Goal: Task Accomplishment & Management: Manage account settings

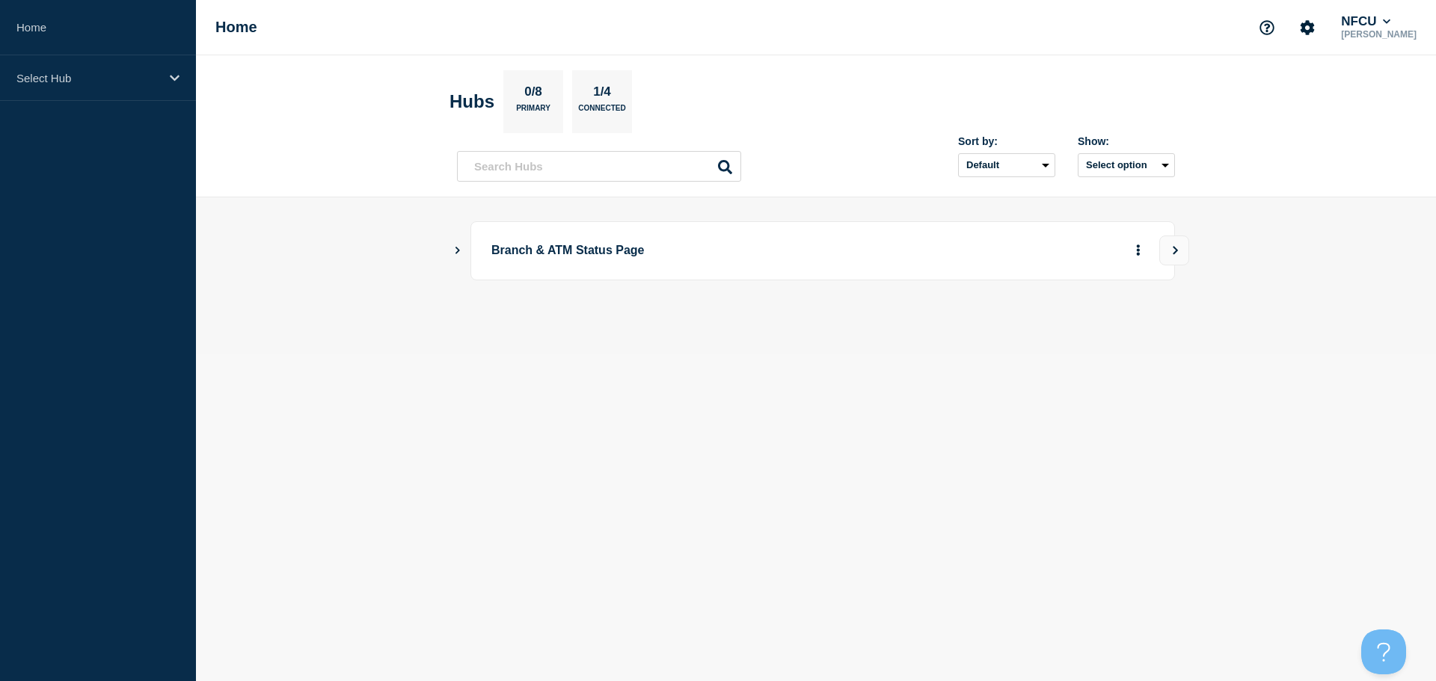
click at [459, 248] on icon "Show Connected Hubs" at bounding box center [457, 249] width 10 height 7
click at [1086, 331] on button "See overview" at bounding box center [1085, 326] width 79 height 30
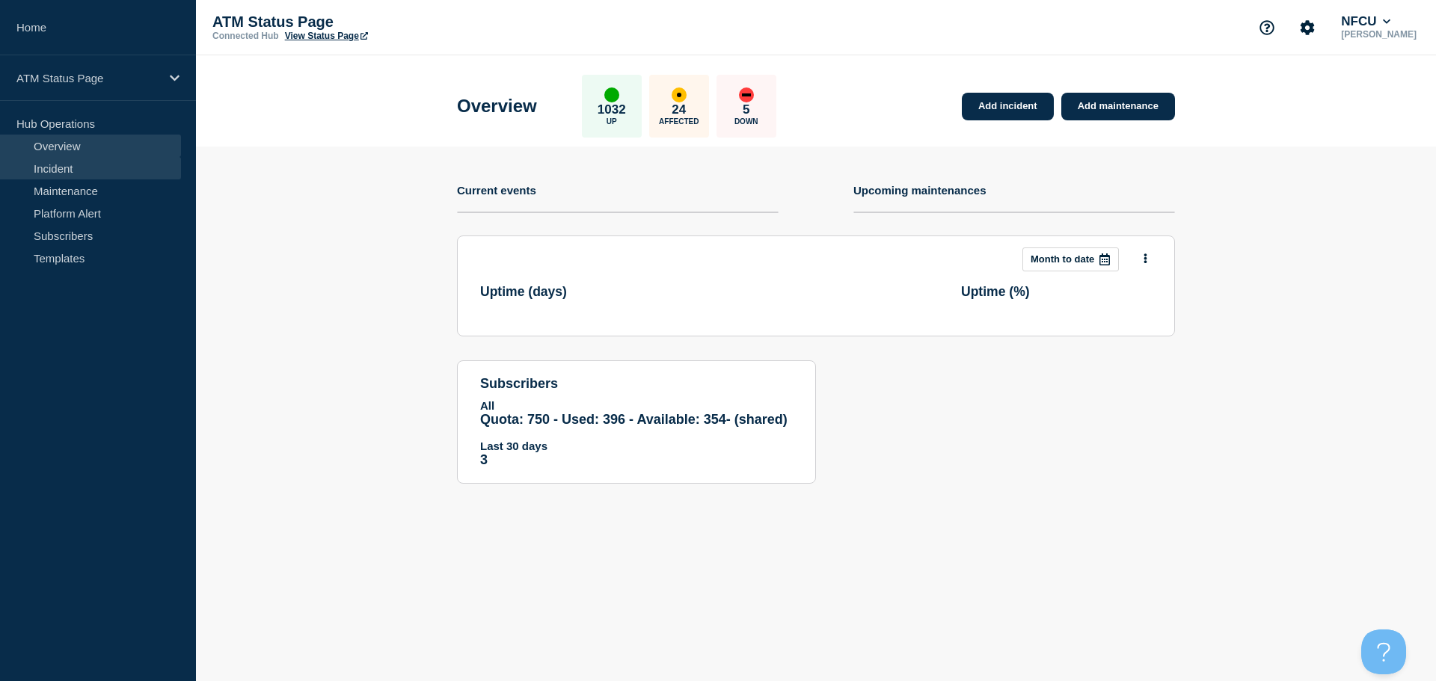
click at [67, 165] on link "Incident" at bounding box center [90, 168] width 181 height 22
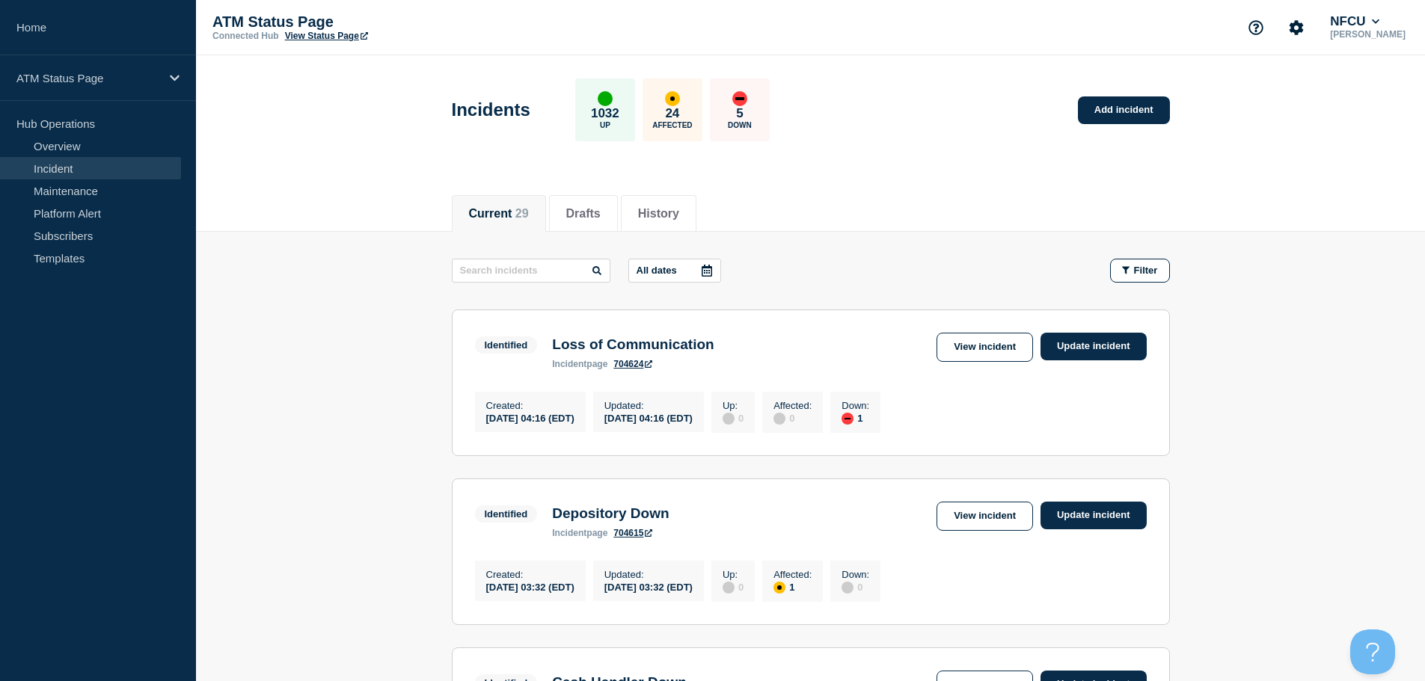
click at [1140, 265] on span "Filter" at bounding box center [1146, 270] width 24 height 11
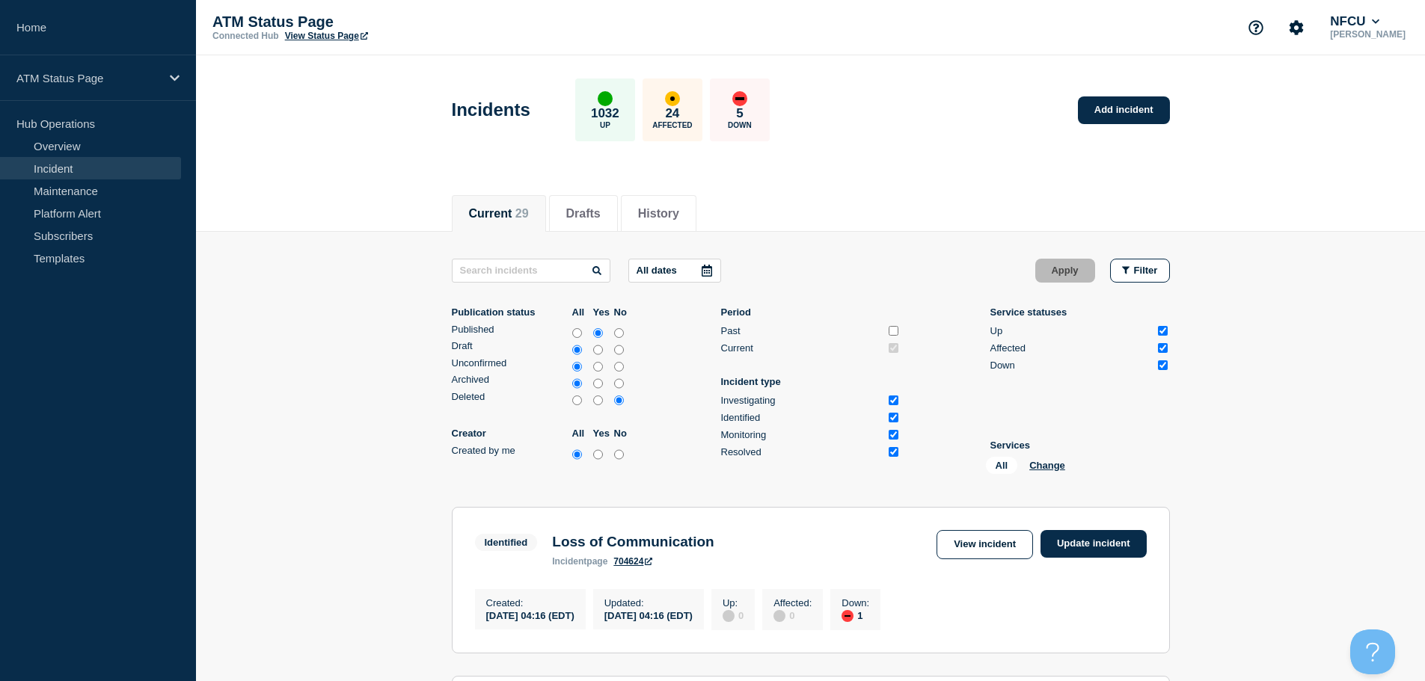
click at [1039, 453] on li "Services All Change" at bounding box center [1079, 460] width 179 height 40
click at [1036, 461] on button "Change" at bounding box center [1047, 465] width 36 height 11
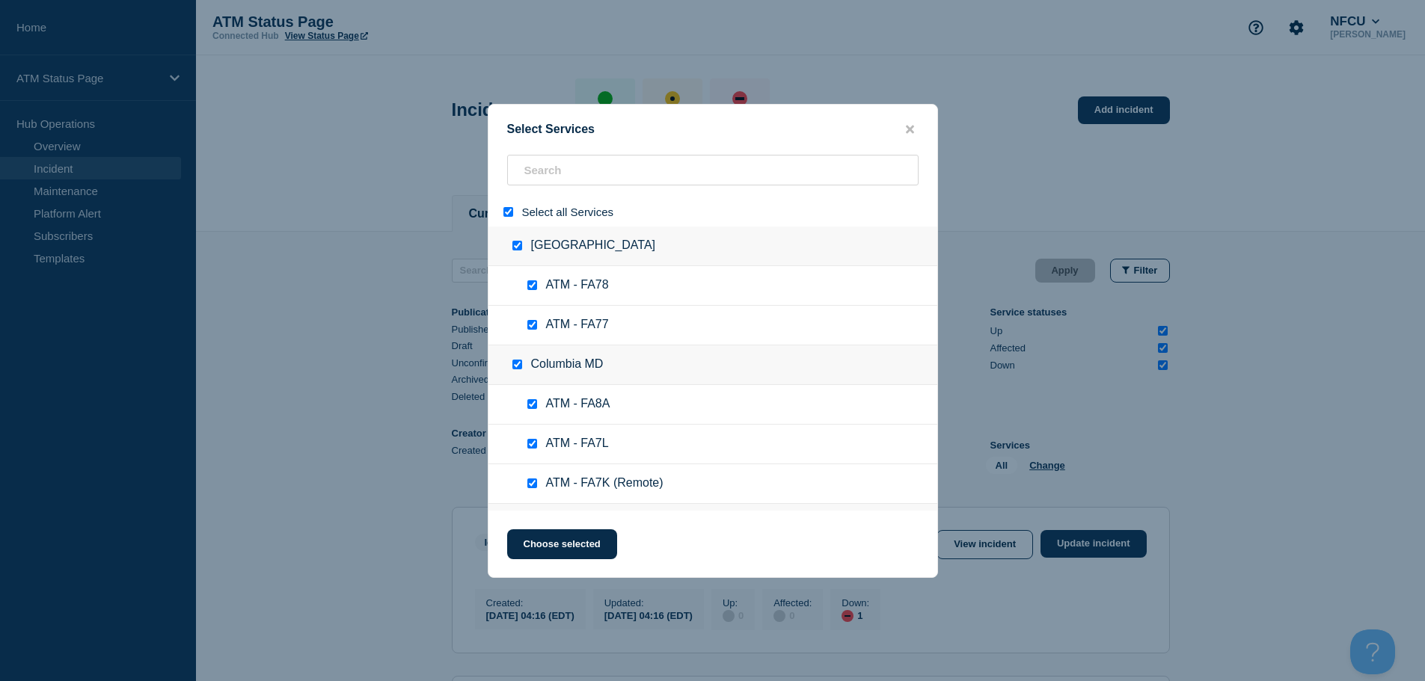
click at [509, 215] on input "select all" at bounding box center [508, 212] width 10 height 10
checkbox input "false"
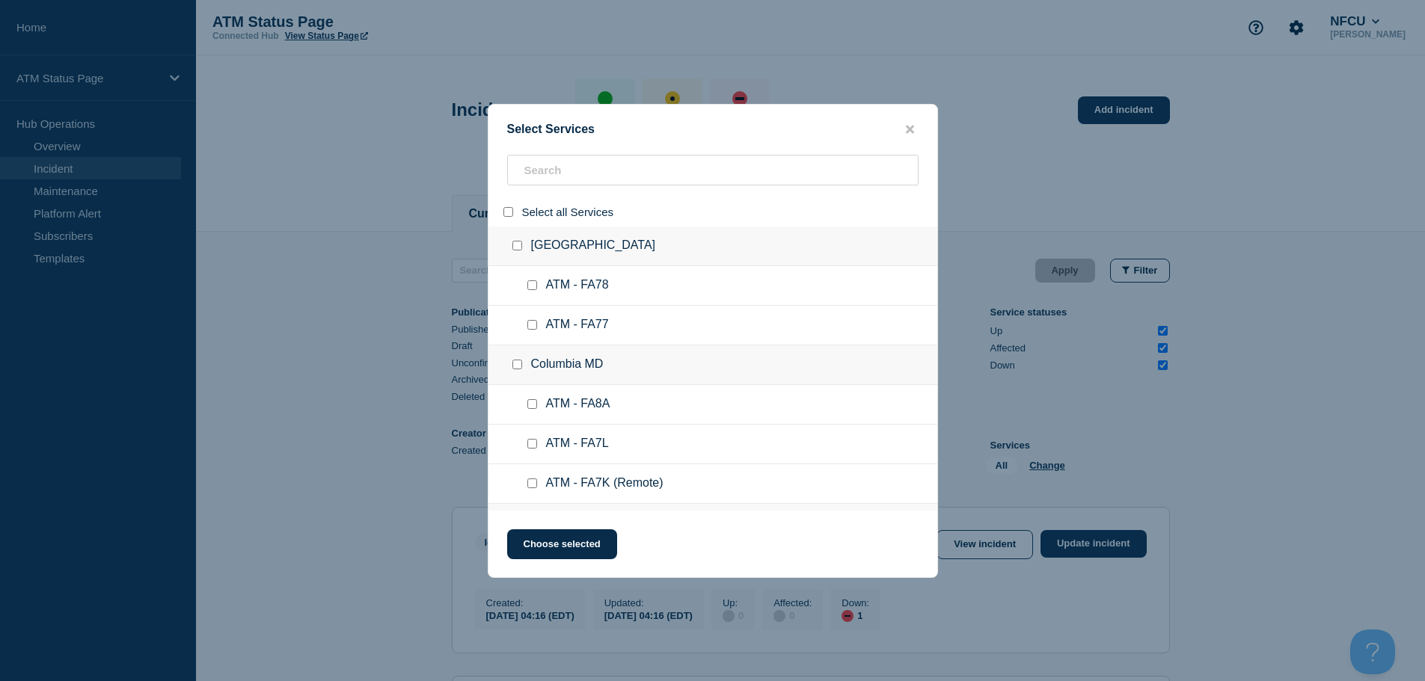
checkbox input "false"
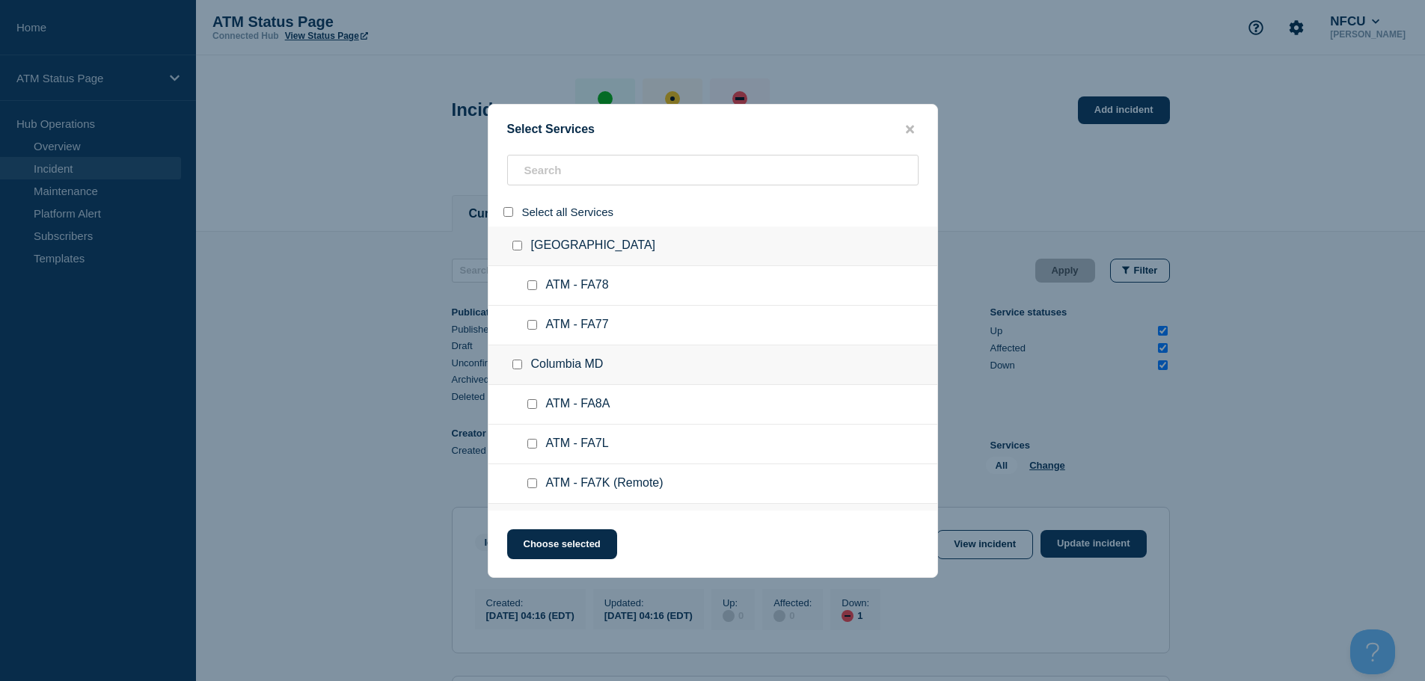
checkbox input "false"
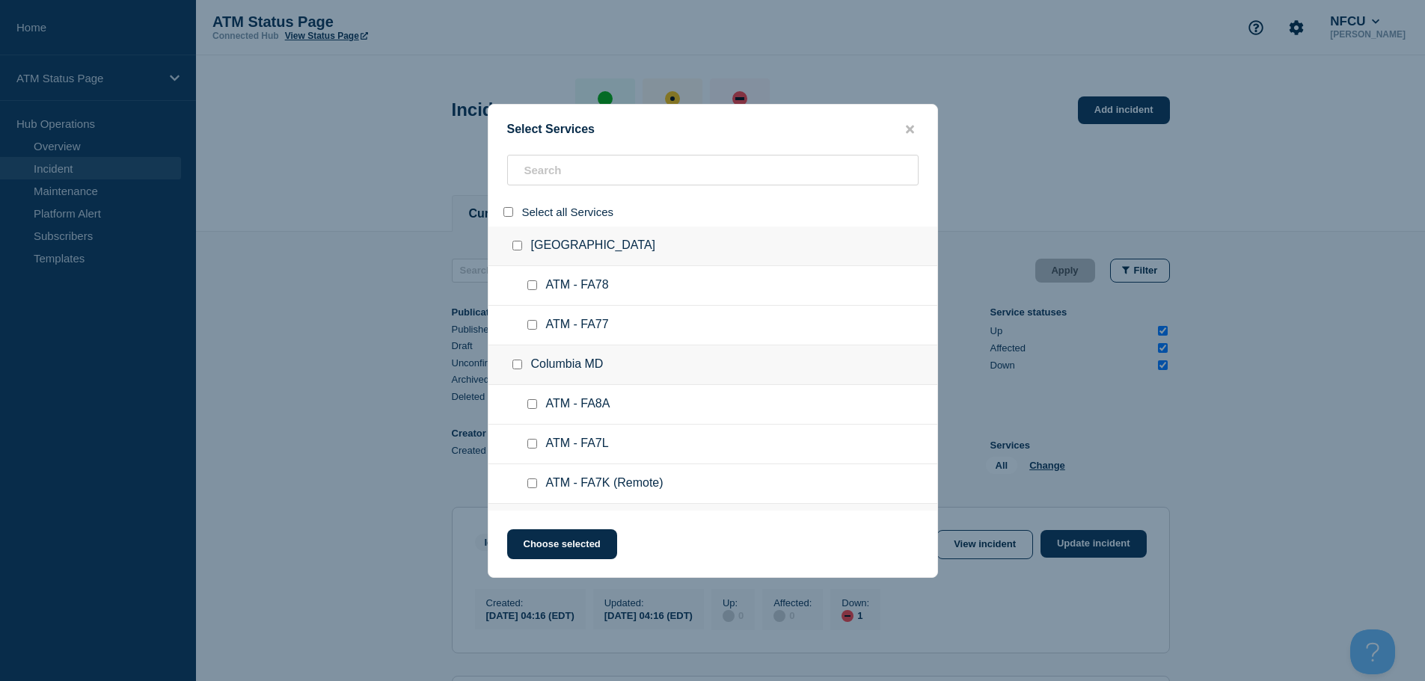
checkbox input "false"
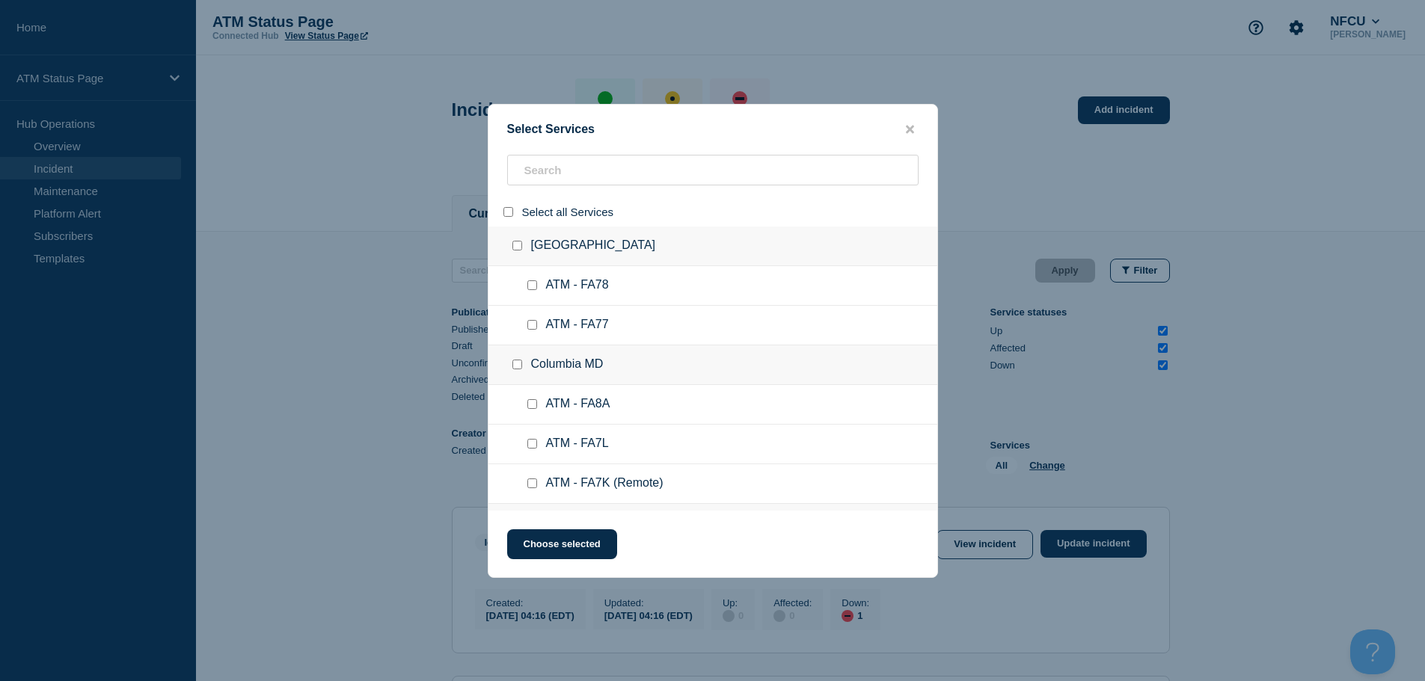
checkbox input "false"
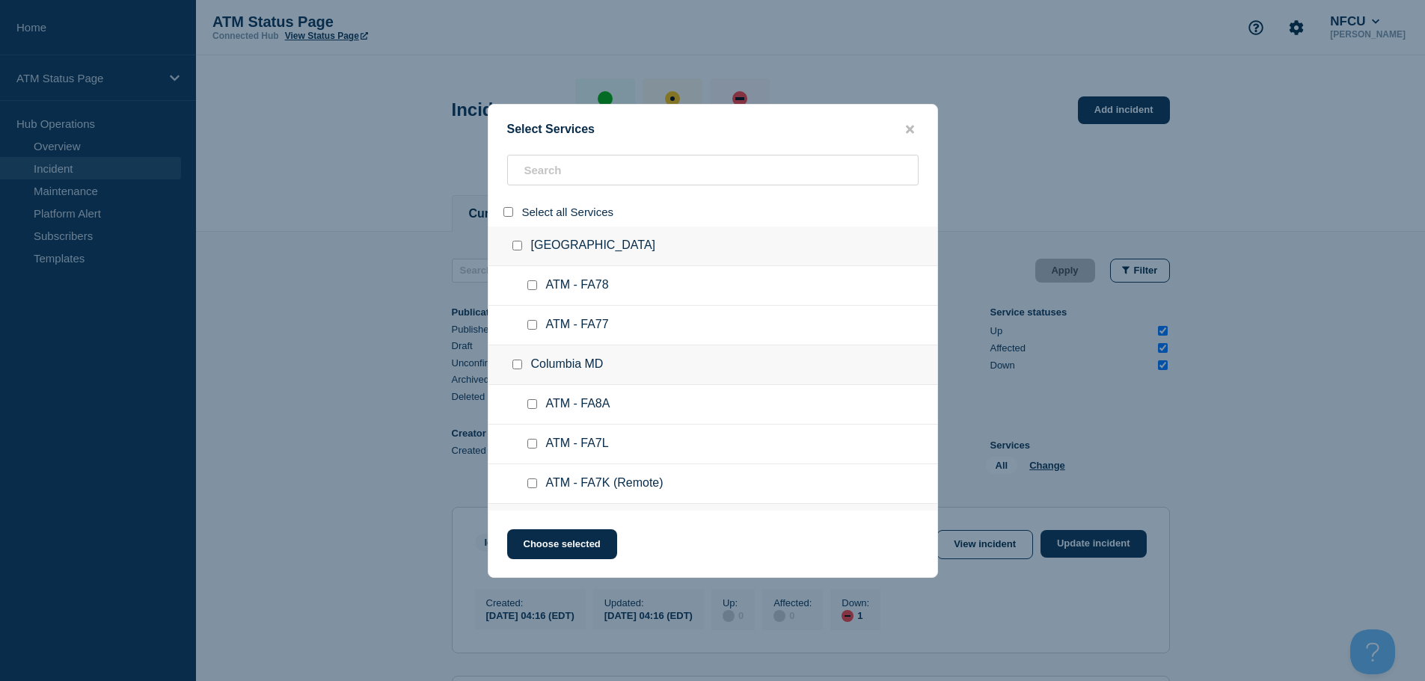
checkbox input "false"
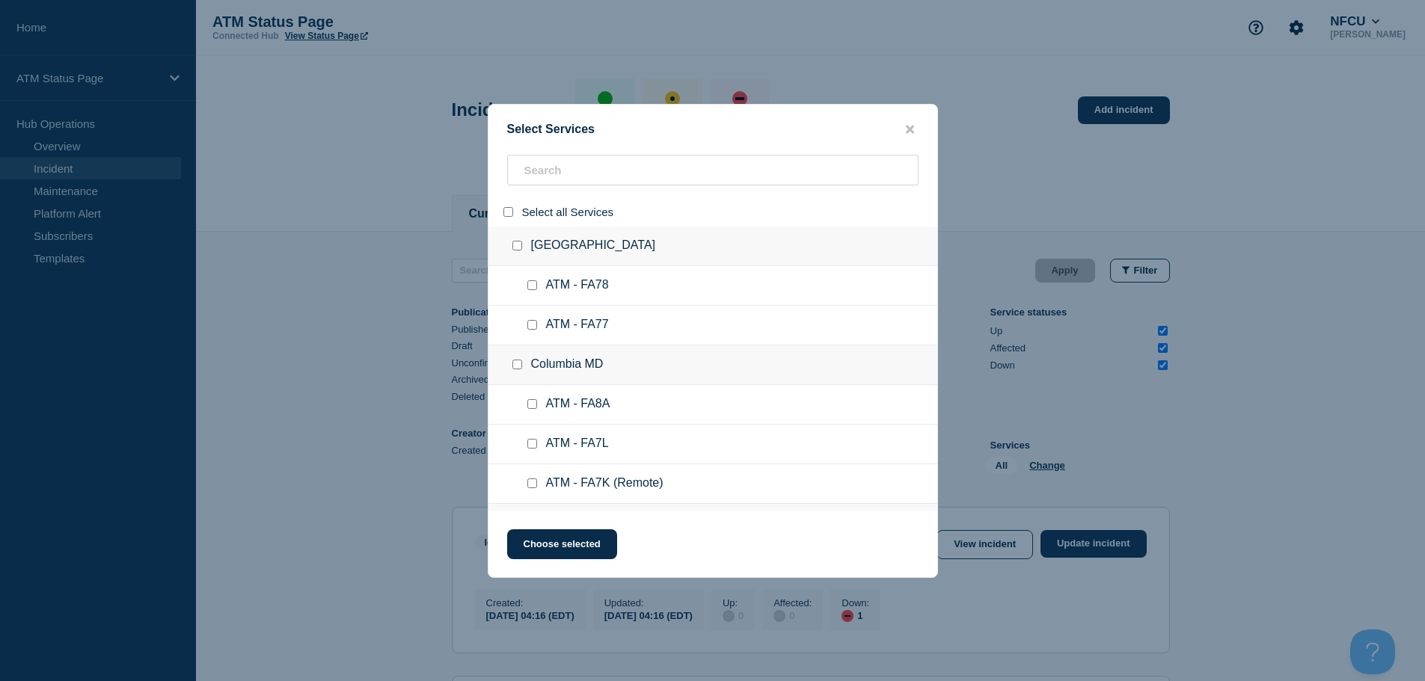
checkbox input "false"
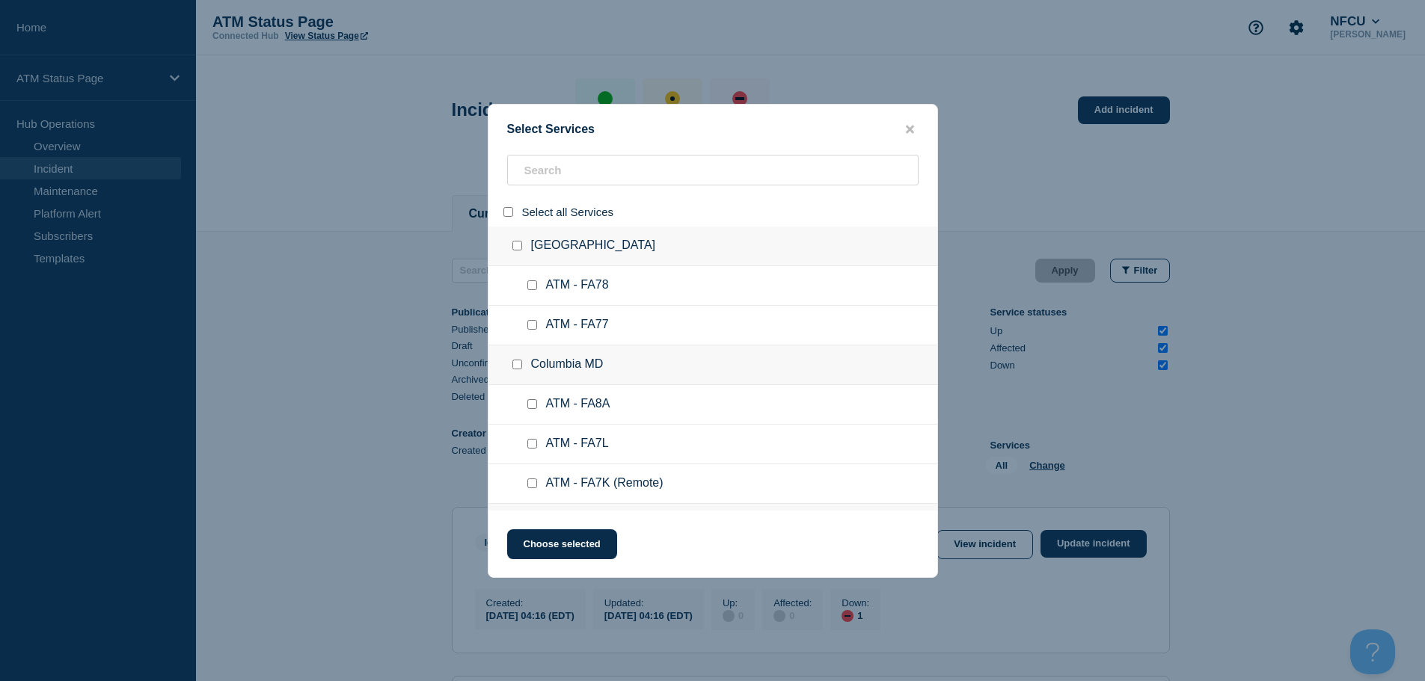
checkbox input "false"
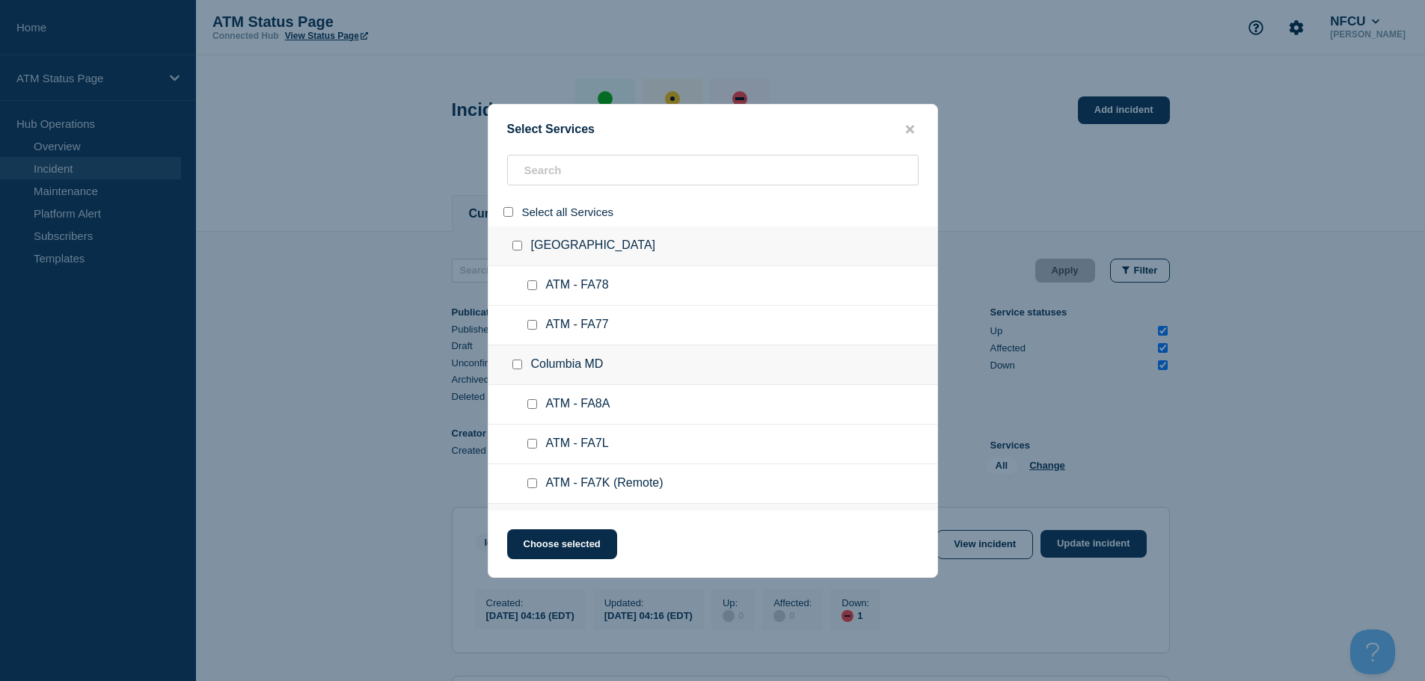
checkbox input "false"
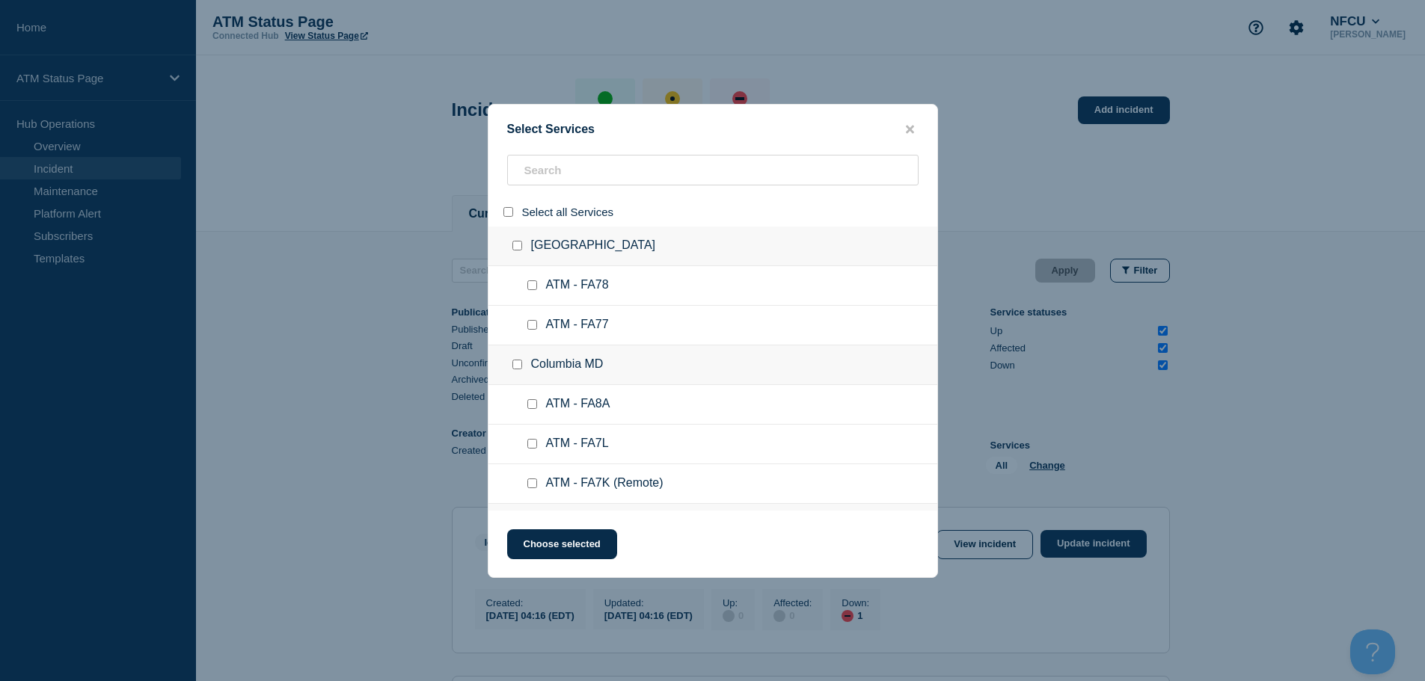
checkbox input "false"
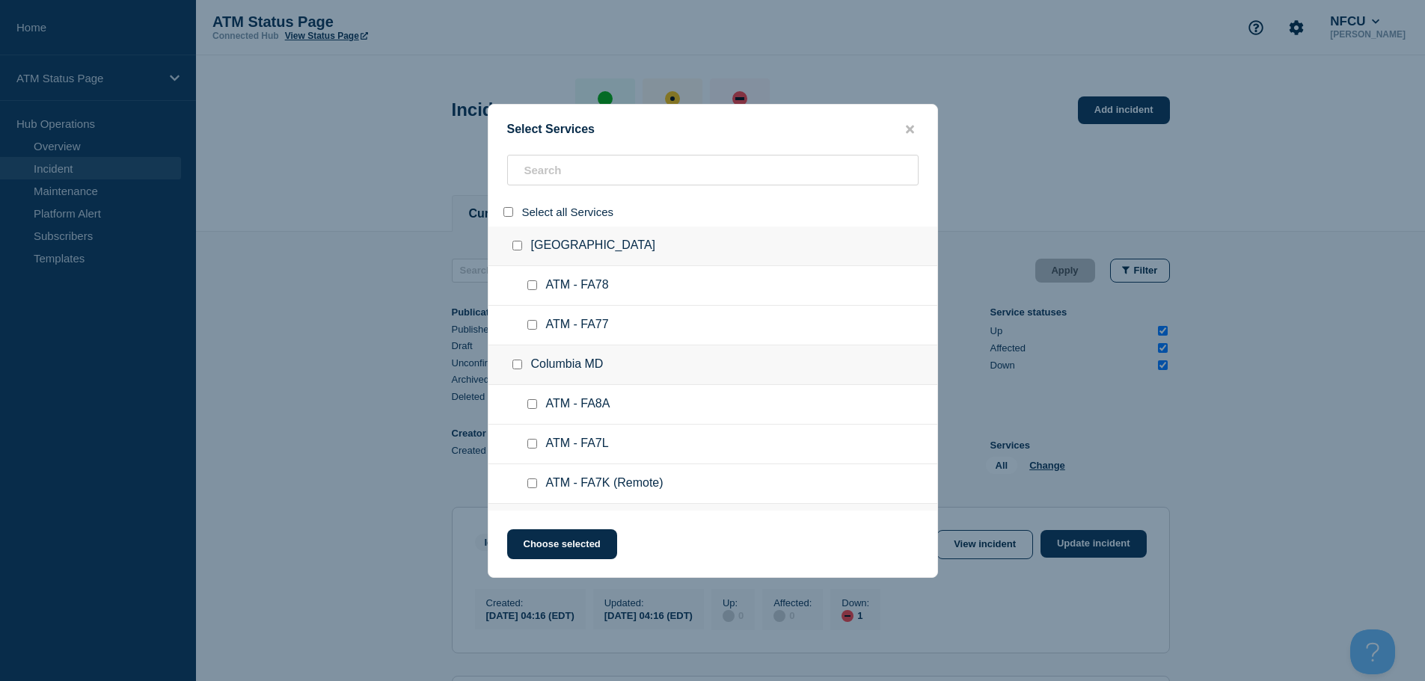
checkbox input "false"
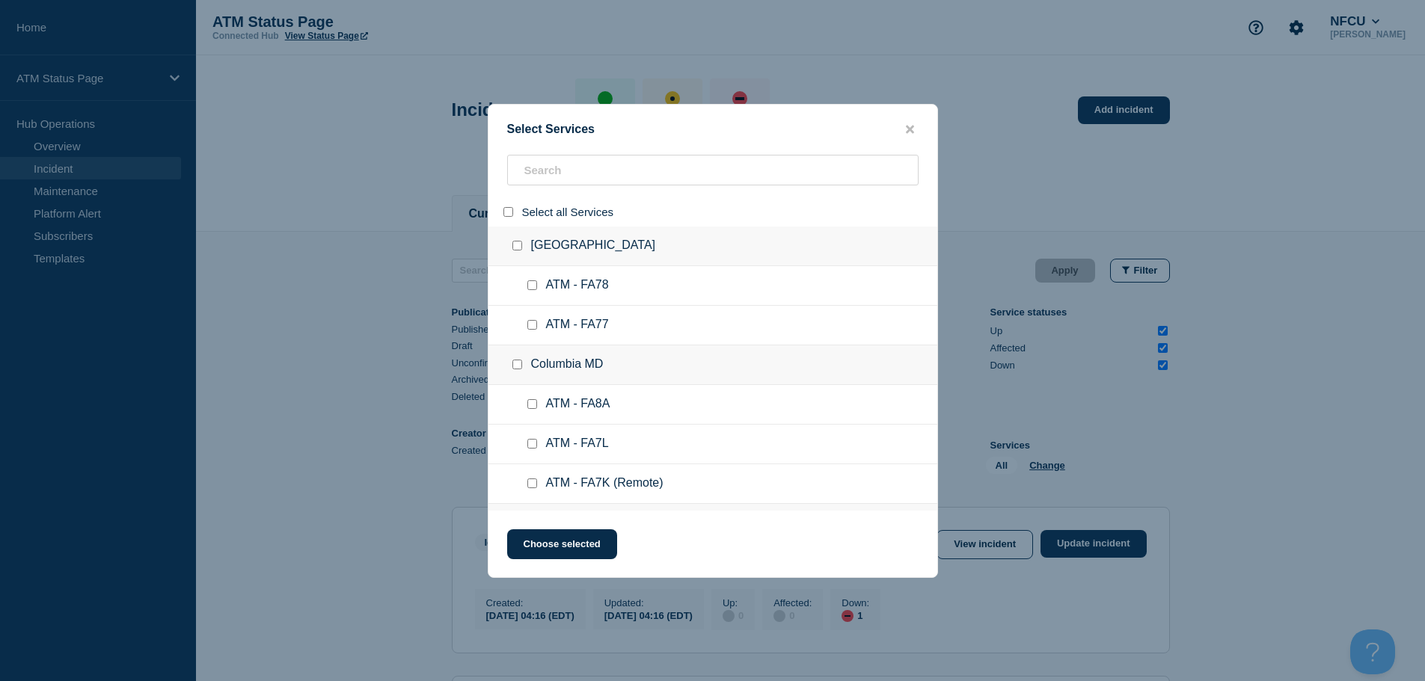
checkbox input "false"
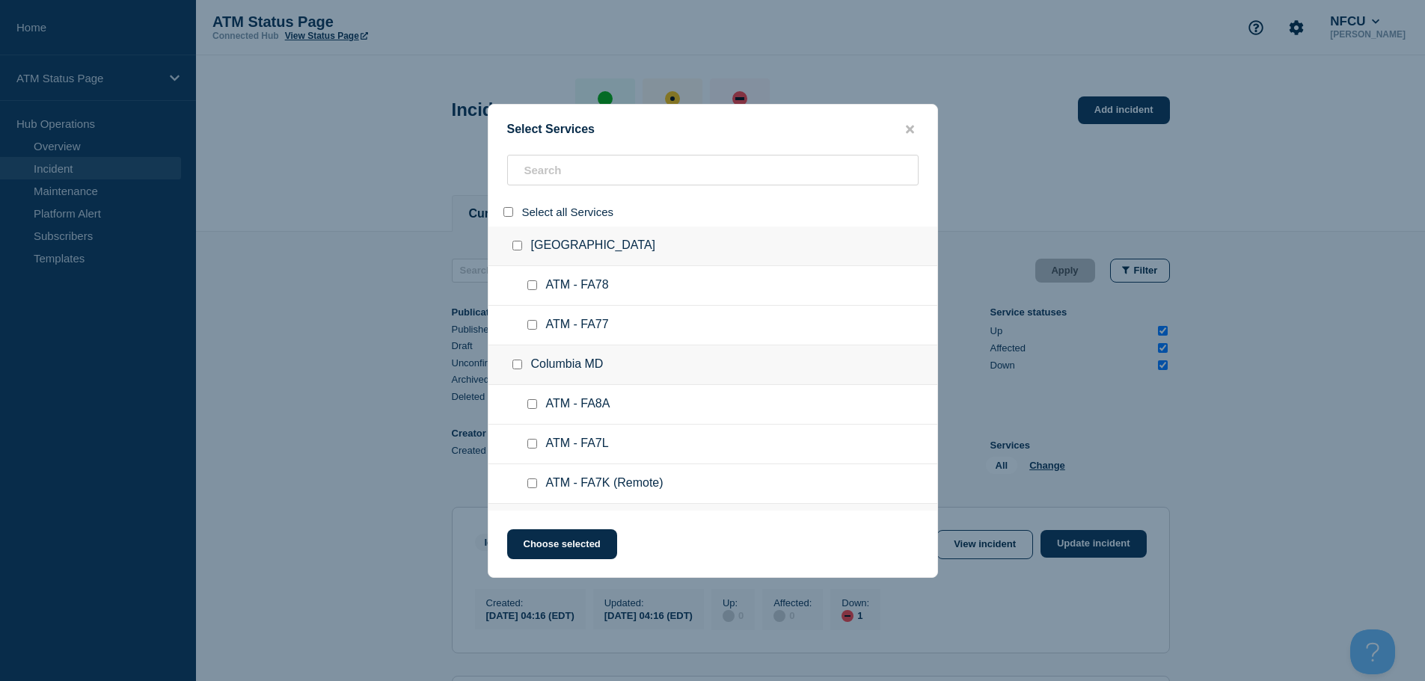
checkbox input "false"
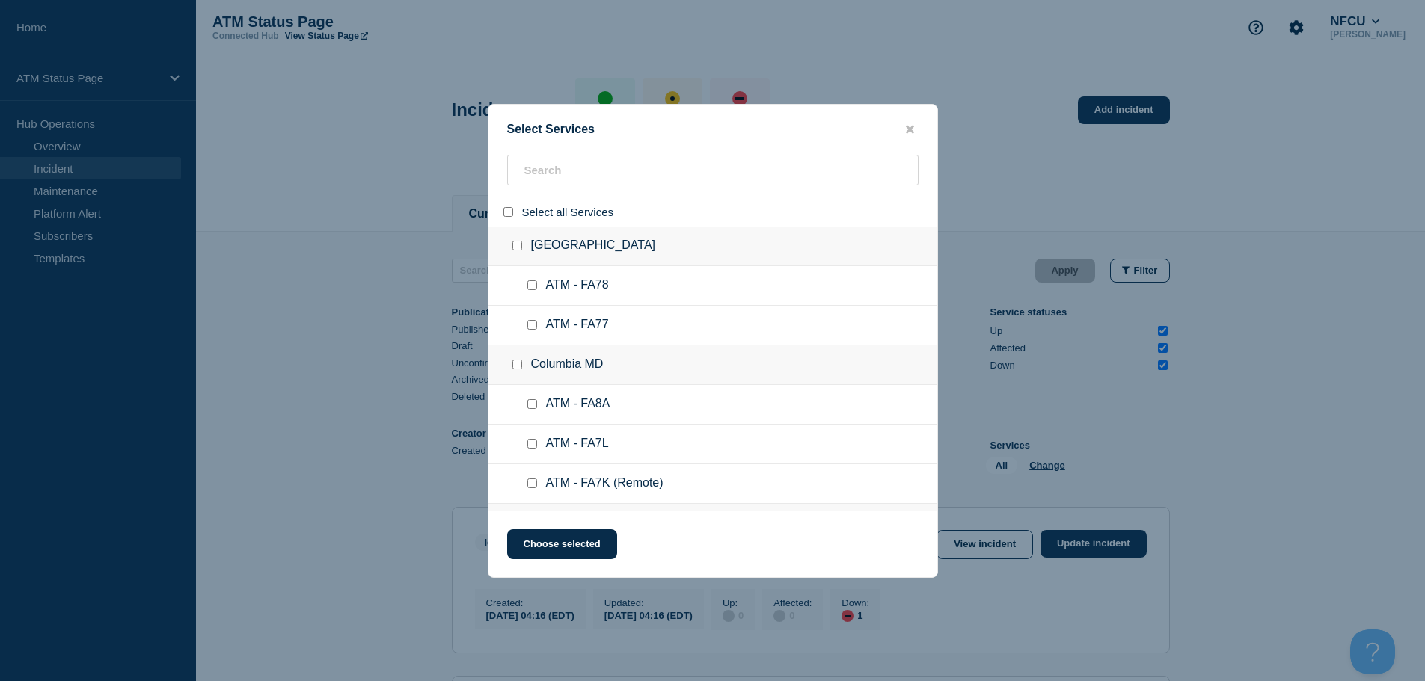
checkbox input "false"
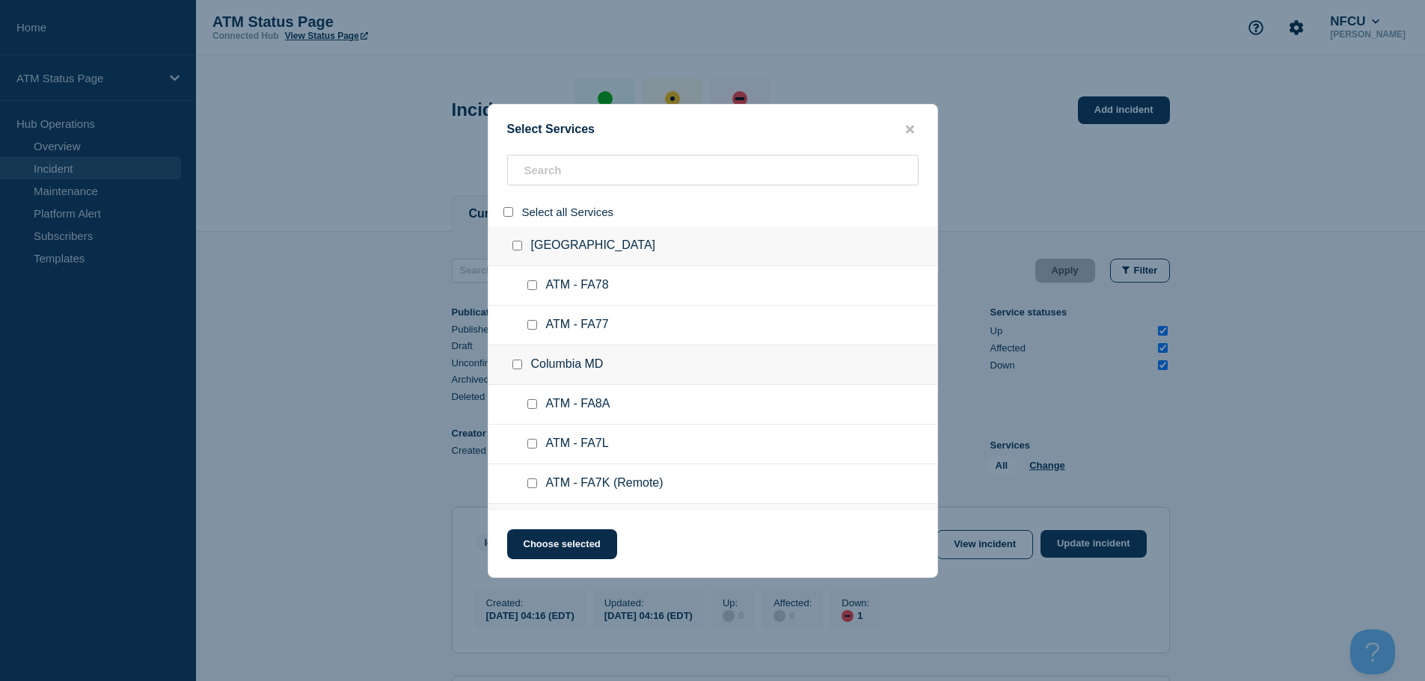
checkbox input "false"
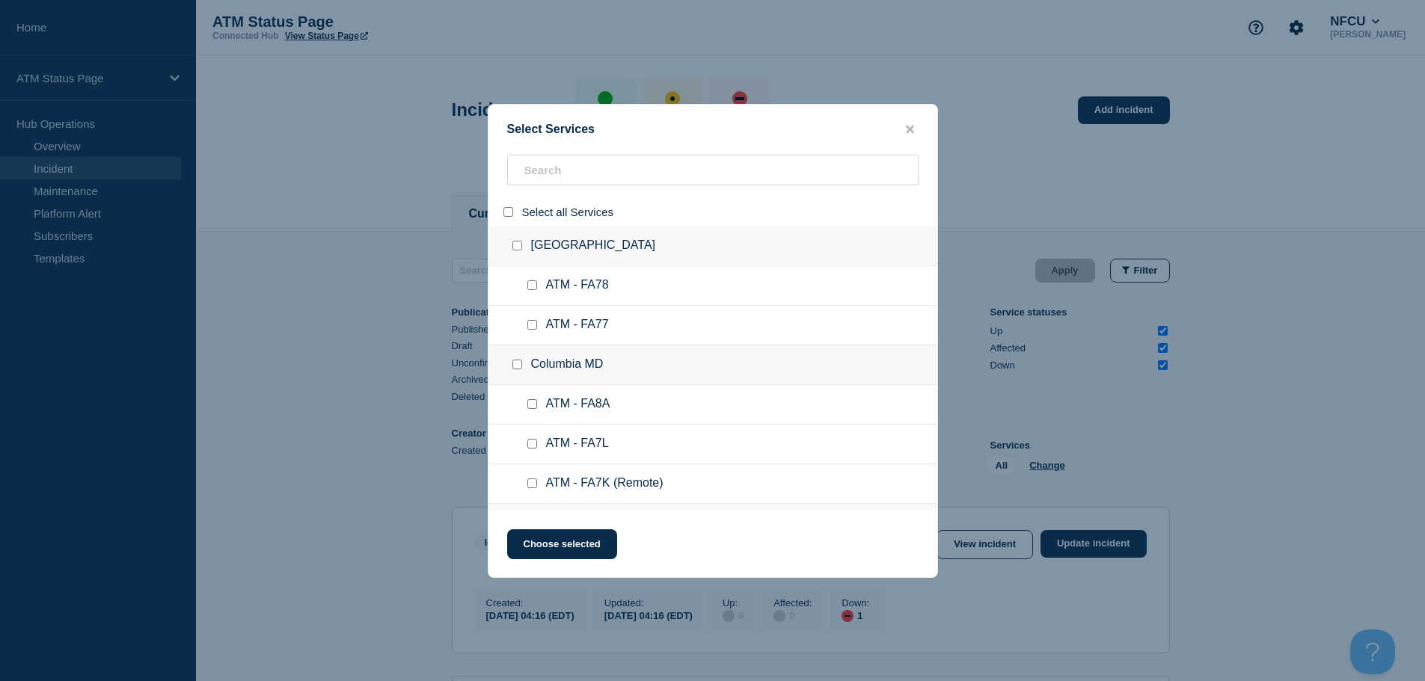
checkbox input "false"
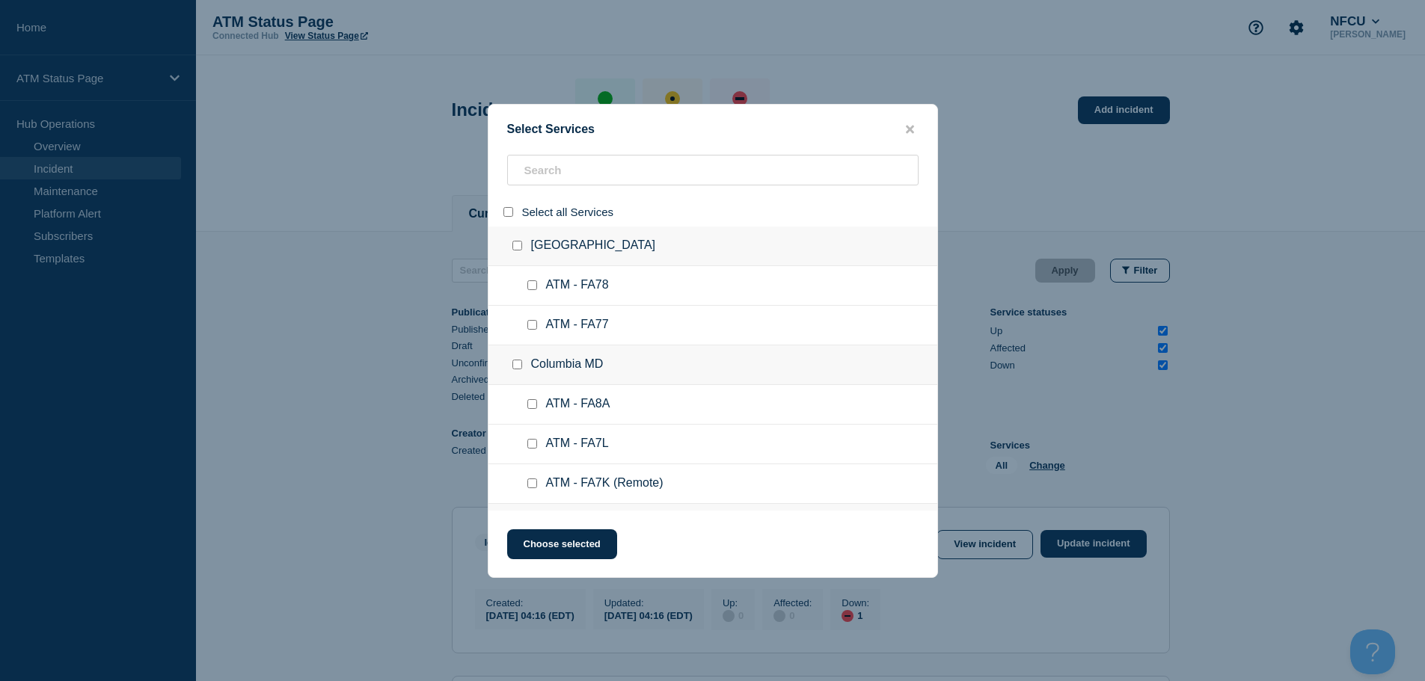
checkbox input "false"
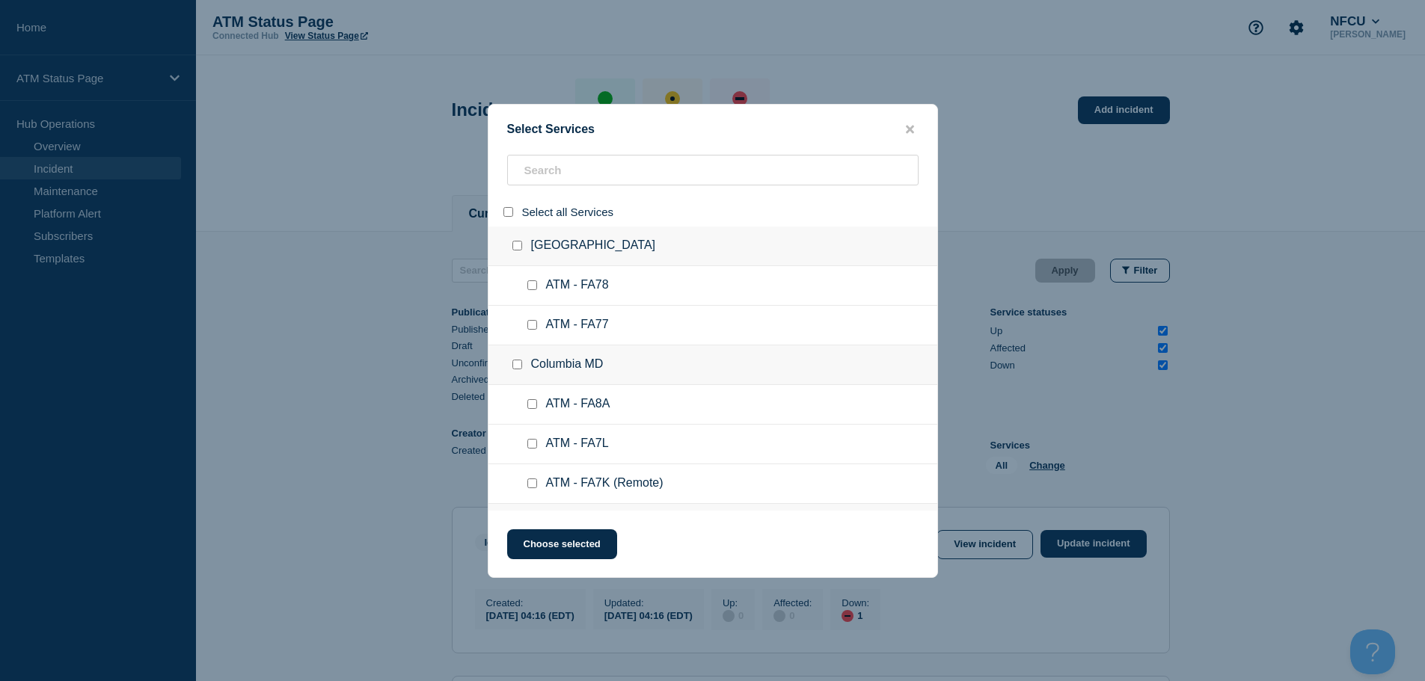
checkbox input "false"
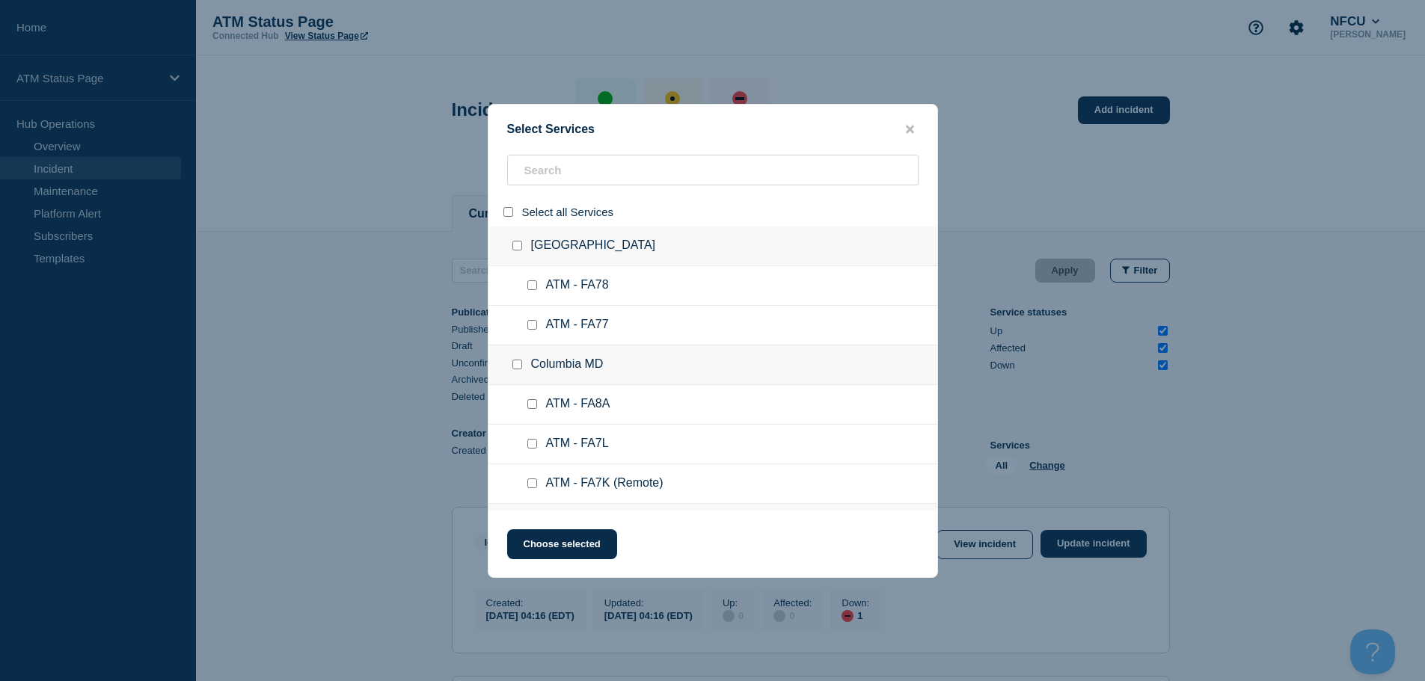
checkbox input "false"
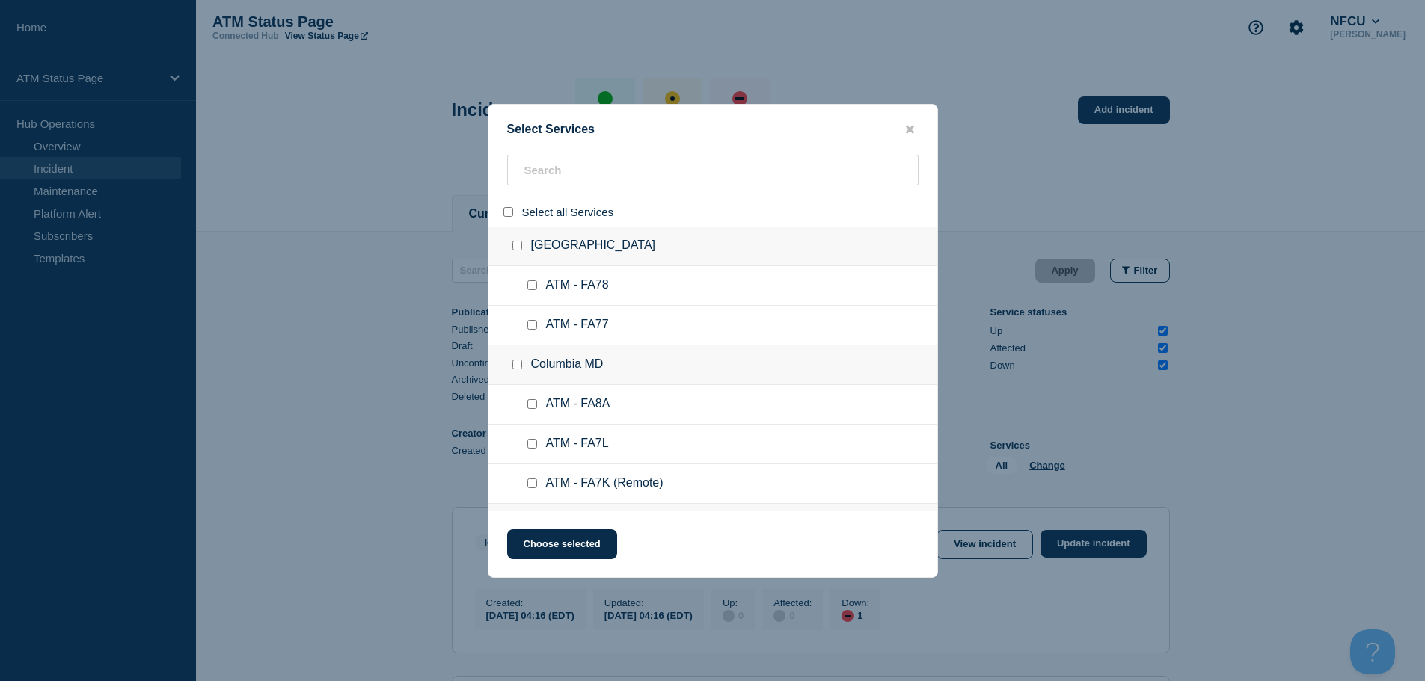
checkbox input "false"
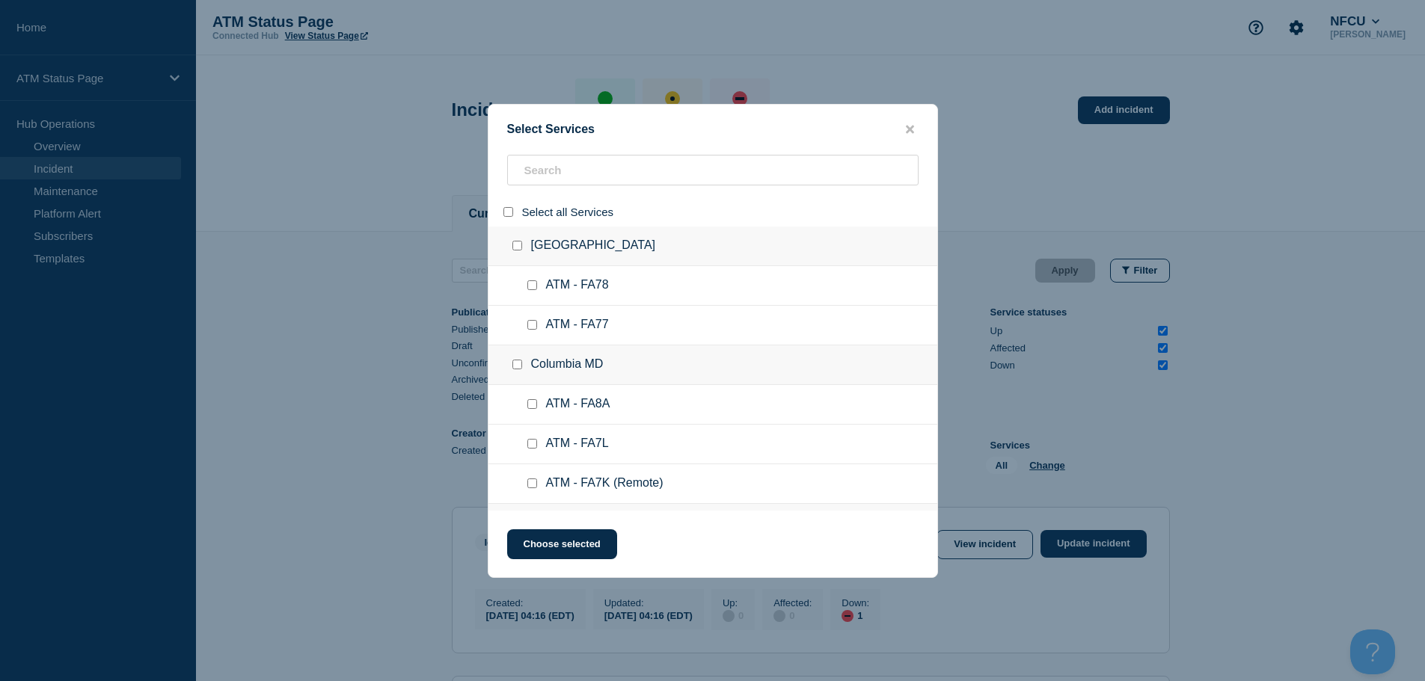
checkbox input "false"
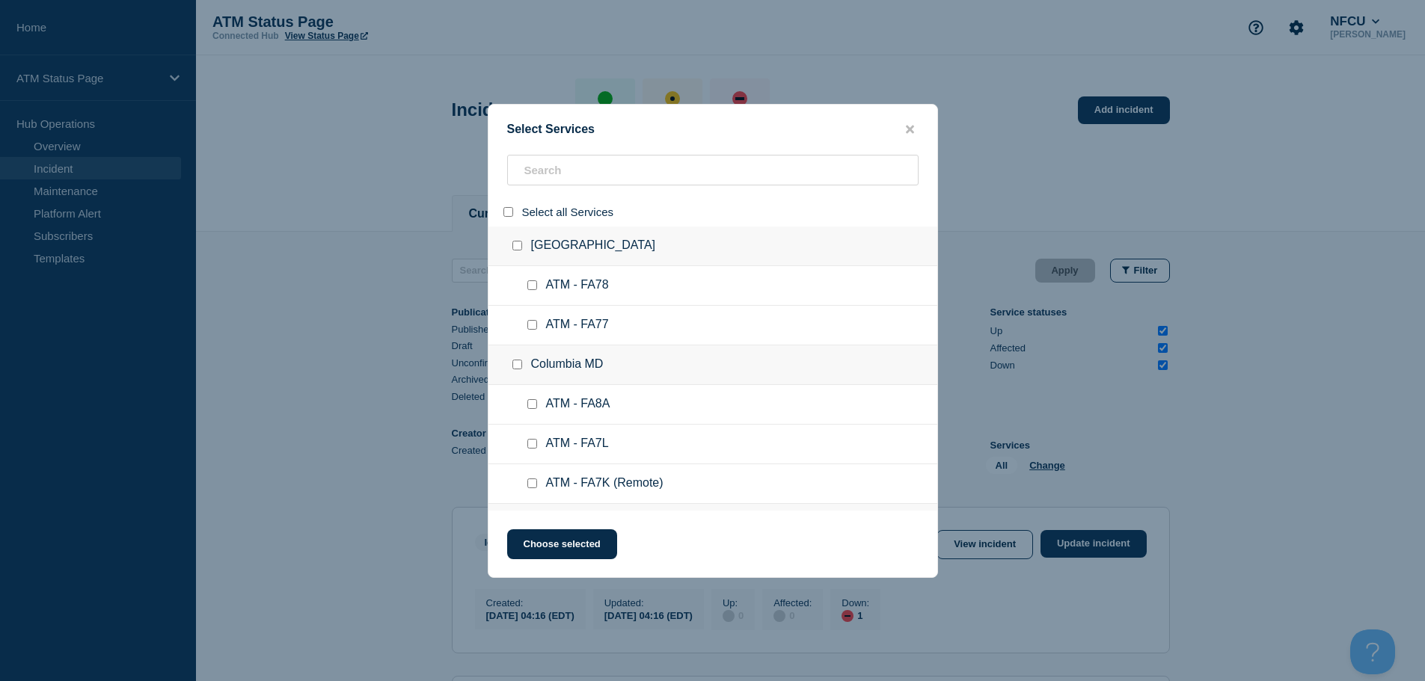
checkbox input "false"
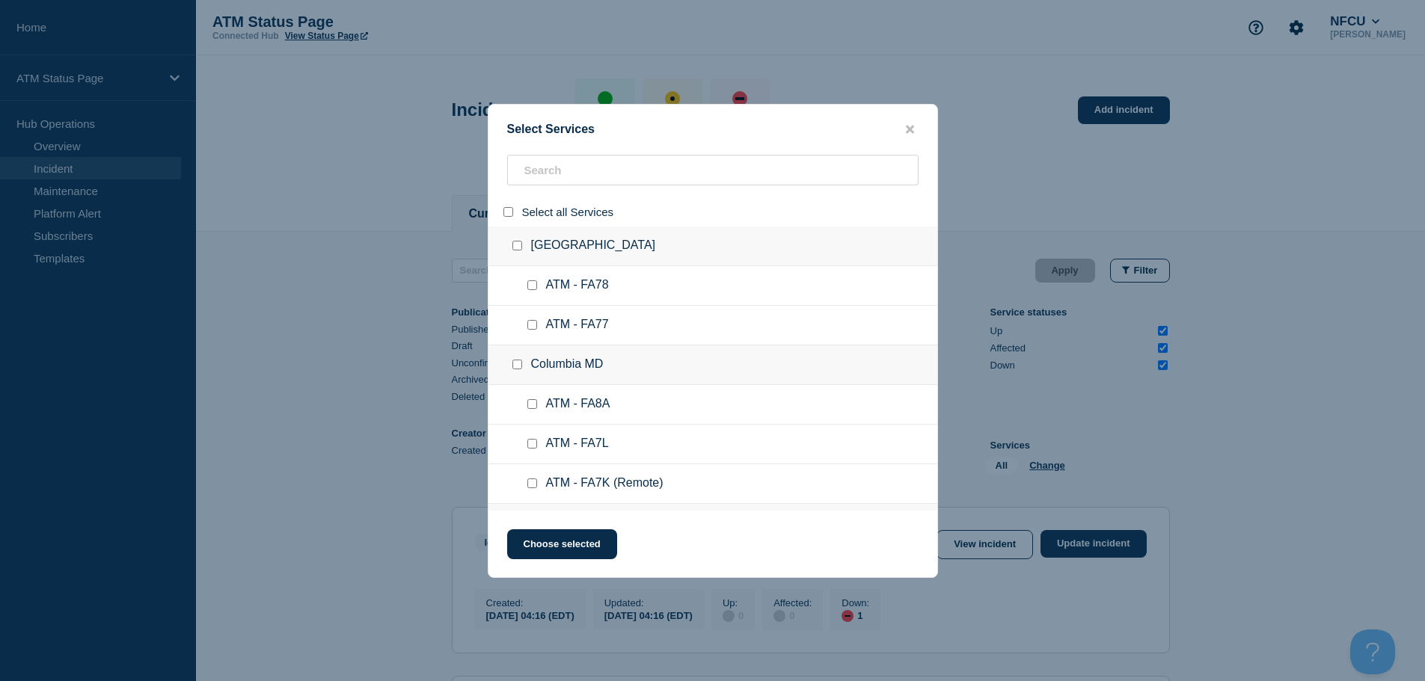
checkbox input "false"
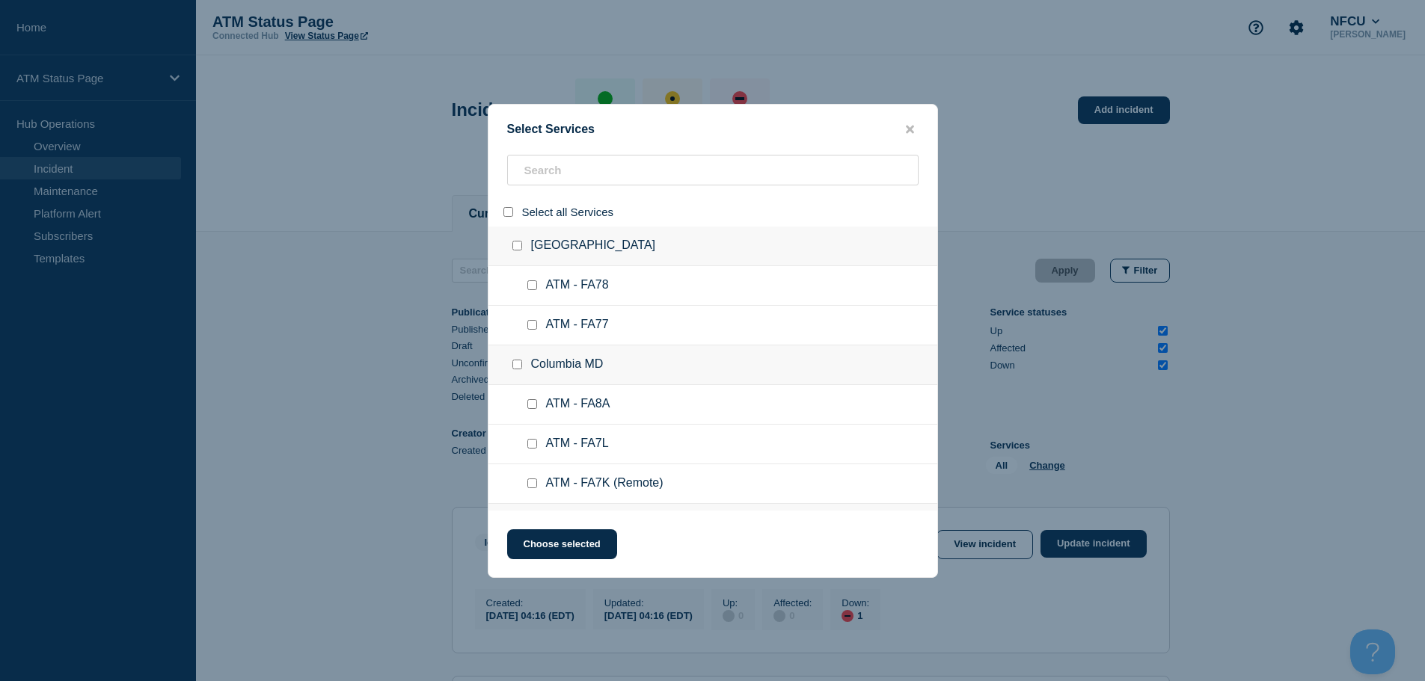
checkbox input "false"
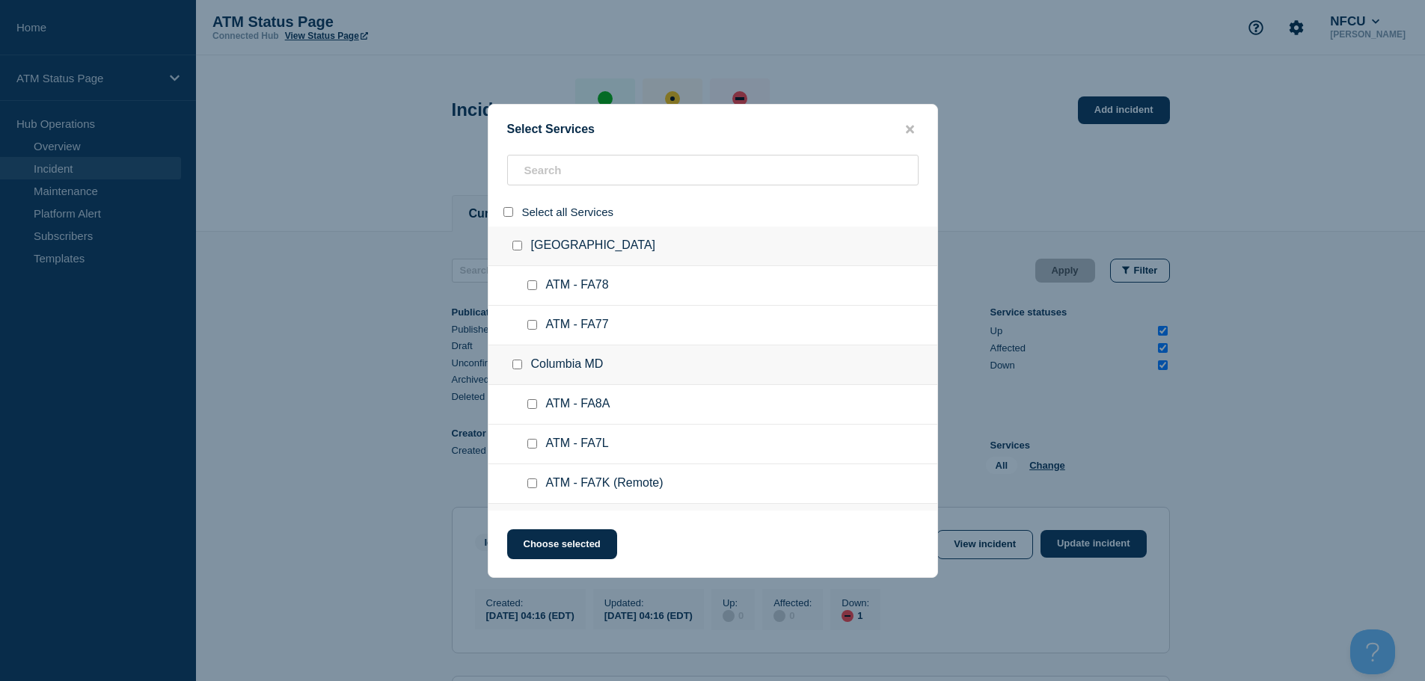
checkbox input "false"
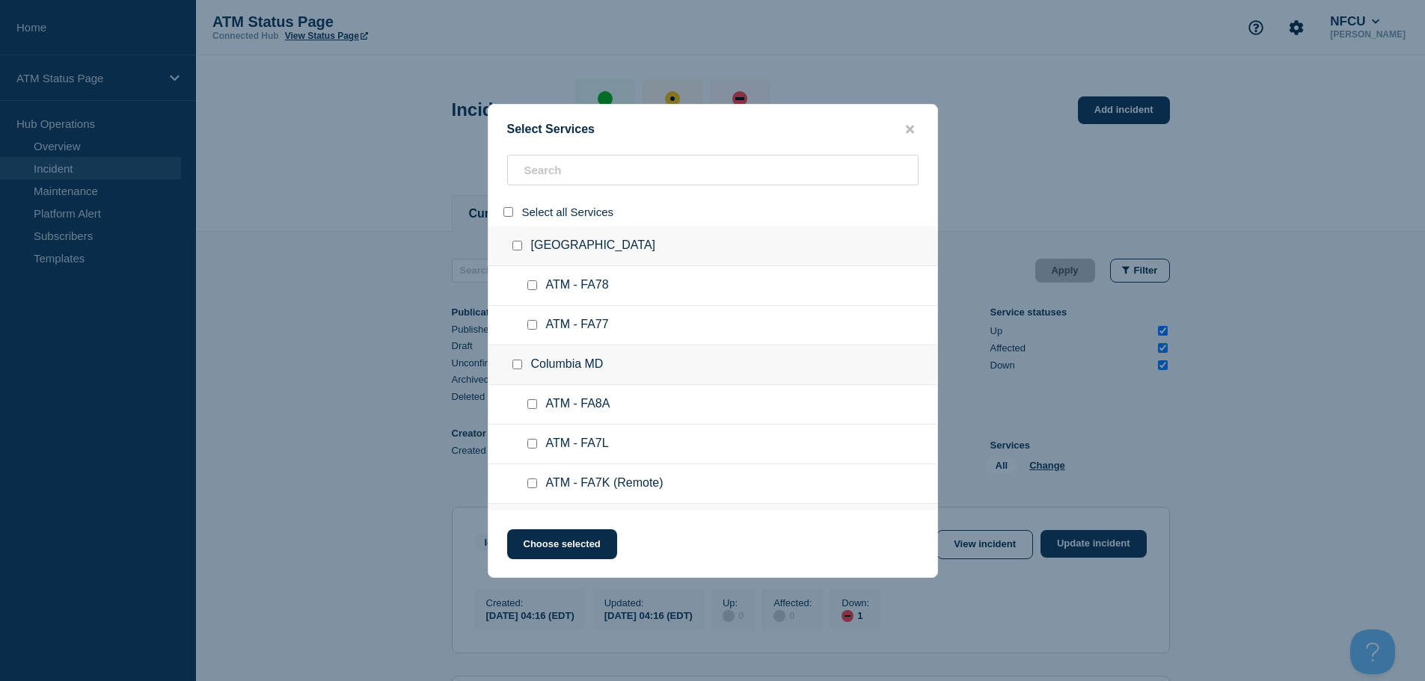
checkbox input "false"
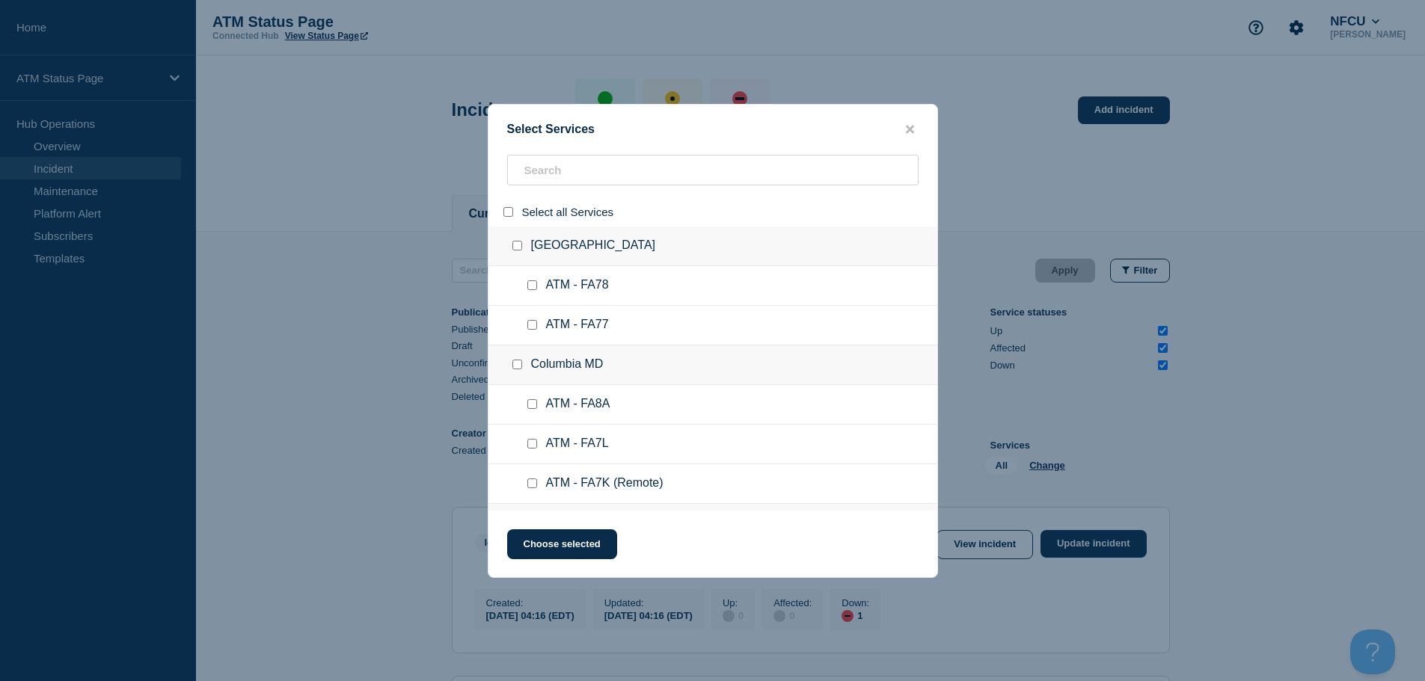
checkbox input "false"
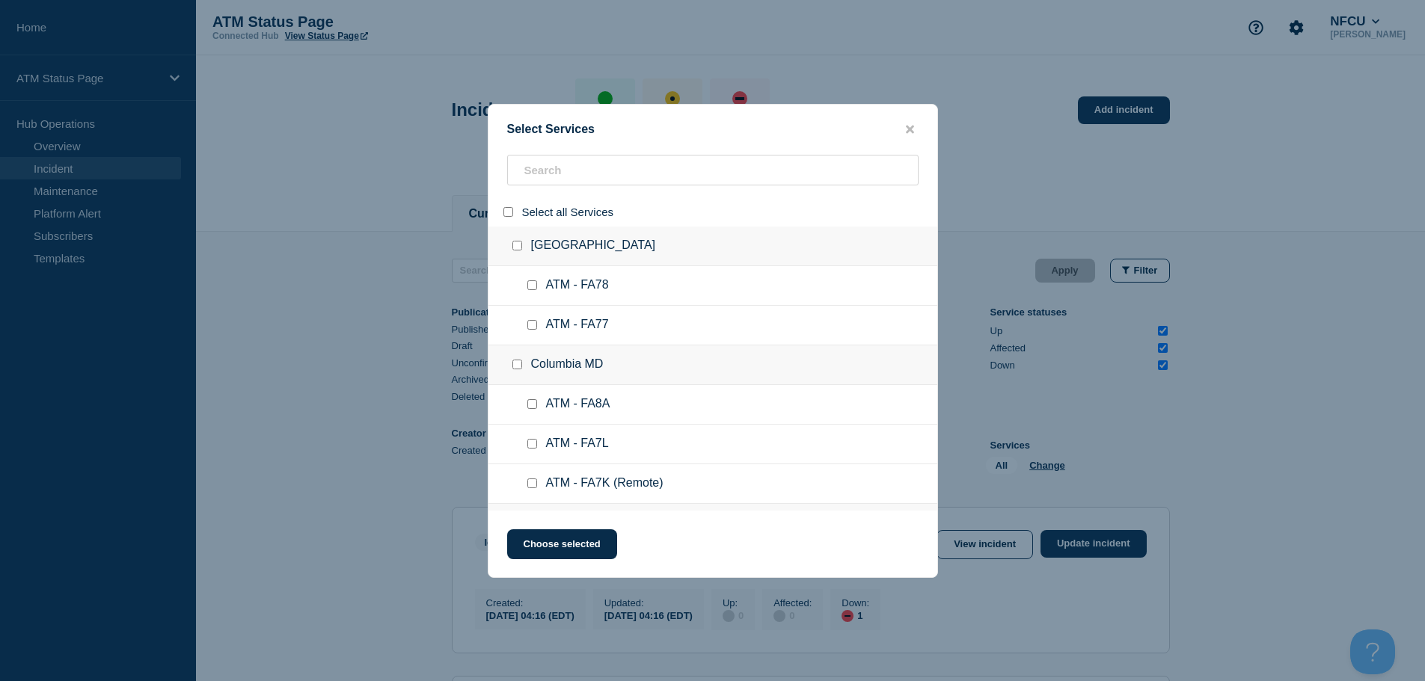
checkbox input "false"
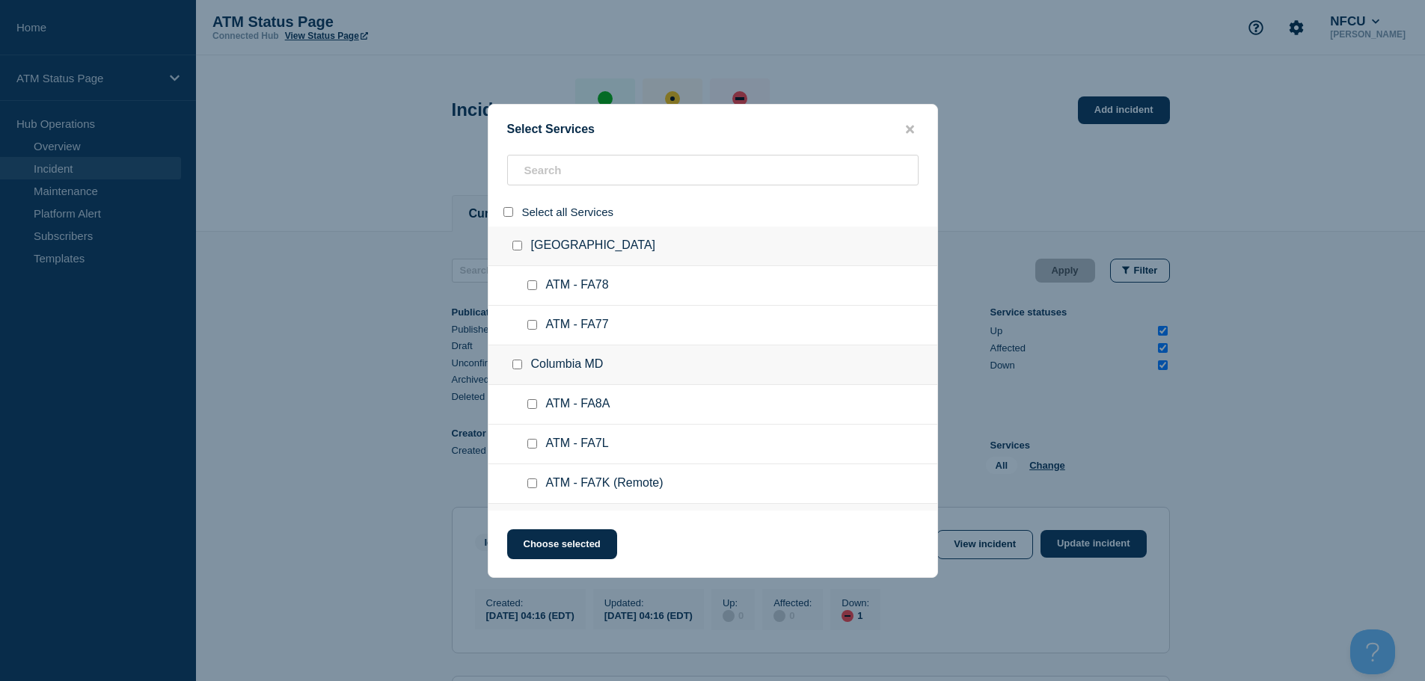
checkbox input "false"
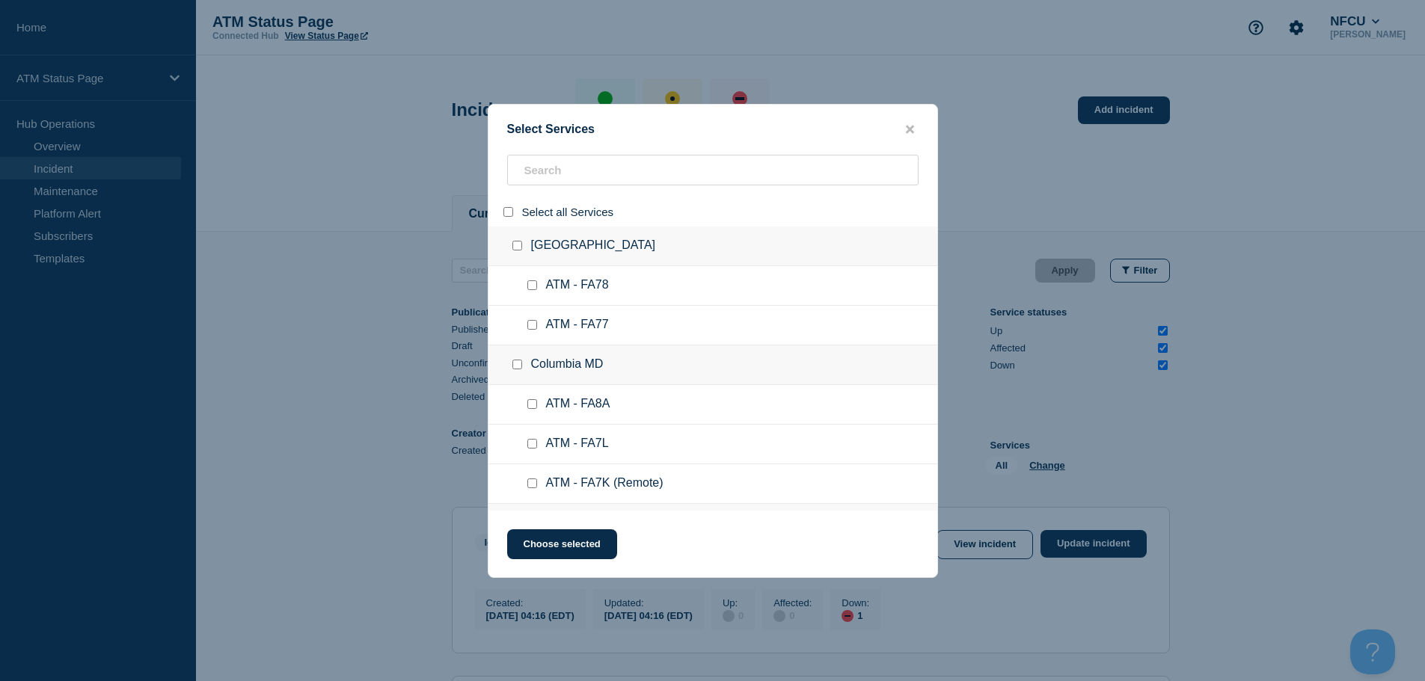
checkbox input "false"
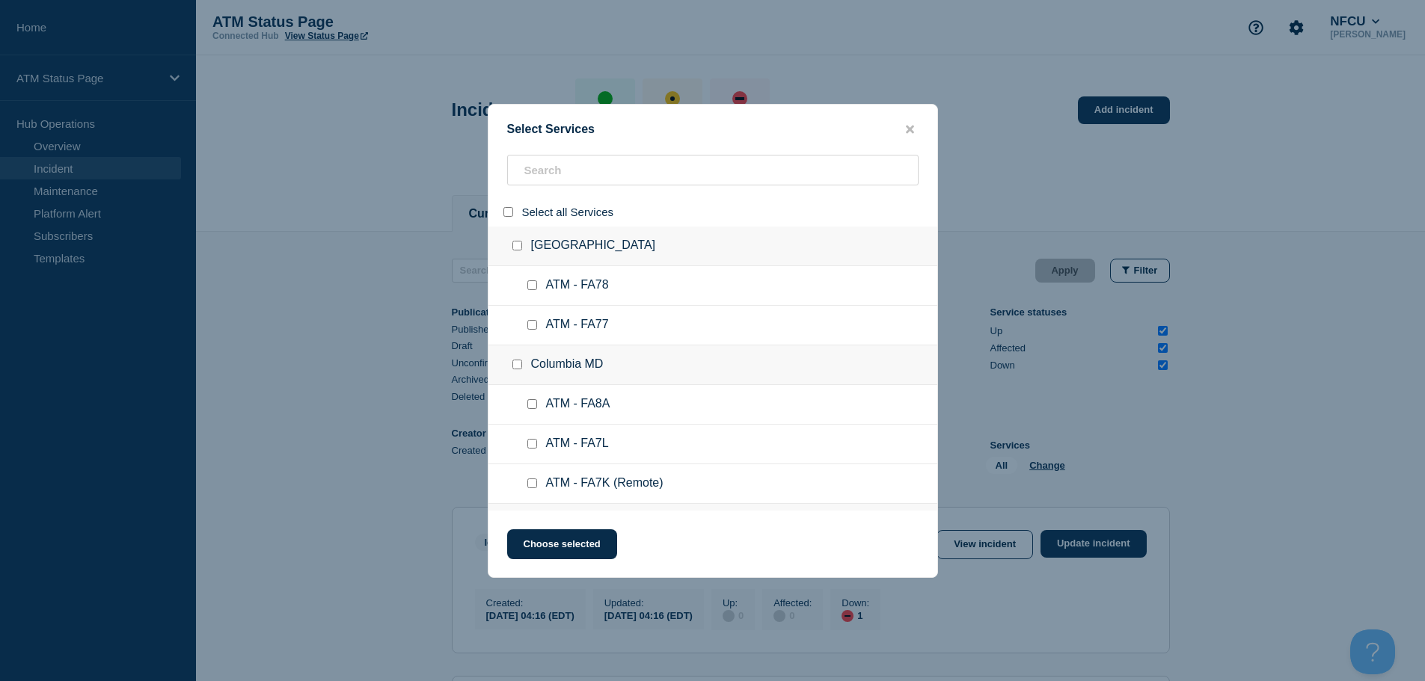
checkbox input "false"
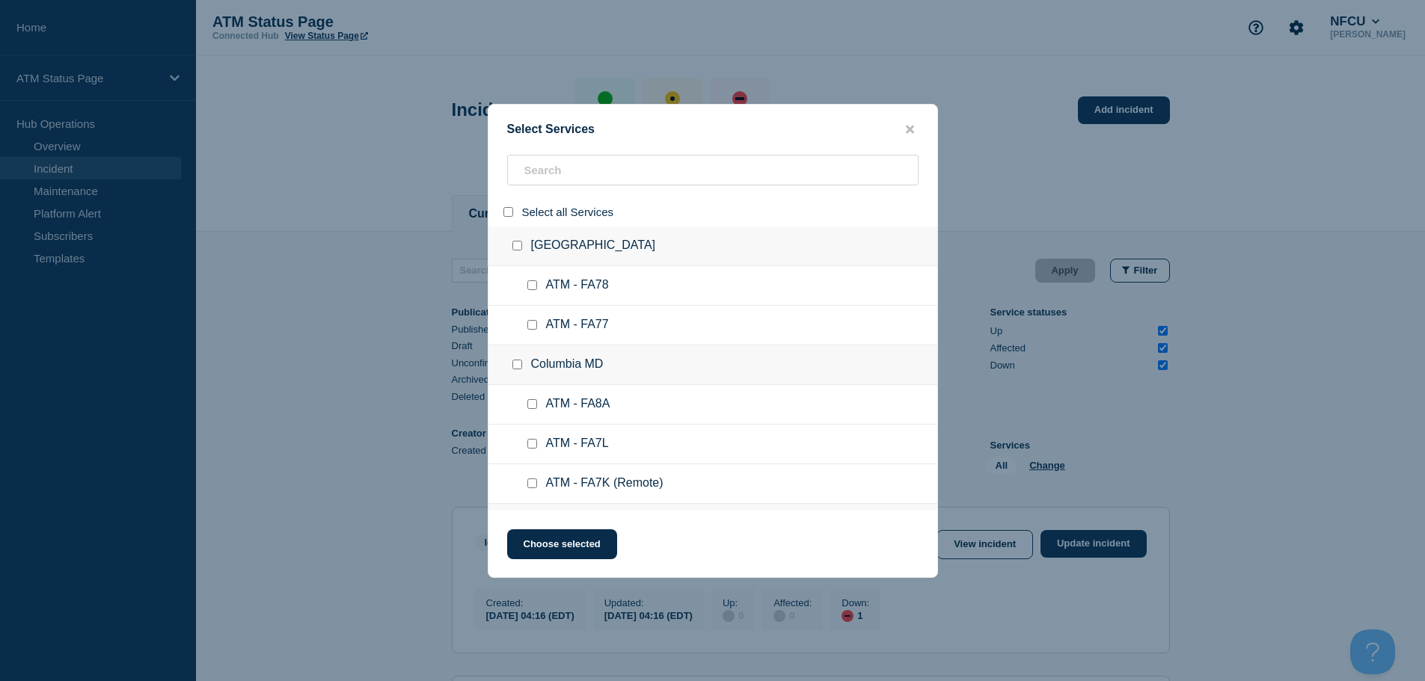
checkbox input "false"
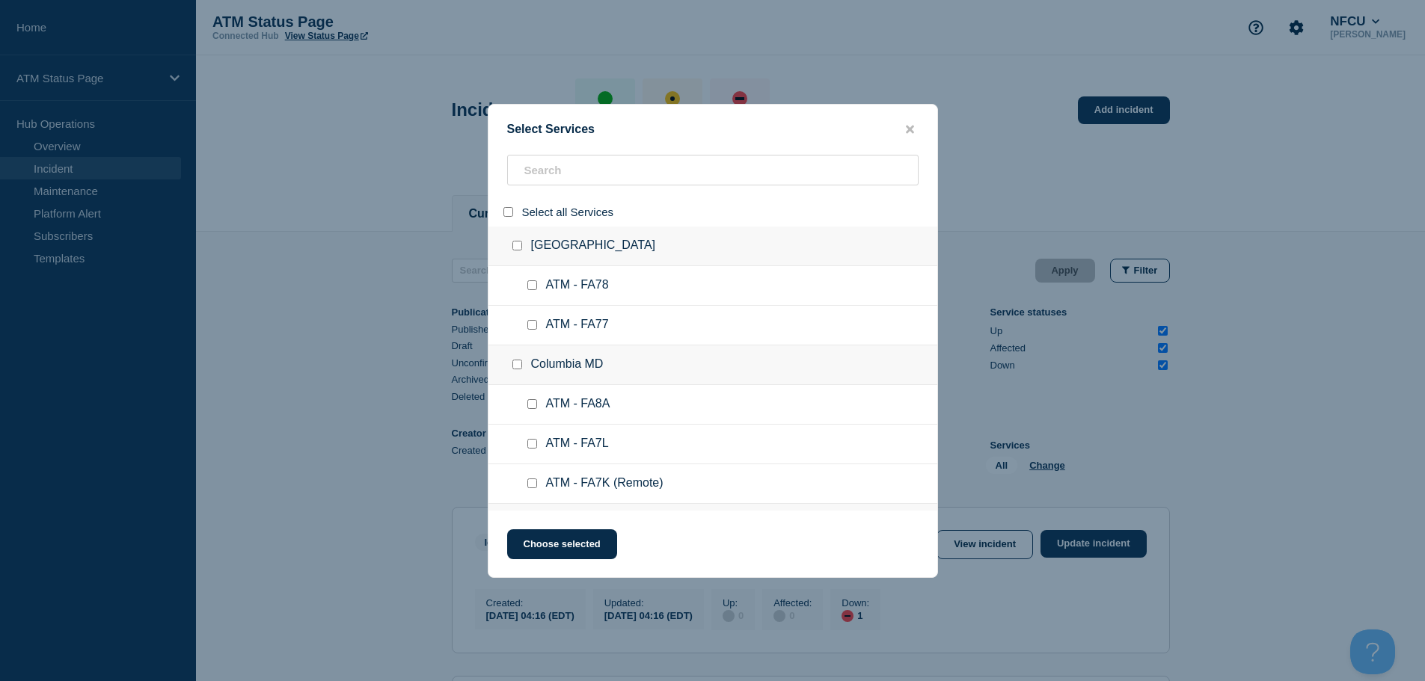
checkbox input "false"
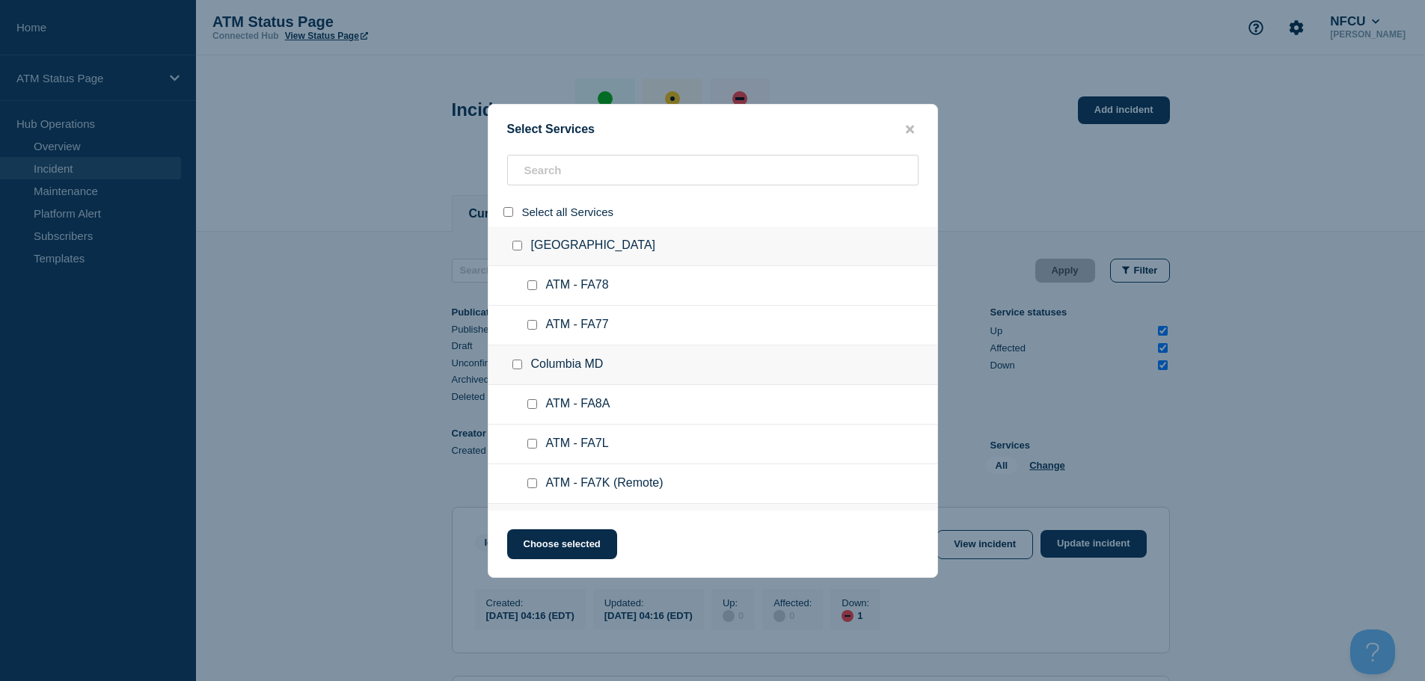
checkbox input "false"
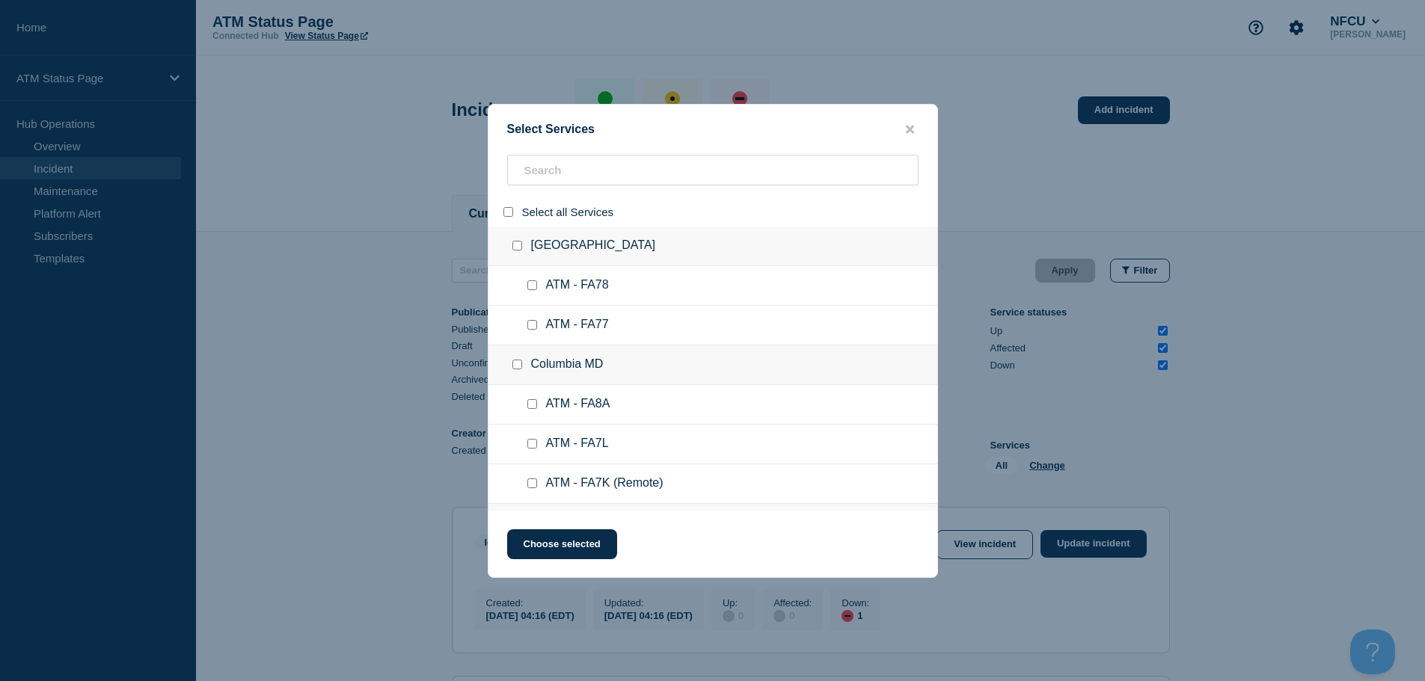
checkbox input "false"
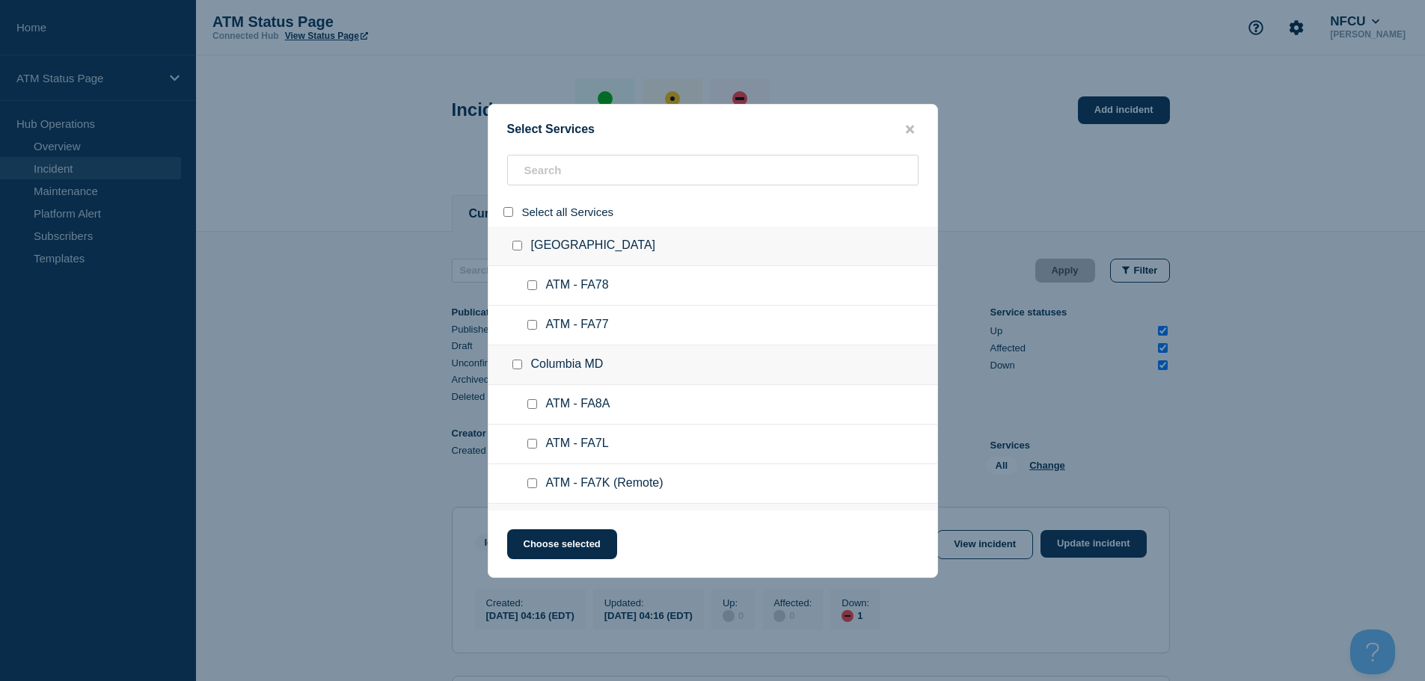
checkbox input "false"
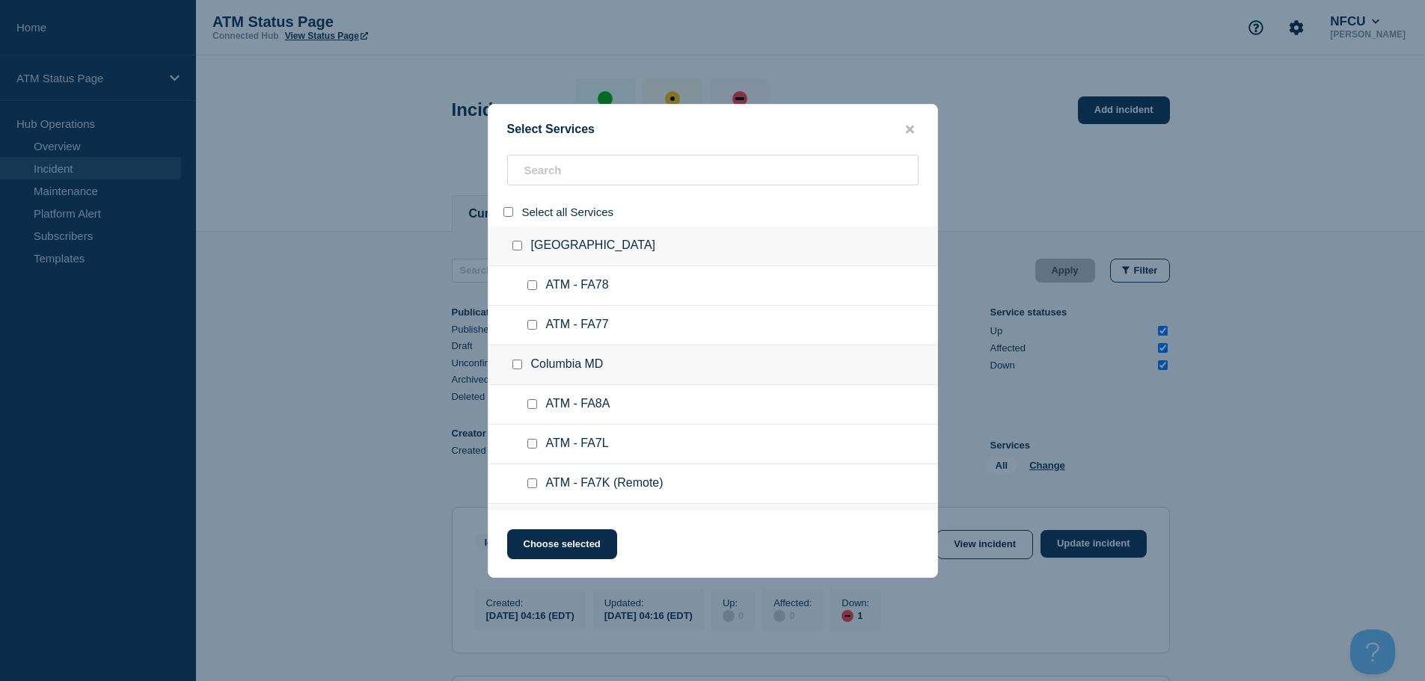
checkbox input "false"
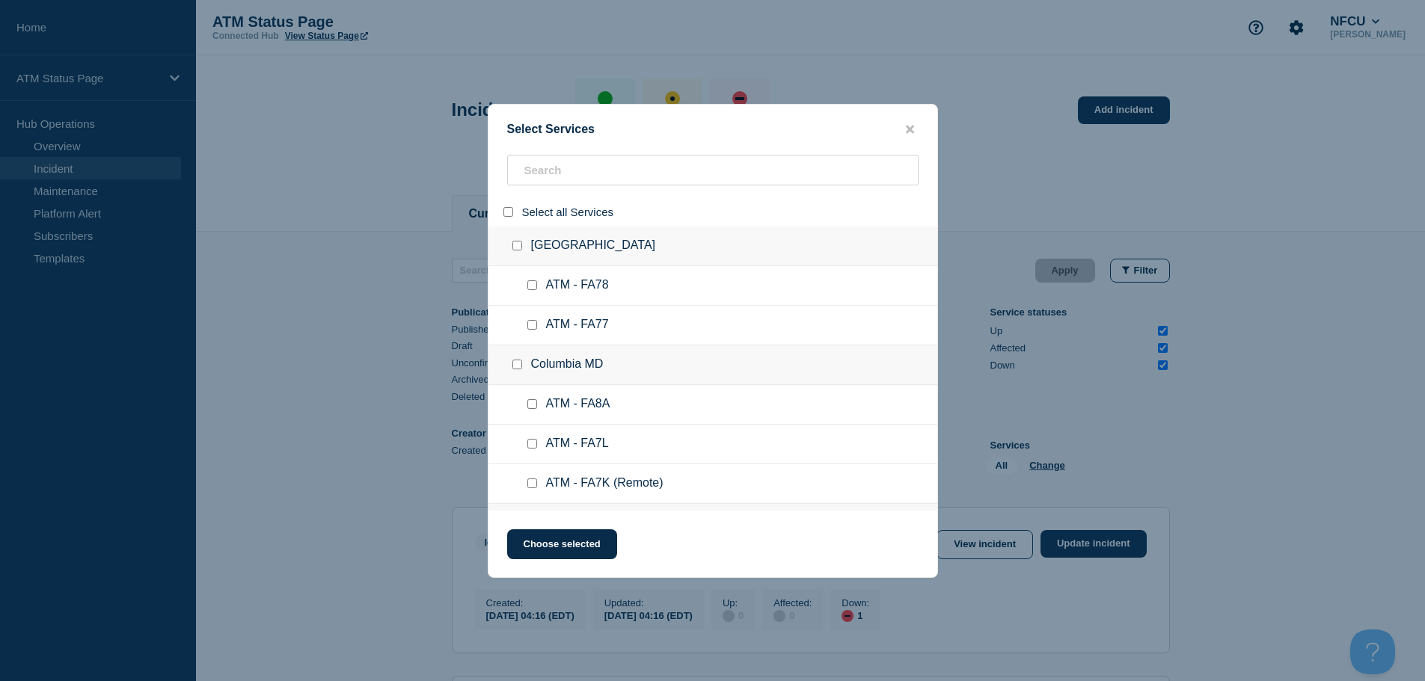
checkbox input "false"
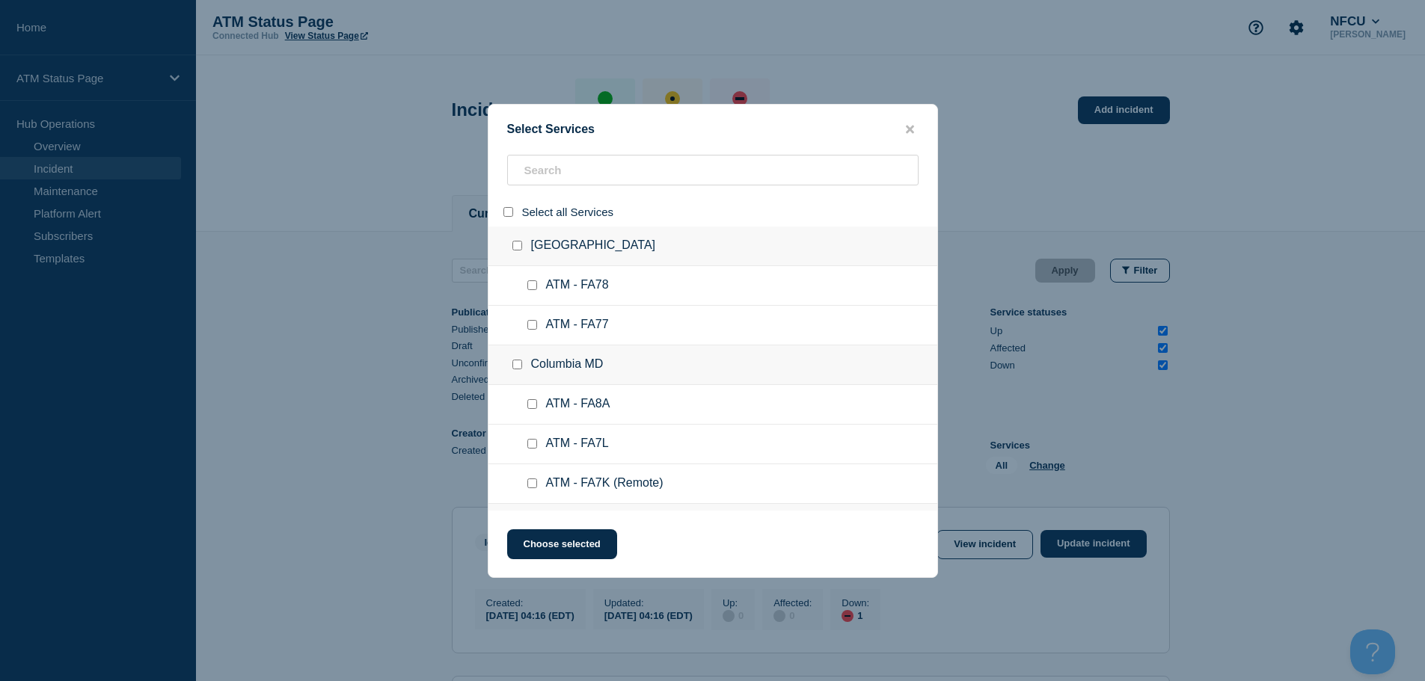
checkbox input "false"
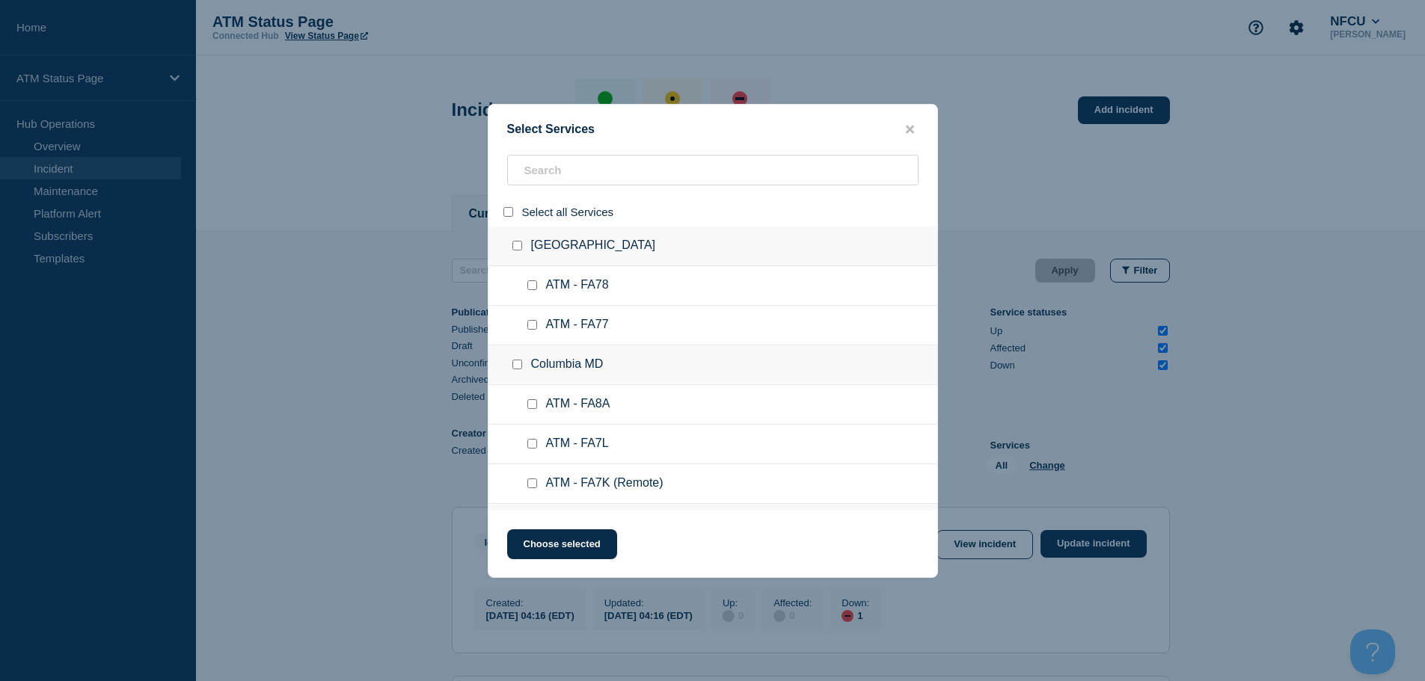
checkbox input "false"
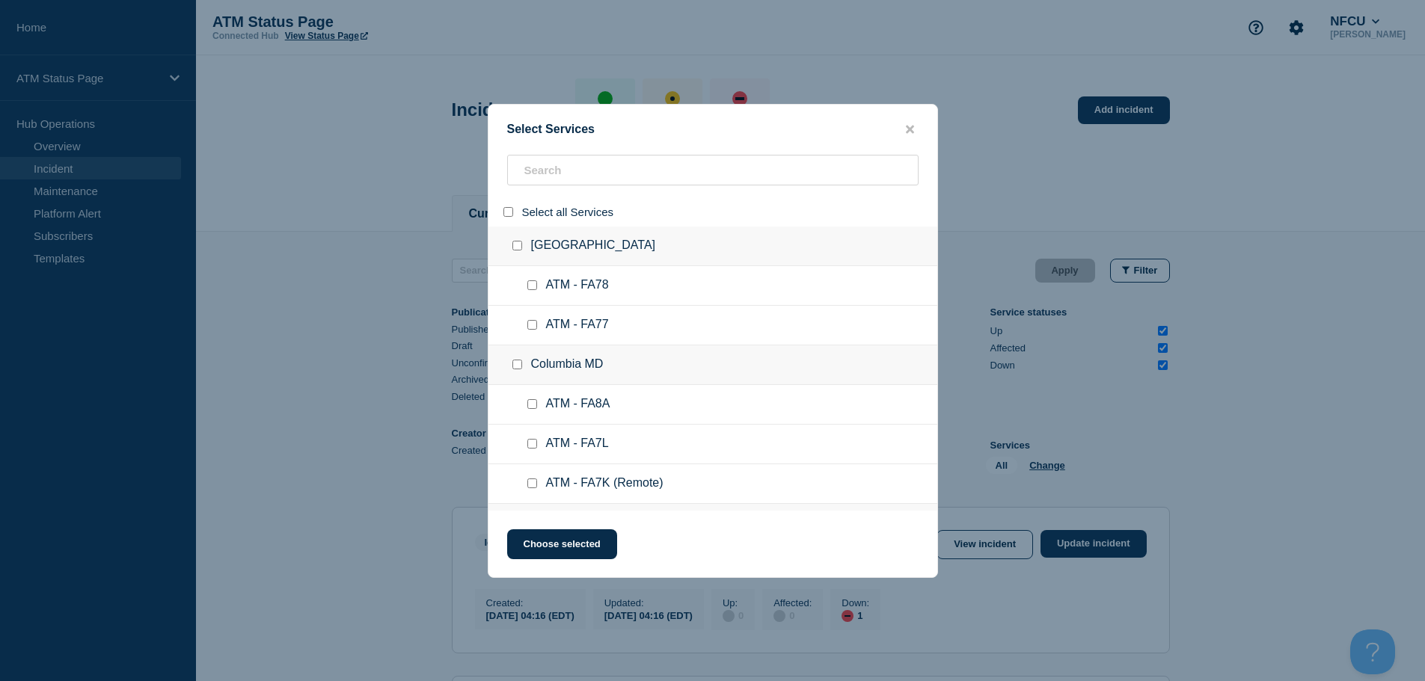
checkbox input "false"
click at [568, 170] on input "search" at bounding box center [712, 170] width 411 height 31
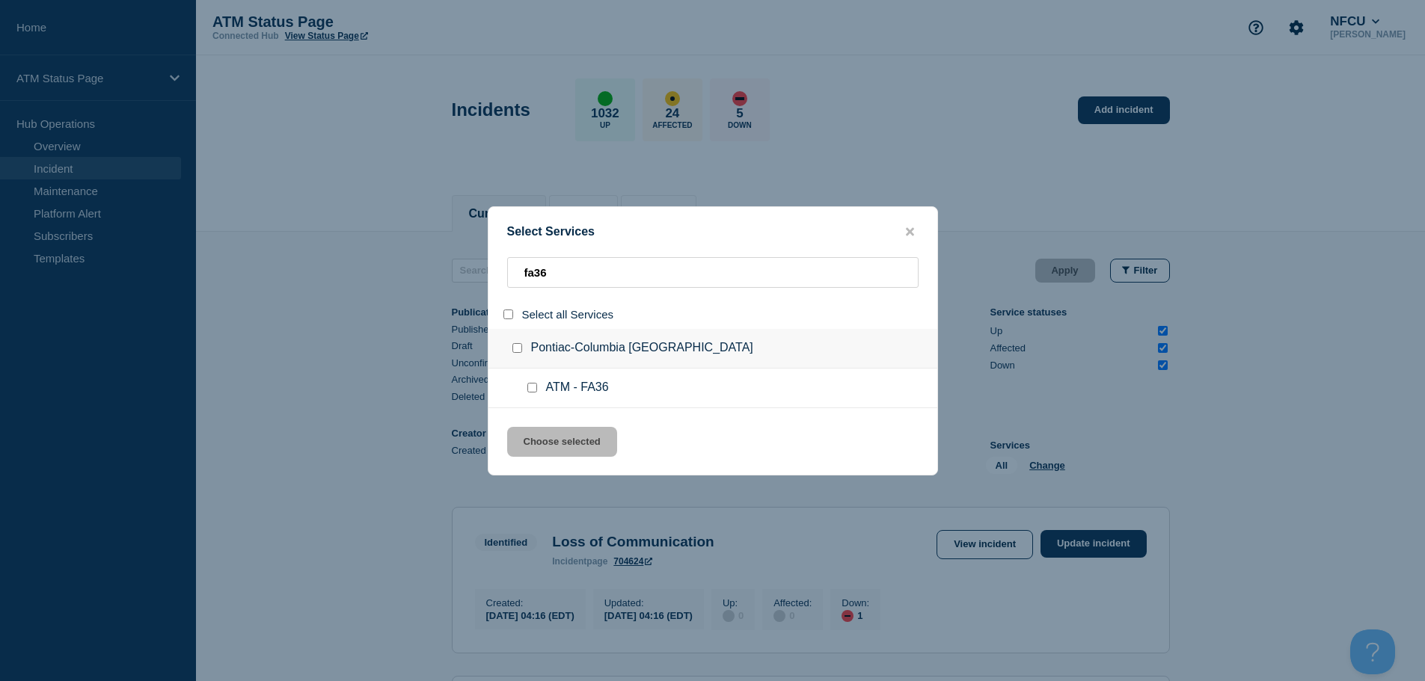
click at [531, 385] on input "service: ATM - FA36" at bounding box center [532, 388] width 10 height 10
click at [565, 446] on button "Choose selected" at bounding box center [562, 442] width 110 height 30
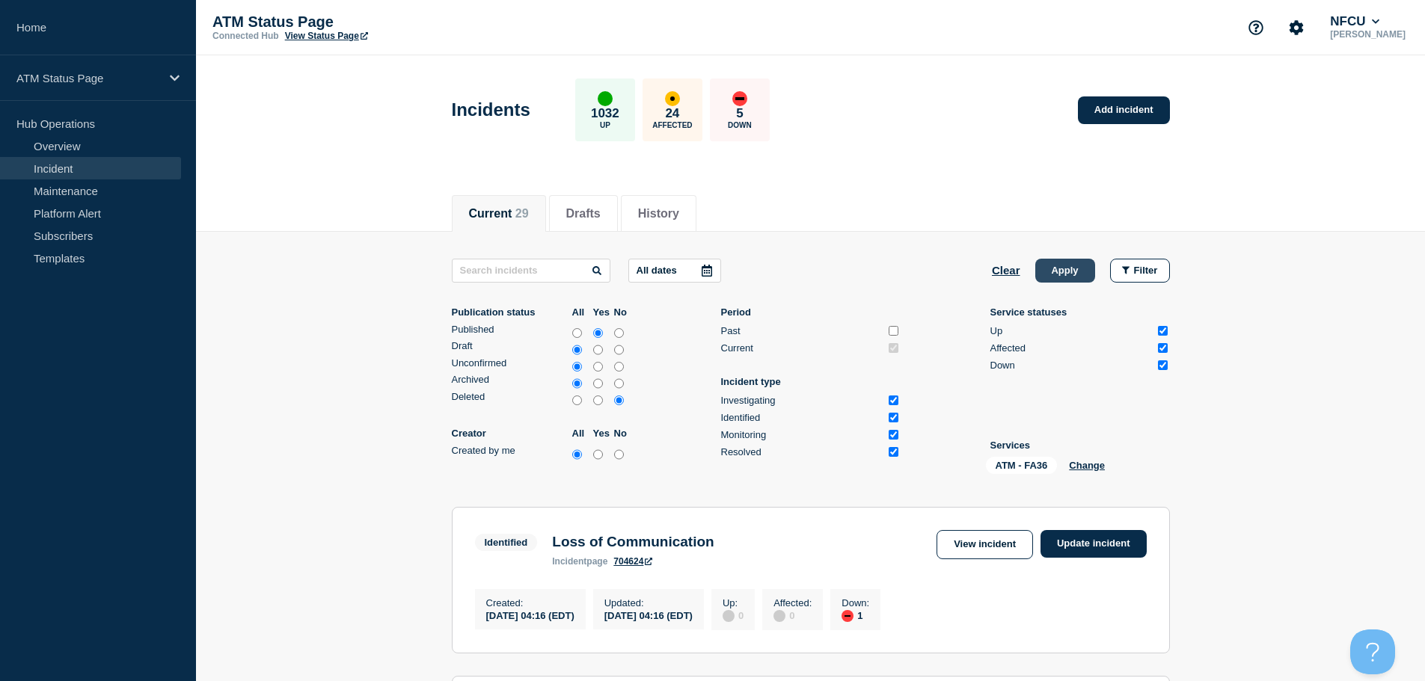
click at [1066, 275] on button "Apply" at bounding box center [1065, 271] width 60 height 24
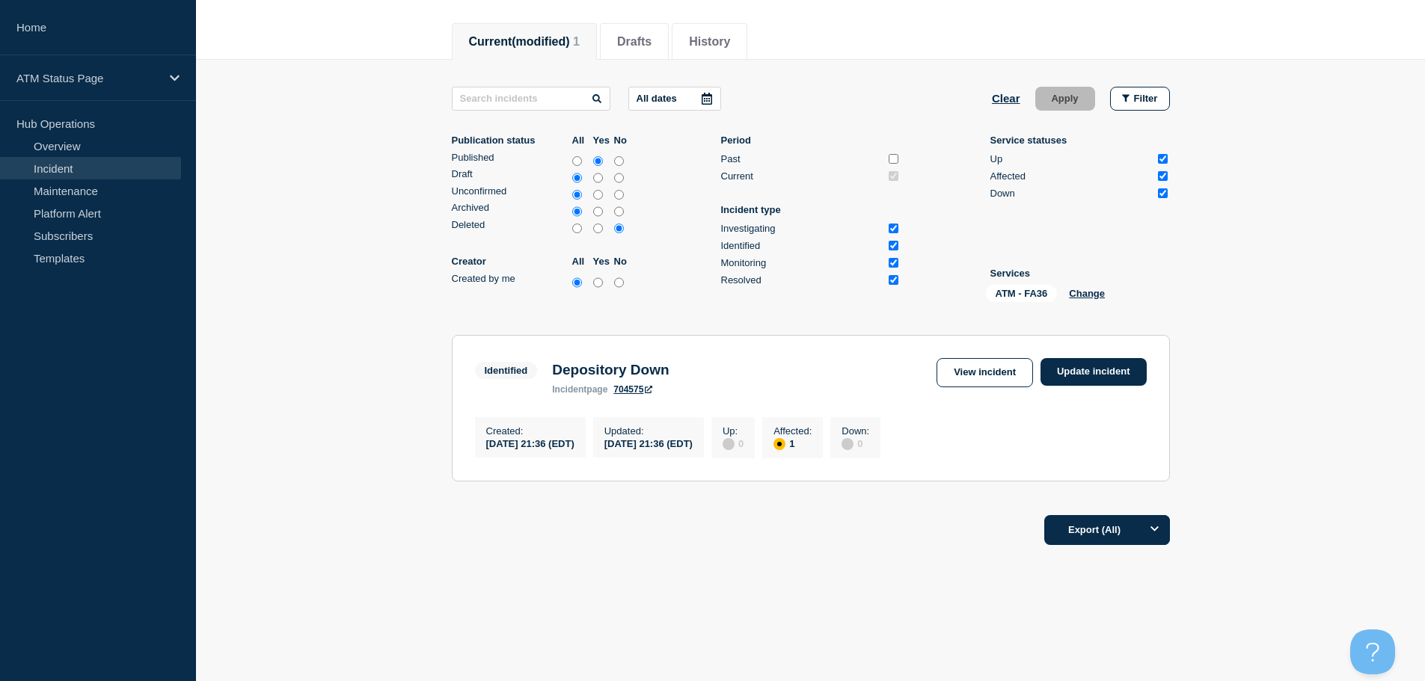
scroll to position [177, 0]
click at [1102, 358] on link "Update incident" at bounding box center [1093, 372] width 106 height 28
click at [1096, 369] on link "Update incident" at bounding box center [1093, 372] width 106 height 28
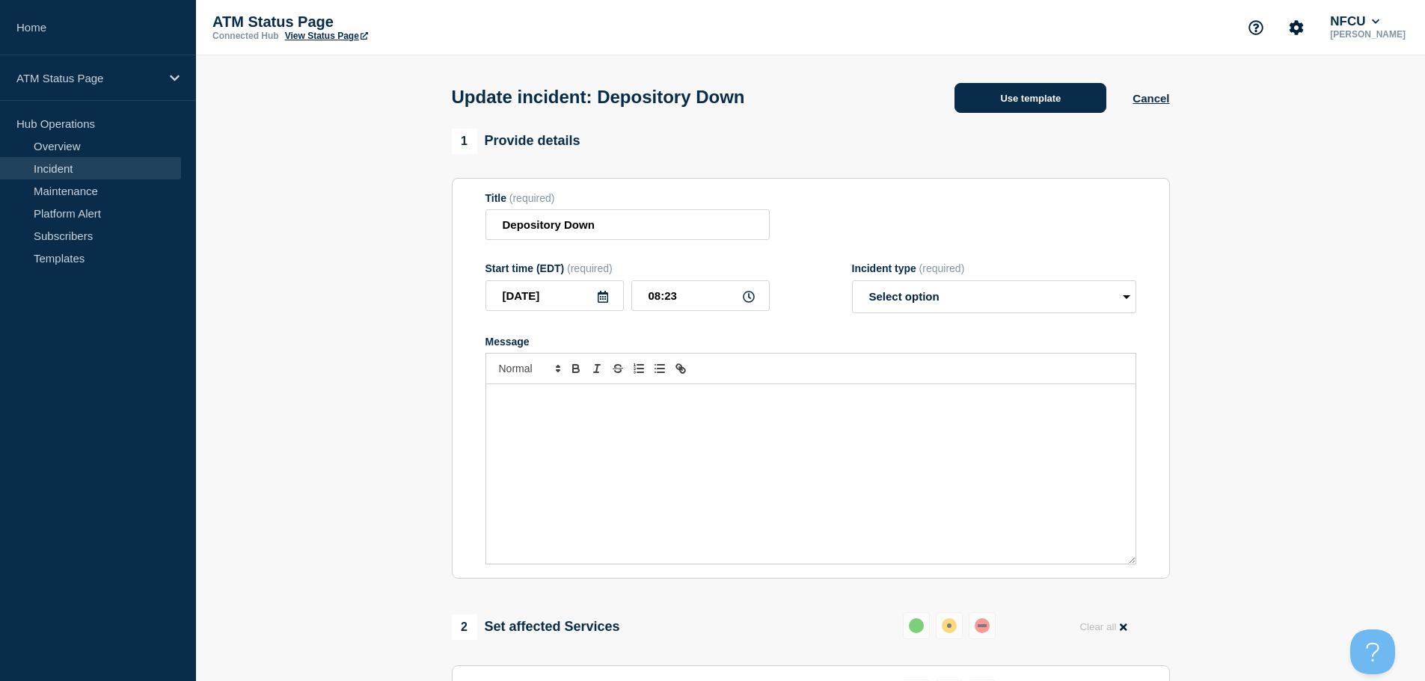
click at [1039, 91] on button "Use template" at bounding box center [1030, 98] width 152 height 30
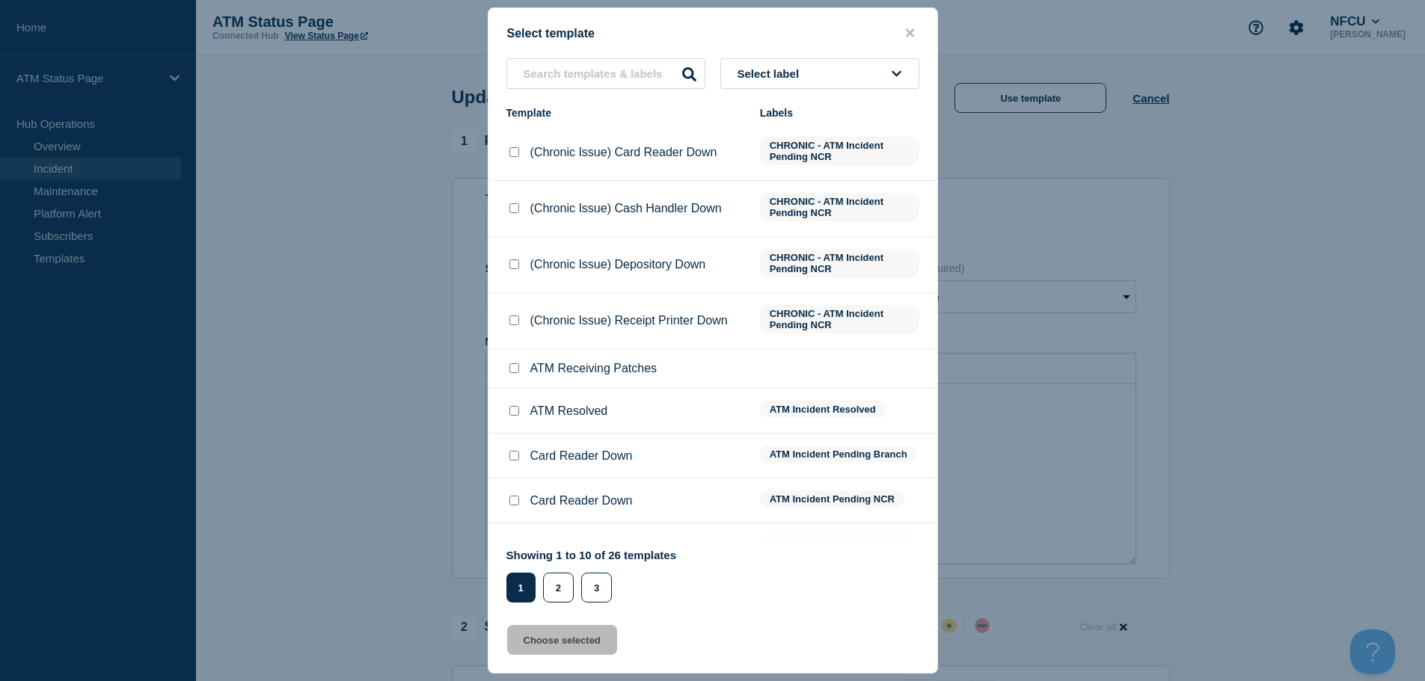
click at [777, 76] on span "Select label" at bounding box center [771, 73] width 68 height 13
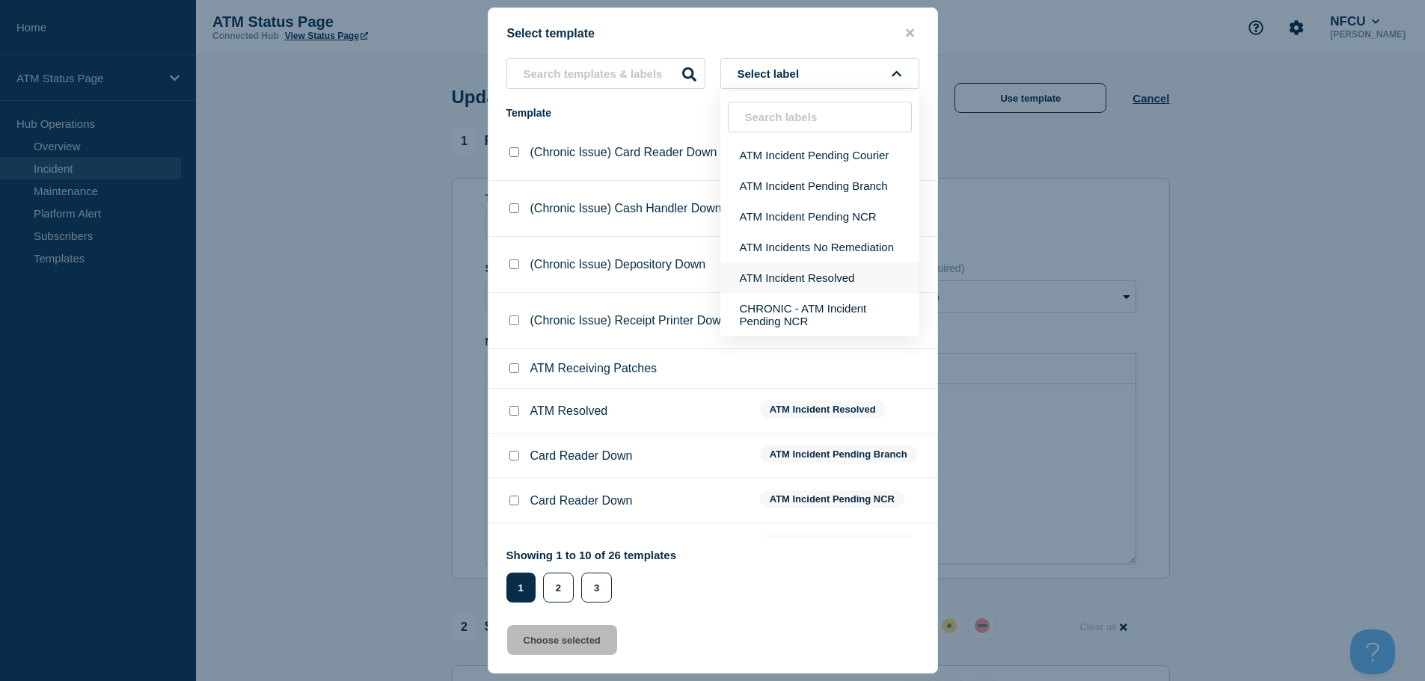
click at [841, 270] on button "ATM Incident Resolved" at bounding box center [819, 277] width 199 height 31
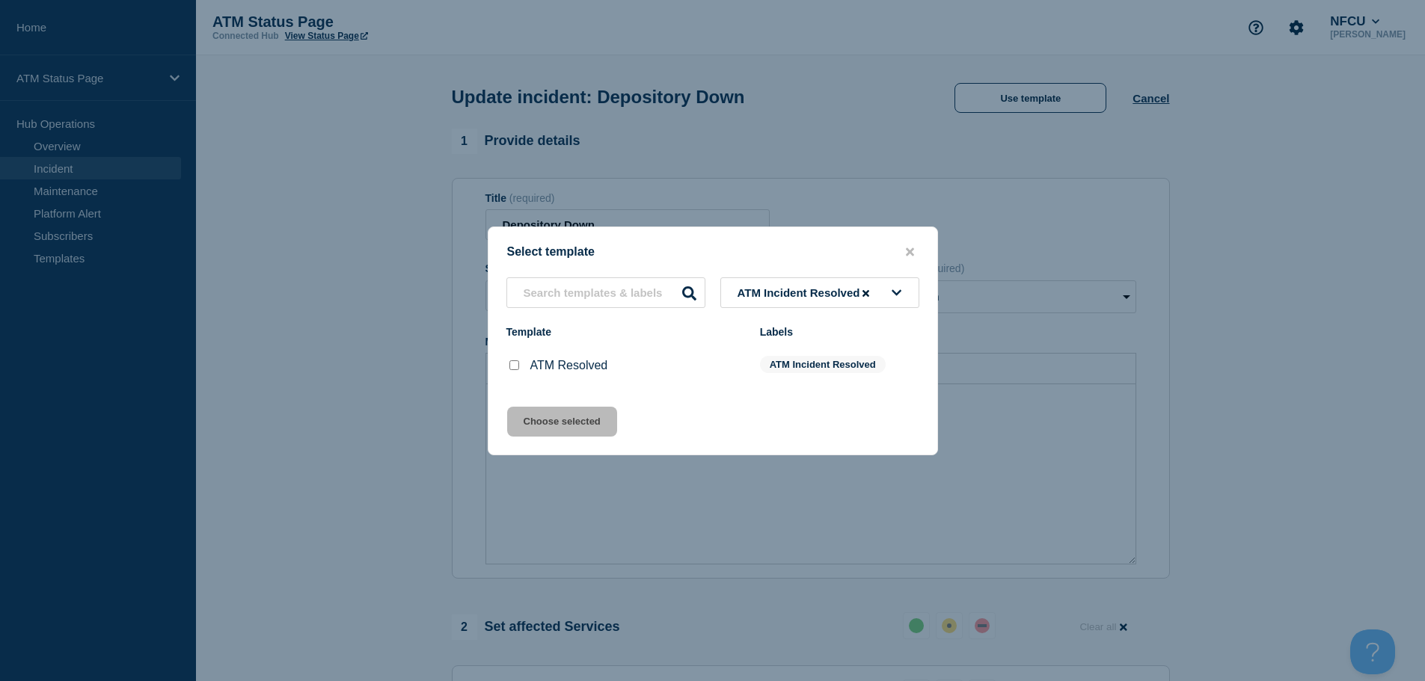
click at [515, 369] on input "ATM Resolved checkbox" at bounding box center [514, 365] width 10 height 10
click at [570, 416] on button "Choose selected" at bounding box center [562, 422] width 110 height 30
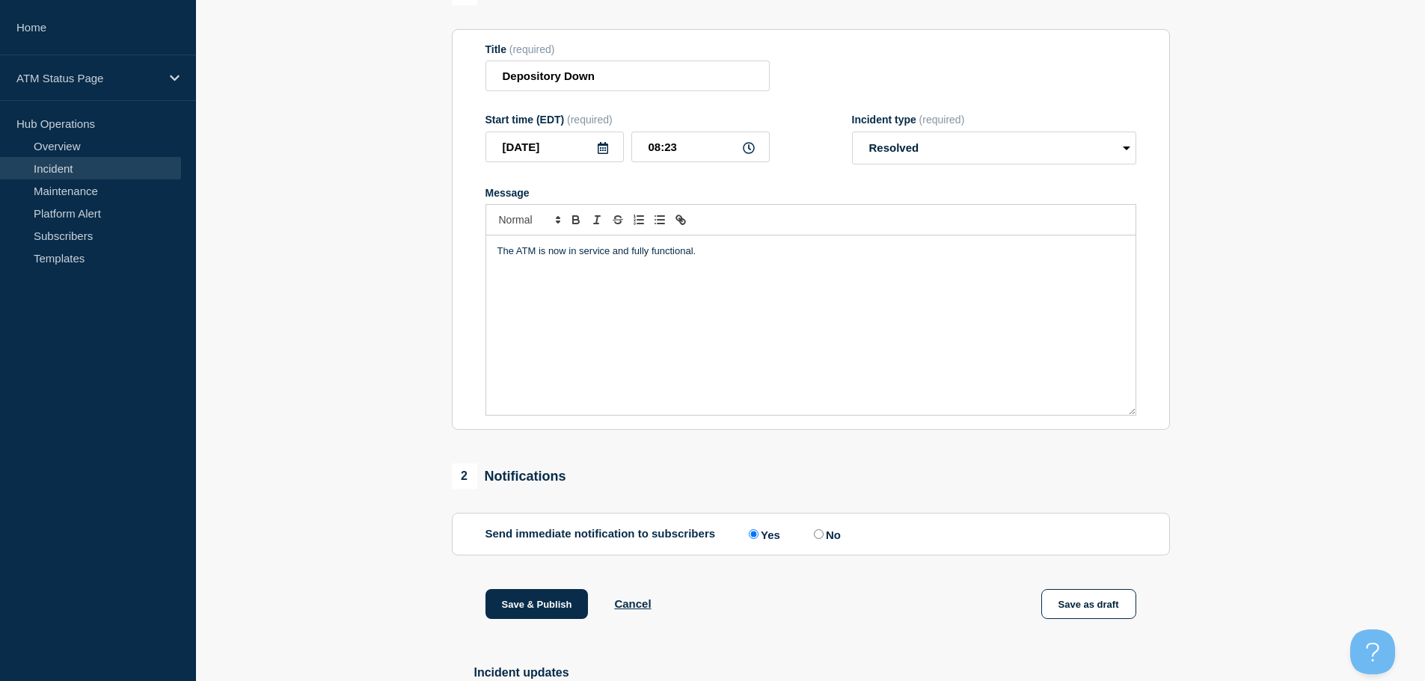
scroll to position [150, 0]
click at [541, 607] on button "Save & Publish" at bounding box center [536, 604] width 103 height 30
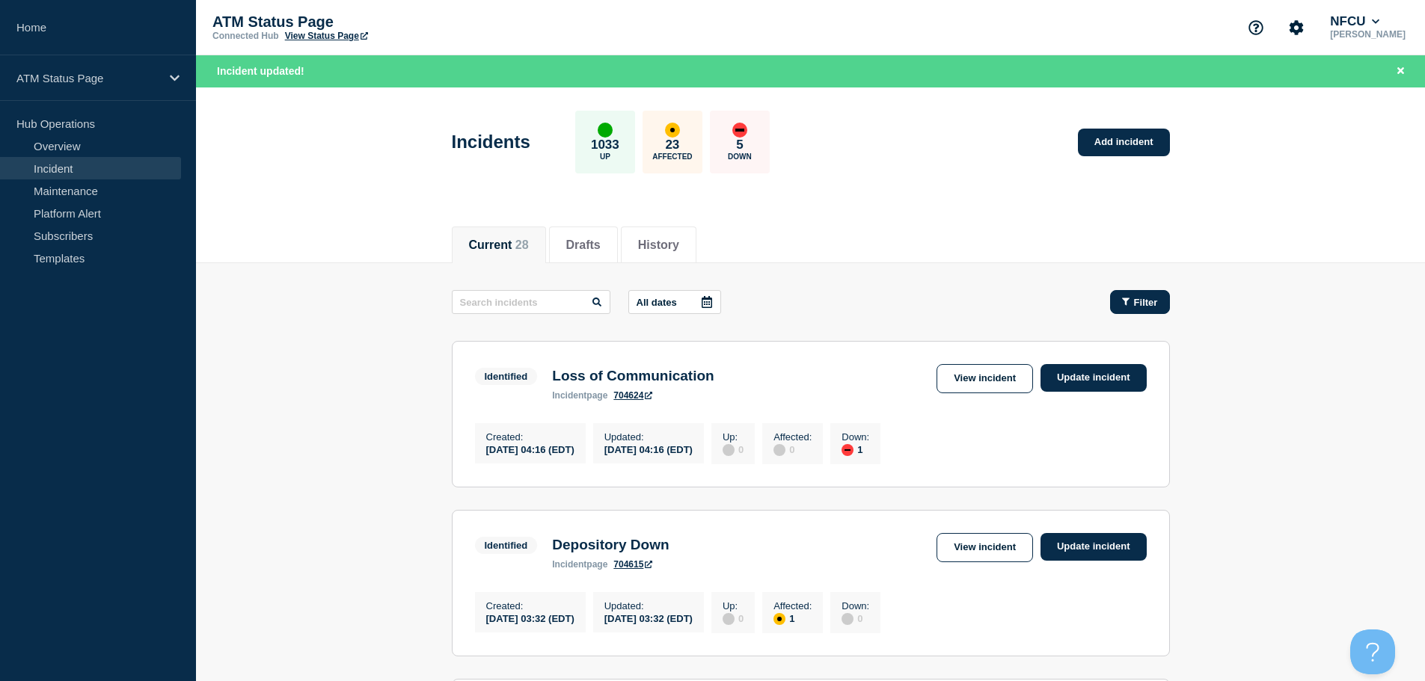
click at [1131, 304] on div "Filter" at bounding box center [1140, 302] width 36 height 11
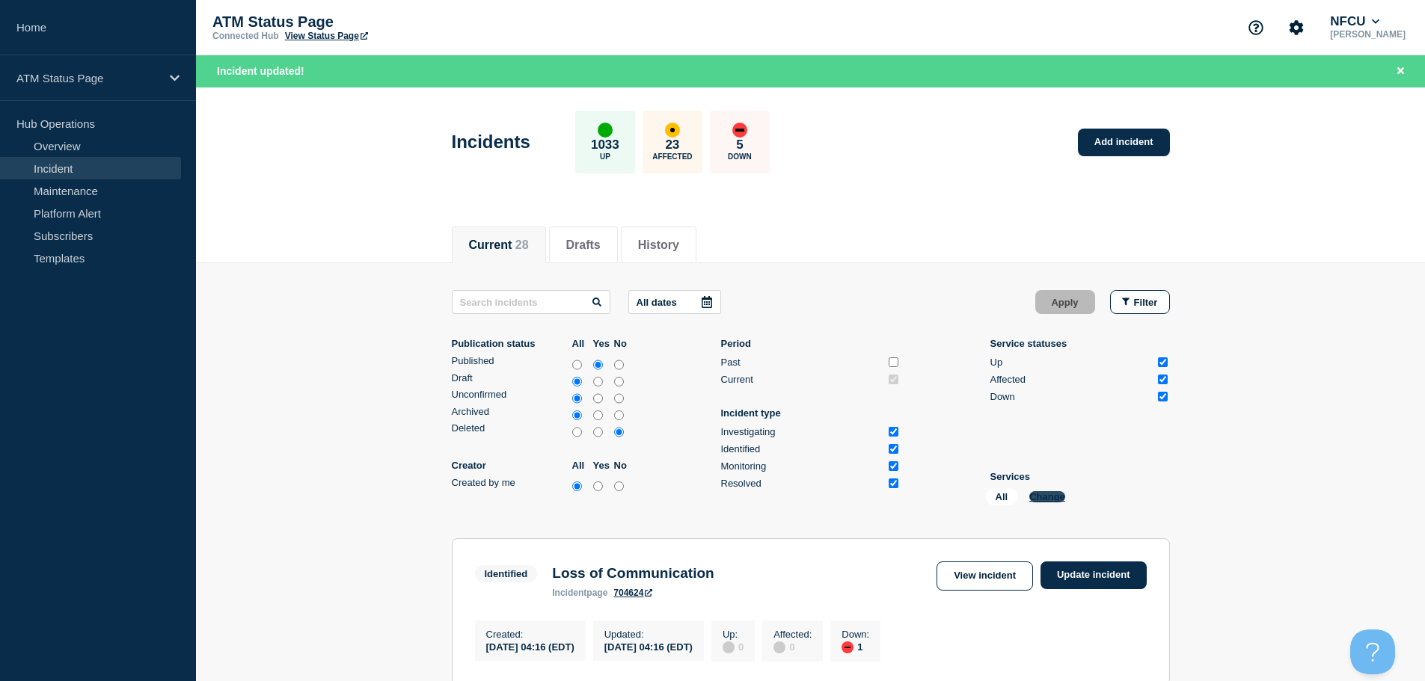
click at [1041, 498] on button "Change" at bounding box center [1047, 496] width 36 height 11
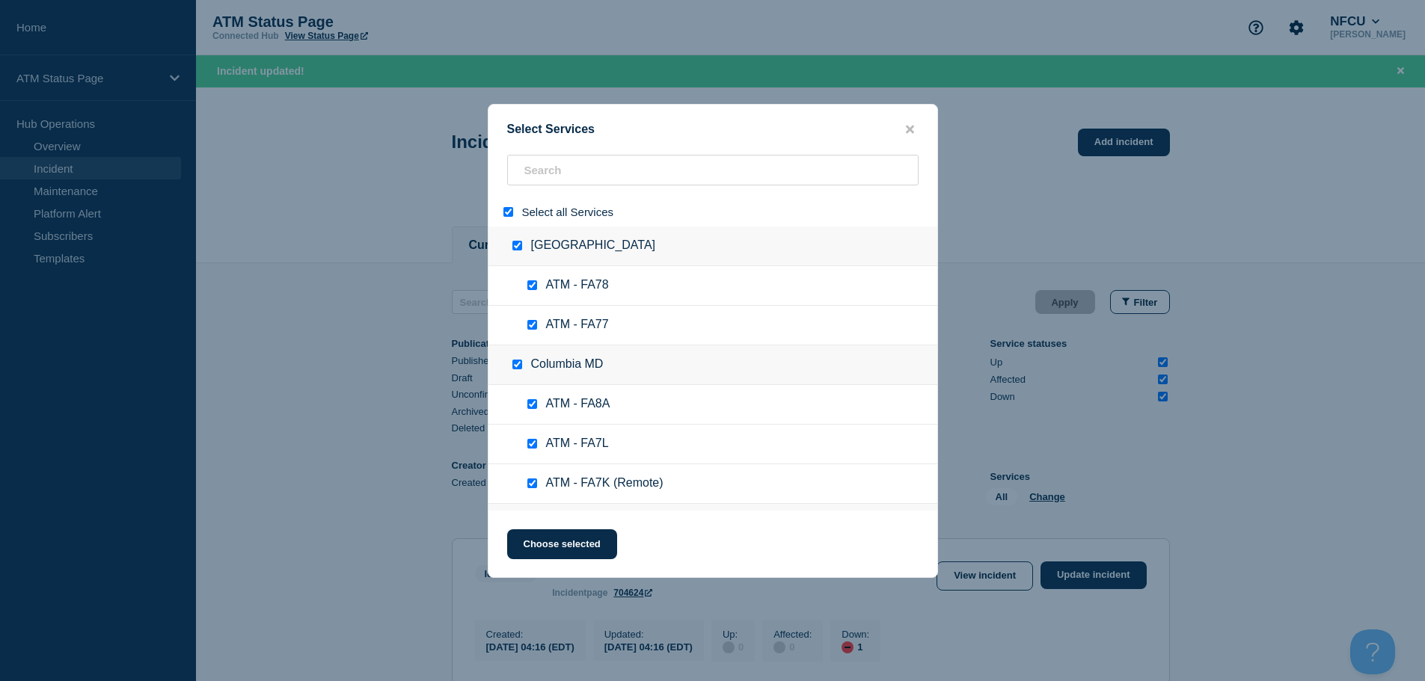
click at [507, 213] on input "select all" at bounding box center [508, 212] width 10 height 10
click at [541, 182] on input "search" at bounding box center [712, 170] width 411 height 31
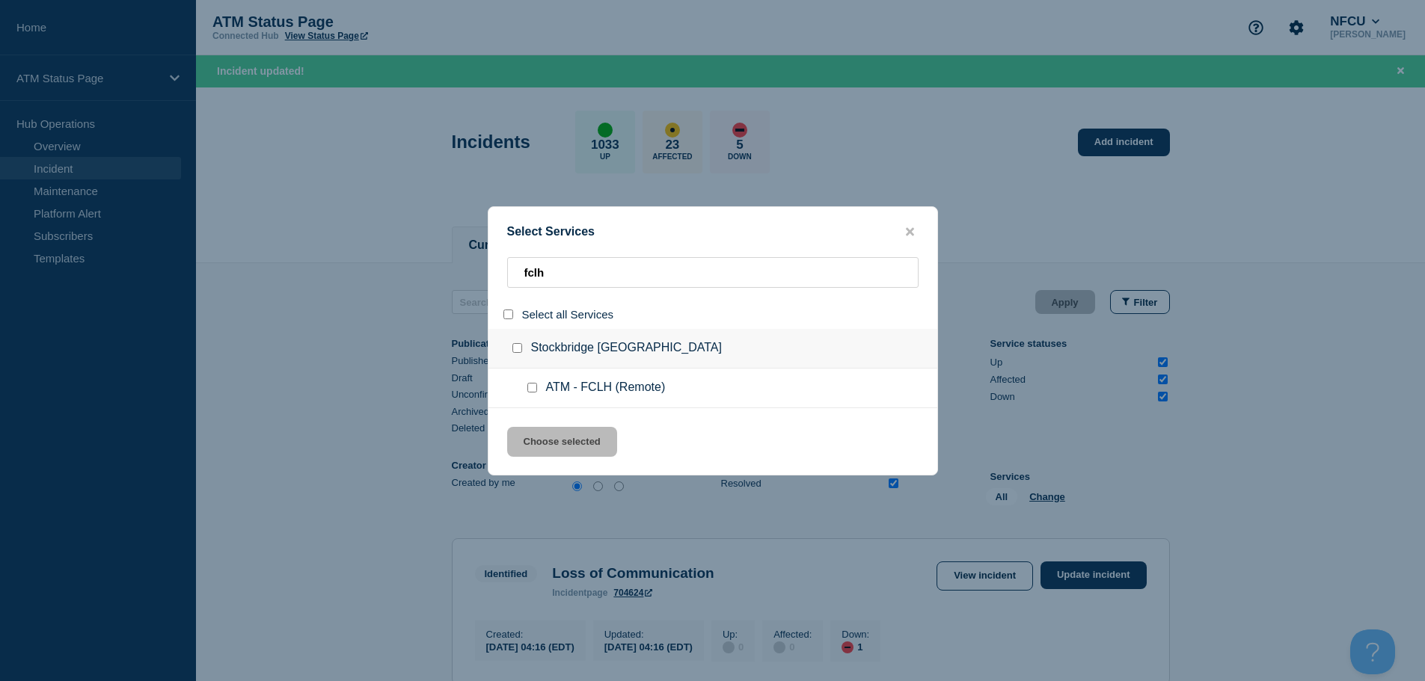
click at [529, 388] on input "service: ATM - FCLH (Remote)" at bounding box center [532, 388] width 10 height 10
click at [544, 421] on div "Select Services fclh Select all Services [GEOGRAPHIC_DATA] [GEOGRAPHIC_DATA] AT…" at bounding box center [713, 340] width 450 height 269
click at [550, 442] on button "Choose selected" at bounding box center [562, 442] width 110 height 30
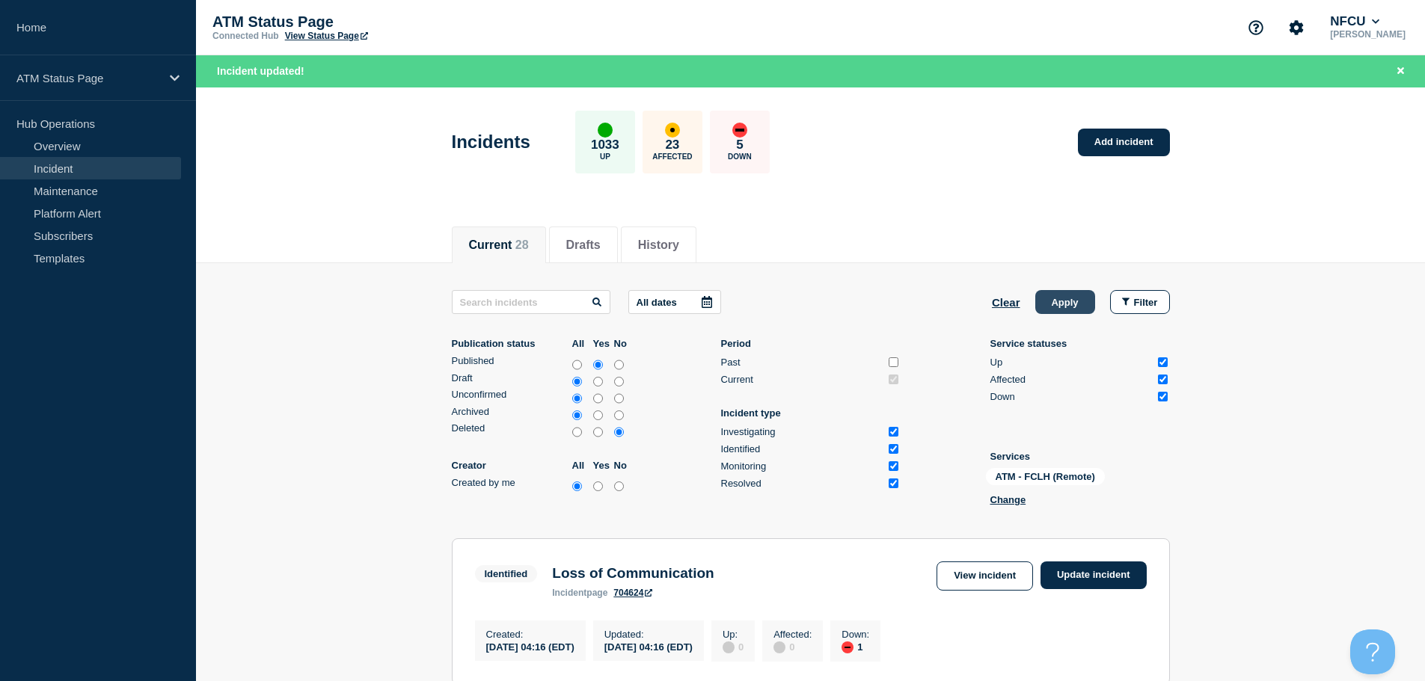
click at [1060, 298] on button "Apply" at bounding box center [1065, 302] width 60 height 24
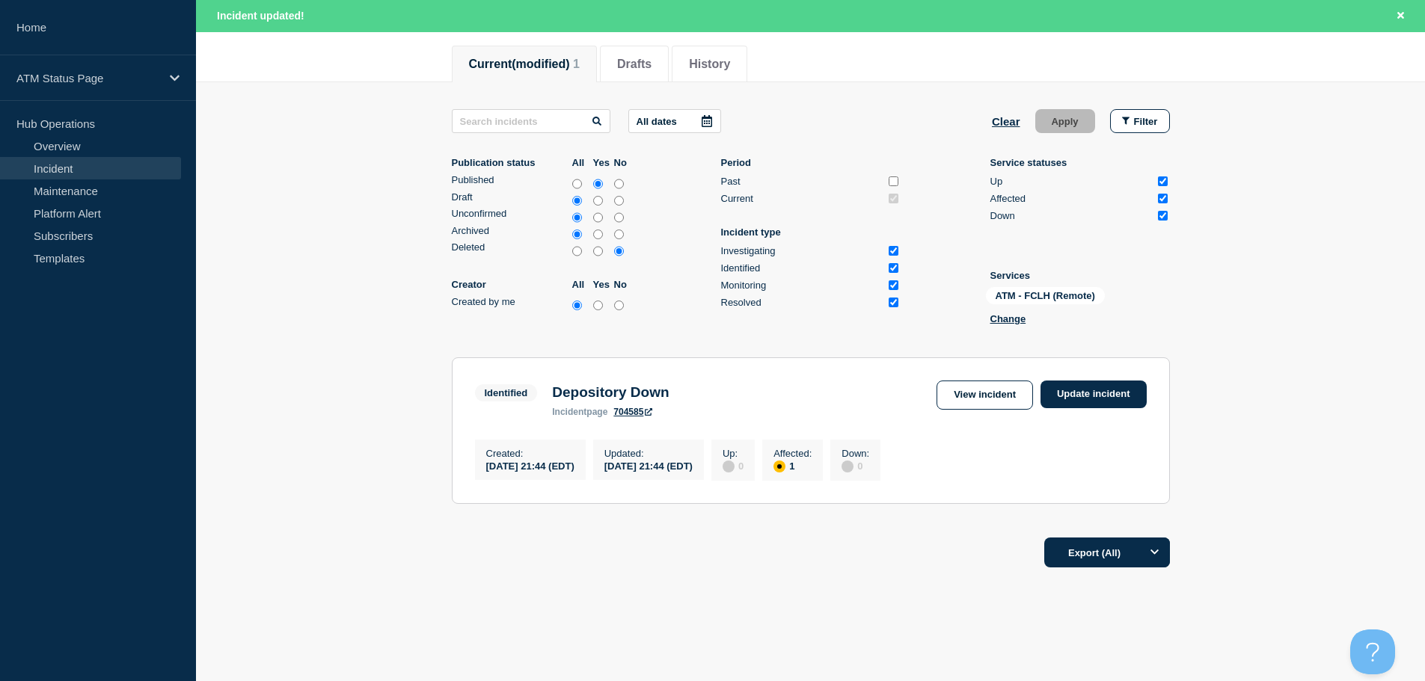
scroll to position [209, 0]
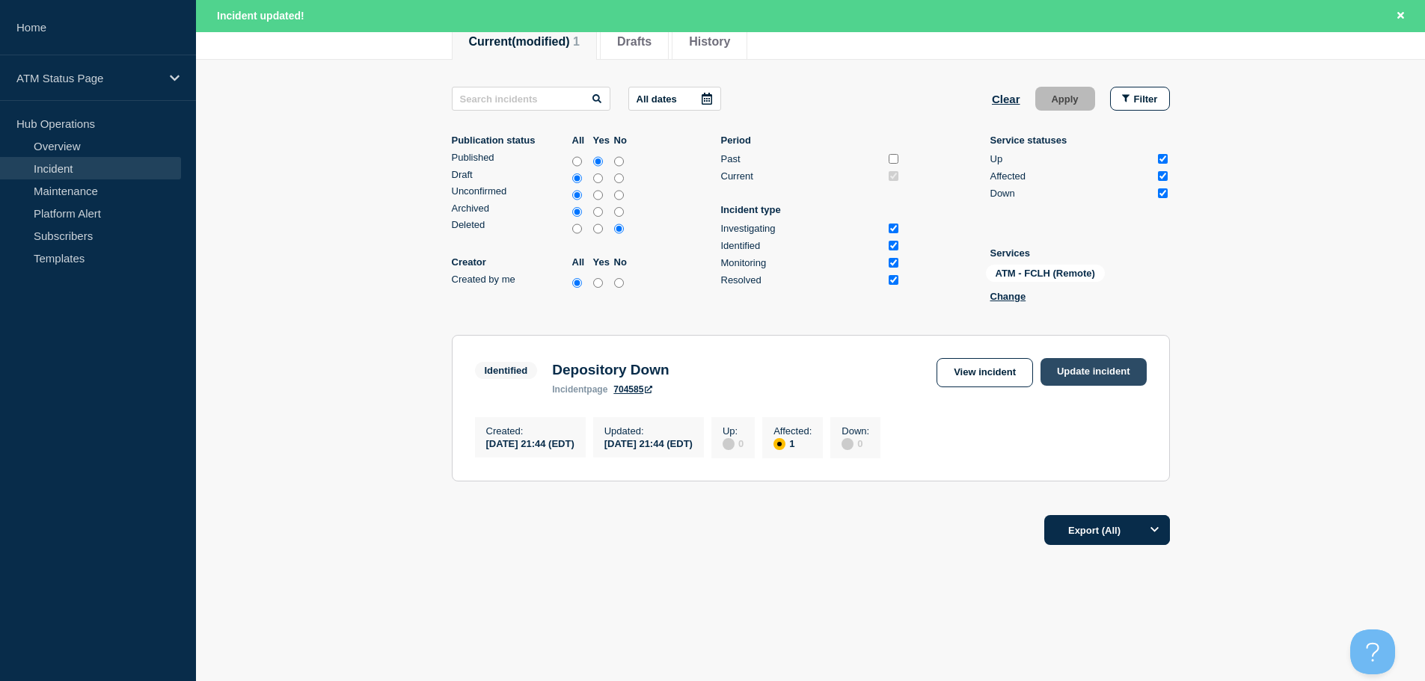
click at [1109, 364] on link "Update incident" at bounding box center [1093, 372] width 106 height 28
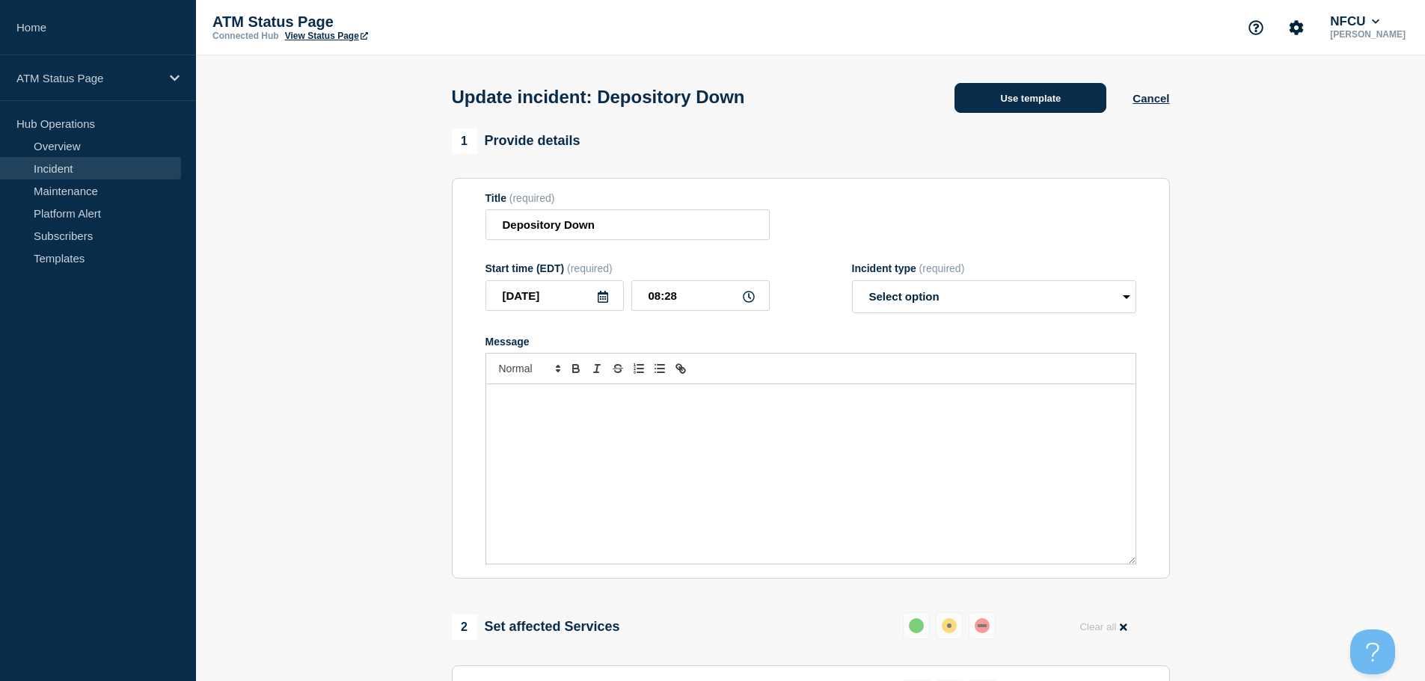
click at [1042, 108] on button "Use template" at bounding box center [1030, 98] width 152 height 30
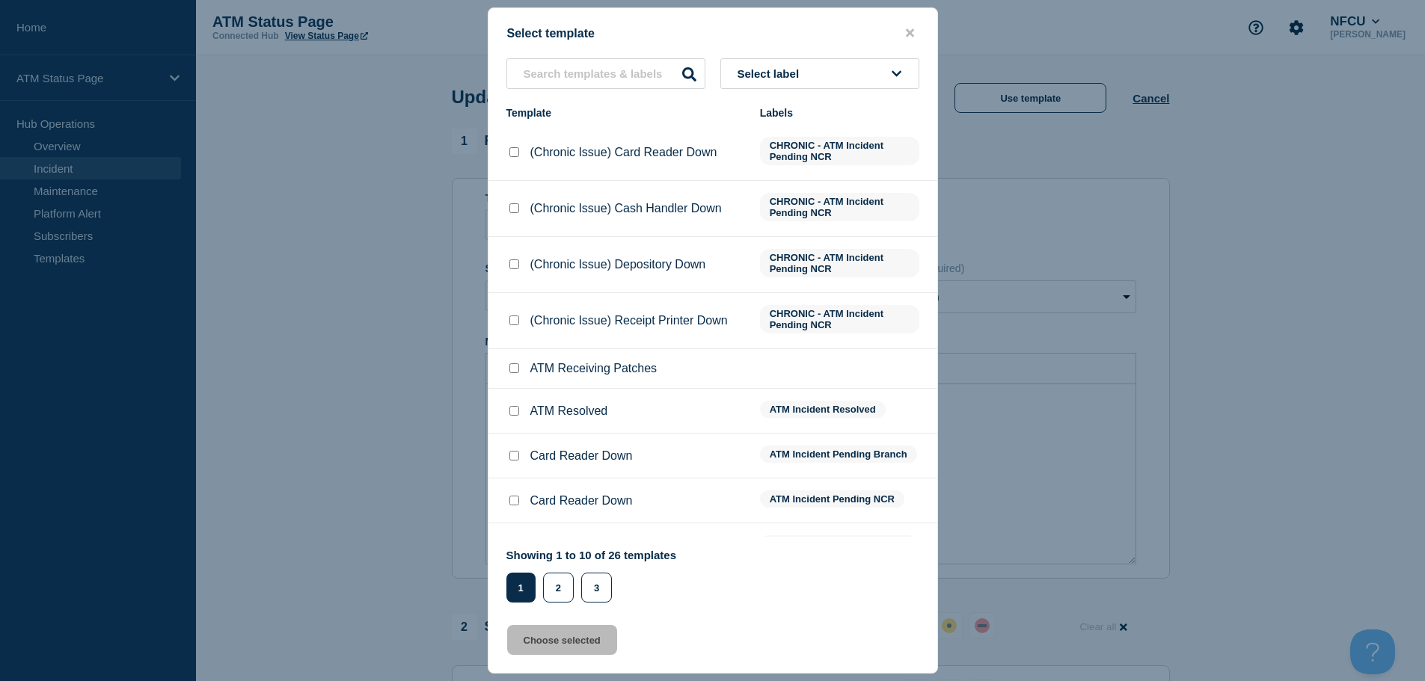
click at [815, 75] on button "Select label" at bounding box center [819, 73] width 199 height 31
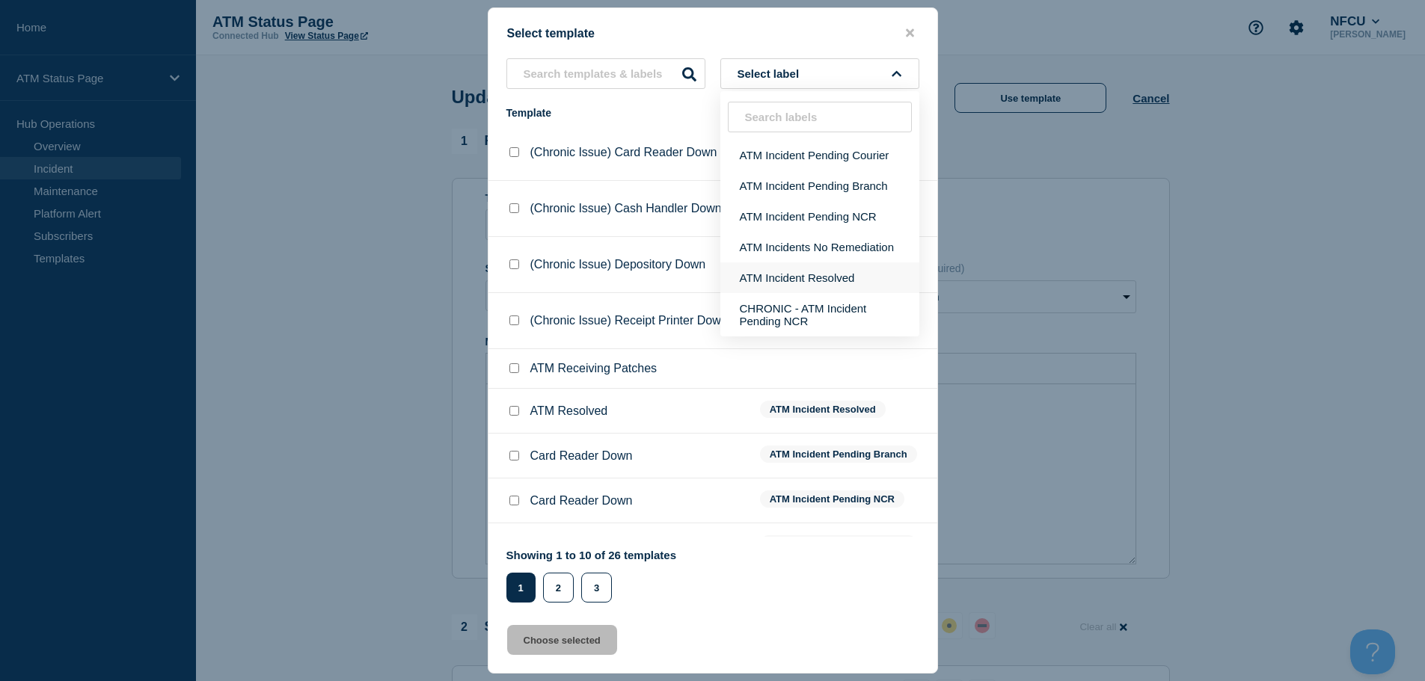
click at [832, 281] on button "ATM Incident Resolved" at bounding box center [819, 277] width 199 height 31
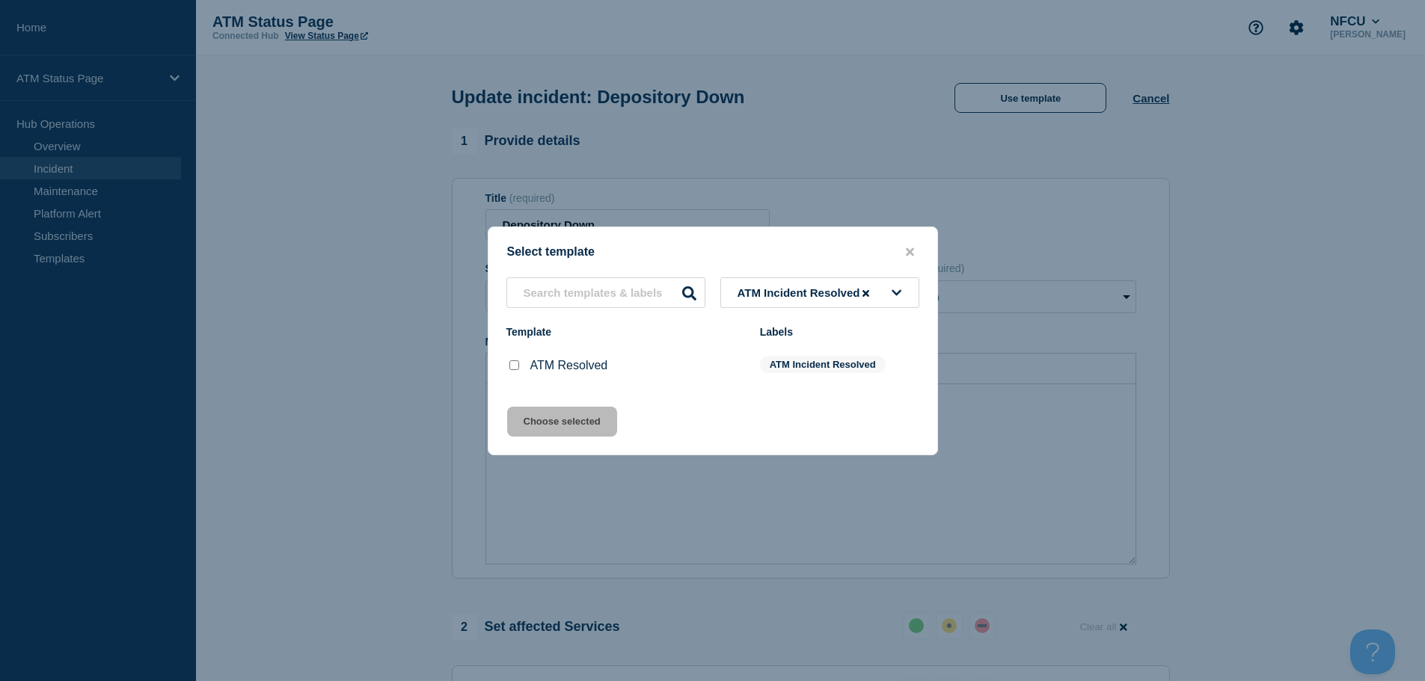
click at [514, 373] on div at bounding box center [513, 365] width 15 height 15
drag, startPoint x: 518, startPoint y: 372, endPoint x: 513, endPoint y: 366, distance: 8.5
click at [514, 366] on input "ATM Resolved checkbox" at bounding box center [514, 365] width 10 height 10
drag, startPoint x: 547, startPoint y: 408, endPoint x: 556, endPoint y: 409, distance: 9.1
click at [550, 409] on div "Select template ATM Incident Resolved Template Labels ATM Resolved ATM Incident…" at bounding box center [713, 341] width 450 height 229
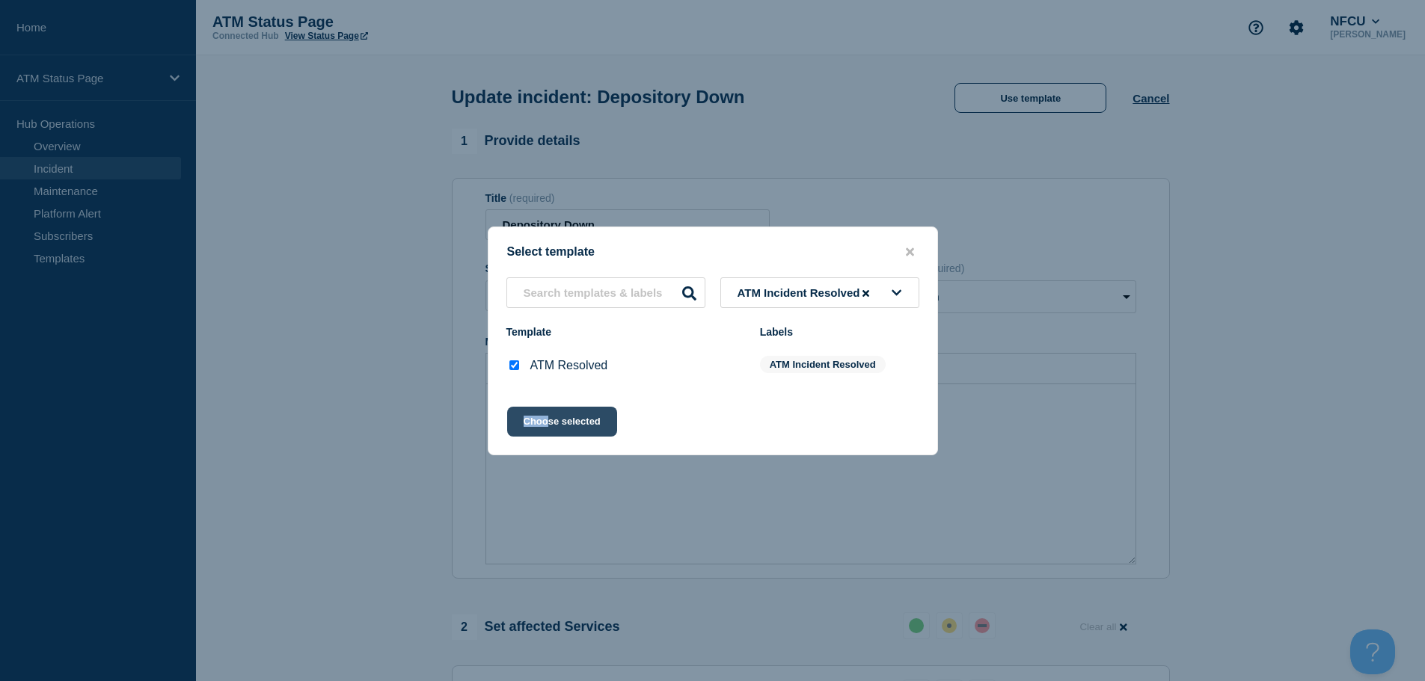
click at [599, 421] on button "Choose selected" at bounding box center [562, 422] width 110 height 30
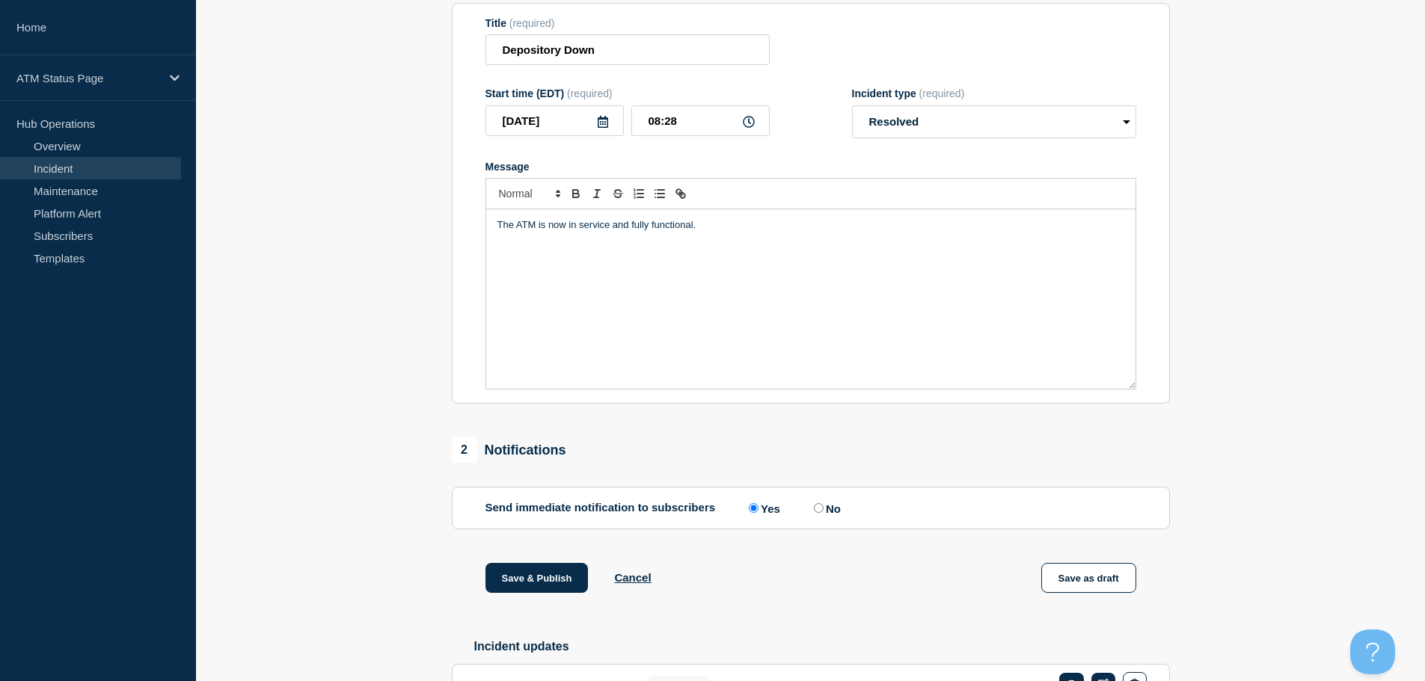
scroll to position [276, 0]
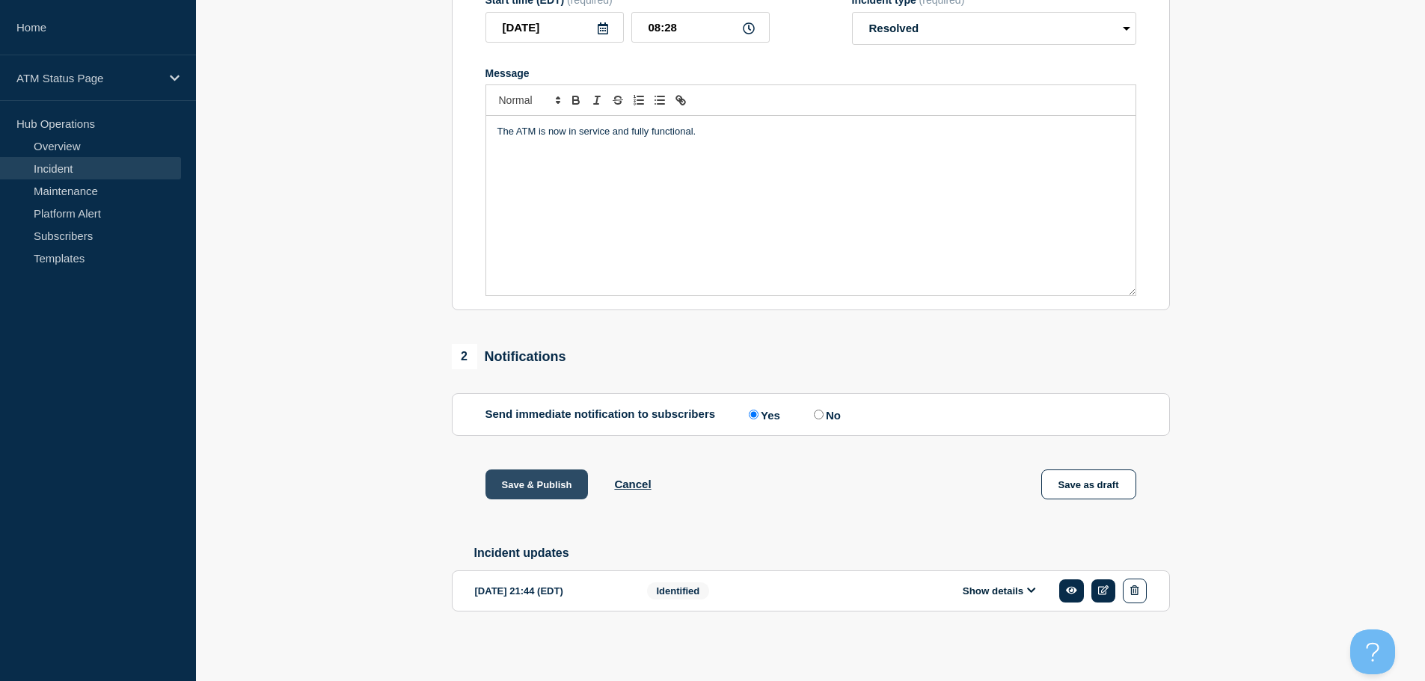
click at [537, 476] on button "Save & Publish" at bounding box center [536, 485] width 103 height 30
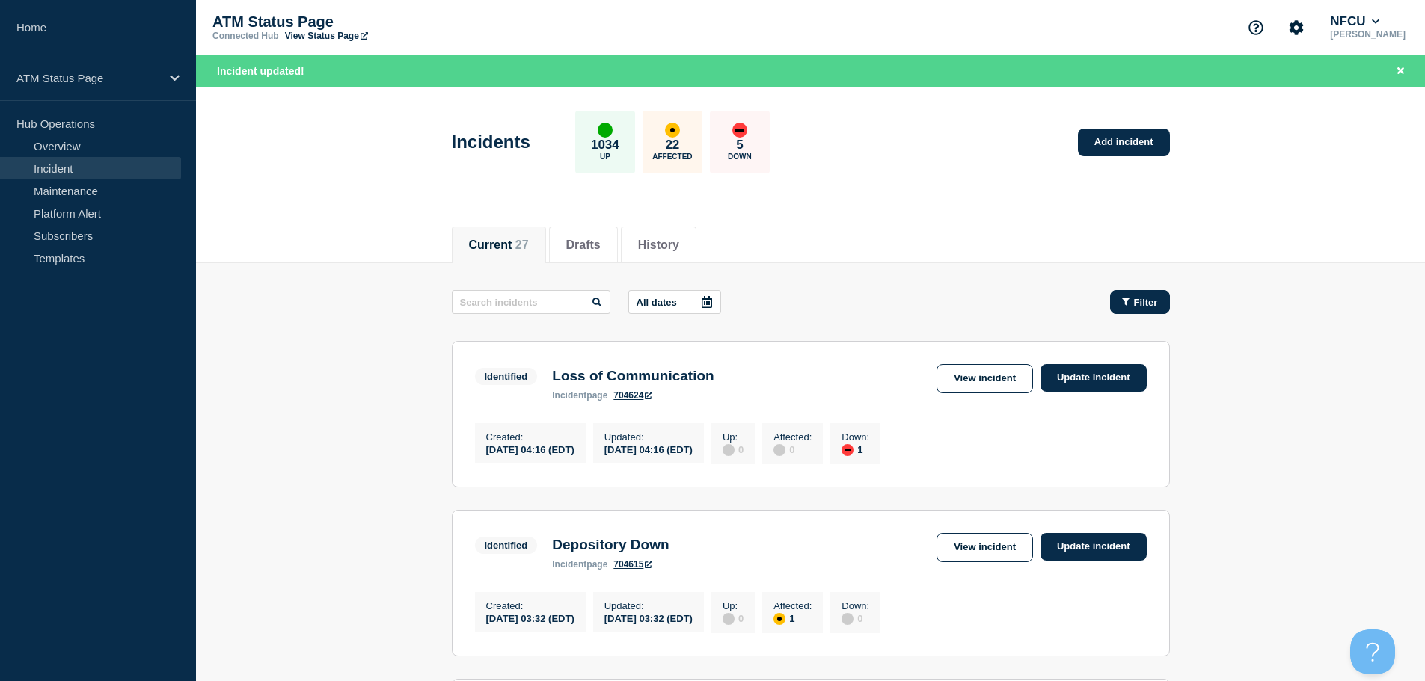
click at [1158, 300] on button "Filter" at bounding box center [1140, 302] width 60 height 24
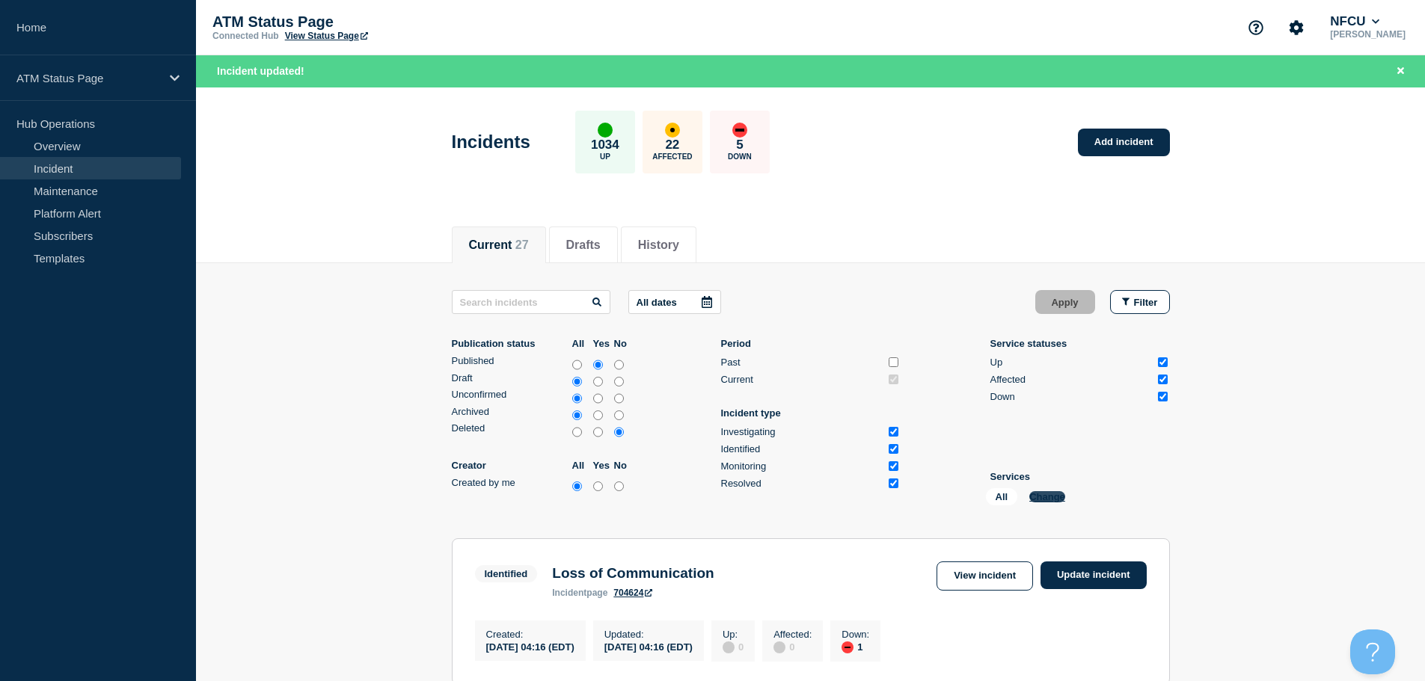
click at [1051, 499] on button "Change" at bounding box center [1047, 496] width 36 height 11
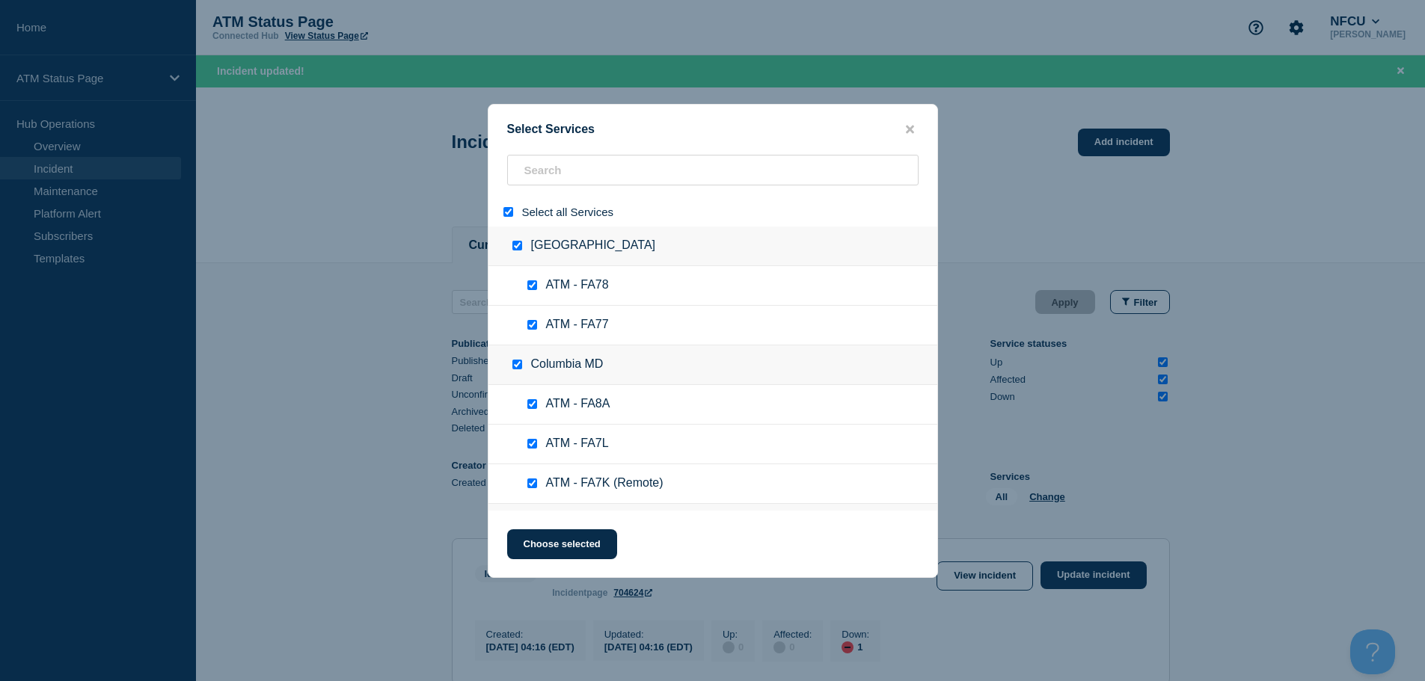
click at [503, 210] on input "select all" at bounding box center [508, 212] width 10 height 10
click at [570, 155] on div "Select Services Select all Services [GEOGRAPHIC_DATA] [GEOGRAPHIC_DATA] ATM - F…" at bounding box center [713, 341] width 450 height 474
click at [565, 173] on input "search" at bounding box center [712, 170] width 411 height 31
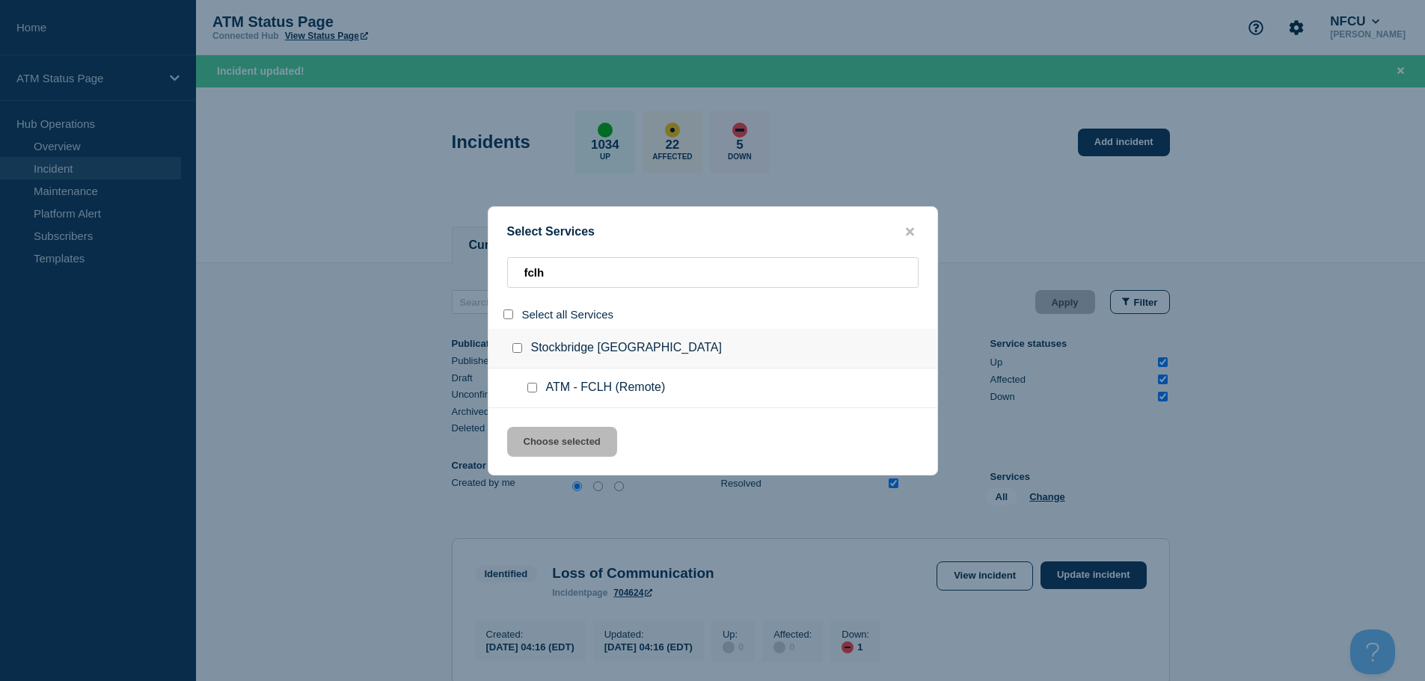
click at [532, 392] on input "service: ATM - FCLH (Remote)" at bounding box center [532, 388] width 10 height 10
click at [562, 449] on button "Choose selected" at bounding box center [562, 442] width 110 height 30
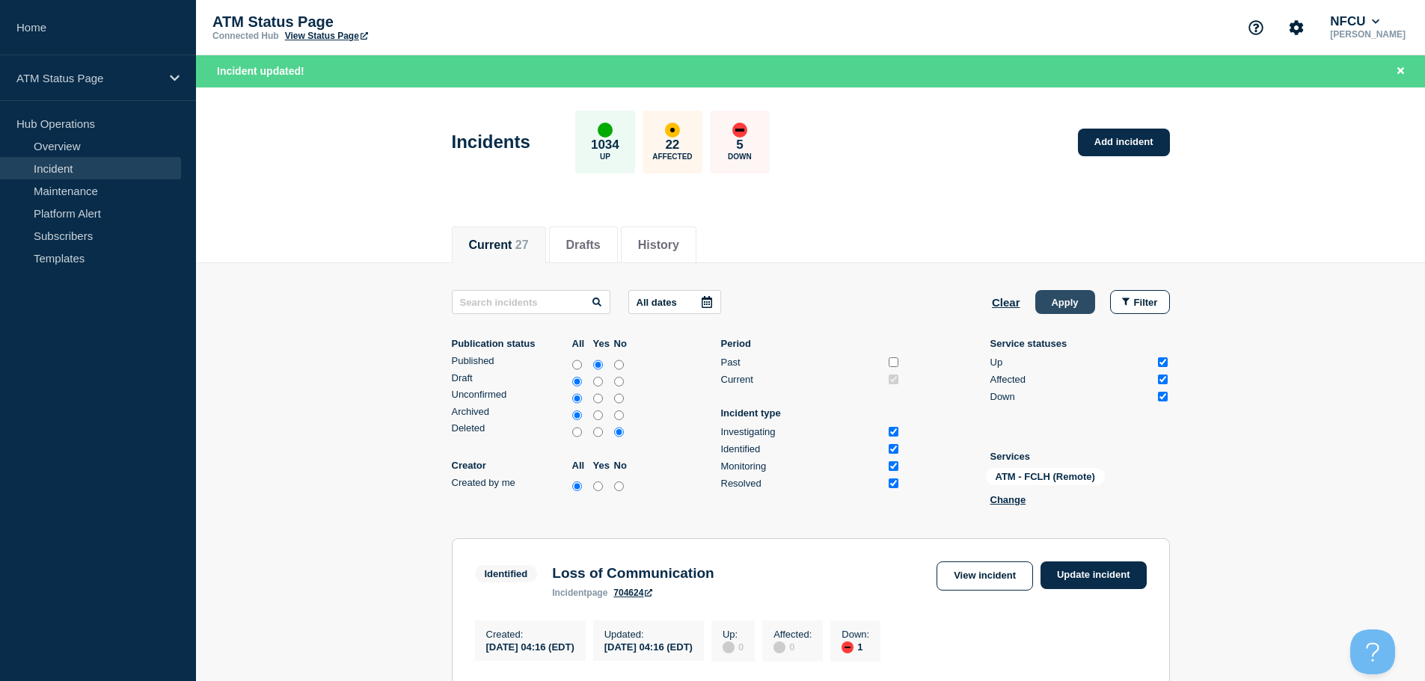
click at [1077, 303] on button "Apply" at bounding box center [1065, 302] width 60 height 24
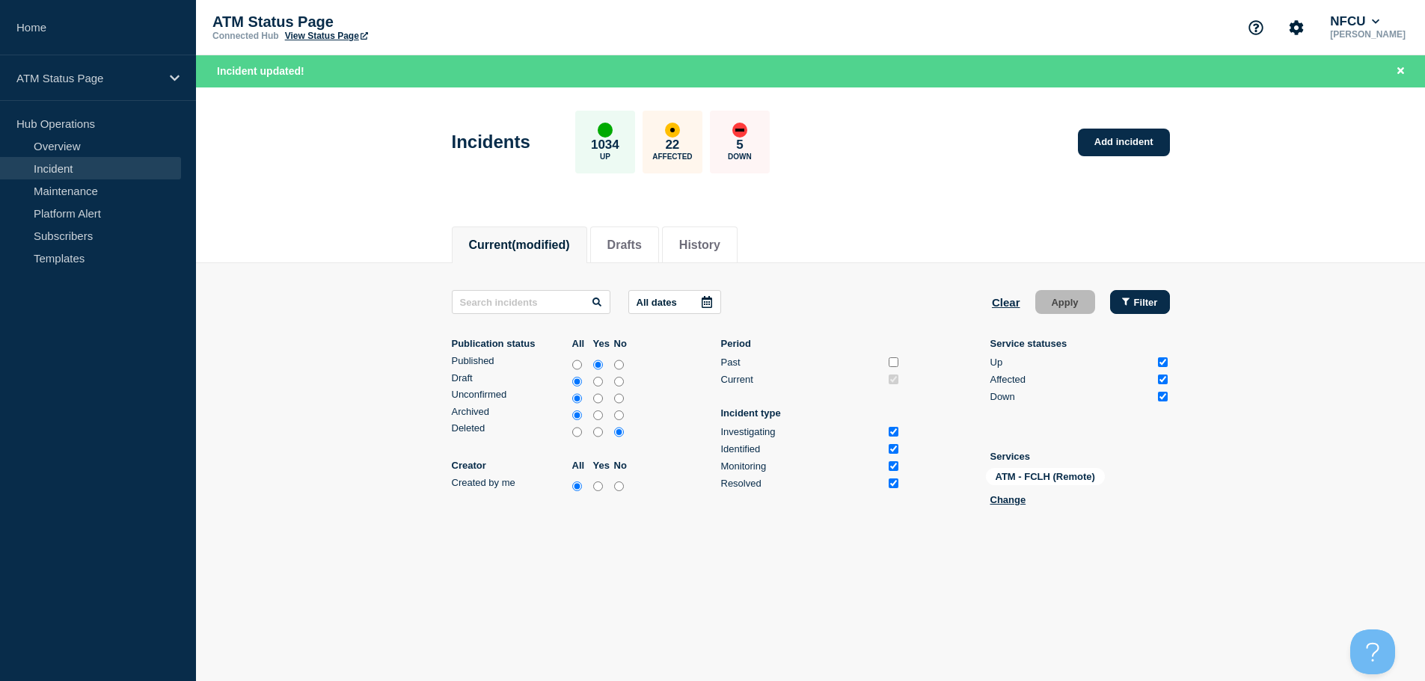
click at [1138, 292] on button "Filter" at bounding box center [1140, 302] width 60 height 24
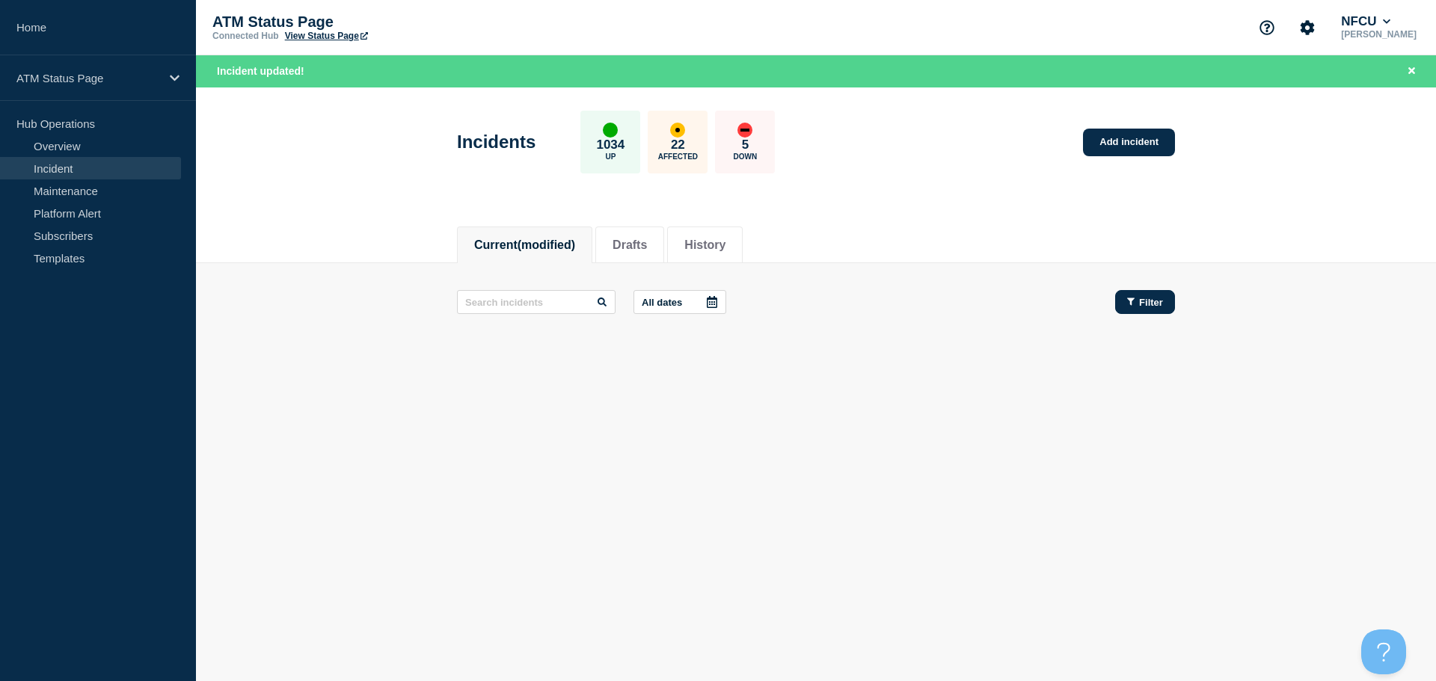
click at [1152, 292] on button "Filter" at bounding box center [1145, 302] width 60 height 24
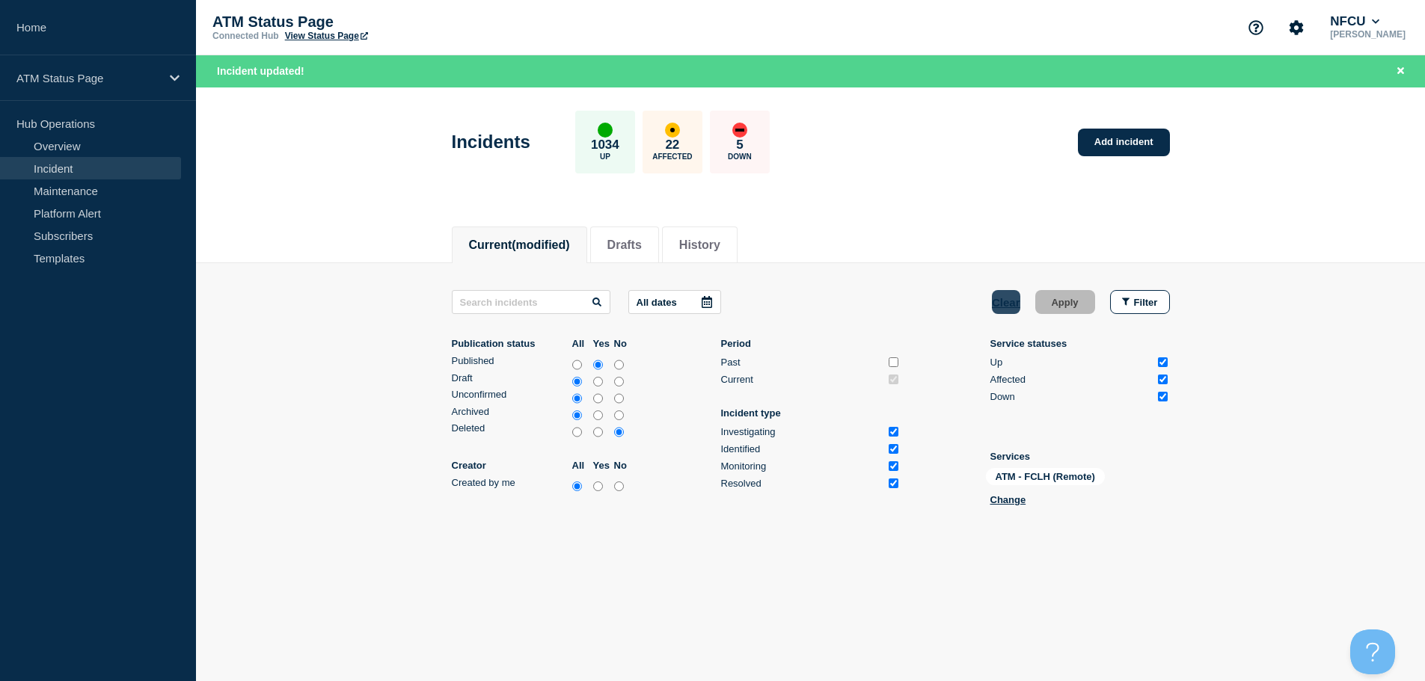
click at [1002, 300] on button "Clear" at bounding box center [1006, 302] width 28 height 24
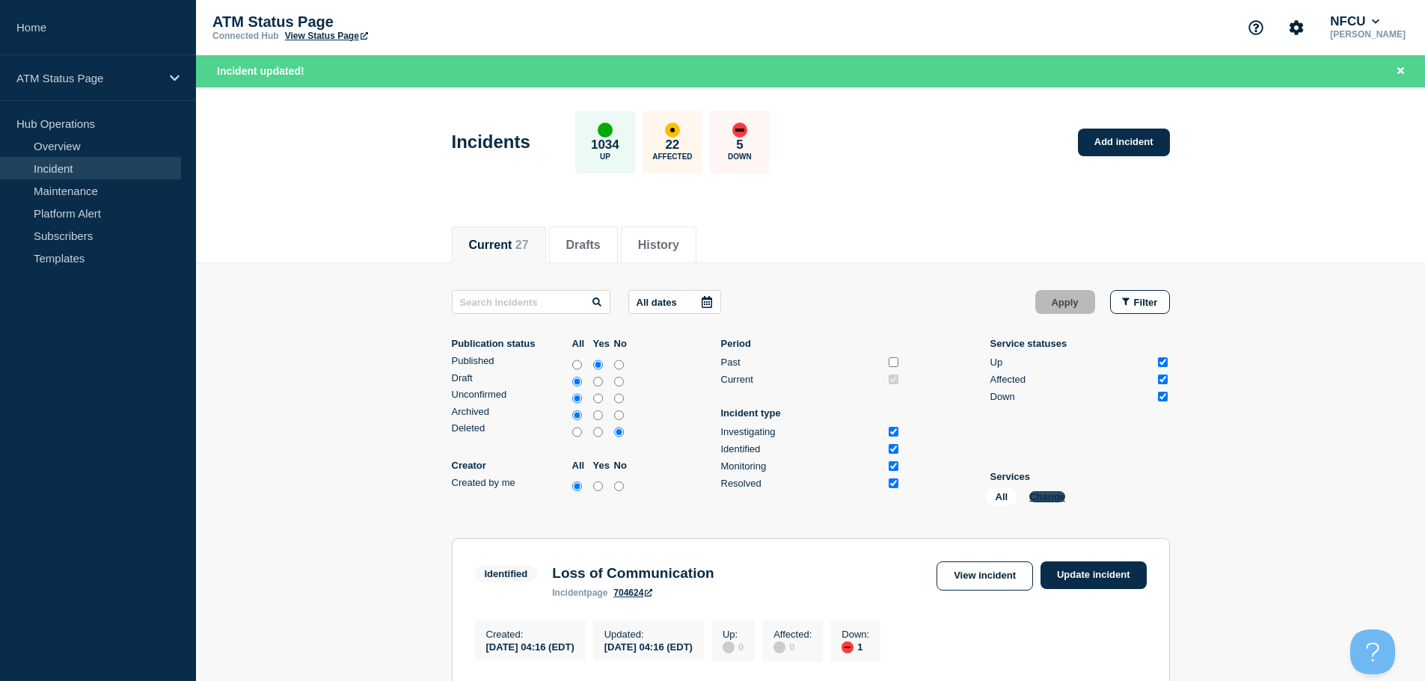
click at [1050, 493] on button "Change" at bounding box center [1047, 496] width 36 height 11
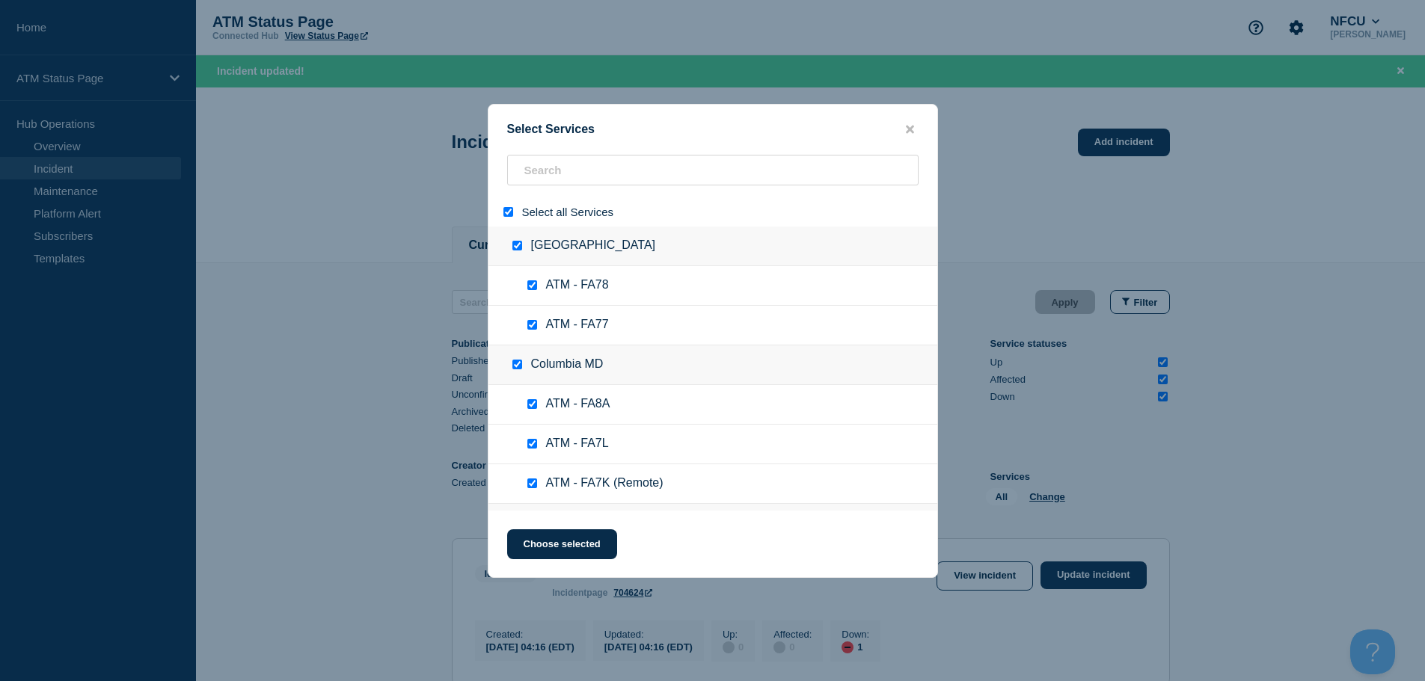
click at [505, 216] on input "select all" at bounding box center [508, 212] width 10 height 10
click at [589, 181] on input "search" at bounding box center [712, 170] width 411 height 31
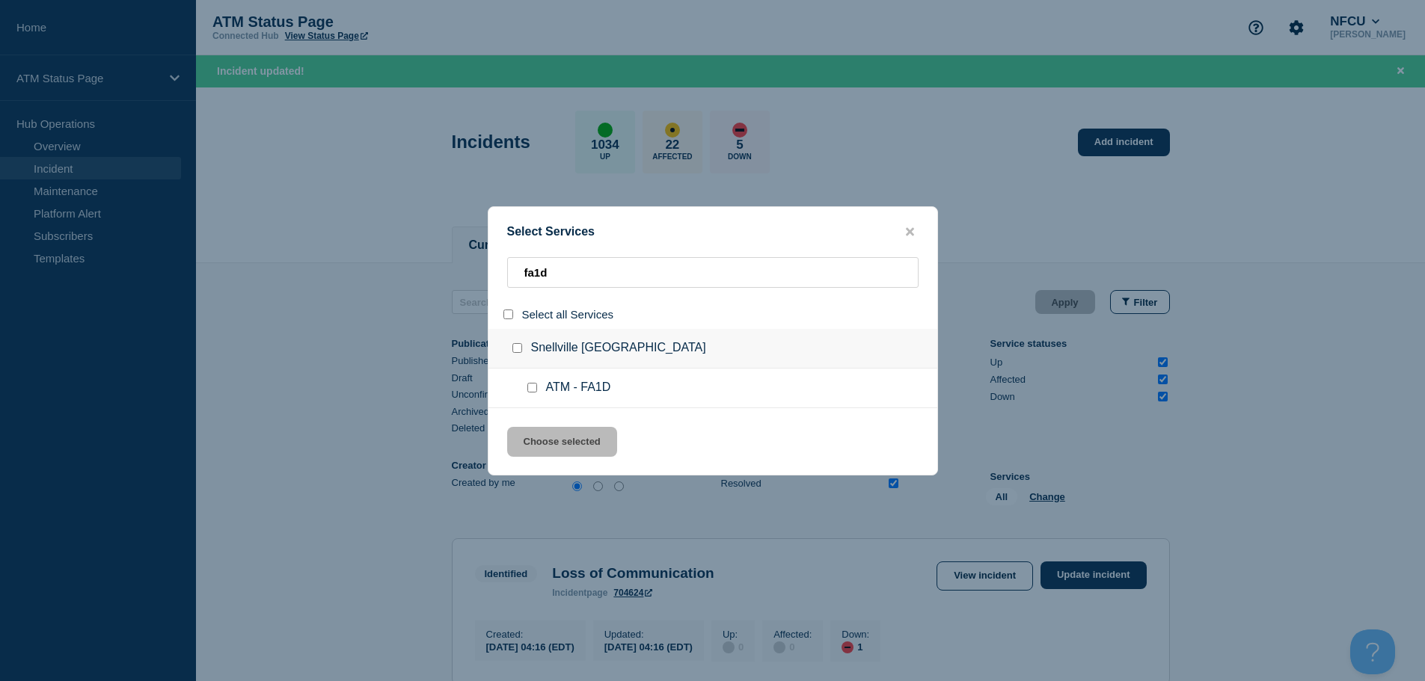
click at [532, 384] on input "service: ATM - FA1D" at bounding box center [532, 388] width 10 height 10
click at [562, 448] on button "Choose selected" at bounding box center [562, 442] width 110 height 30
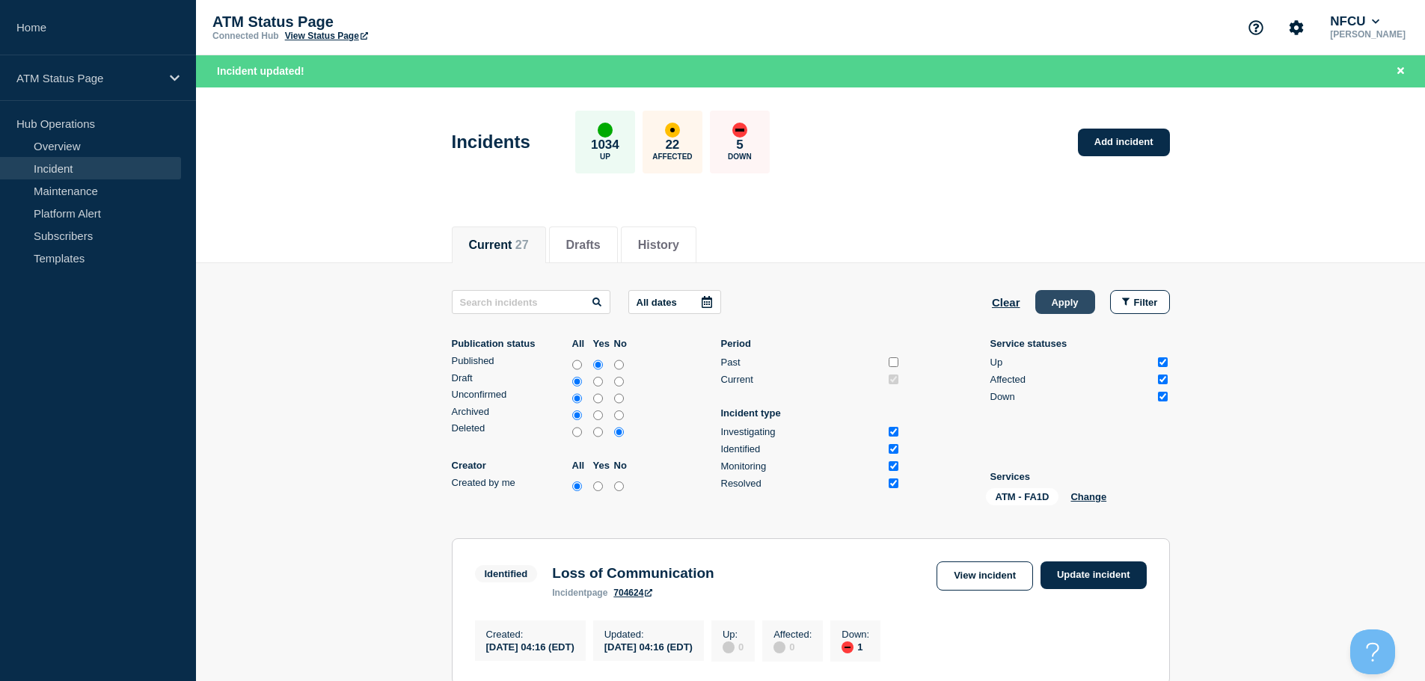
click at [1060, 301] on button "Apply" at bounding box center [1065, 302] width 60 height 24
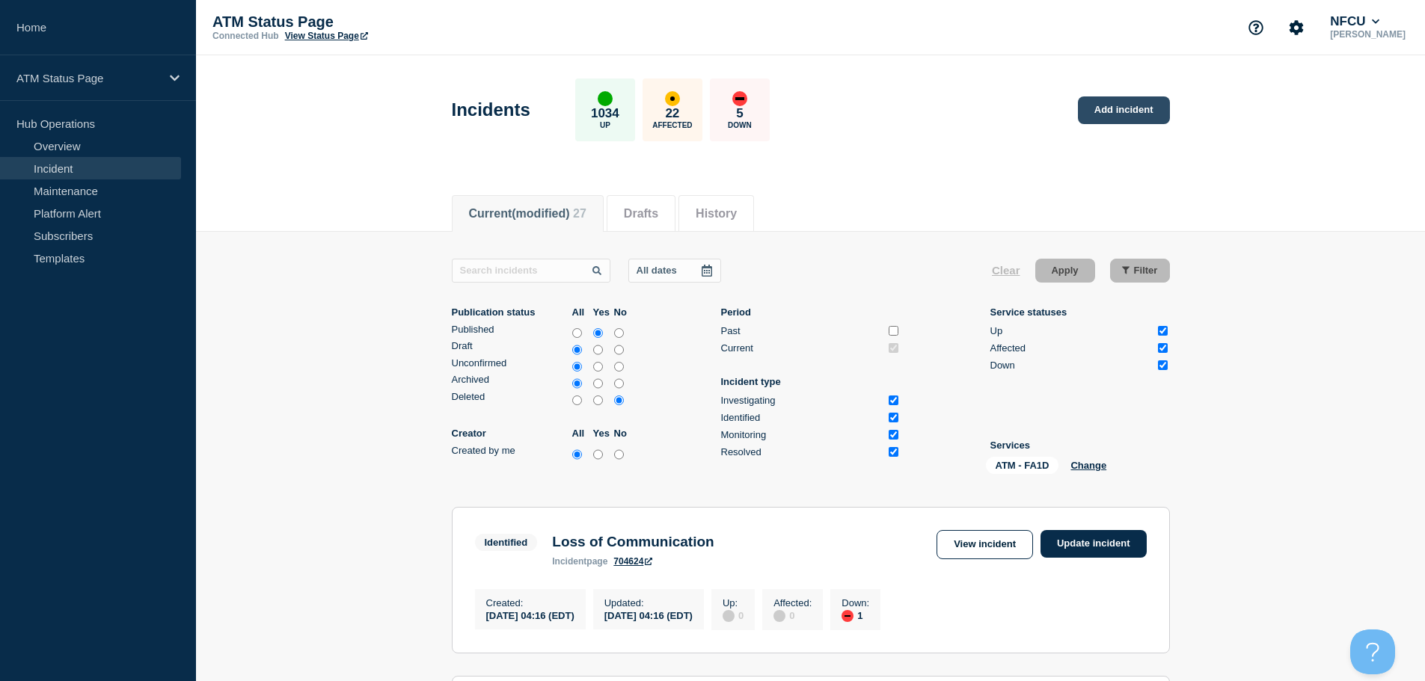
click at [1121, 113] on link "Add incident" at bounding box center [1124, 110] width 92 height 28
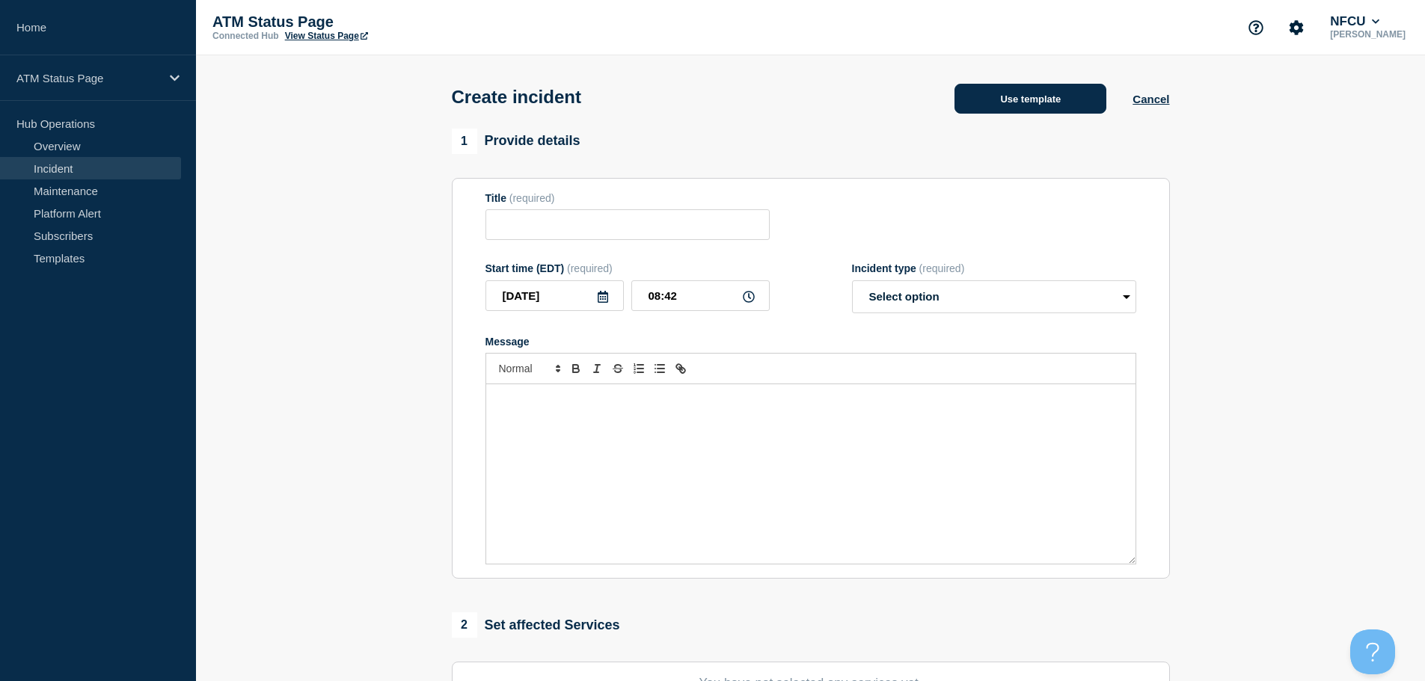
click at [995, 103] on button "Use template" at bounding box center [1030, 99] width 152 height 30
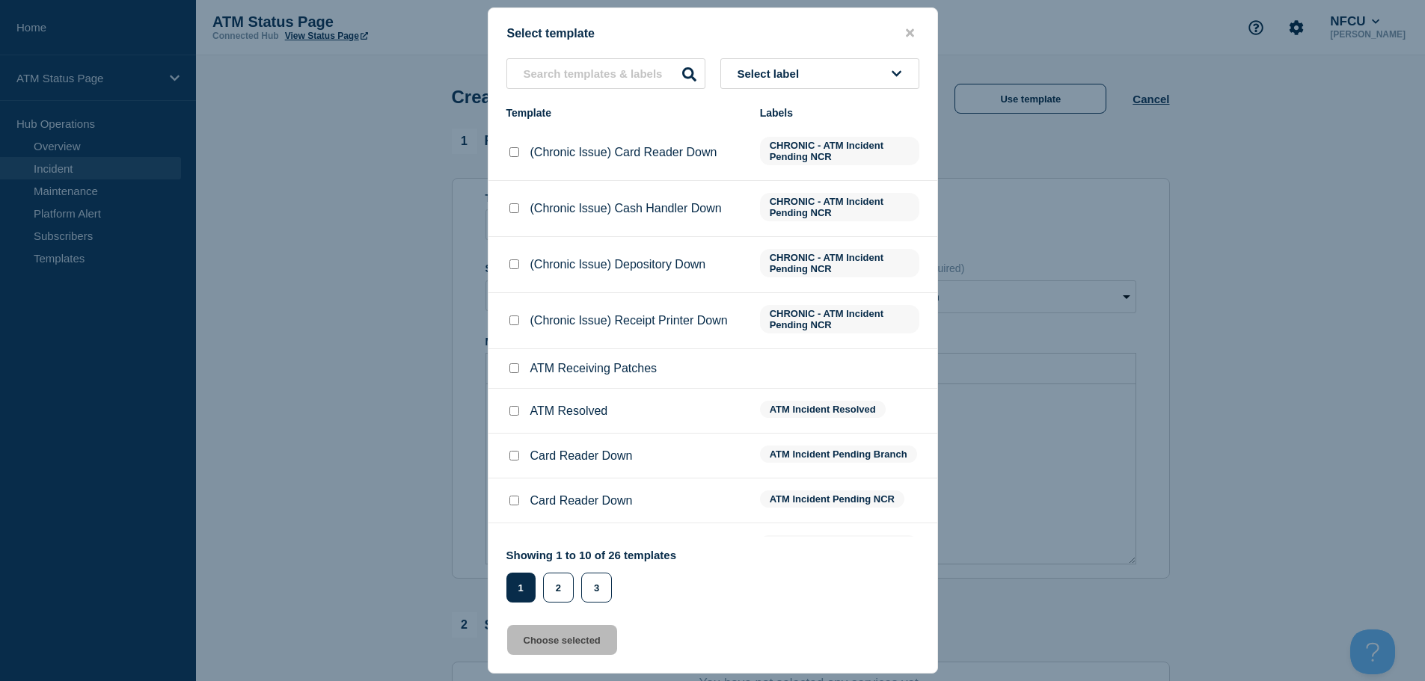
click at [858, 56] on div "Select template Select label Template Labels (Chronic Issue) Card Reader Down C…" at bounding box center [713, 340] width 450 height 666
click at [855, 72] on button "Select label" at bounding box center [819, 73] width 199 height 31
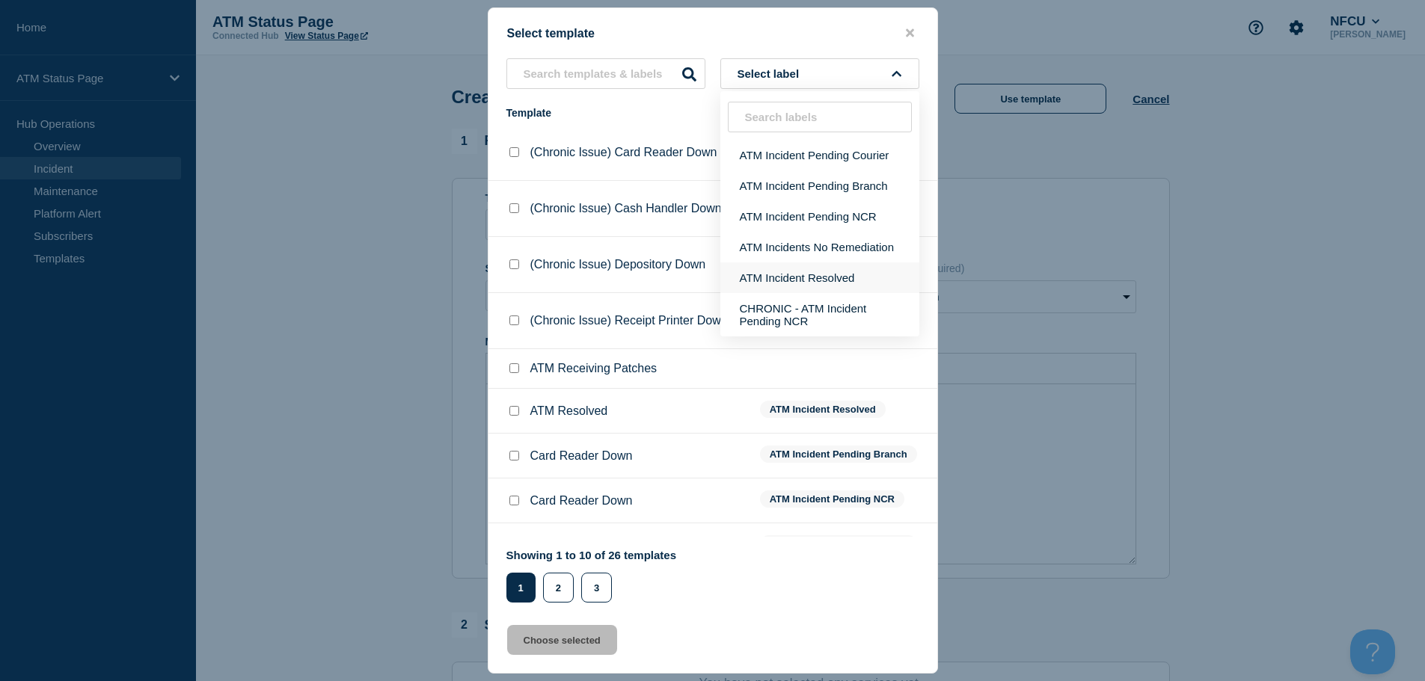
click at [858, 272] on button "ATM Incident Resolved" at bounding box center [819, 277] width 199 height 31
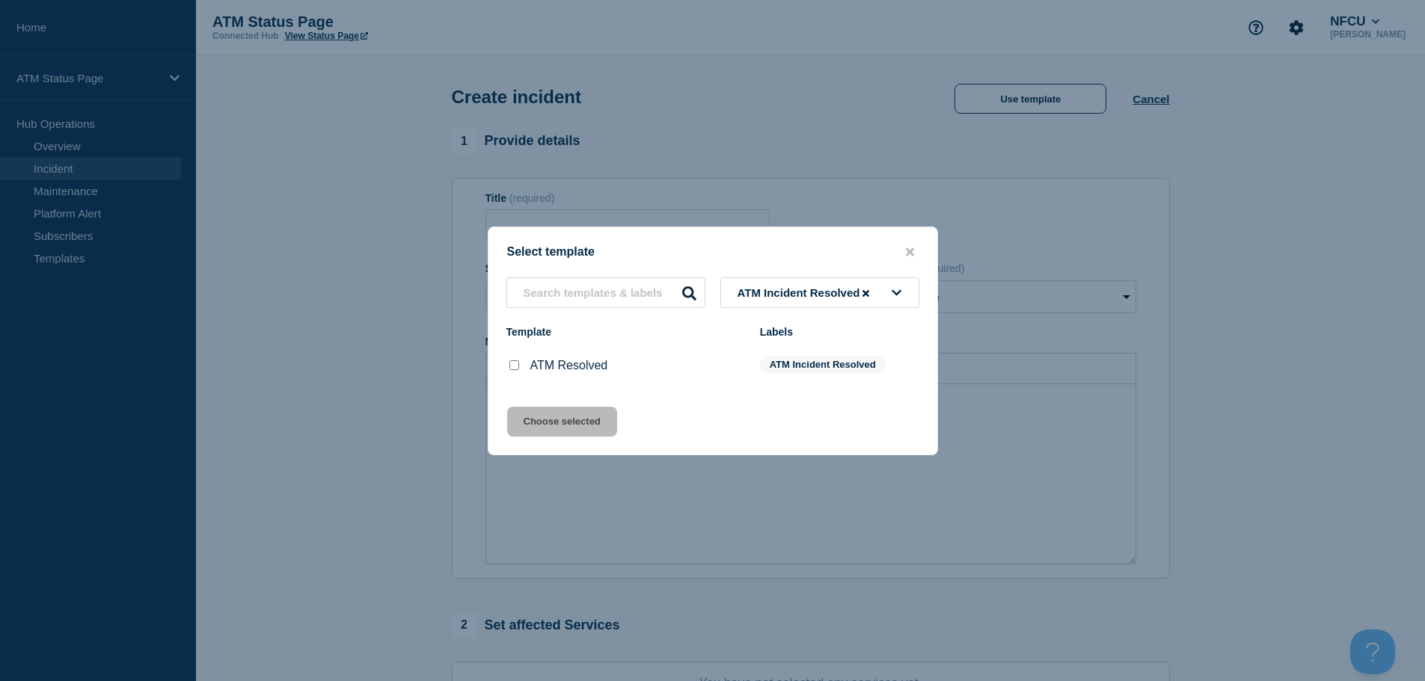
click at [512, 368] on input "ATM Resolved checkbox" at bounding box center [514, 365] width 10 height 10
click at [560, 423] on button "Choose selected" at bounding box center [562, 422] width 110 height 30
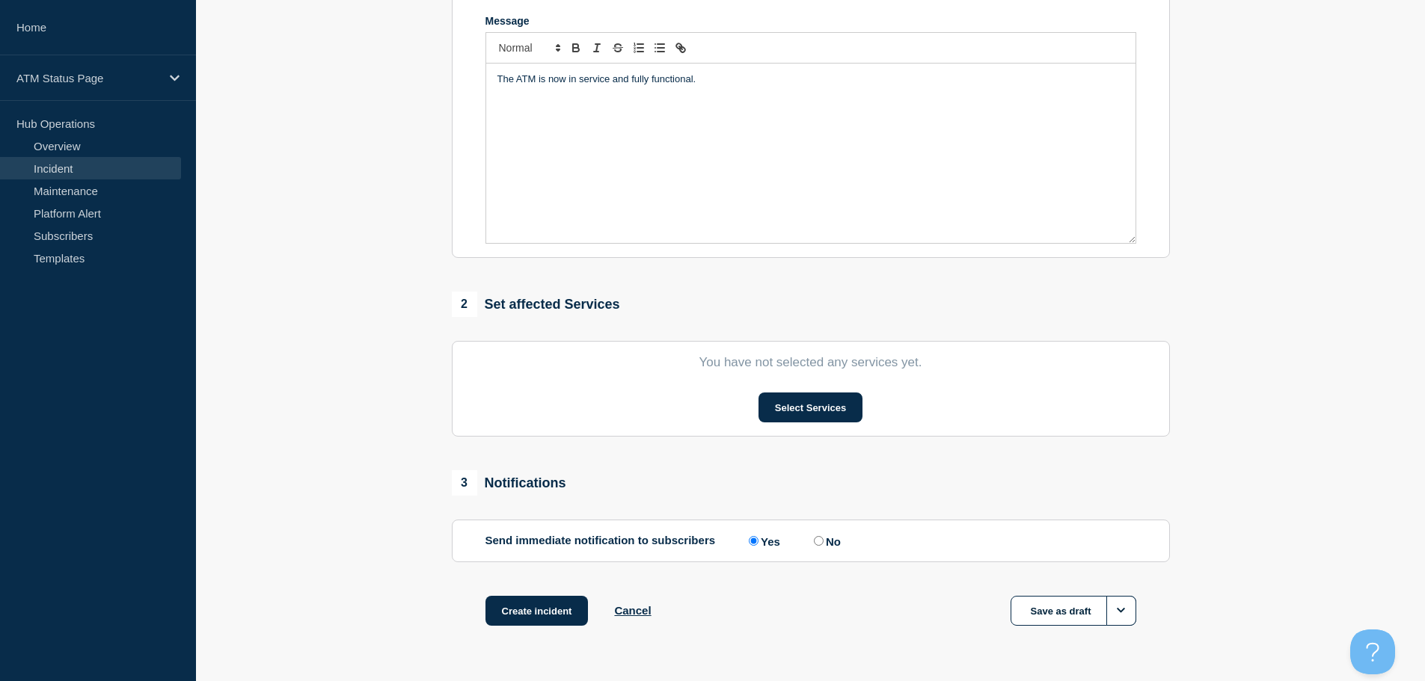
scroll to position [366, 0]
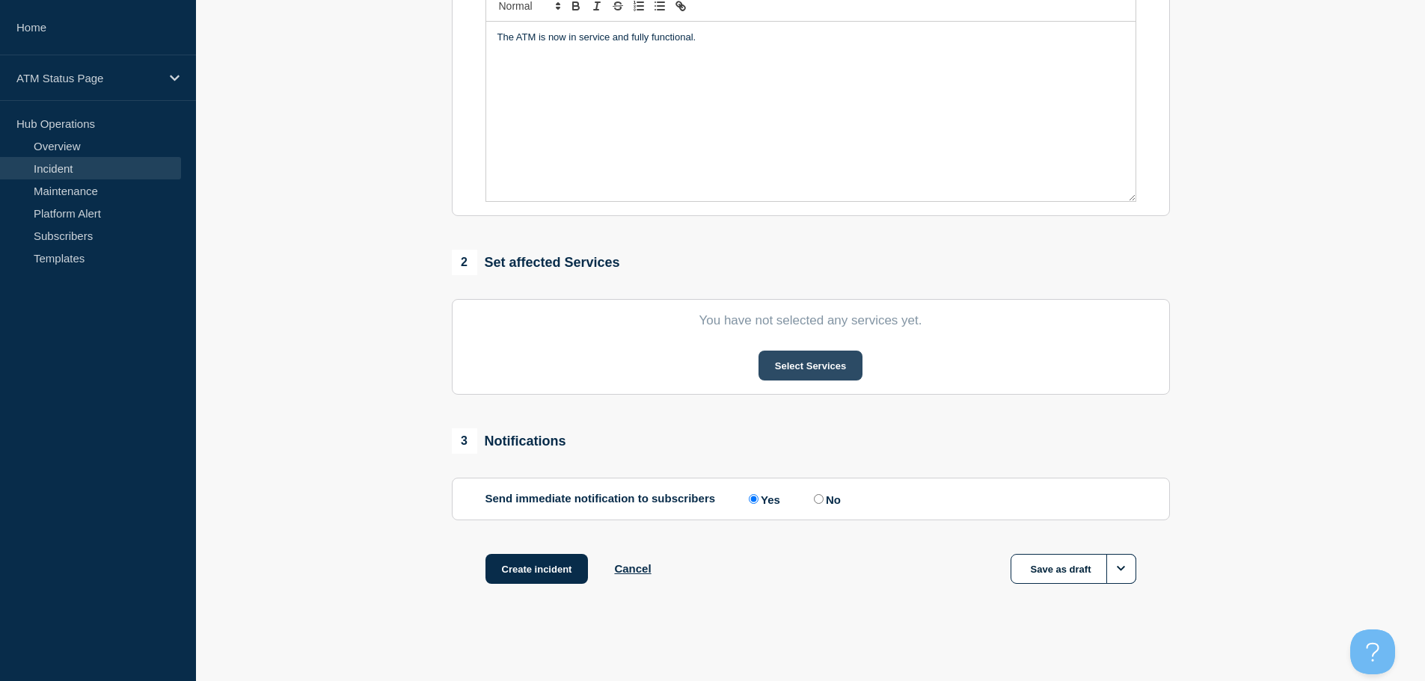
click at [808, 369] on button "Select Services" at bounding box center [810, 366] width 104 height 30
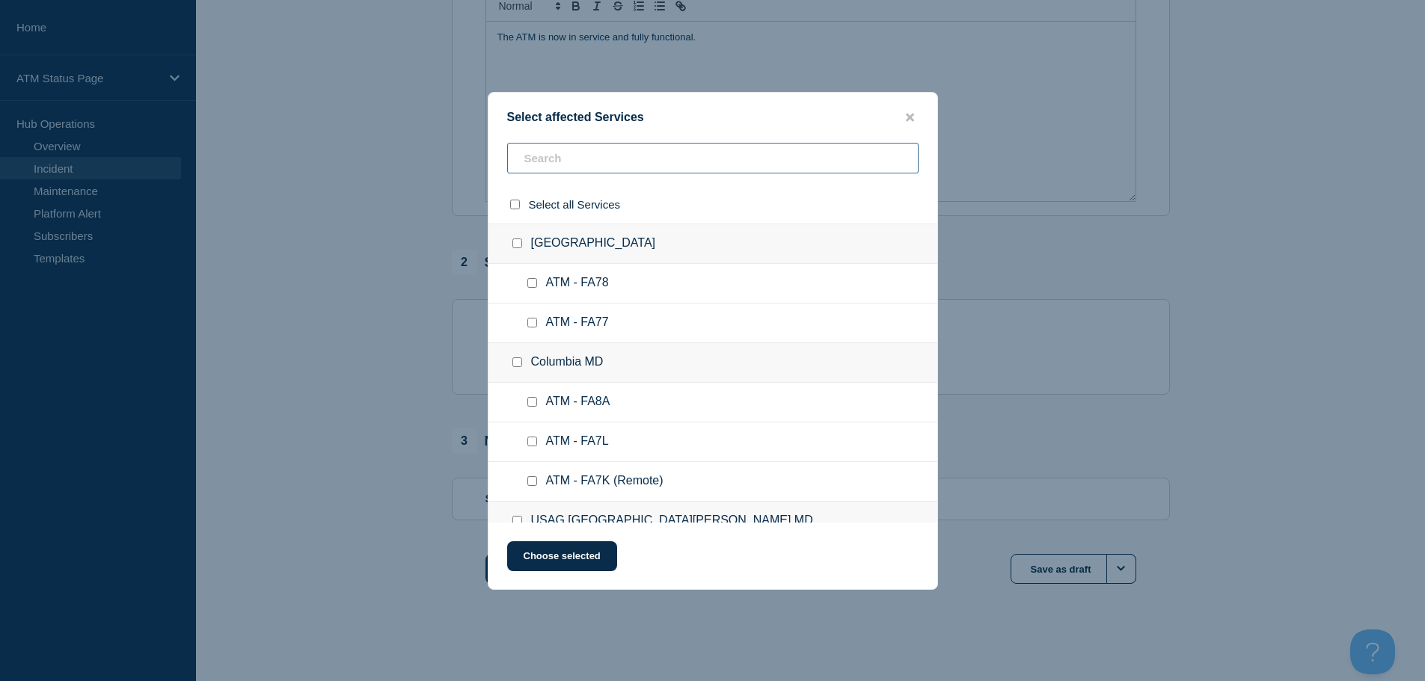
click at [535, 162] on input "text" at bounding box center [712, 158] width 411 height 31
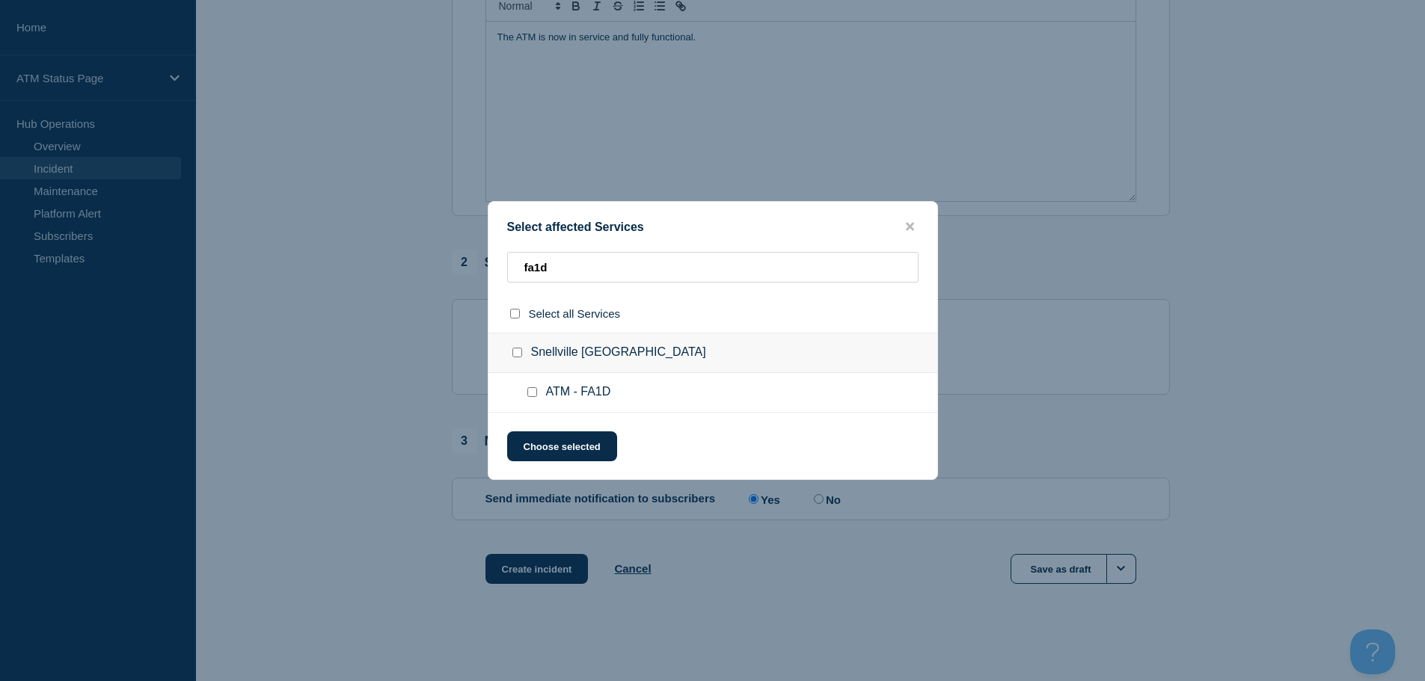
click at [535, 394] on input "ATM - FA1D checkbox" at bounding box center [532, 392] width 10 height 10
click at [553, 449] on button "Choose selected" at bounding box center [562, 446] width 110 height 30
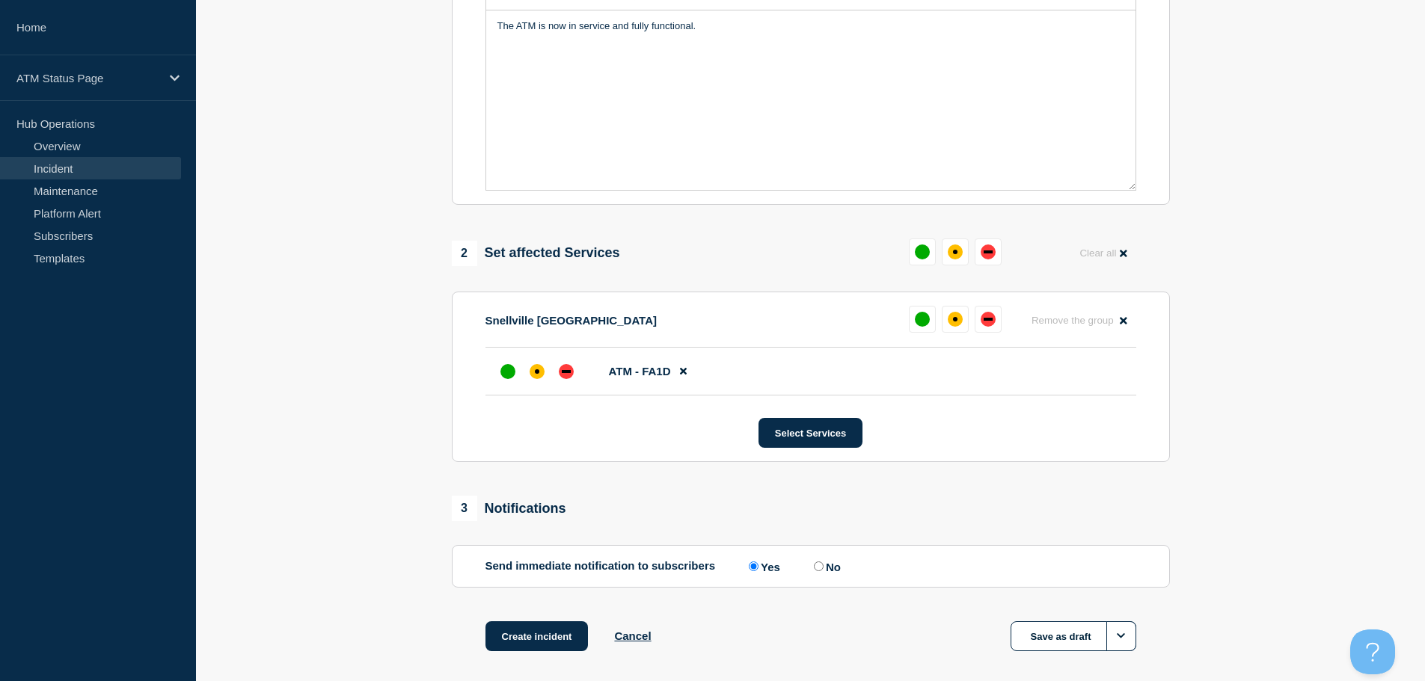
scroll to position [0, 0]
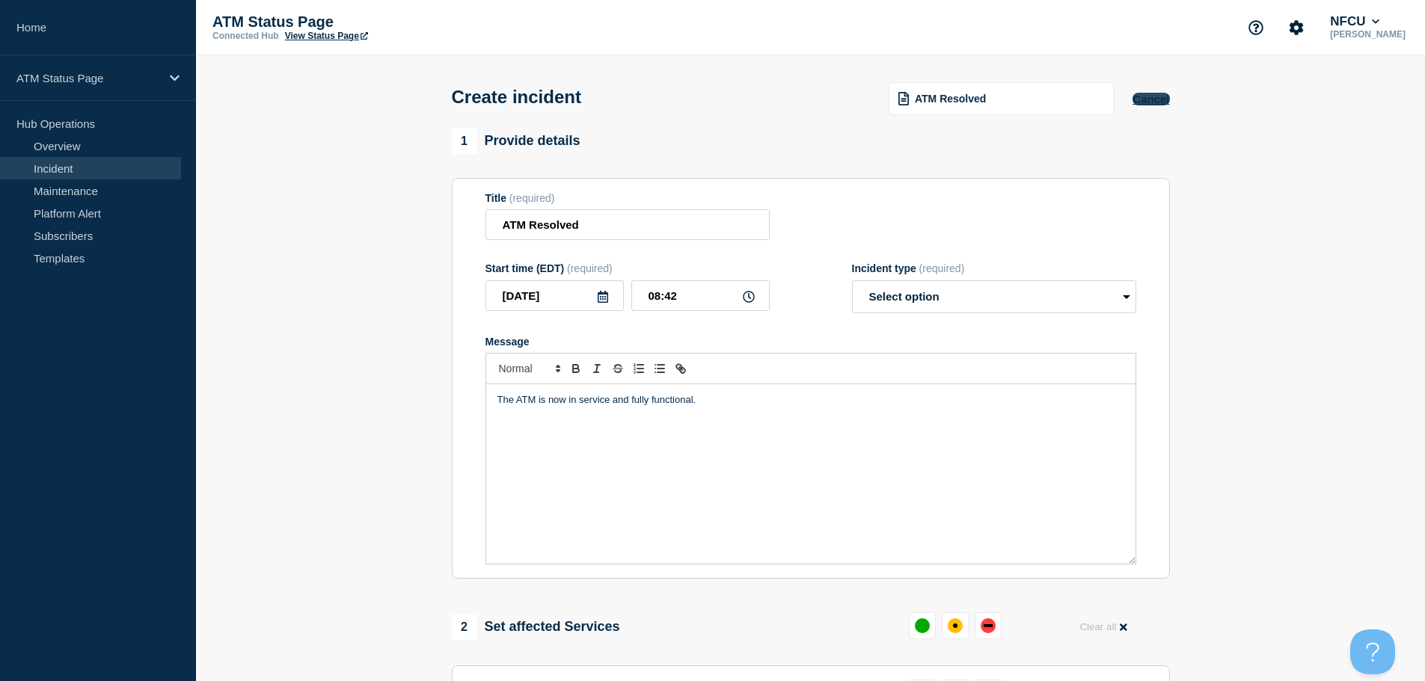
click at [1153, 105] on button "Cancel" at bounding box center [1150, 99] width 37 height 13
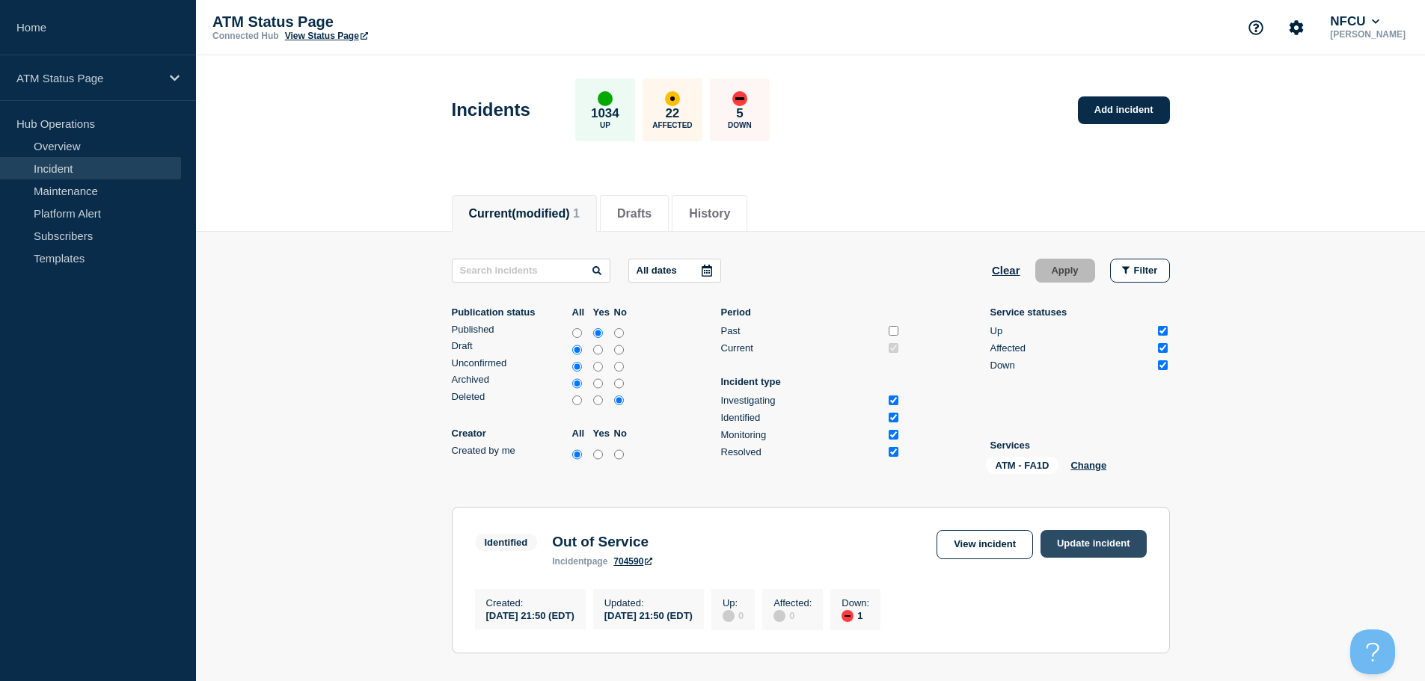
click at [1072, 544] on link "Update incident" at bounding box center [1093, 544] width 106 height 28
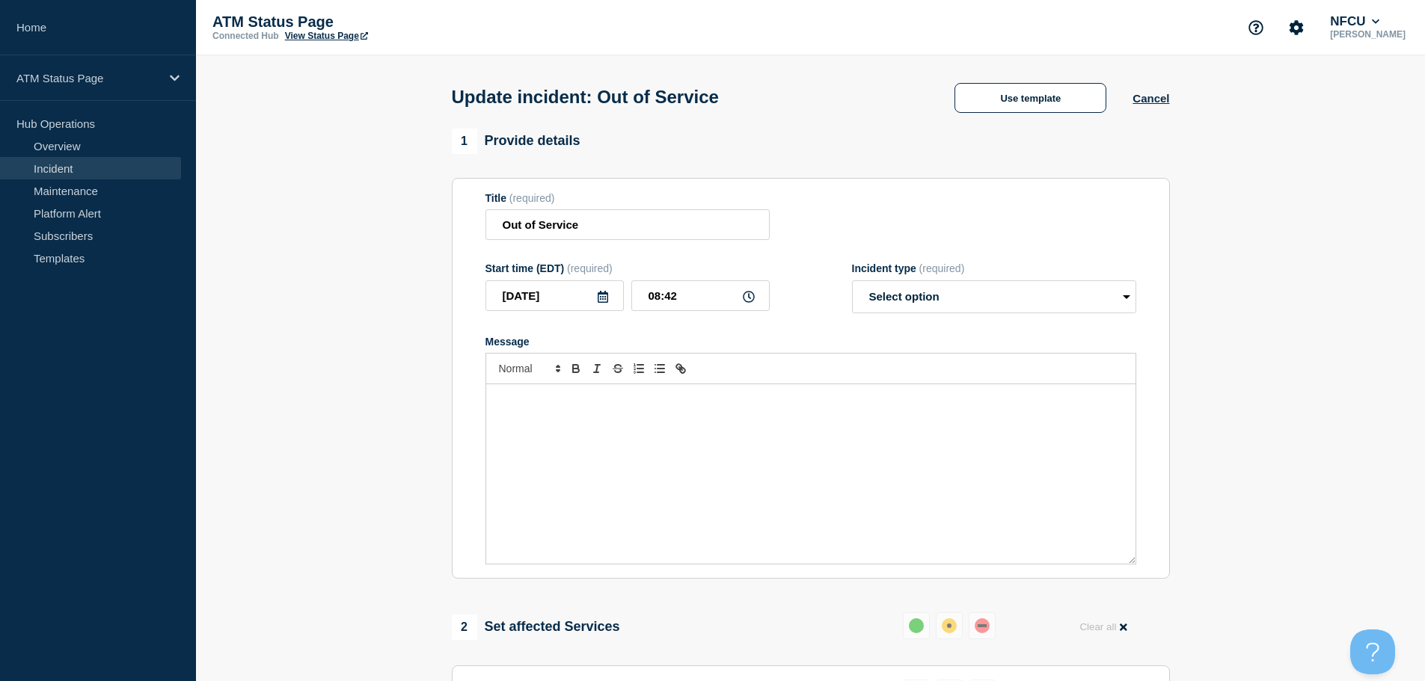
click at [1044, 117] on div "Update incident: Out of Service Use template Cancel" at bounding box center [810, 91] width 752 height 73
click at [1026, 87] on button "Use template" at bounding box center [1030, 98] width 152 height 30
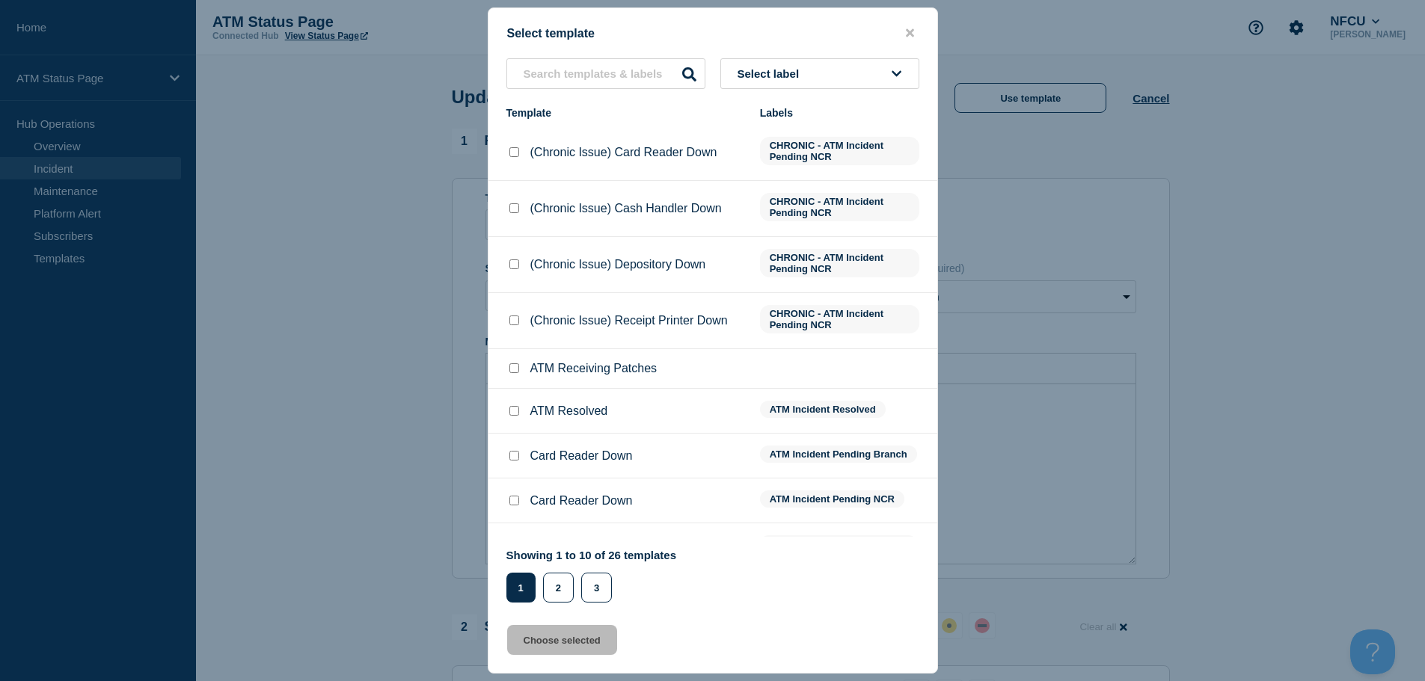
click at [778, 78] on span "Select label" at bounding box center [771, 73] width 68 height 13
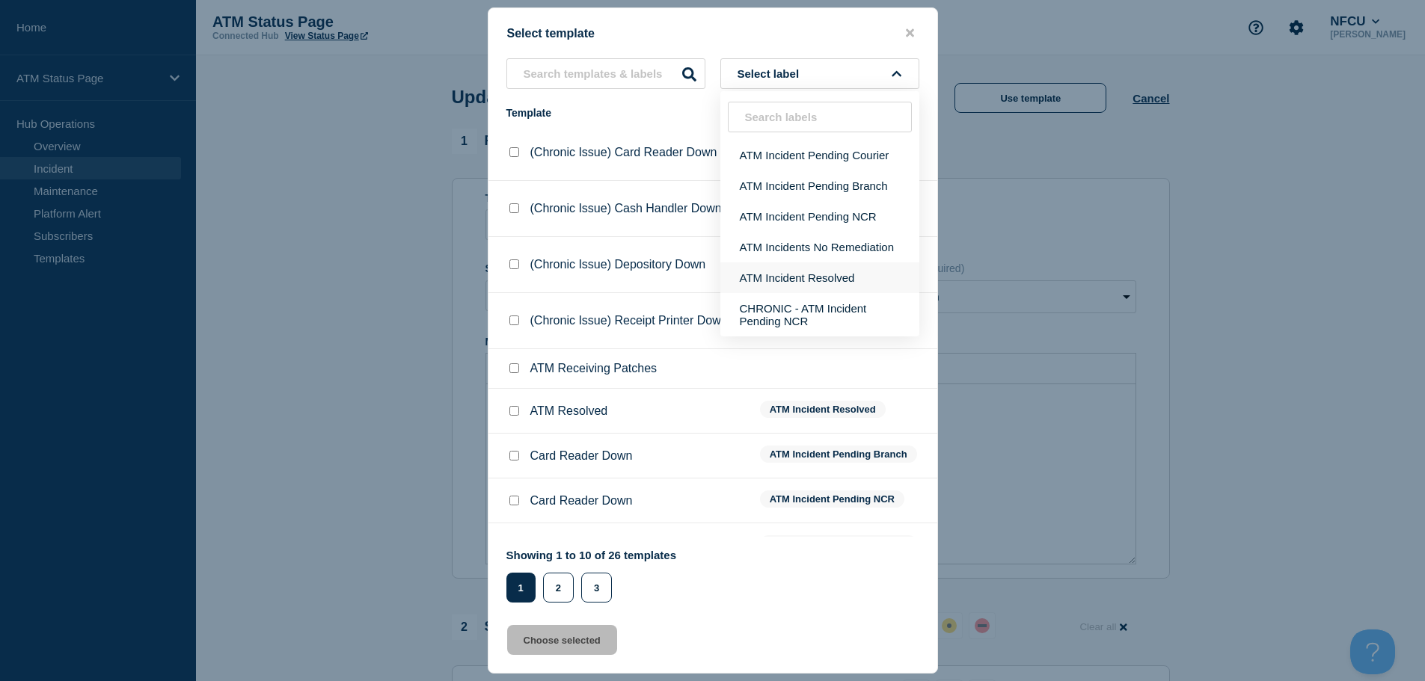
click at [814, 280] on button "ATM Incident Resolved" at bounding box center [819, 277] width 199 height 31
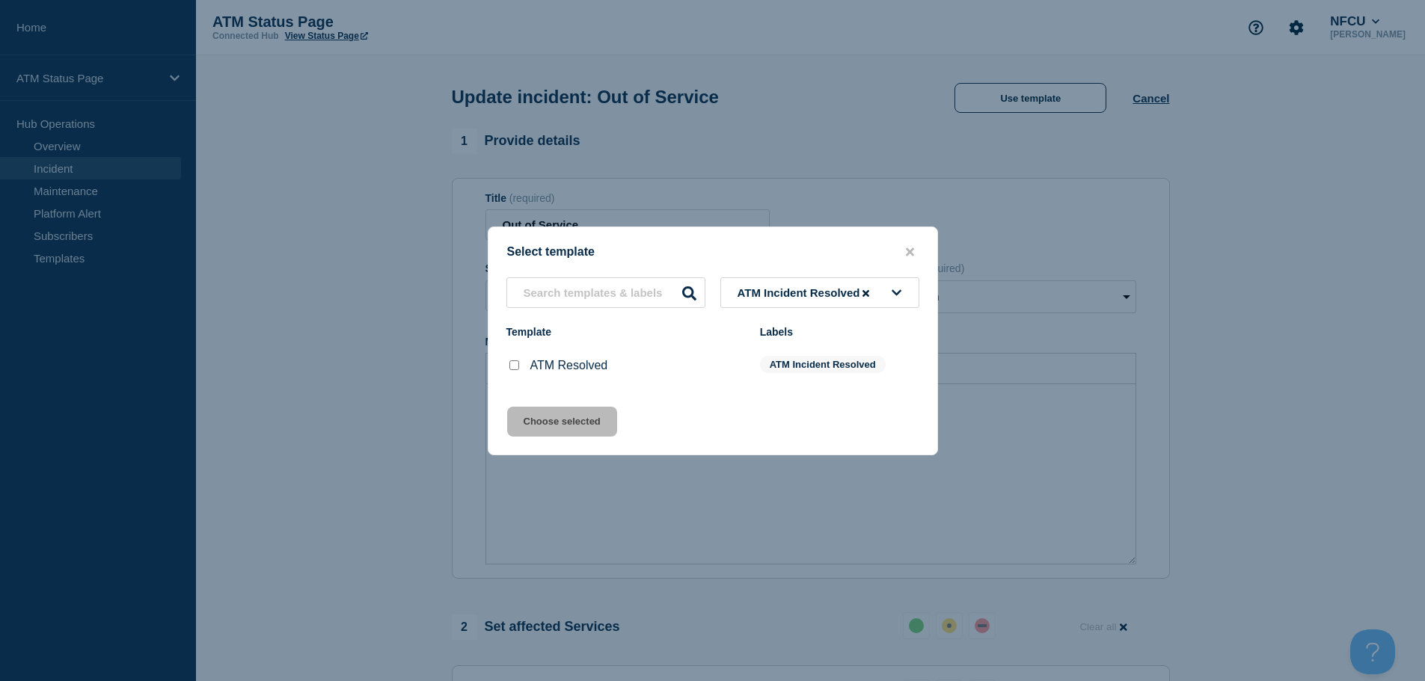
click at [511, 363] on input "ATM Resolved checkbox" at bounding box center [514, 365] width 10 height 10
click at [547, 410] on div "Select template ATM Incident Resolved Template Labels ATM Resolved ATM Incident…" at bounding box center [713, 341] width 450 height 229
click at [552, 424] on button "Choose selected" at bounding box center [562, 422] width 110 height 30
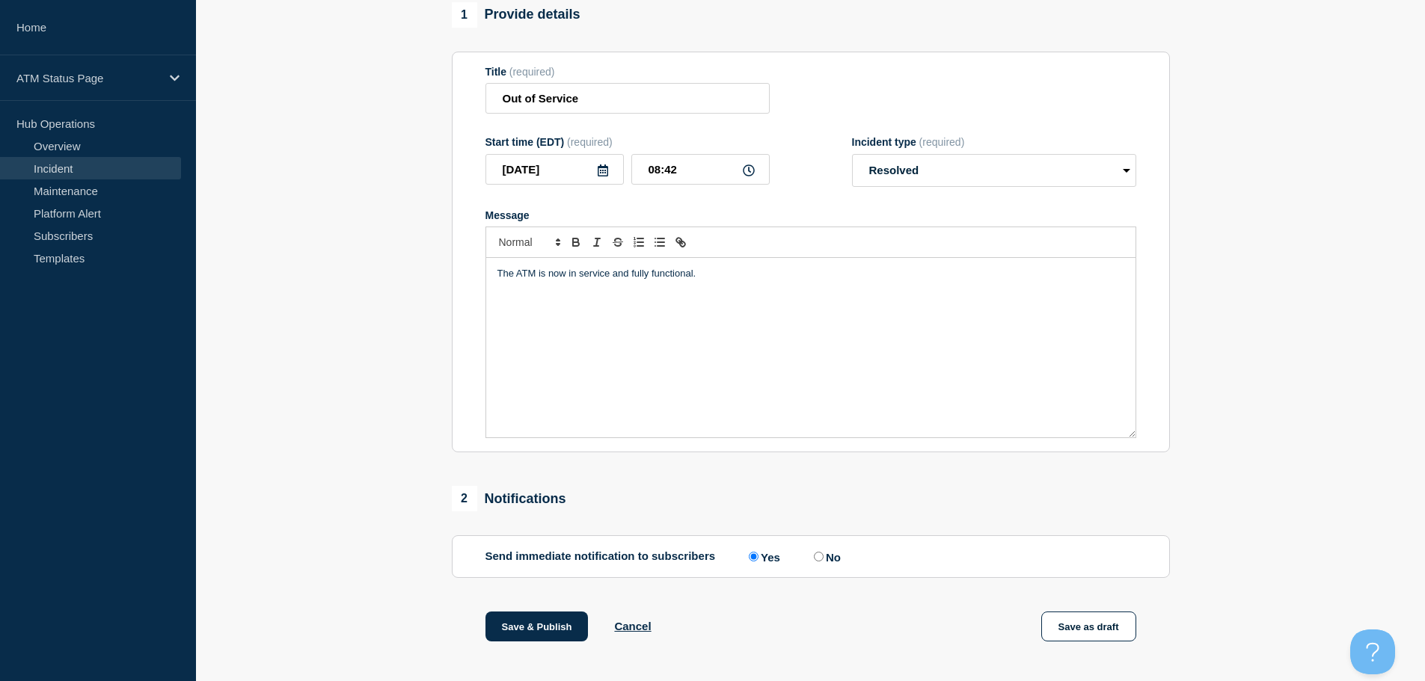
scroll to position [224, 0]
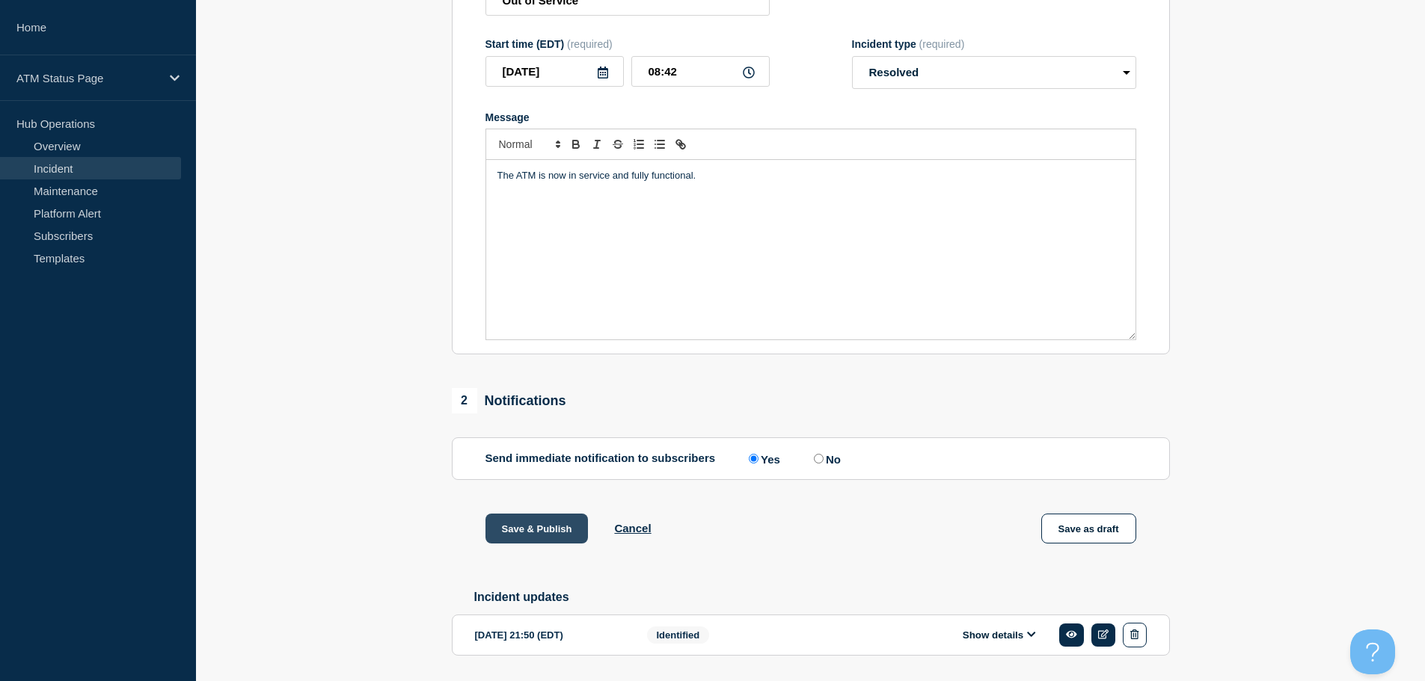
click at [547, 544] on button "Save & Publish" at bounding box center [536, 529] width 103 height 30
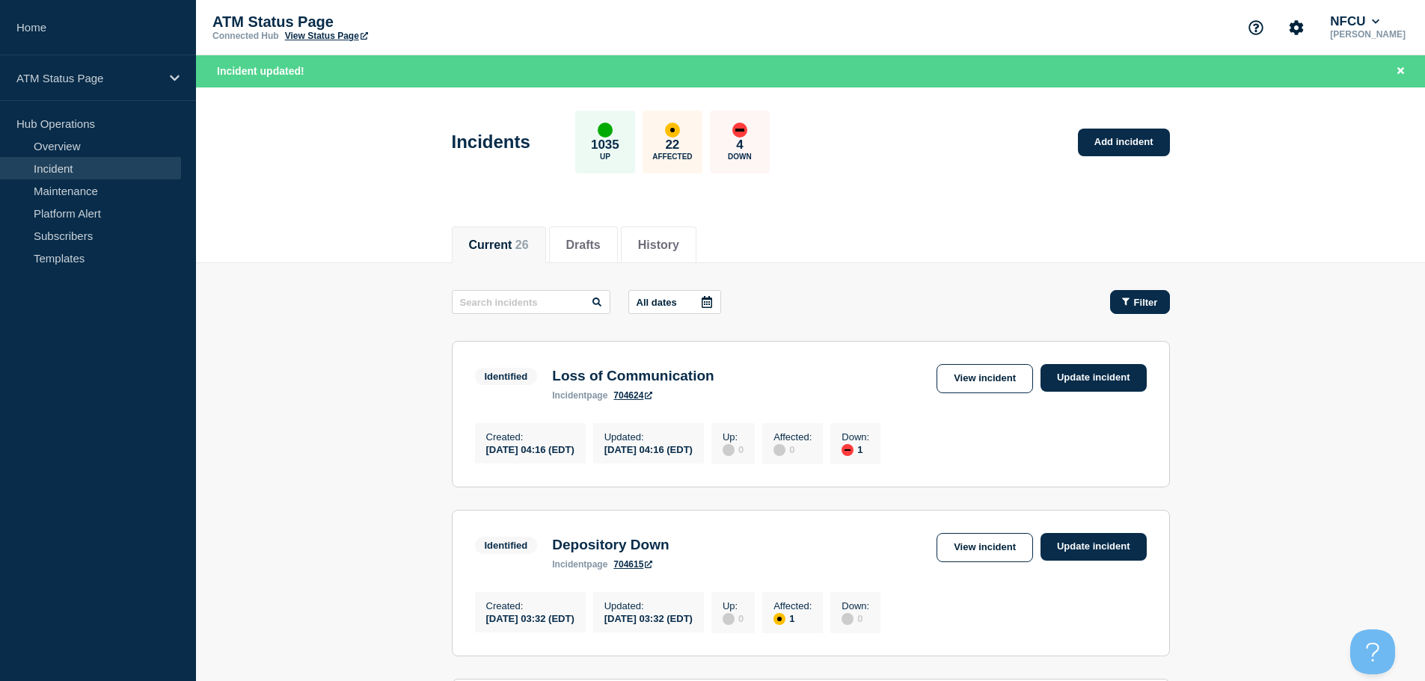
click at [1152, 307] on span "Filter" at bounding box center [1146, 302] width 24 height 11
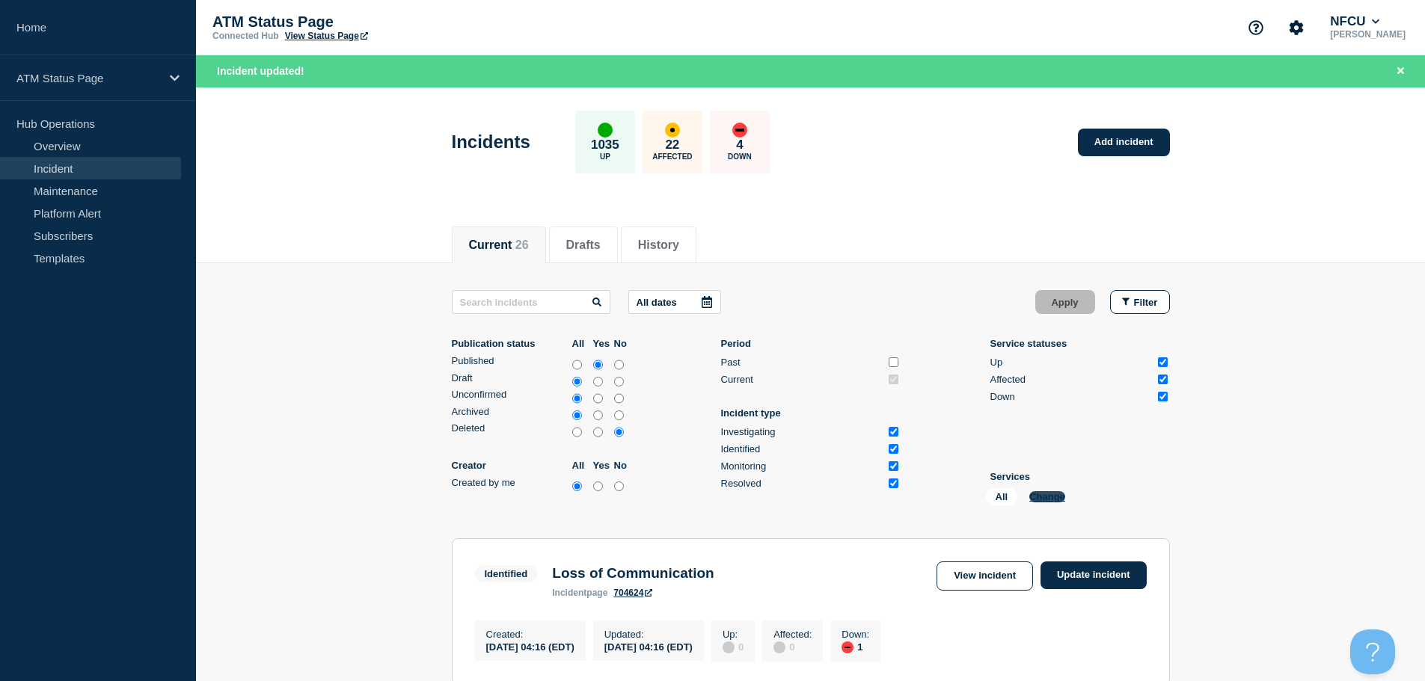
click at [1048, 497] on button "Change" at bounding box center [1047, 496] width 36 height 11
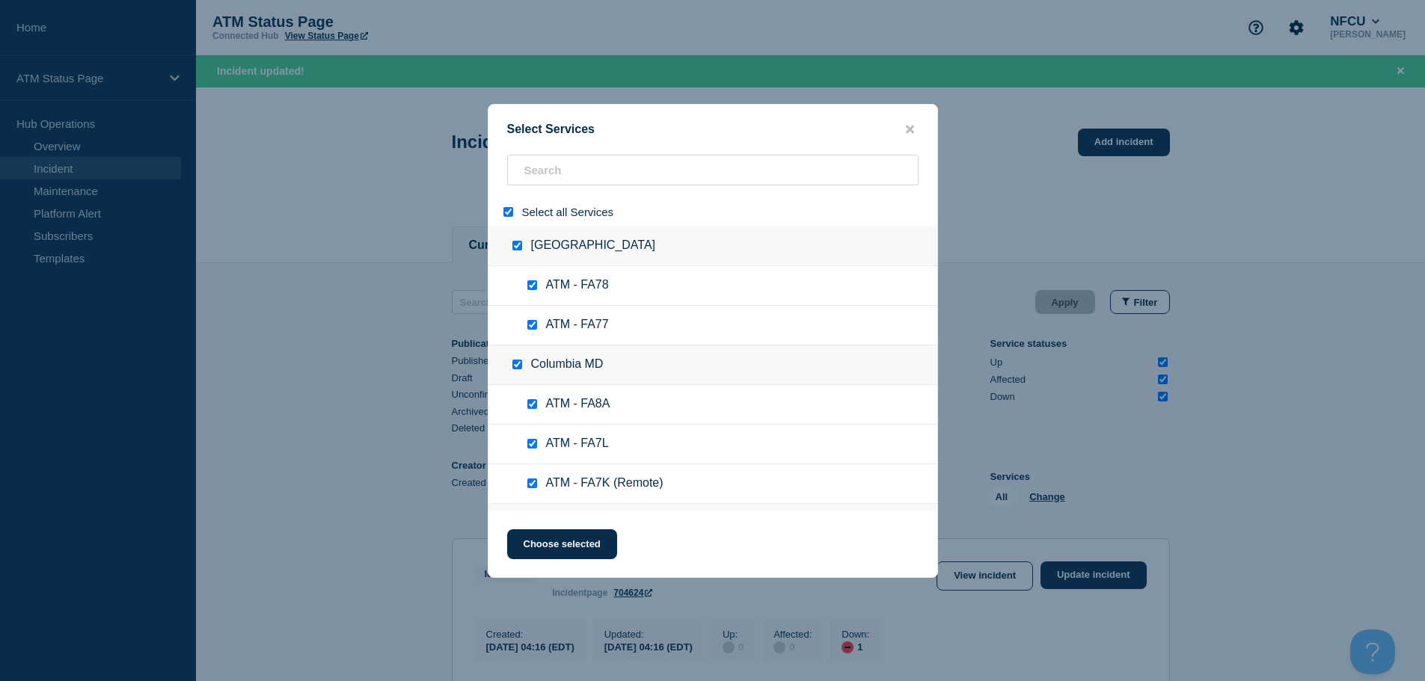
click at [501, 213] on div at bounding box center [511, 212] width 22 height 14
click at [510, 214] on input "select all" at bounding box center [508, 212] width 10 height 10
click at [569, 159] on input "search" at bounding box center [712, 170] width 411 height 31
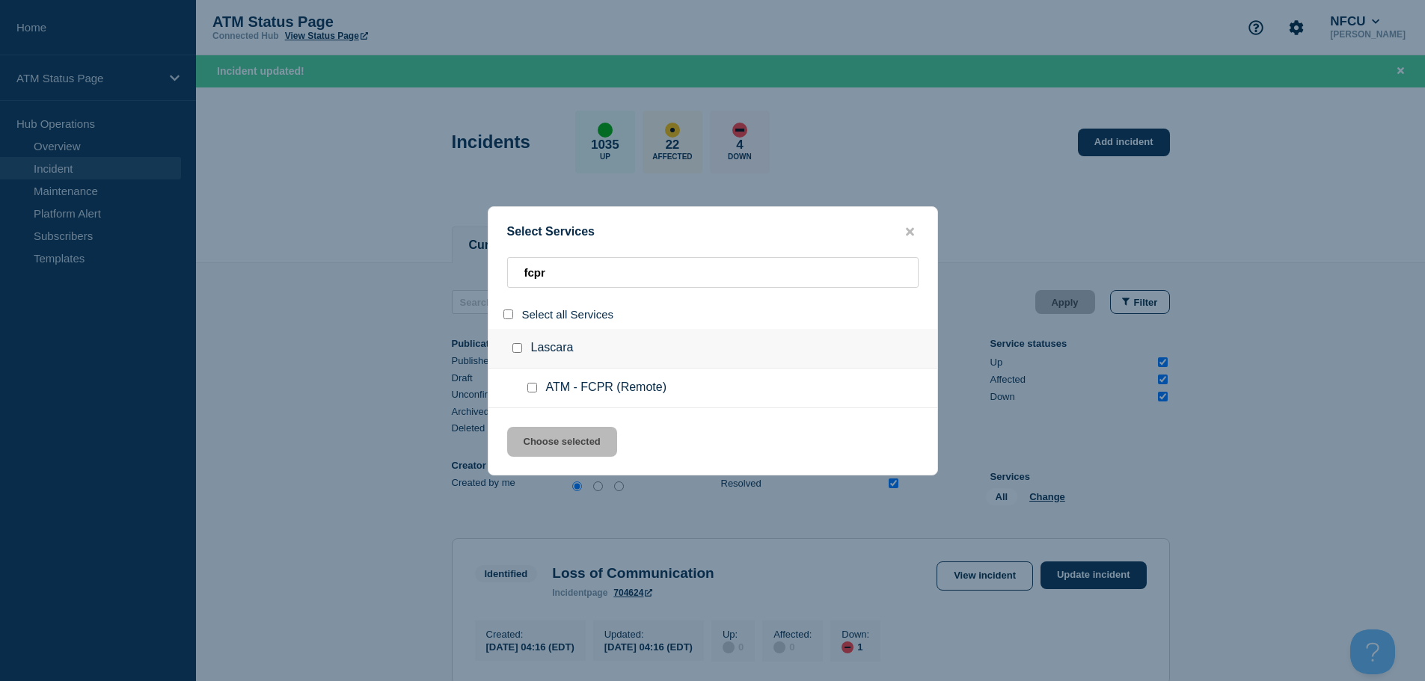
click at [529, 390] on input "service: ATM - FCPR (Remote)" at bounding box center [532, 388] width 10 height 10
click at [558, 443] on button "Choose selected" at bounding box center [562, 442] width 110 height 30
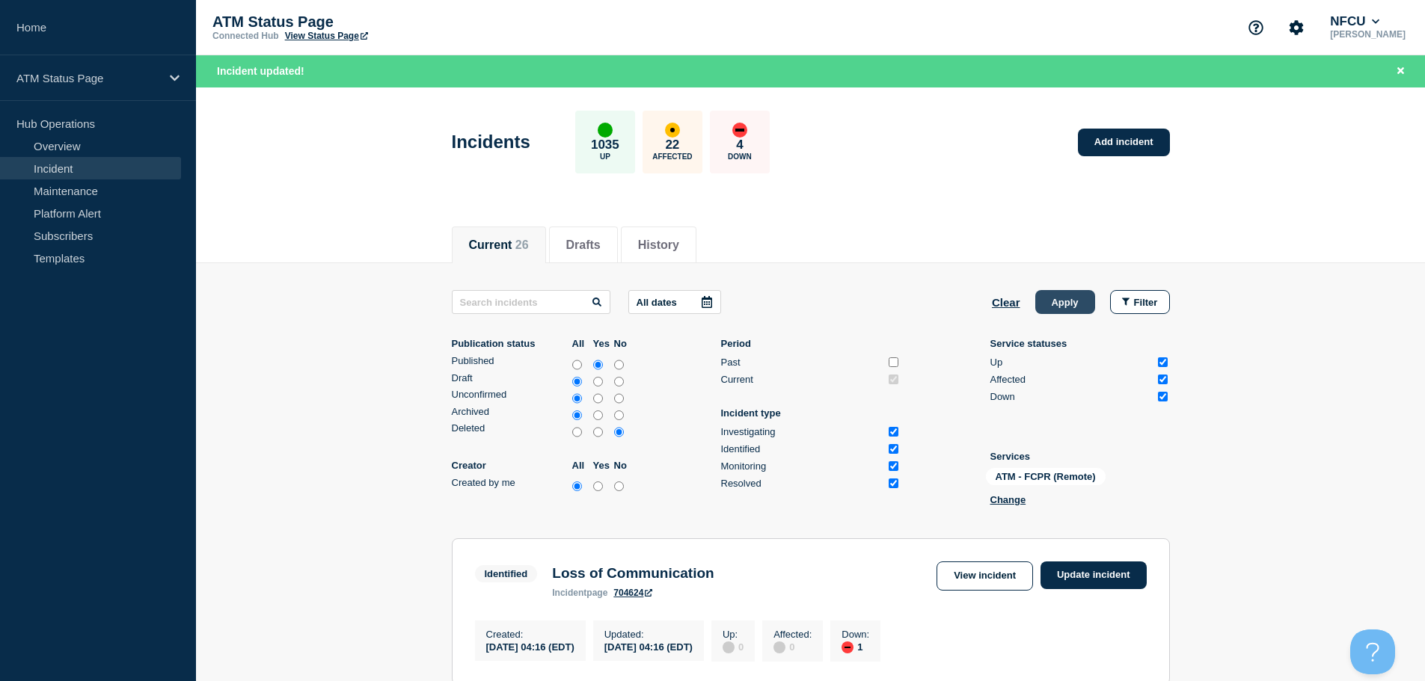
click at [1075, 304] on button "Apply" at bounding box center [1065, 302] width 60 height 24
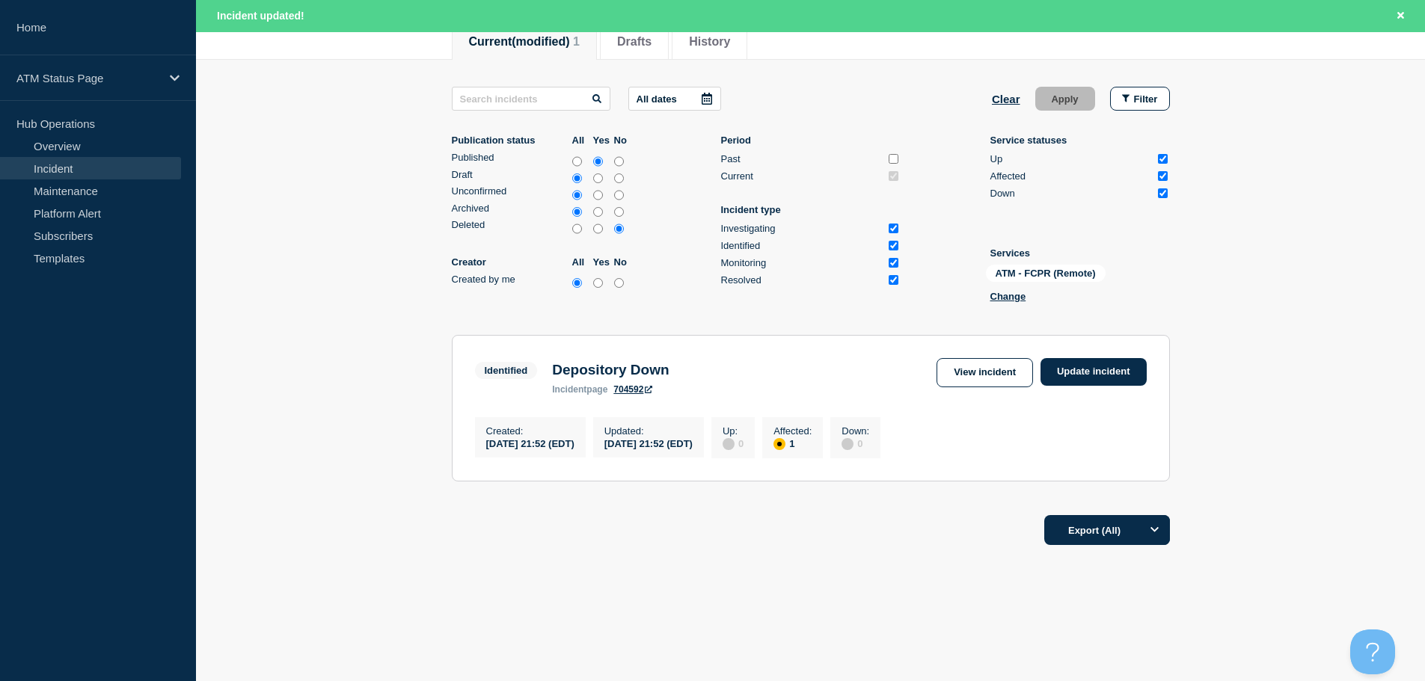
scroll to position [209, 0]
click at [1056, 363] on link "Update incident" at bounding box center [1093, 372] width 106 height 28
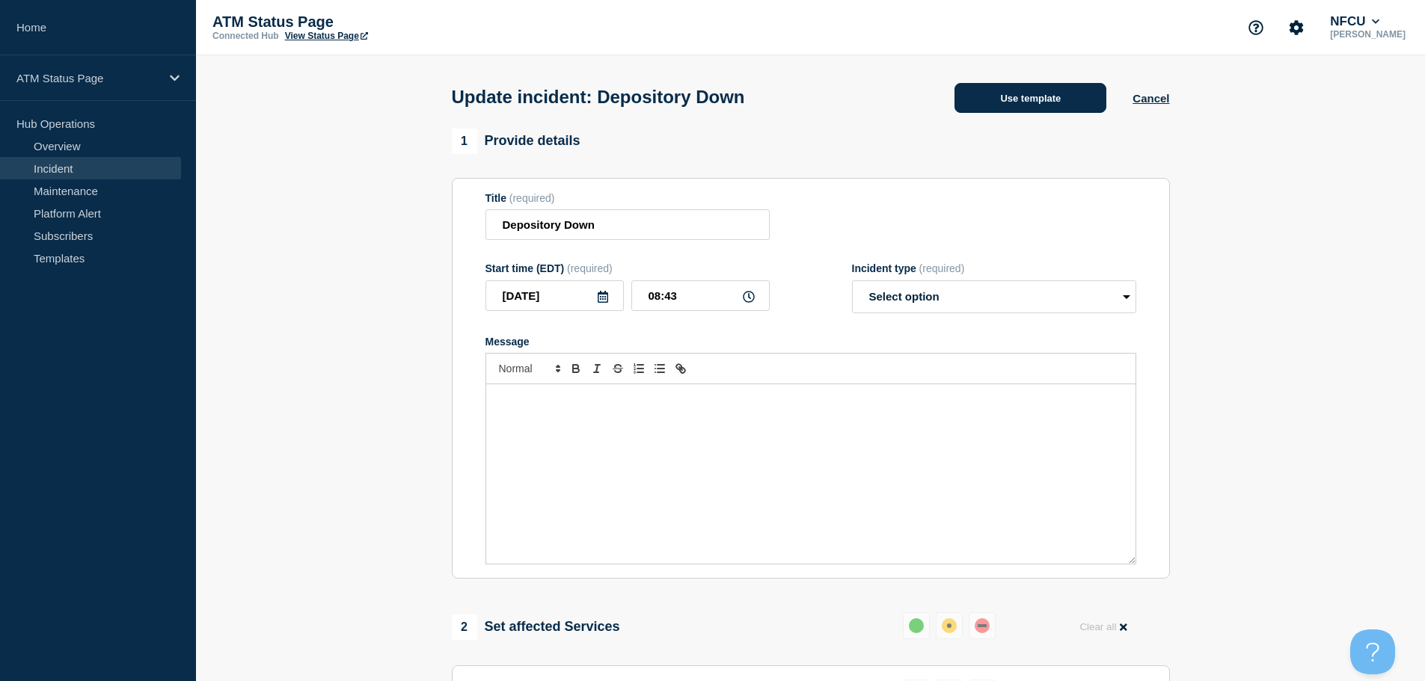
click at [1042, 104] on button "Use template" at bounding box center [1030, 98] width 152 height 30
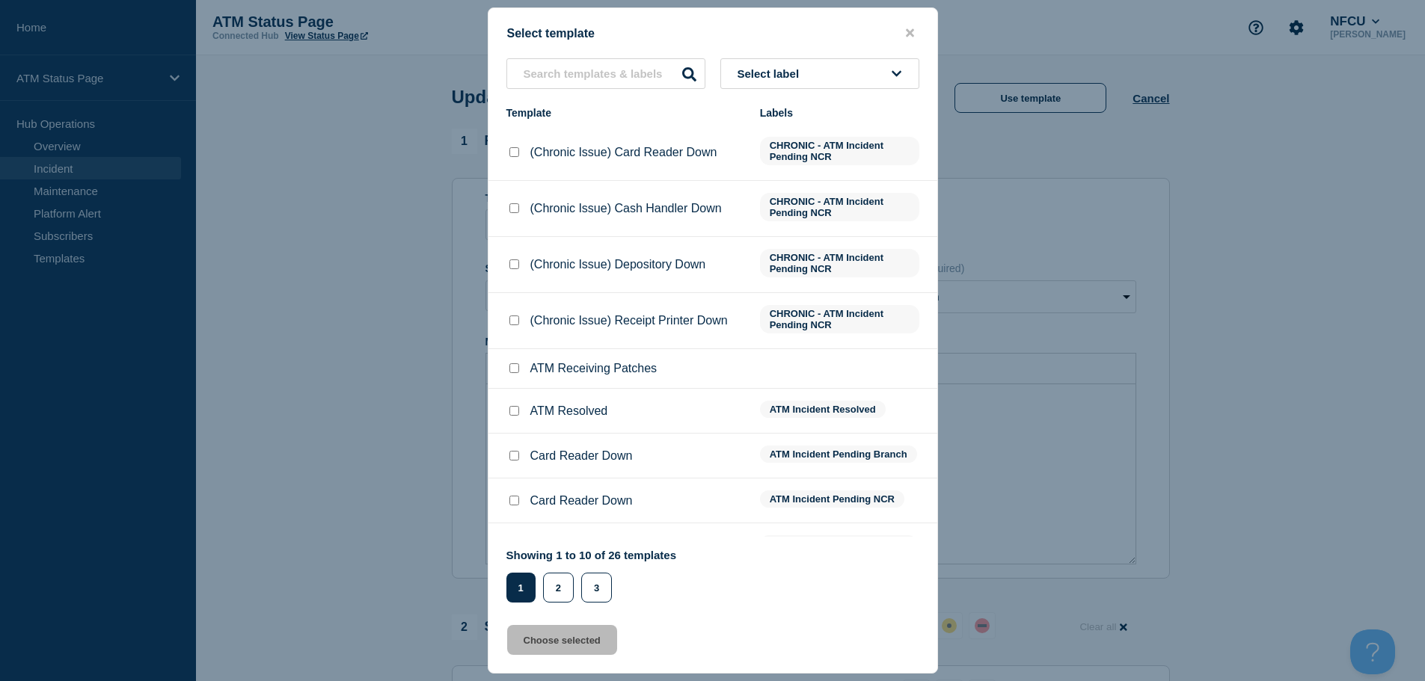
click at [817, 76] on button "Select label" at bounding box center [819, 73] width 199 height 31
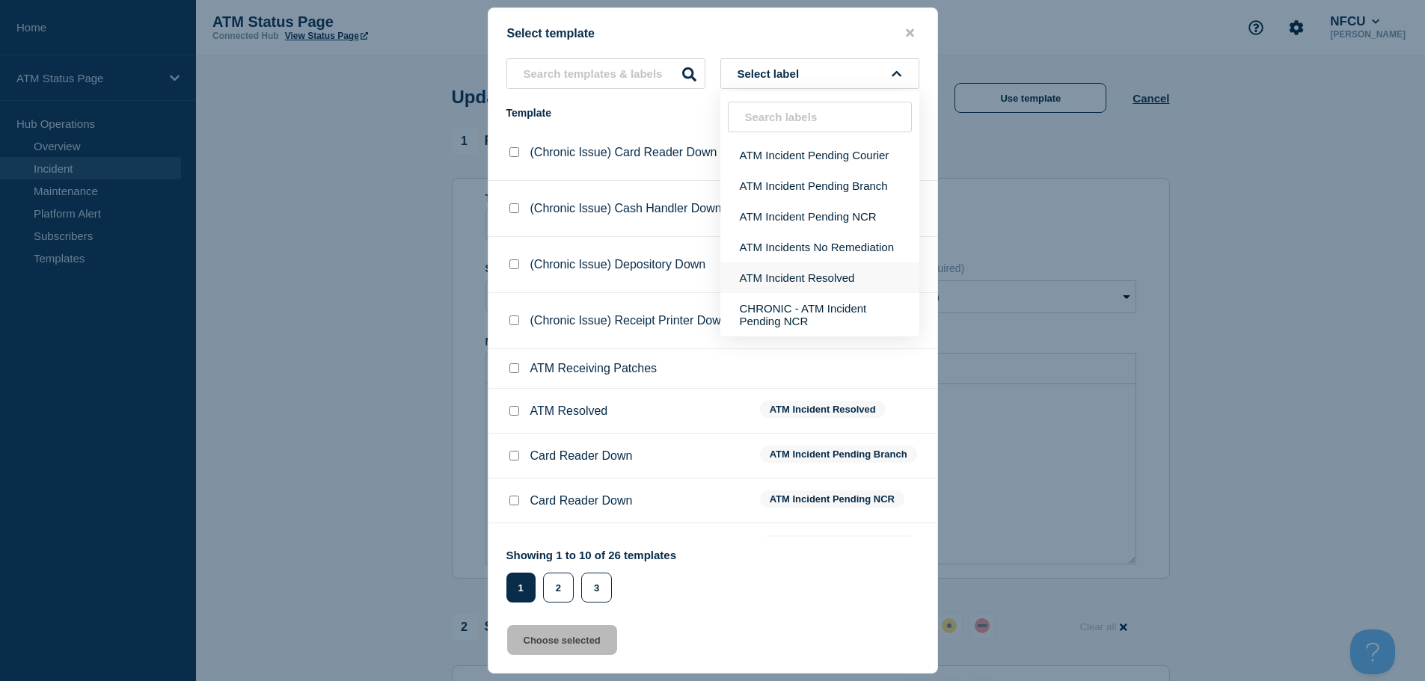
click at [840, 276] on button "ATM Incident Resolved" at bounding box center [819, 277] width 199 height 31
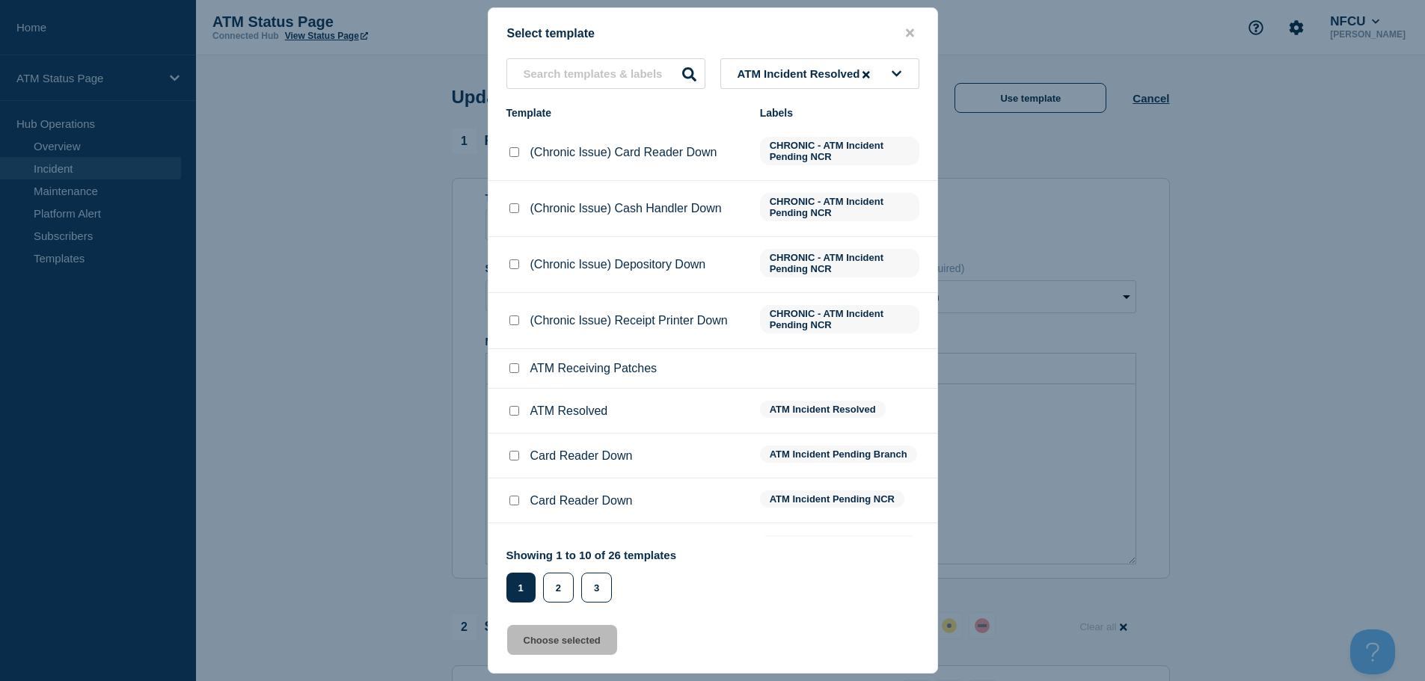
click at [872, 76] on button at bounding box center [865, 74] width 13 height 11
click at [896, 74] on icon at bounding box center [897, 74] width 10 height 6
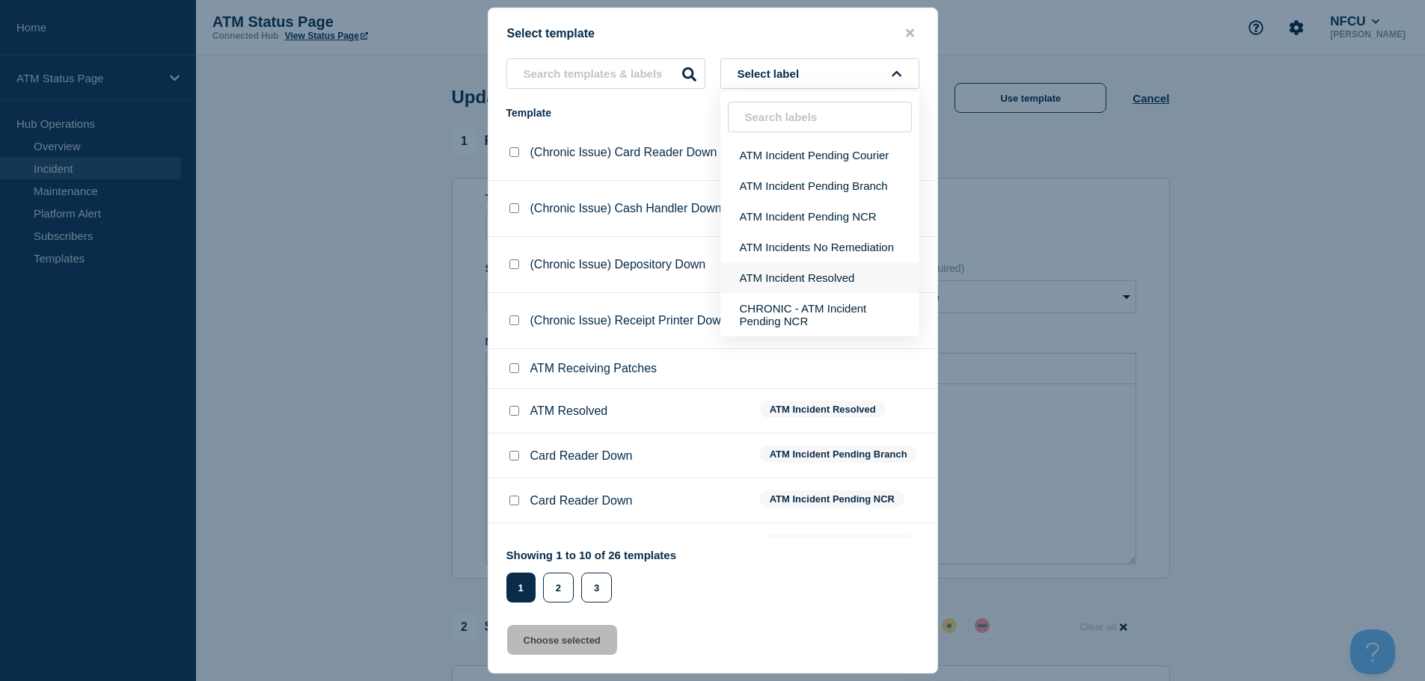
click at [802, 280] on button "ATM Incident Resolved" at bounding box center [819, 277] width 199 height 31
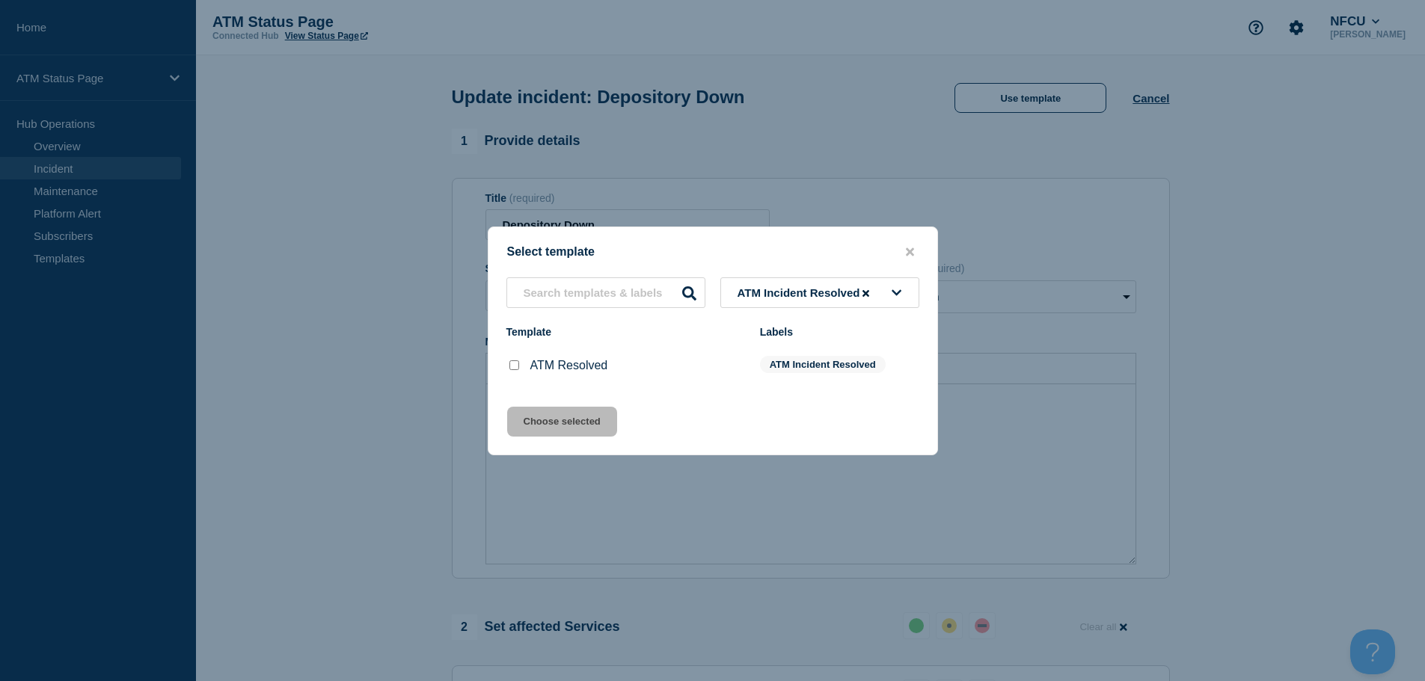
click at [509, 369] on input "ATM Resolved checkbox" at bounding box center [514, 365] width 10 height 10
click at [539, 423] on button "Choose selected" at bounding box center [562, 422] width 110 height 30
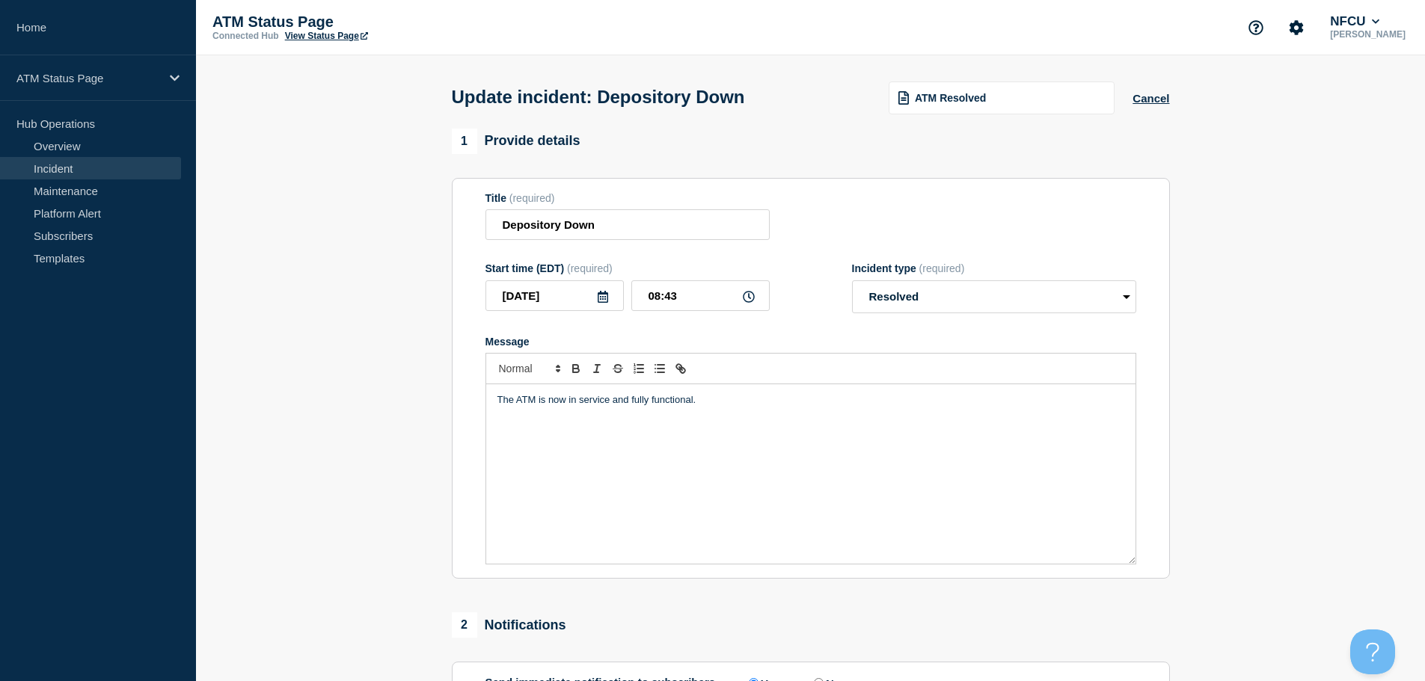
scroll to position [276, 0]
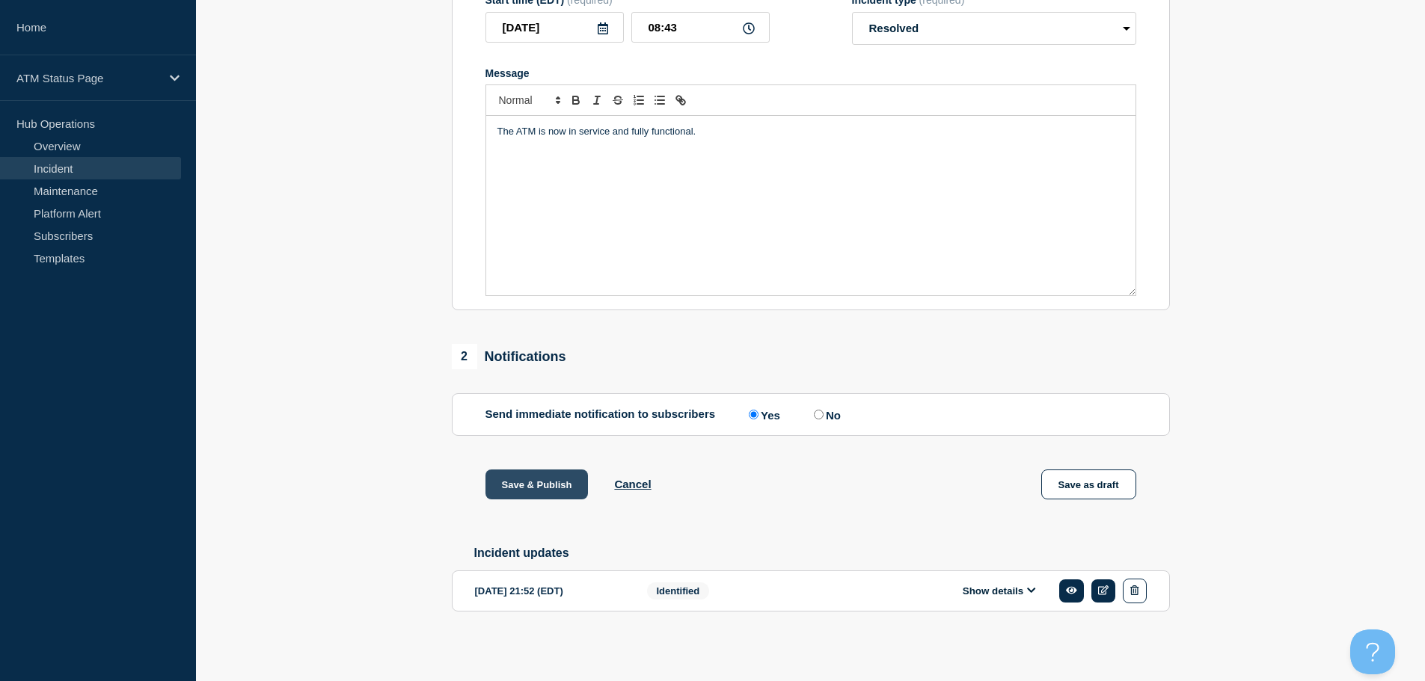
click at [529, 481] on button "Save & Publish" at bounding box center [536, 485] width 103 height 30
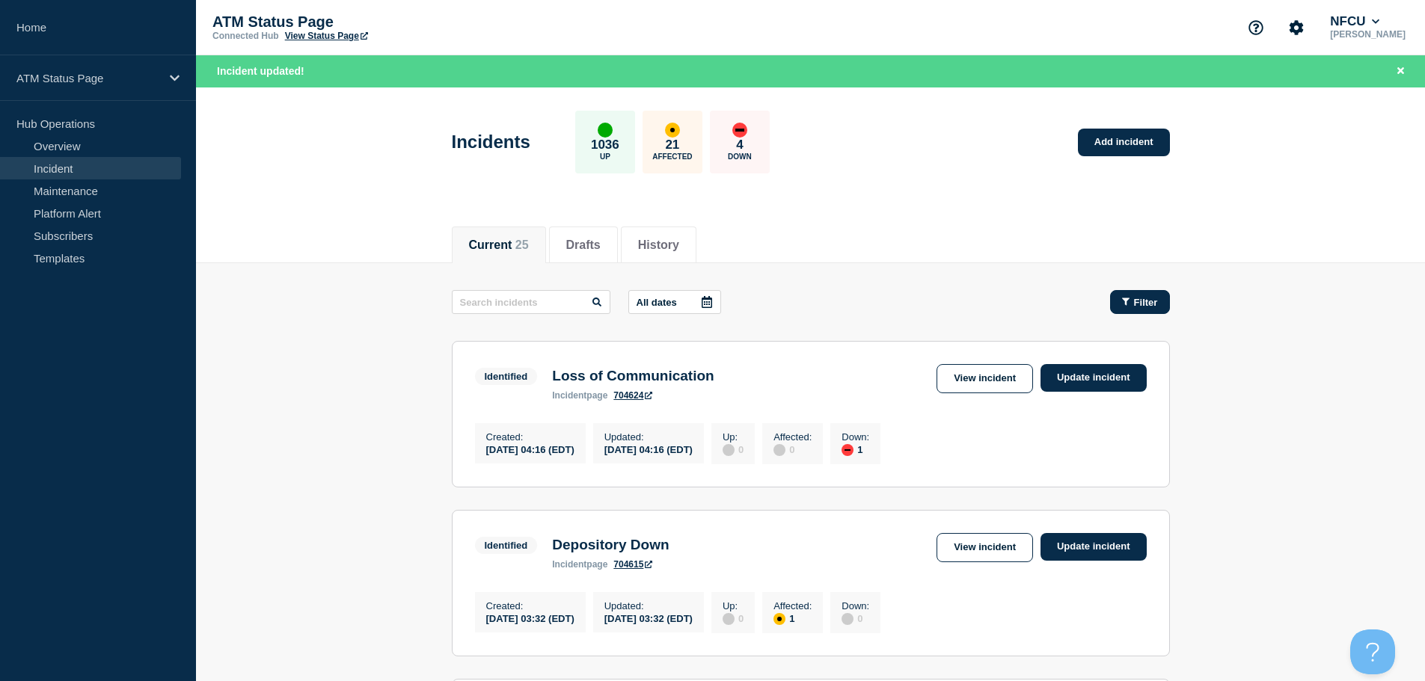
click at [1154, 307] on span "Filter" at bounding box center [1146, 302] width 24 height 11
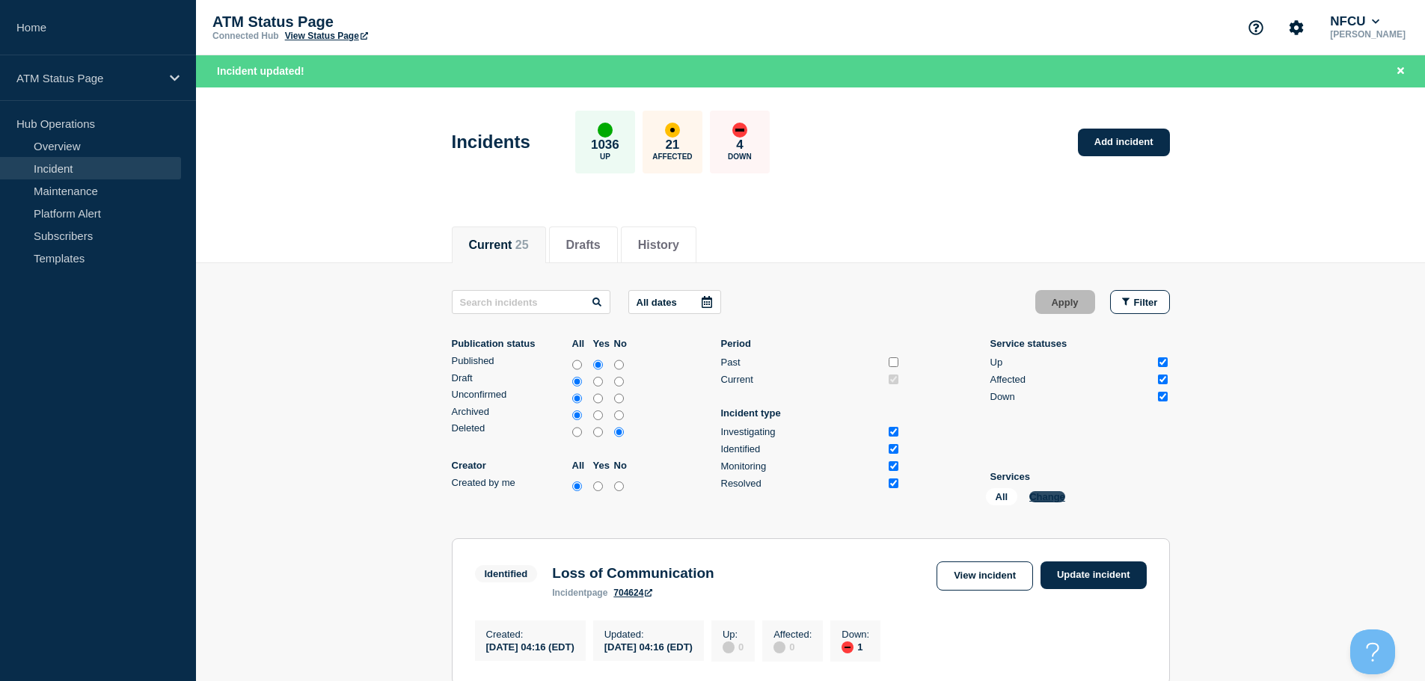
click at [1044, 497] on button "Change" at bounding box center [1047, 496] width 36 height 11
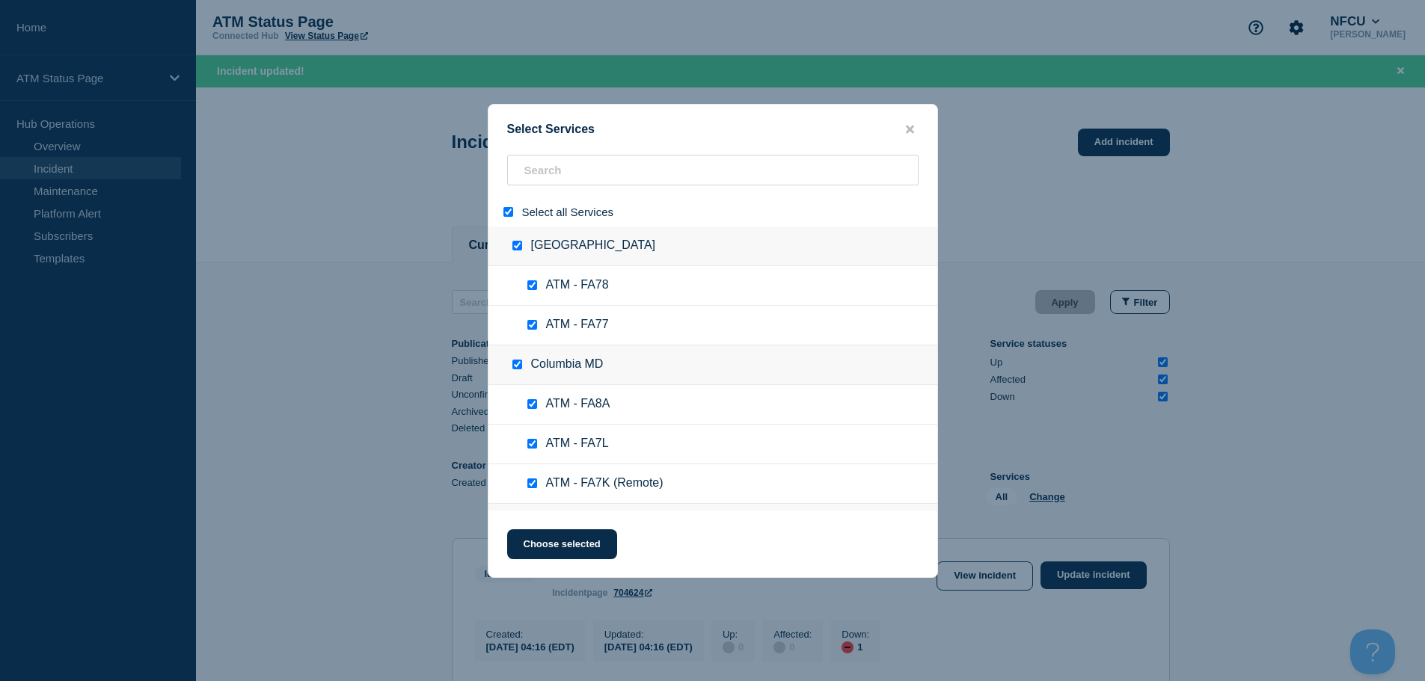
click at [506, 215] on input "select all" at bounding box center [508, 212] width 10 height 10
click at [577, 164] on input "search" at bounding box center [712, 170] width 411 height 31
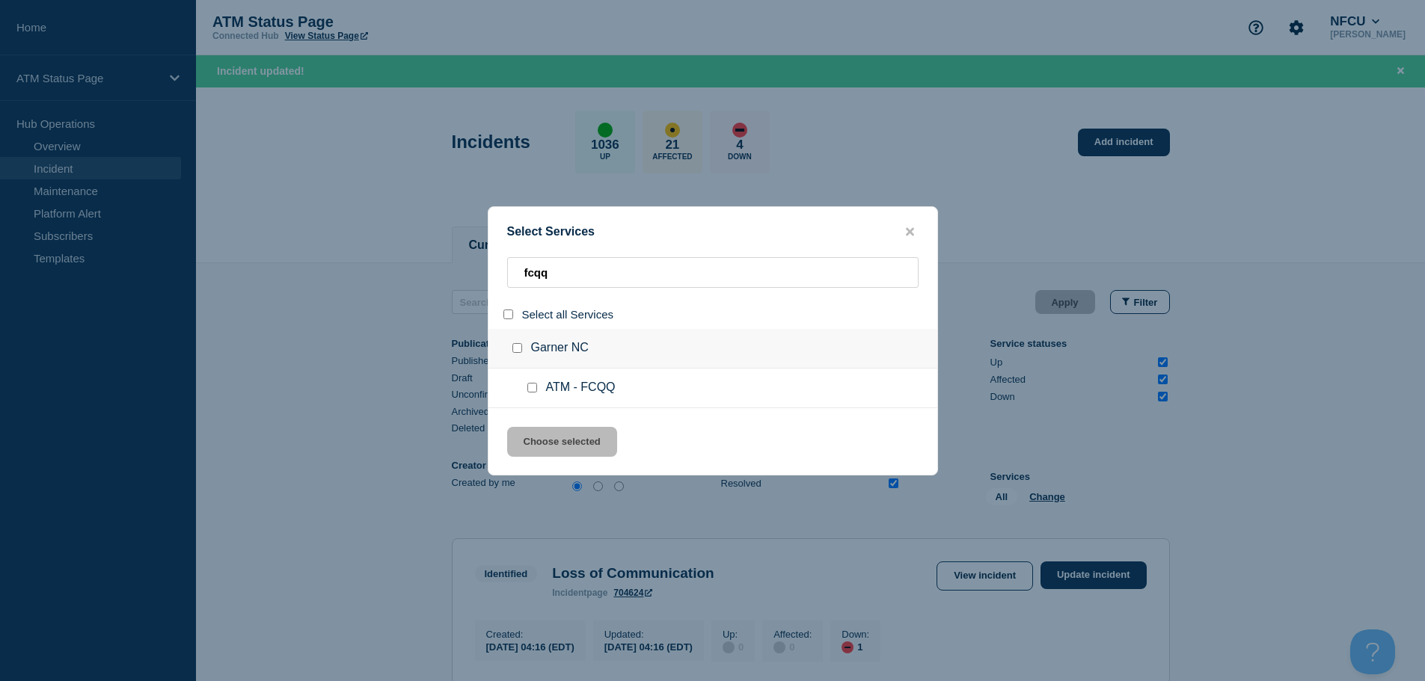
click at [530, 389] on input "service: ATM - FCQQ" at bounding box center [532, 388] width 10 height 10
drag, startPoint x: 531, startPoint y: 452, endPoint x: 523, endPoint y: 462, distance: 12.7
click at [526, 457] on button "Choose selected" at bounding box center [562, 442] width 110 height 30
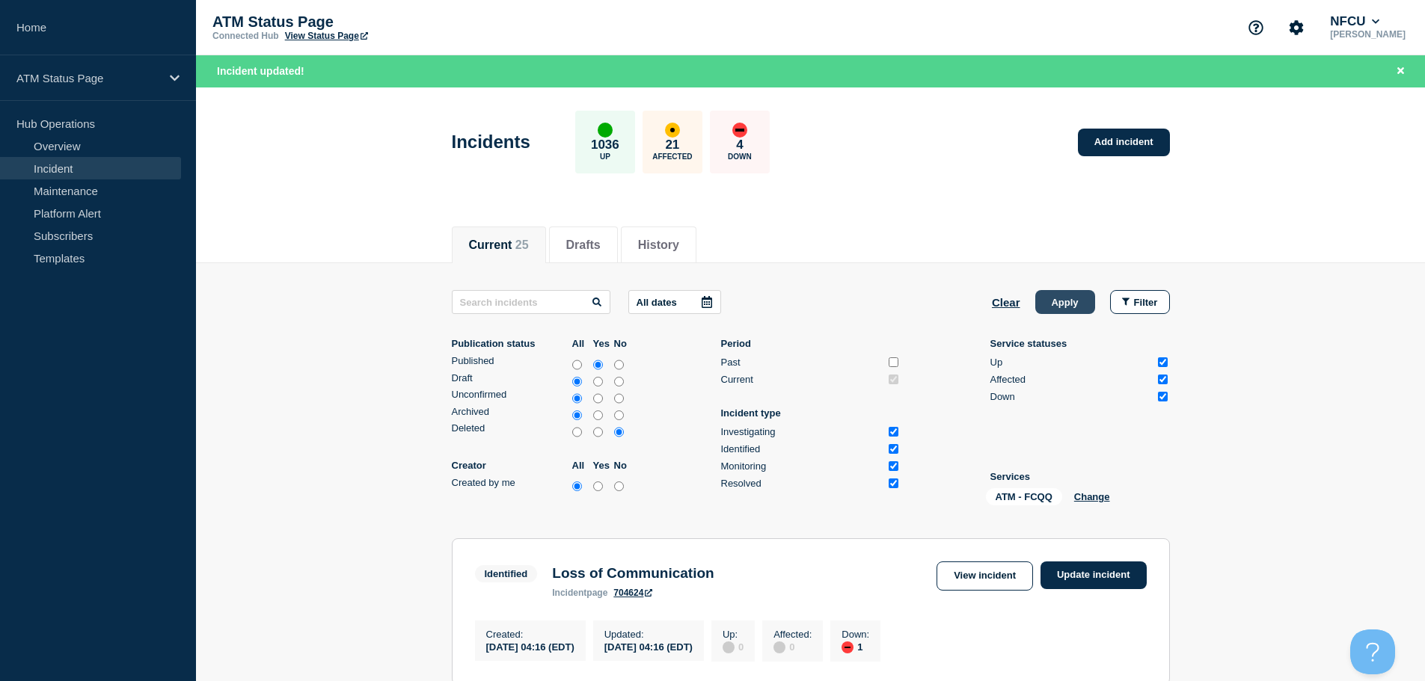
click at [1060, 302] on button "Apply" at bounding box center [1065, 302] width 60 height 24
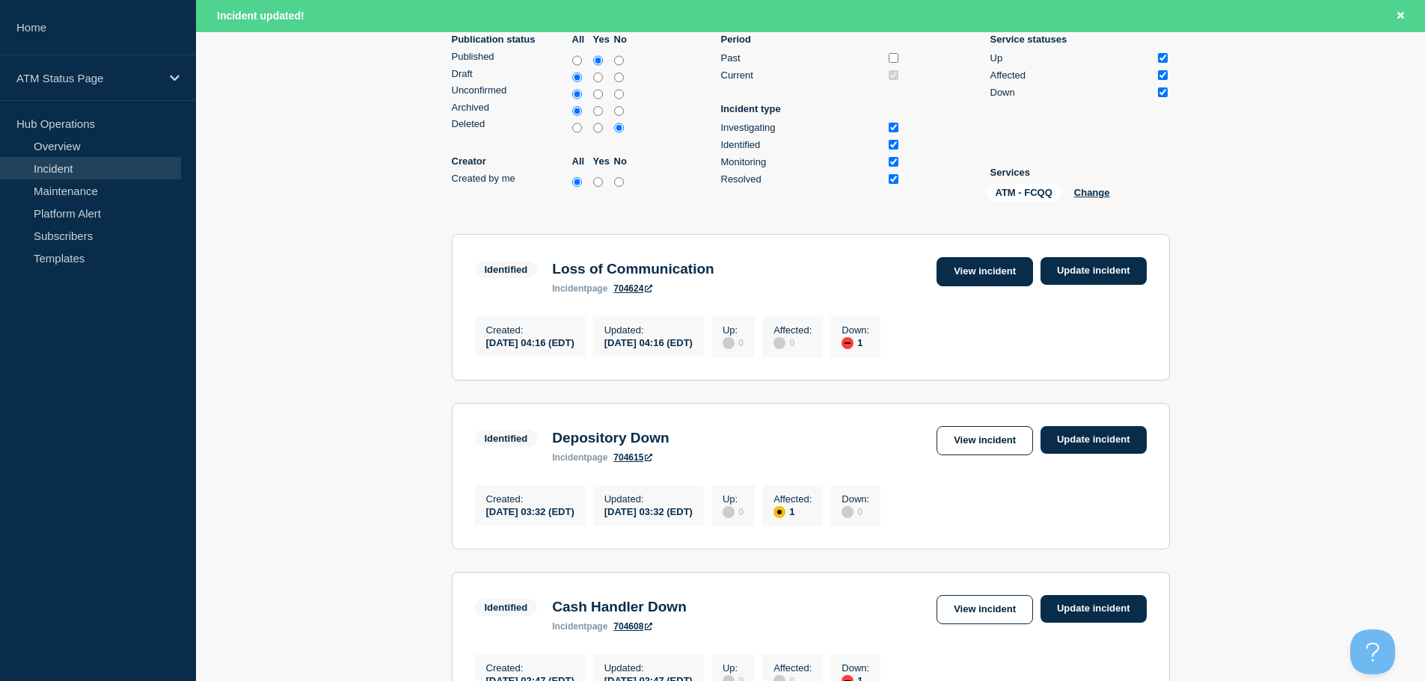
scroll to position [150, 0]
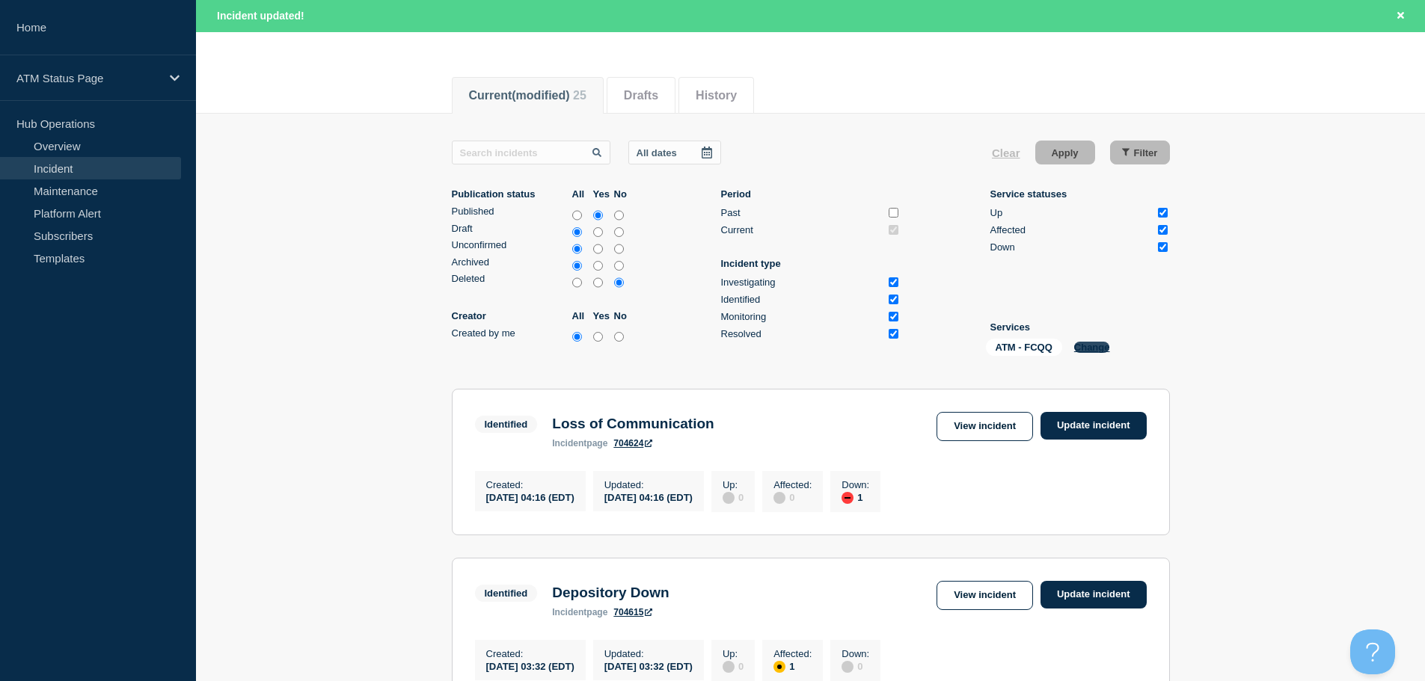
click at [1091, 342] on button "Change" at bounding box center [1092, 347] width 36 height 11
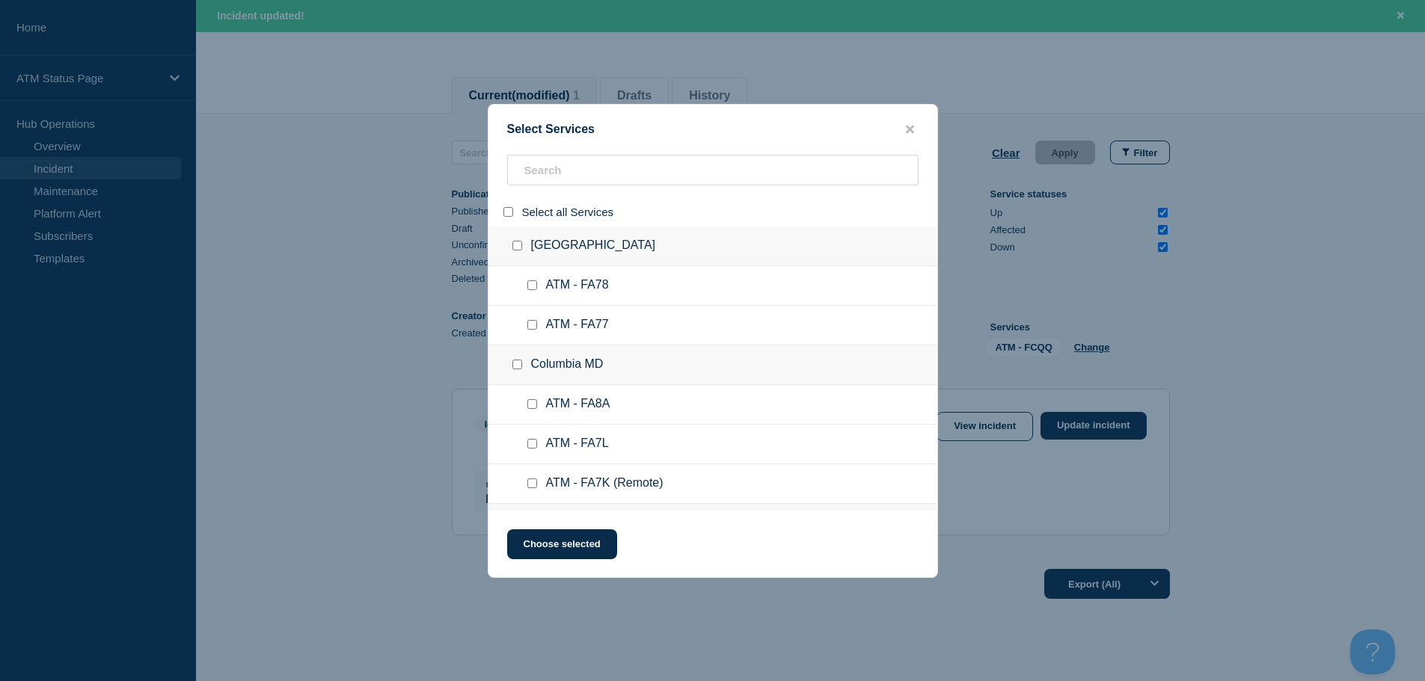
click at [899, 125] on div "Select Services" at bounding box center [712, 130] width 449 height 14
click at [909, 130] on icon "close button" at bounding box center [910, 129] width 8 height 8
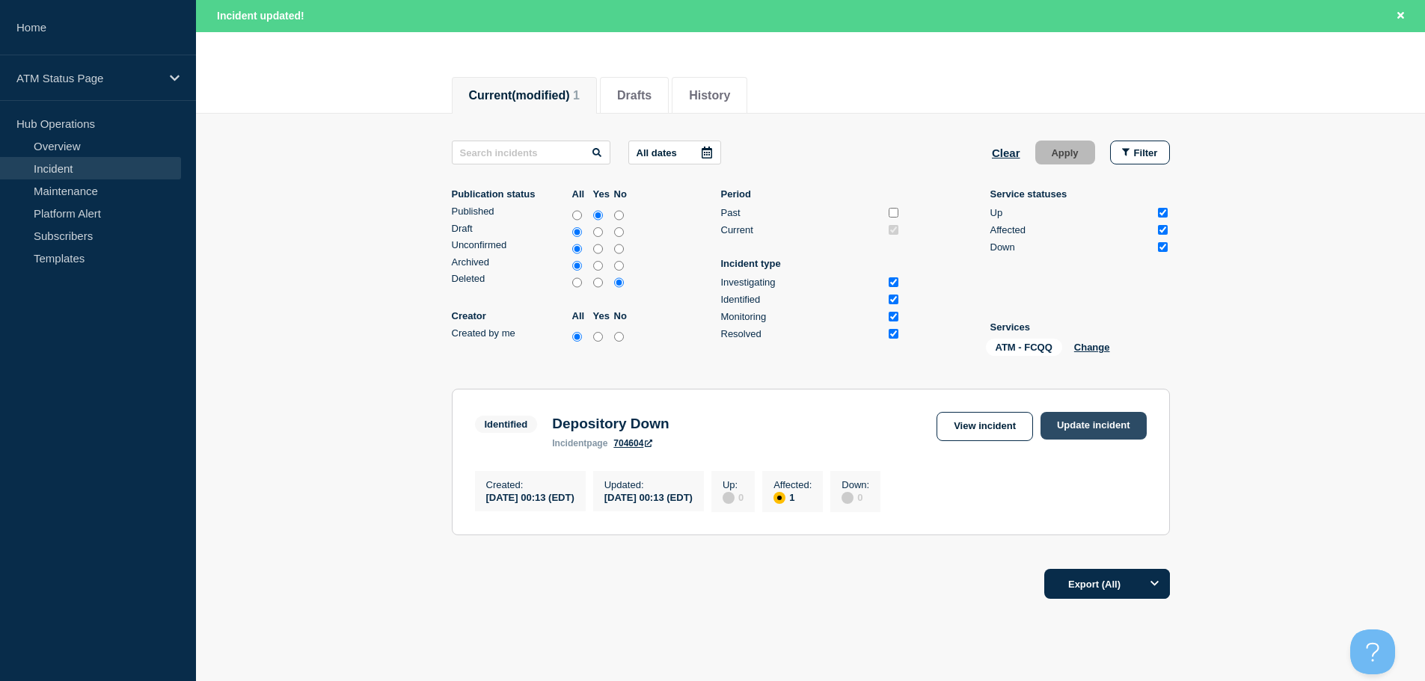
click at [1087, 434] on link "Update incident" at bounding box center [1093, 426] width 106 height 28
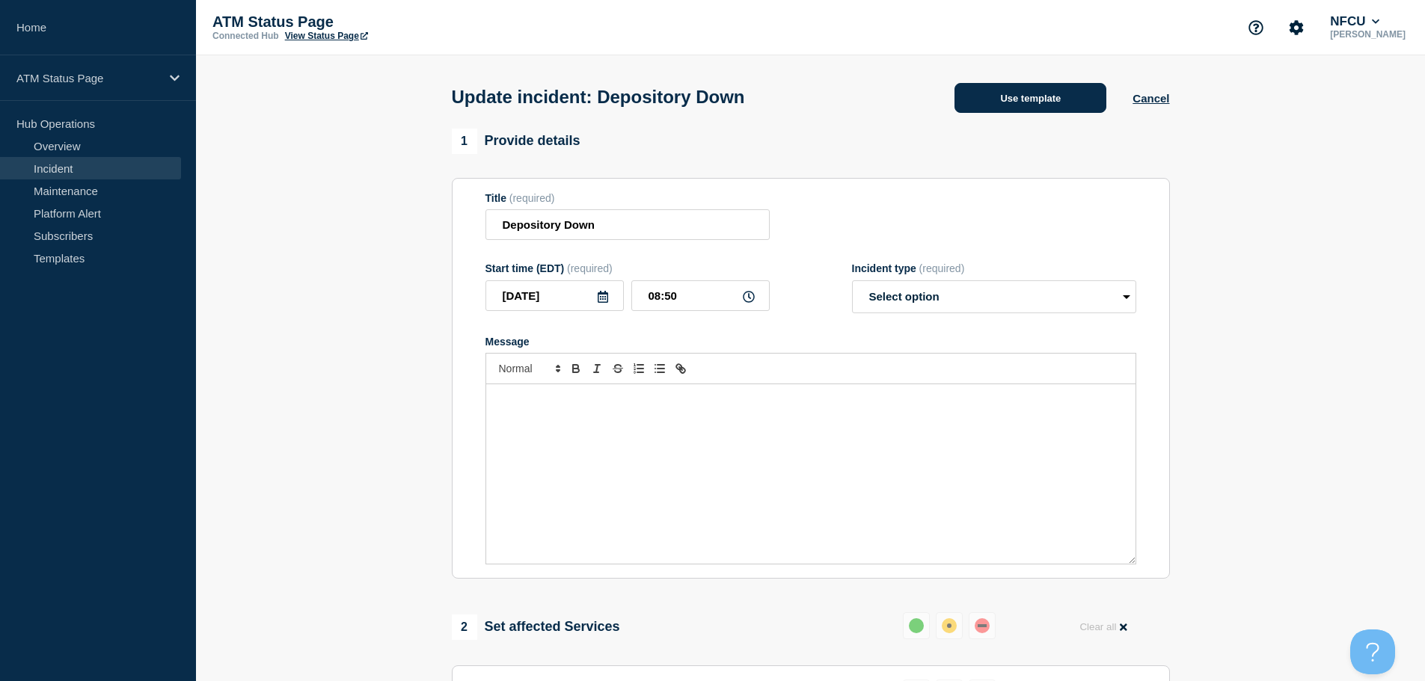
click at [1041, 103] on button "Use template" at bounding box center [1030, 98] width 152 height 30
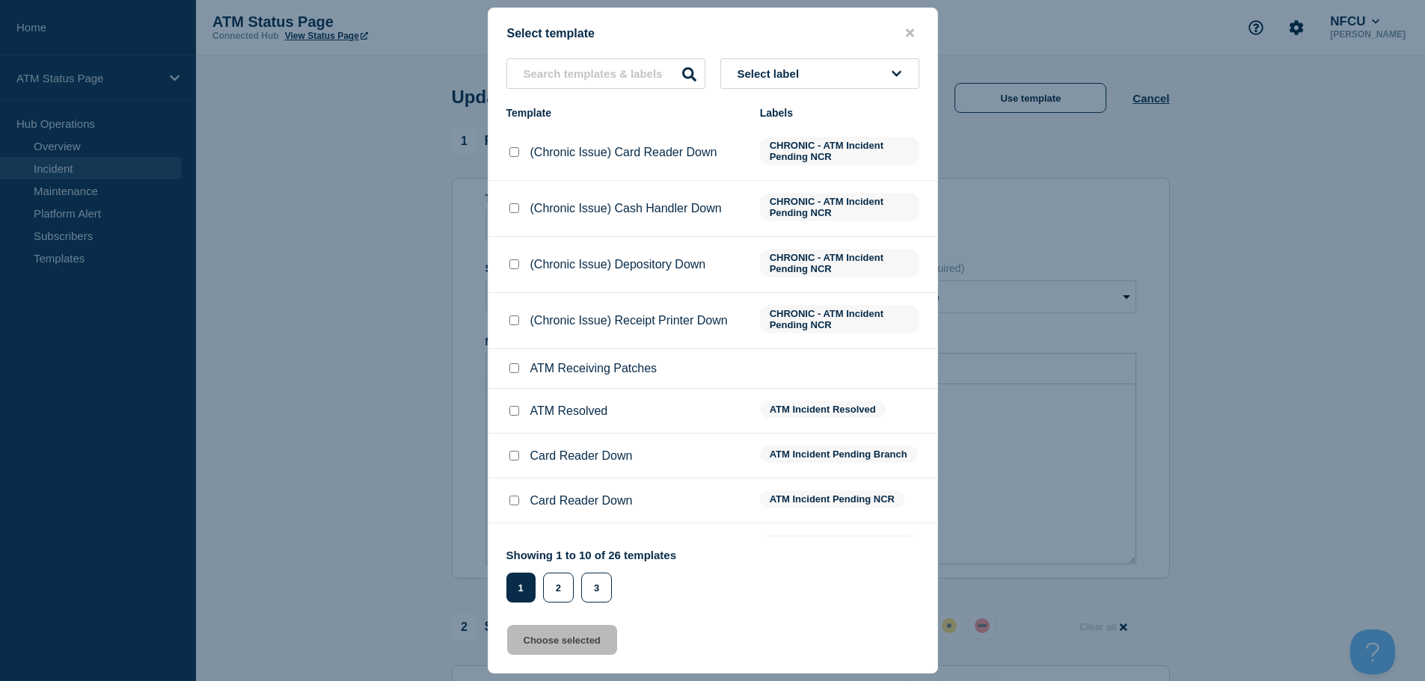
click at [858, 67] on button "Select label" at bounding box center [819, 73] width 199 height 31
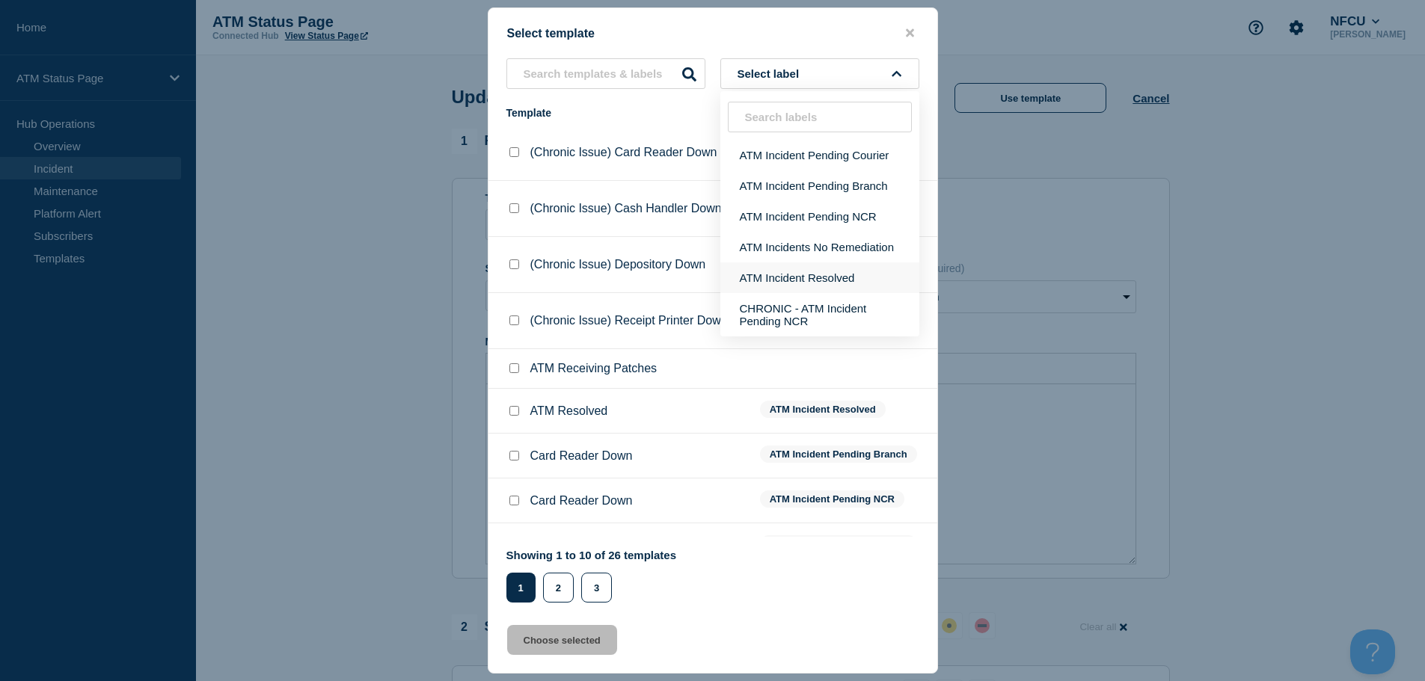
click at [839, 277] on button "ATM Incident Resolved" at bounding box center [819, 277] width 199 height 31
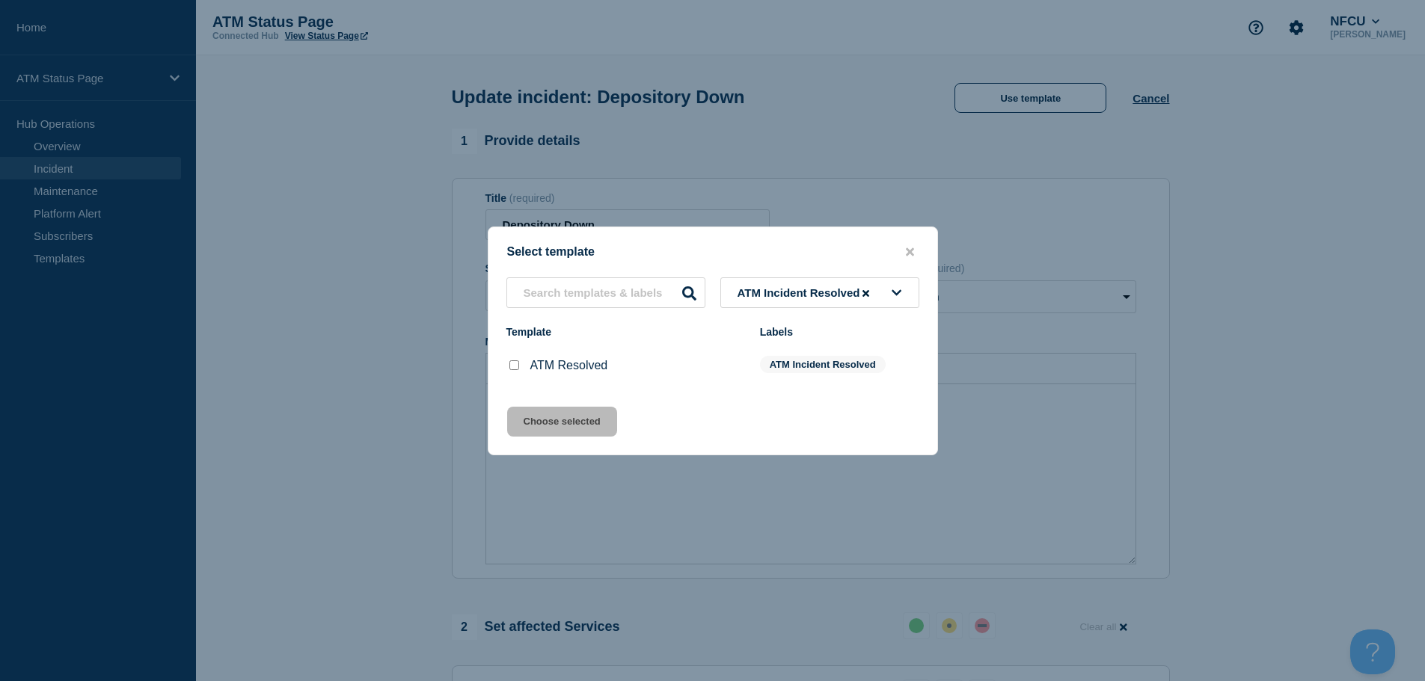
click at [507, 368] on div at bounding box center [513, 365] width 15 height 15
click at [512, 368] on input "ATM Resolved checkbox" at bounding box center [514, 365] width 10 height 10
click at [553, 431] on button "Choose selected" at bounding box center [562, 422] width 110 height 30
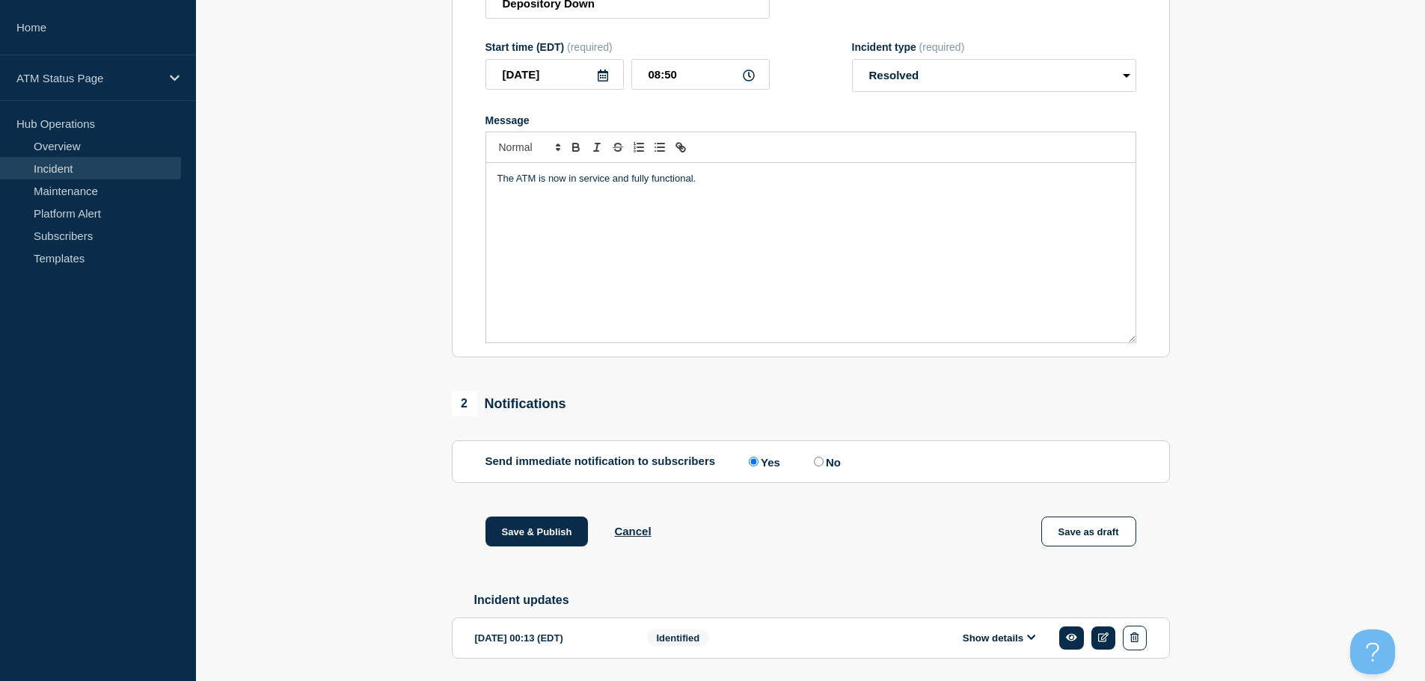
scroll to position [276, 0]
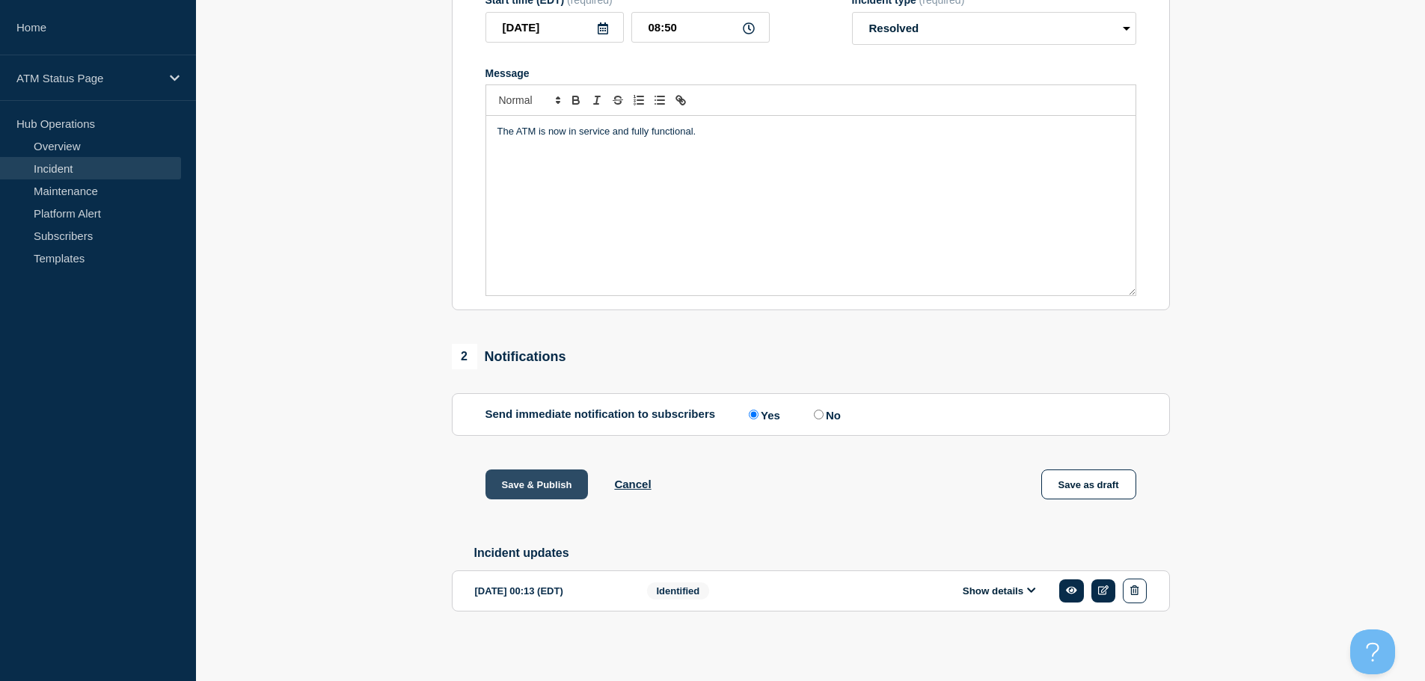
click at [555, 477] on button "Save & Publish" at bounding box center [536, 485] width 103 height 30
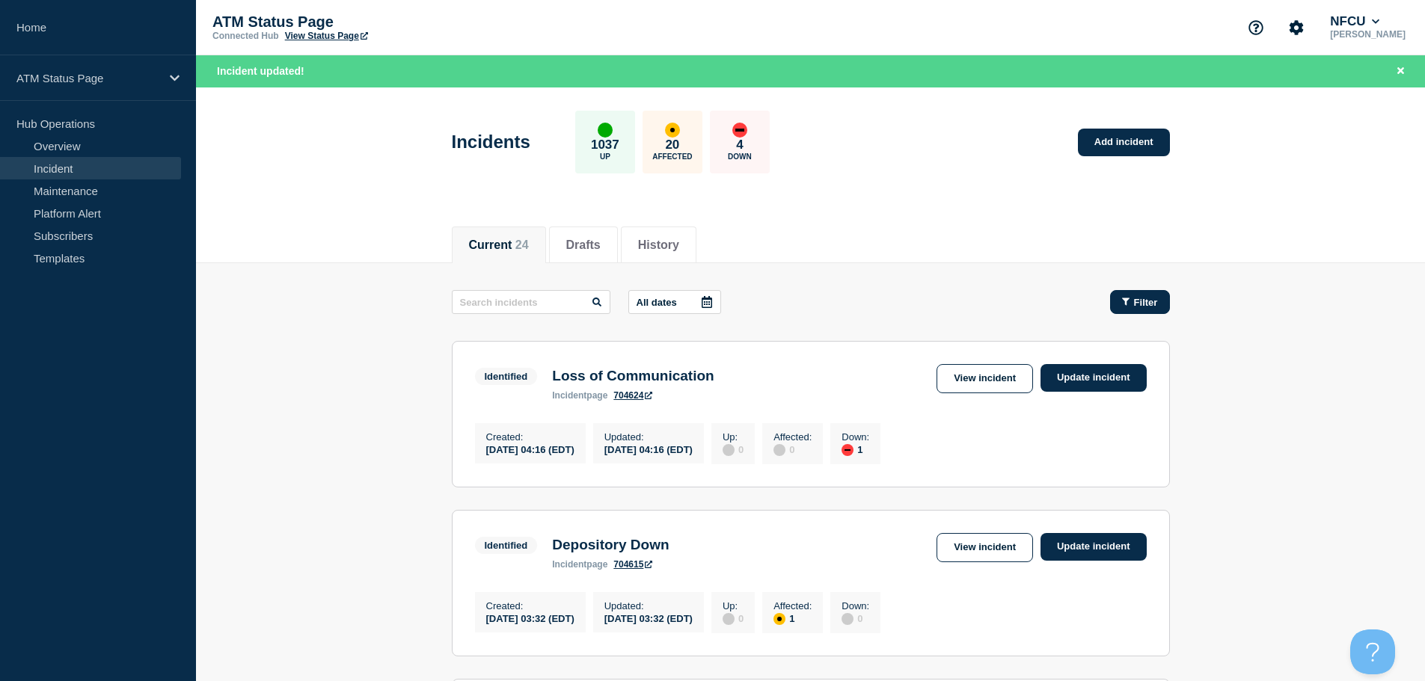
click at [1152, 311] on button "Filter" at bounding box center [1140, 302] width 60 height 24
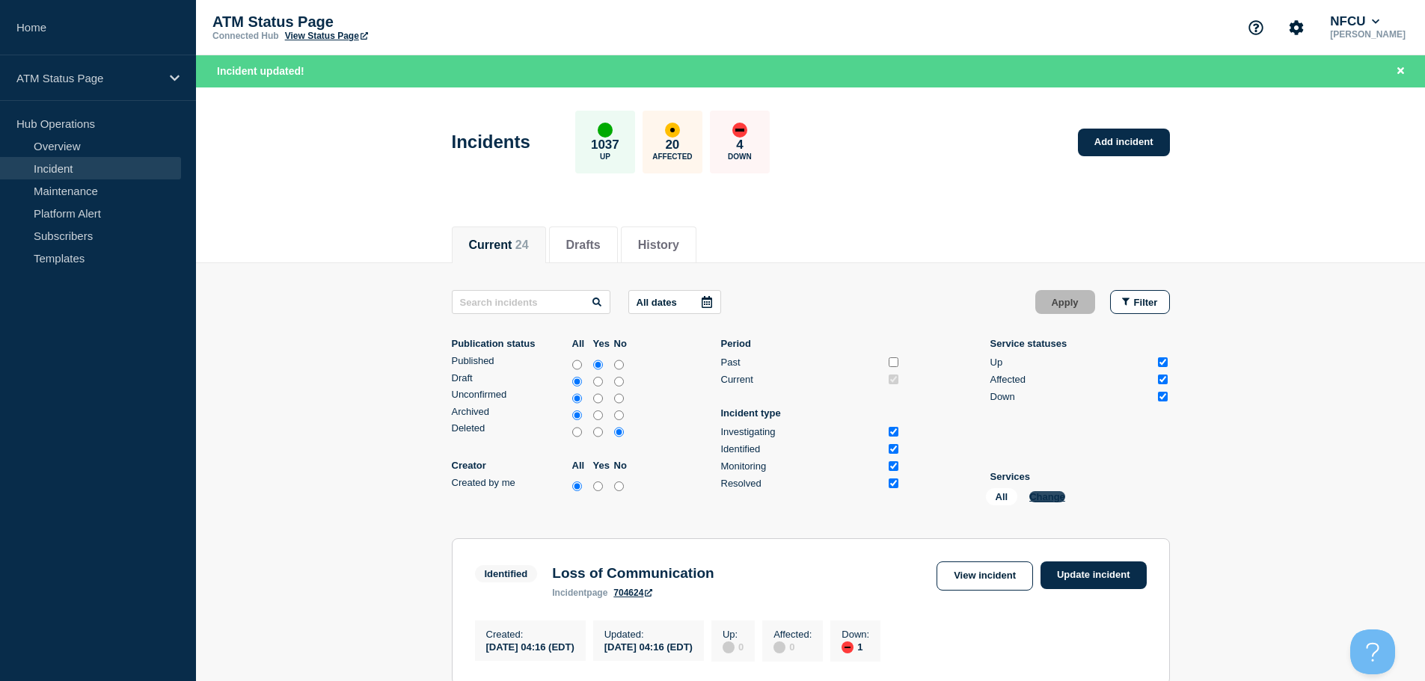
click at [1057, 501] on button "Change" at bounding box center [1047, 496] width 36 height 11
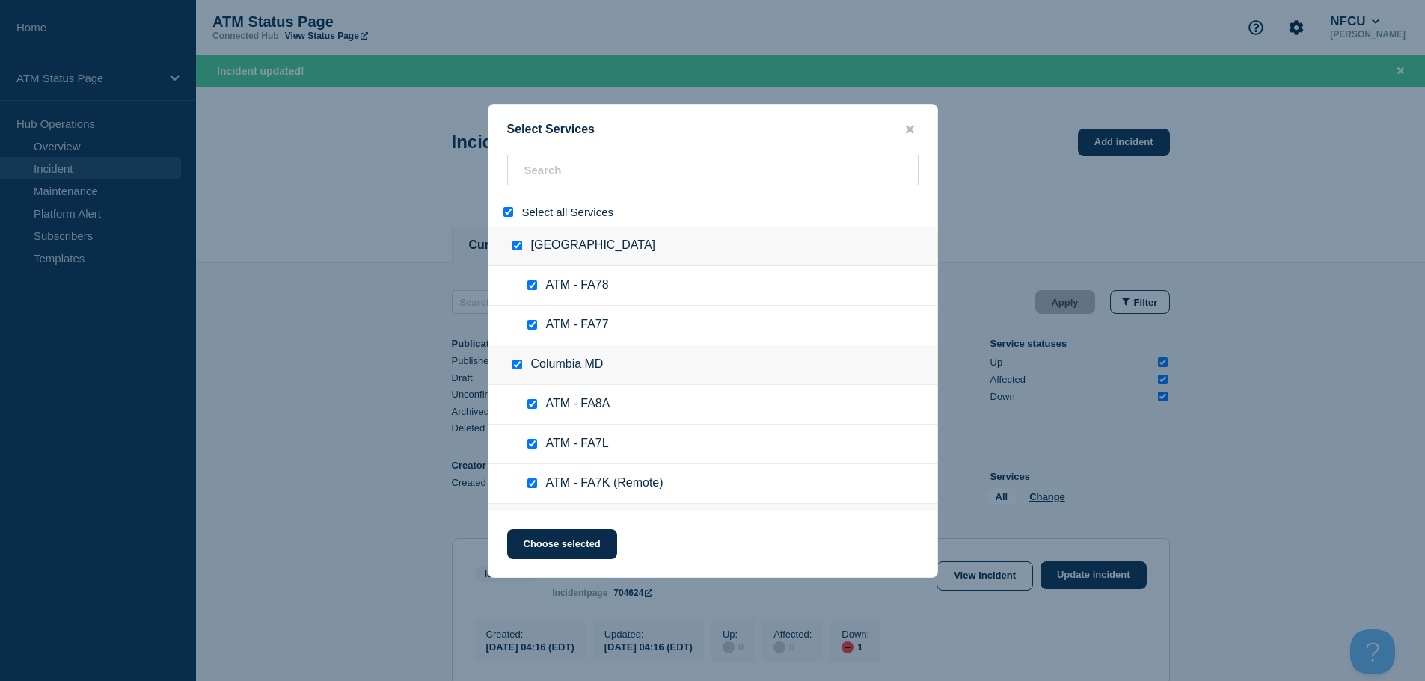
click at [506, 214] on input "select all" at bounding box center [508, 212] width 10 height 10
click at [575, 168] on input "search" at bounding box center [712, 170] width 411 height 31
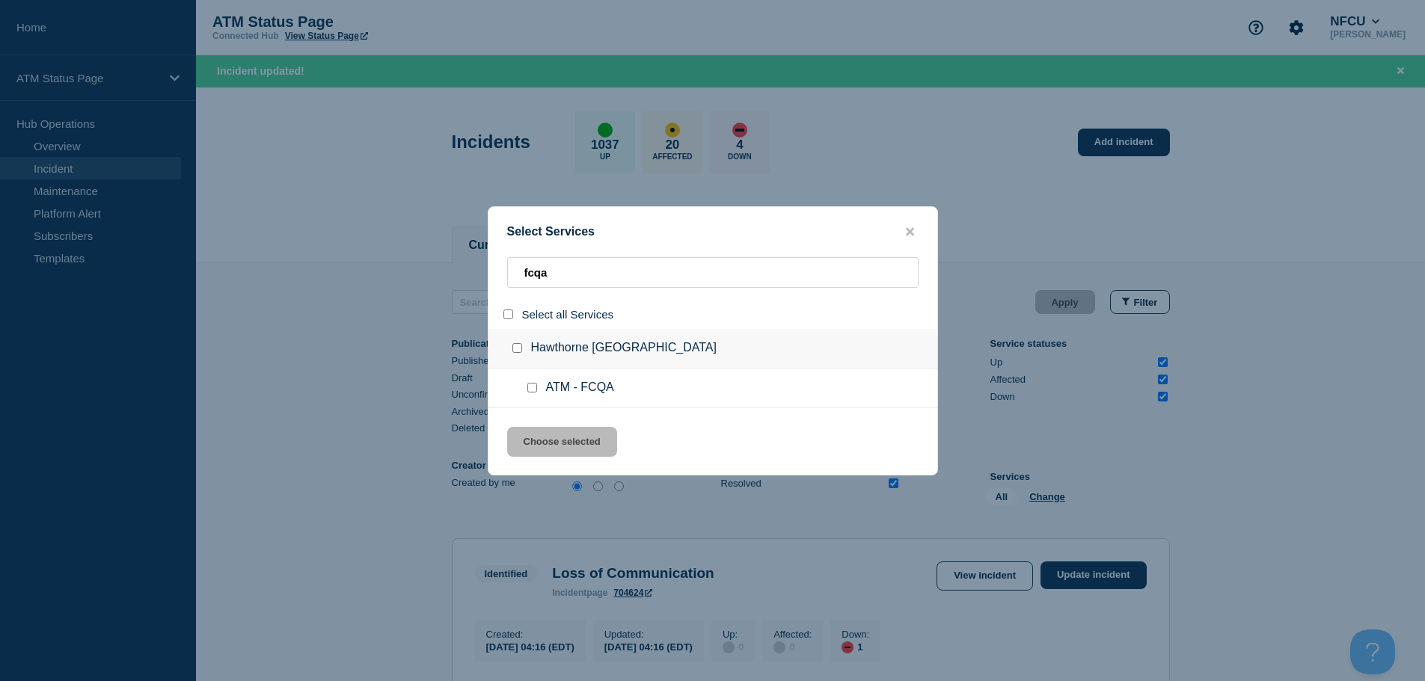
click at [530, 384] on input "service: ATM - FCQA" at bounding box center [532, 388] width 10 height 10
click at [552, 440] on button "Choose selected" at bounding box center [562, 442] width 110 height 30
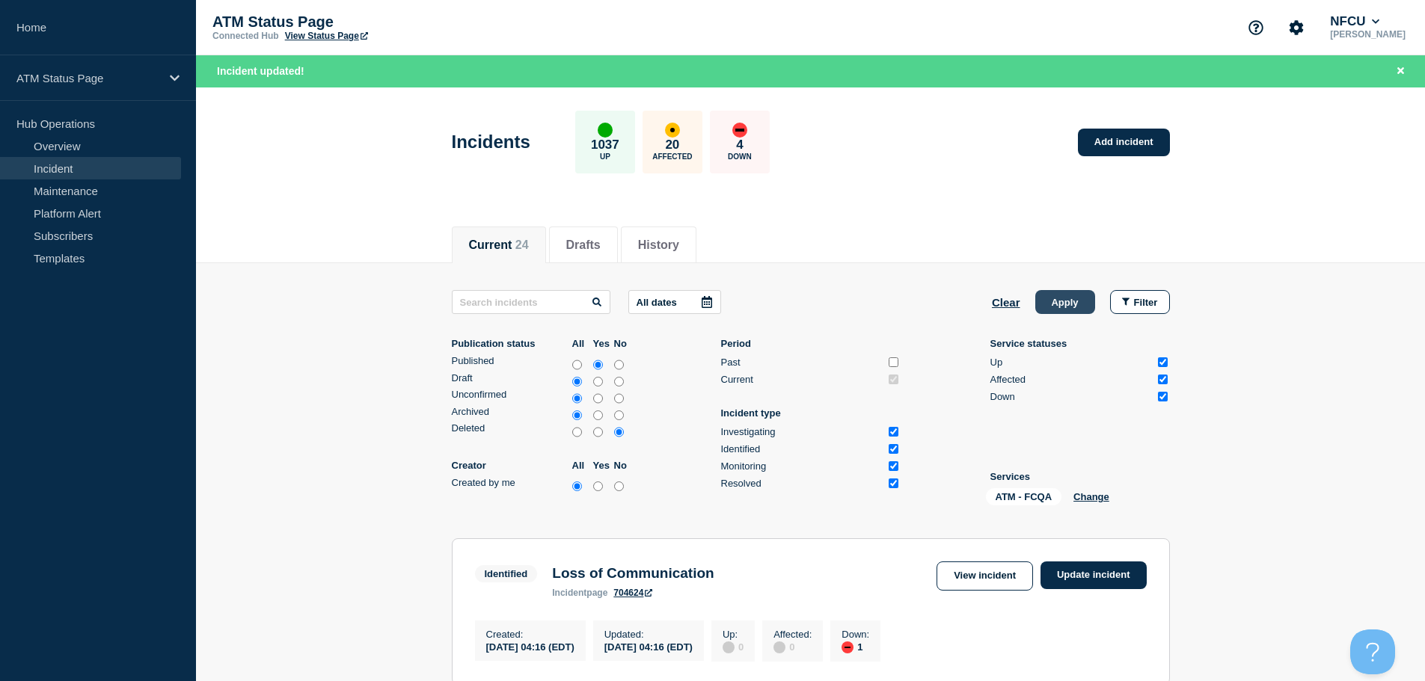
click at [1060, 299] on button "Apply" at bounding box center [1065, 302] width 60 height 24
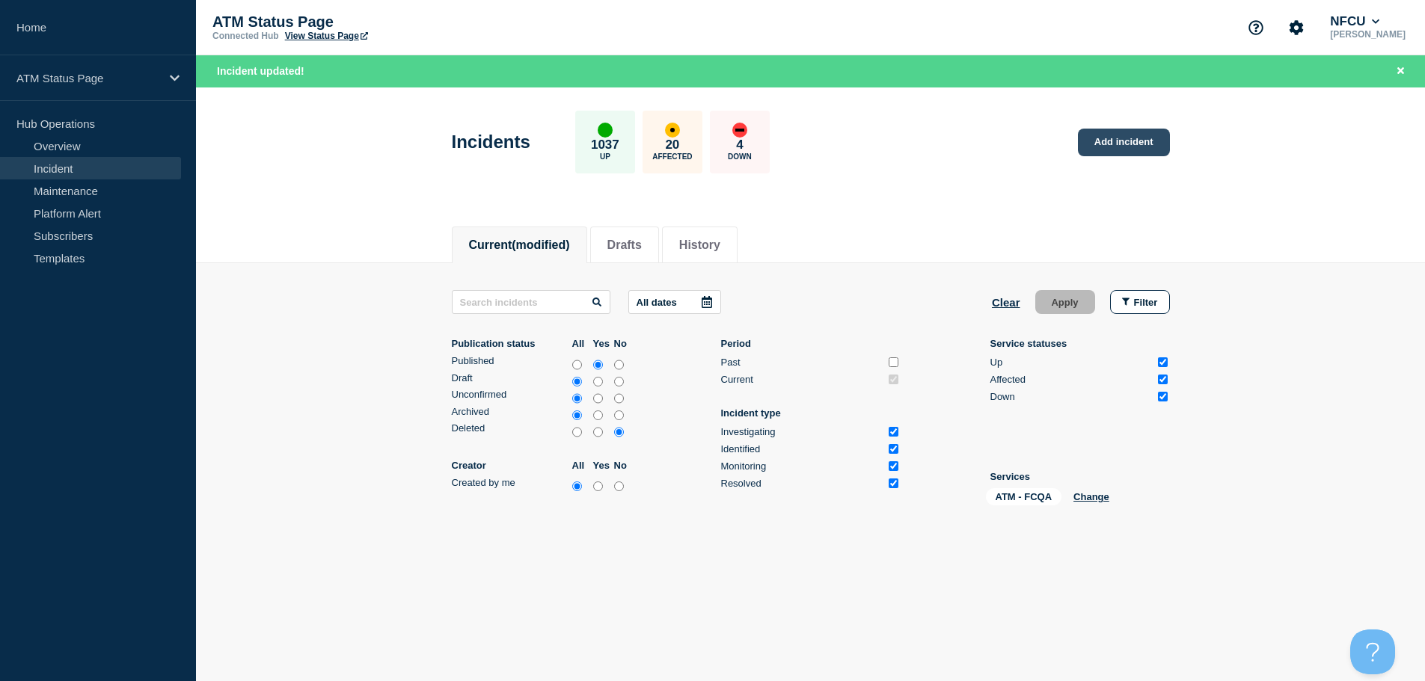
click at [1136, 141] on link "Add incident" at bounding box center [1124, 143] width 92 height 28
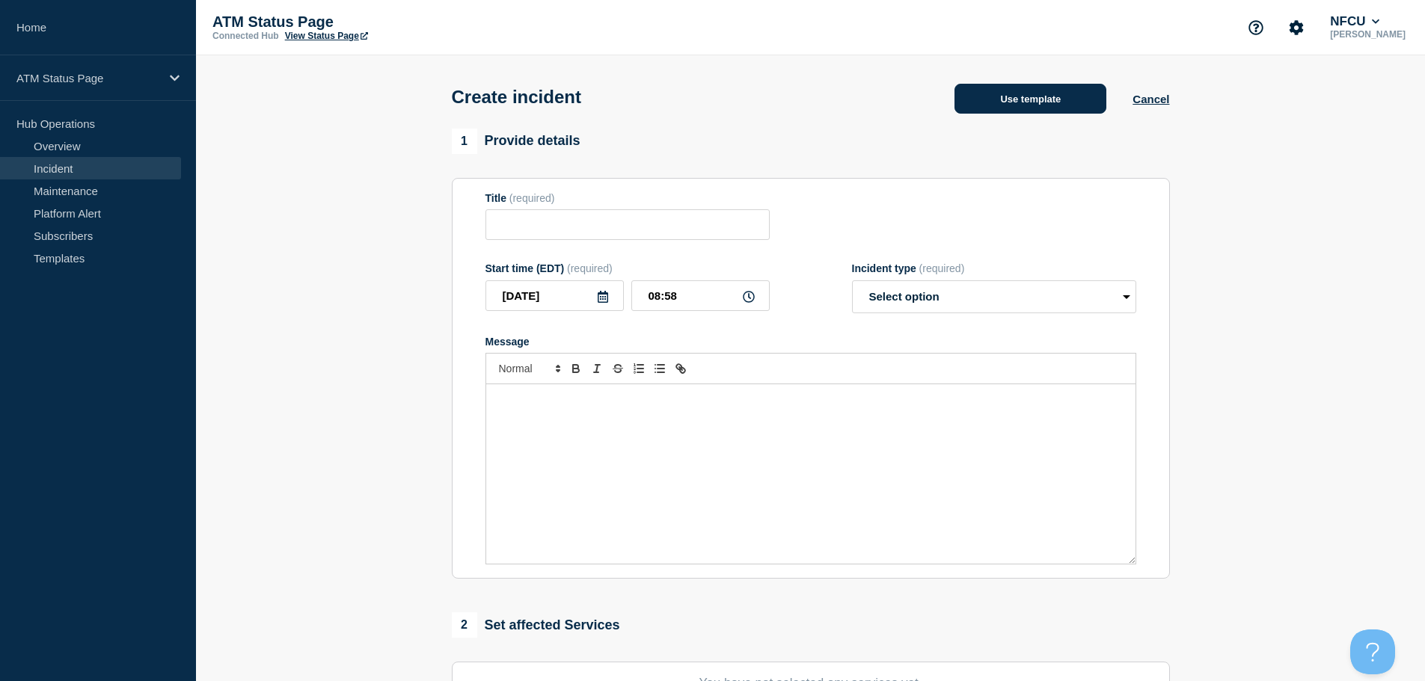
click at [1056, 108] on button "Use template" at bounding box center [1030, 99] width 152 height 30
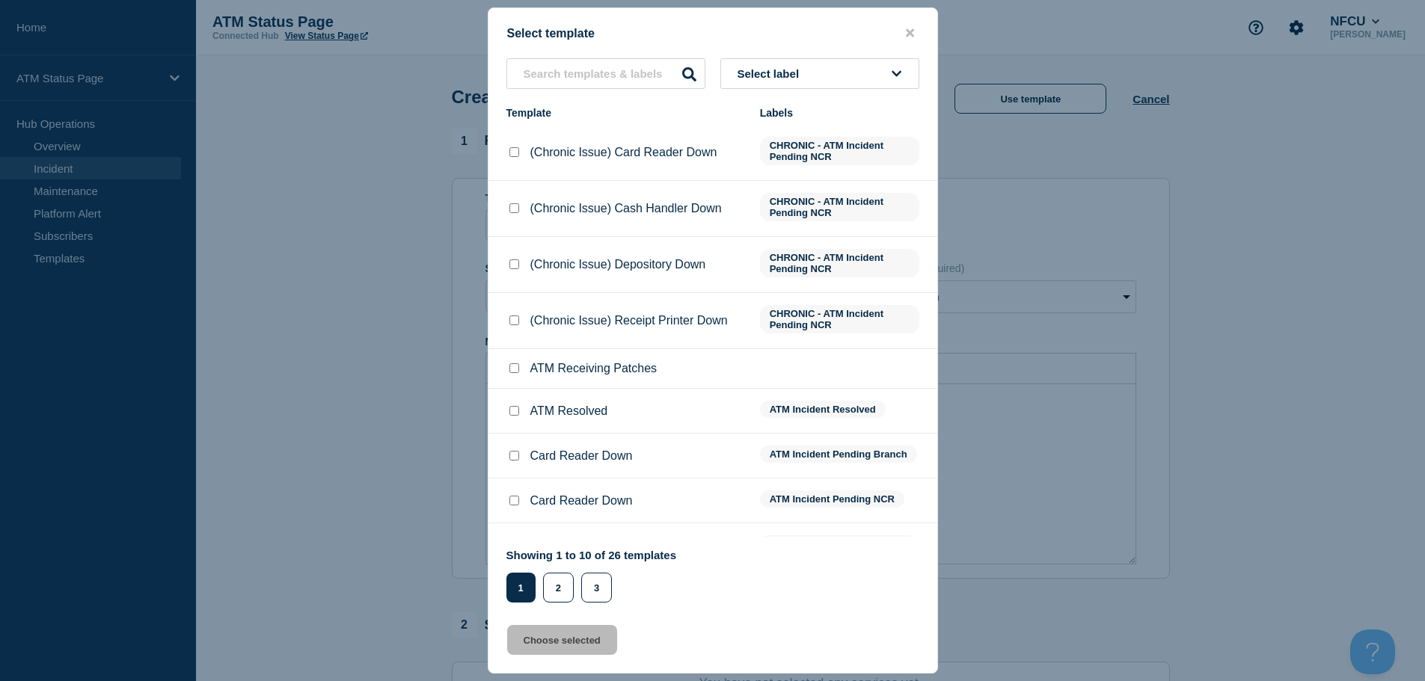
click at [841, 80] on button "Select label" at bounding box center [819, 73] width 199 height 31
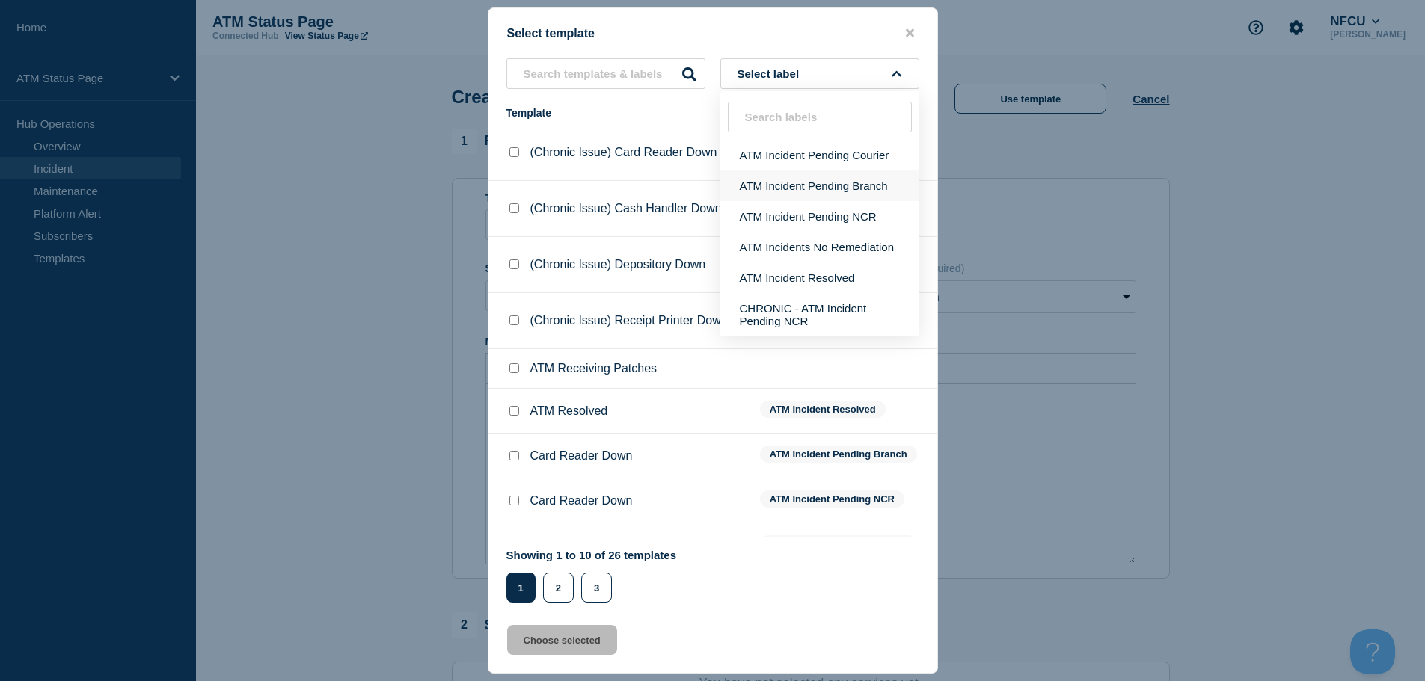
click at [864, 189] on button "ATM Incident Pending Branch" at bounding box center [819, 186] width 199 height 31
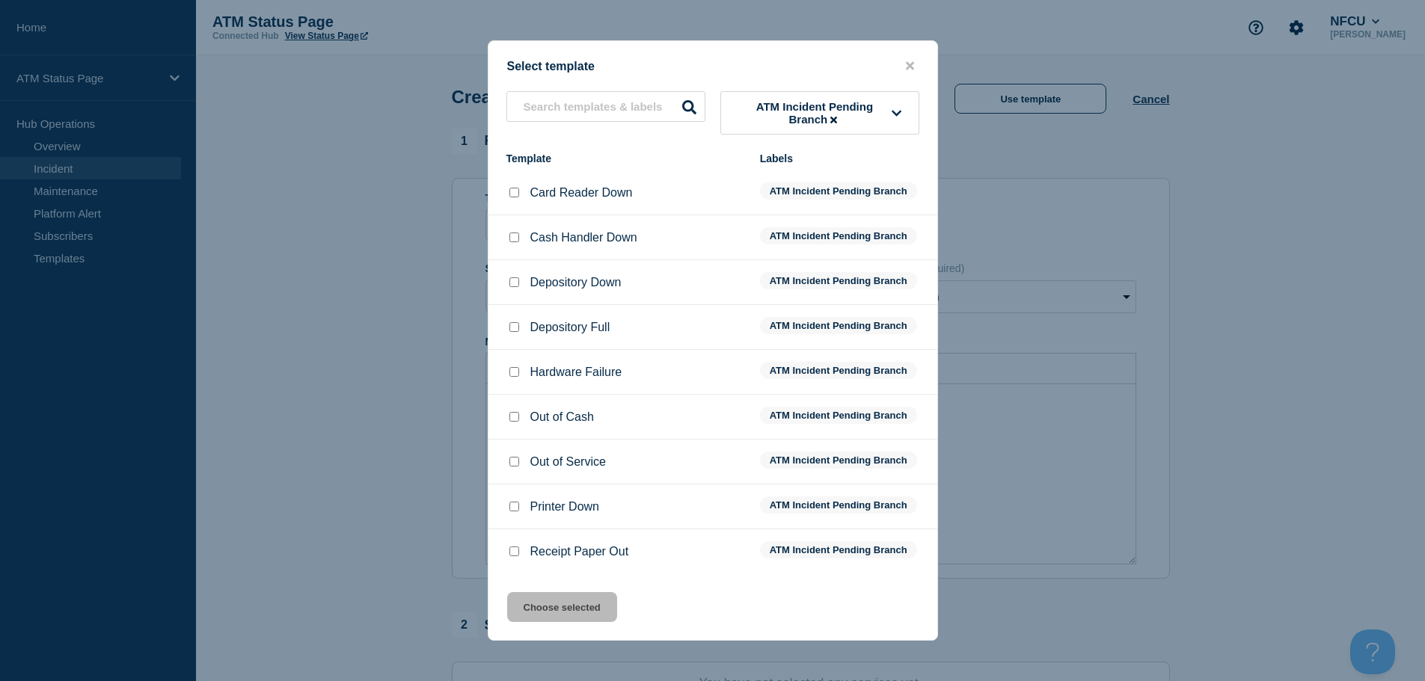
click at [518, 282] on input "Depository Down checkbox" at bounding box center [514, 282] width 10 height 10
click at [576, 621] on button "Choose selected" at bounding box center [562, 607] width 110 height 30
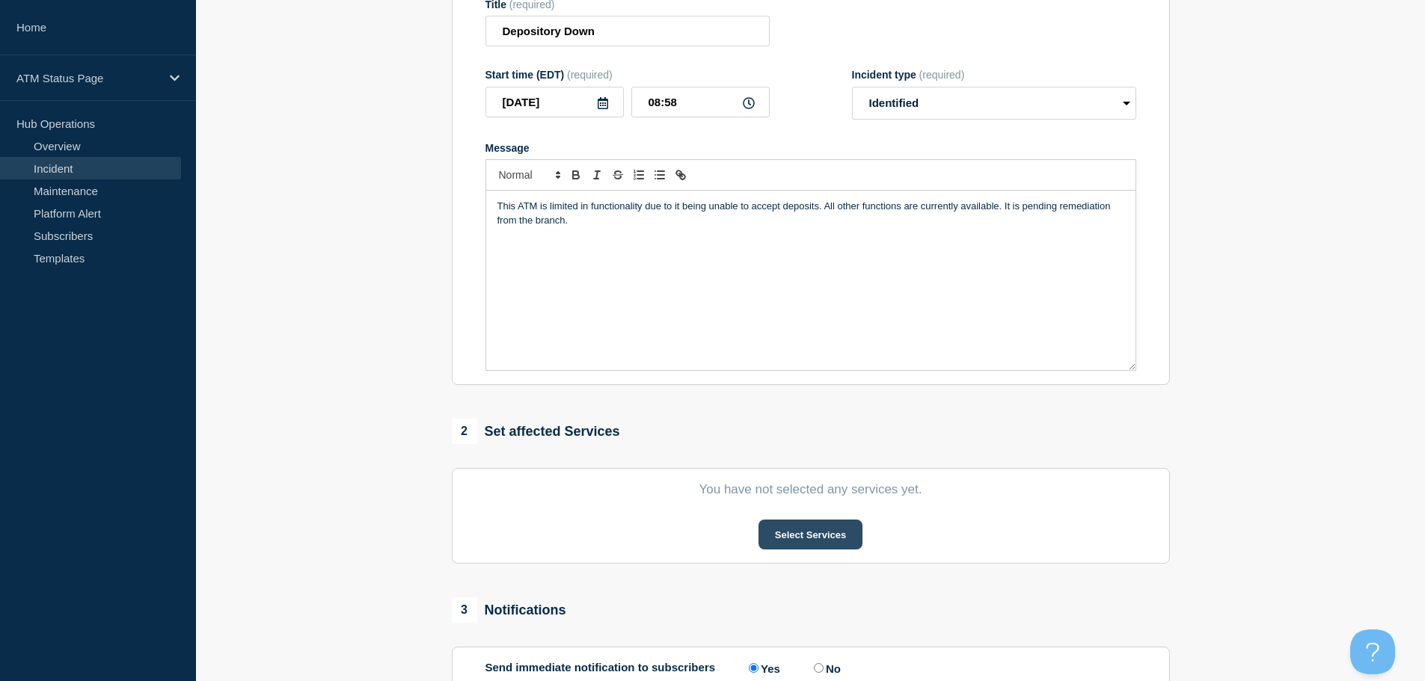
scroll to position [299, 0]
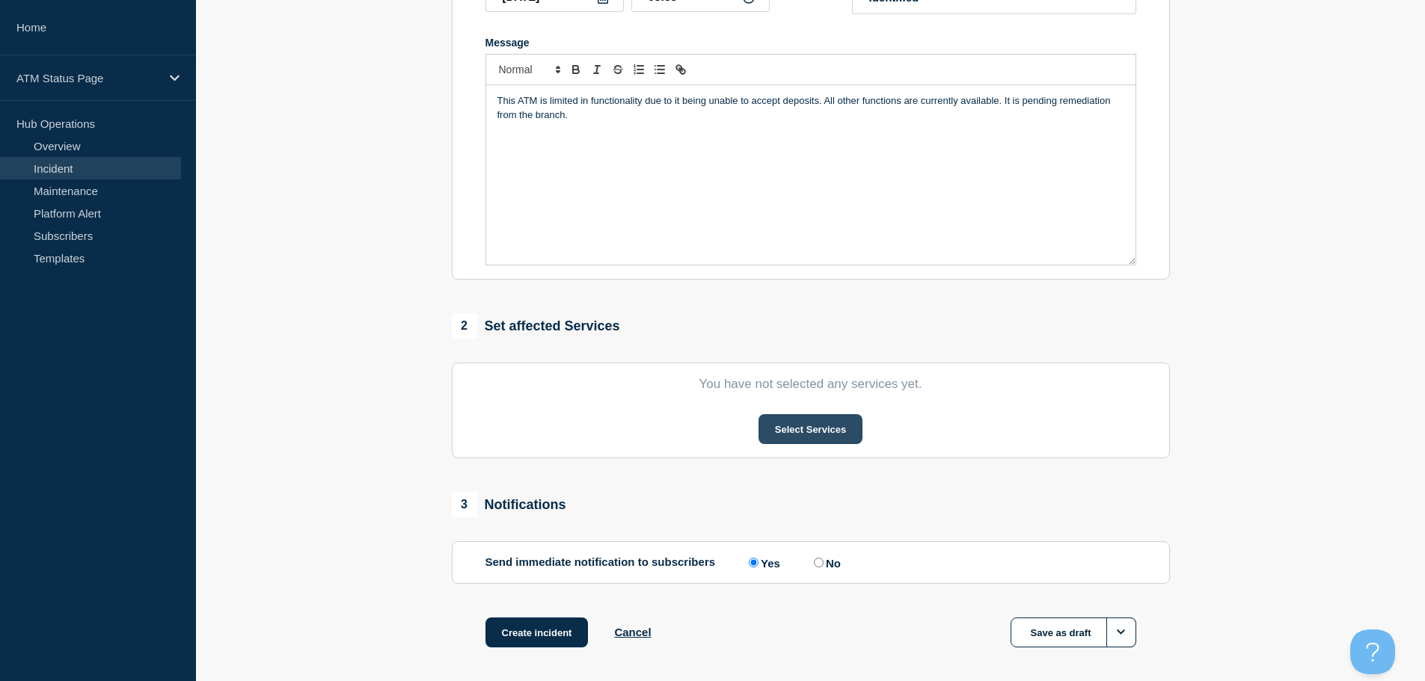
click at [811, 426] on button "Select Services" at bounding box center [810, 429] width 104 height 30
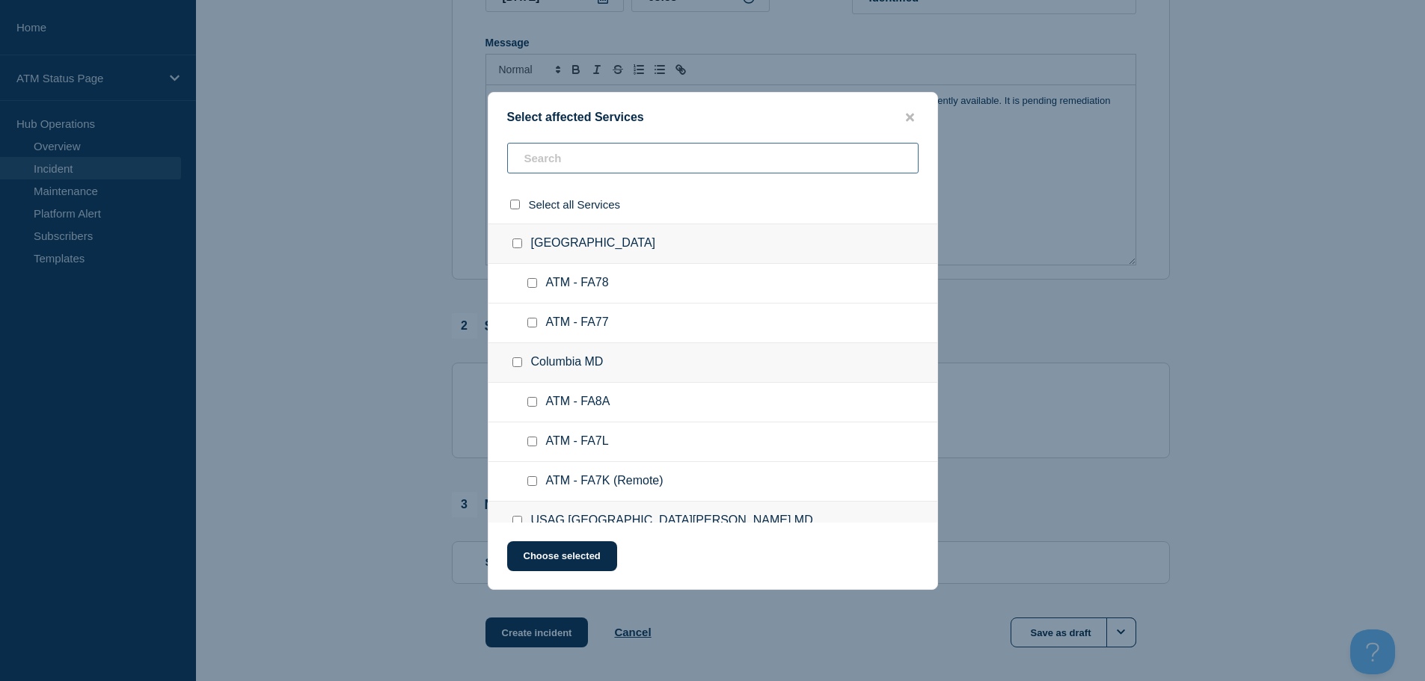
click at [688, 159] on input "text" at bounding box center [712, 158] width 411 height 31
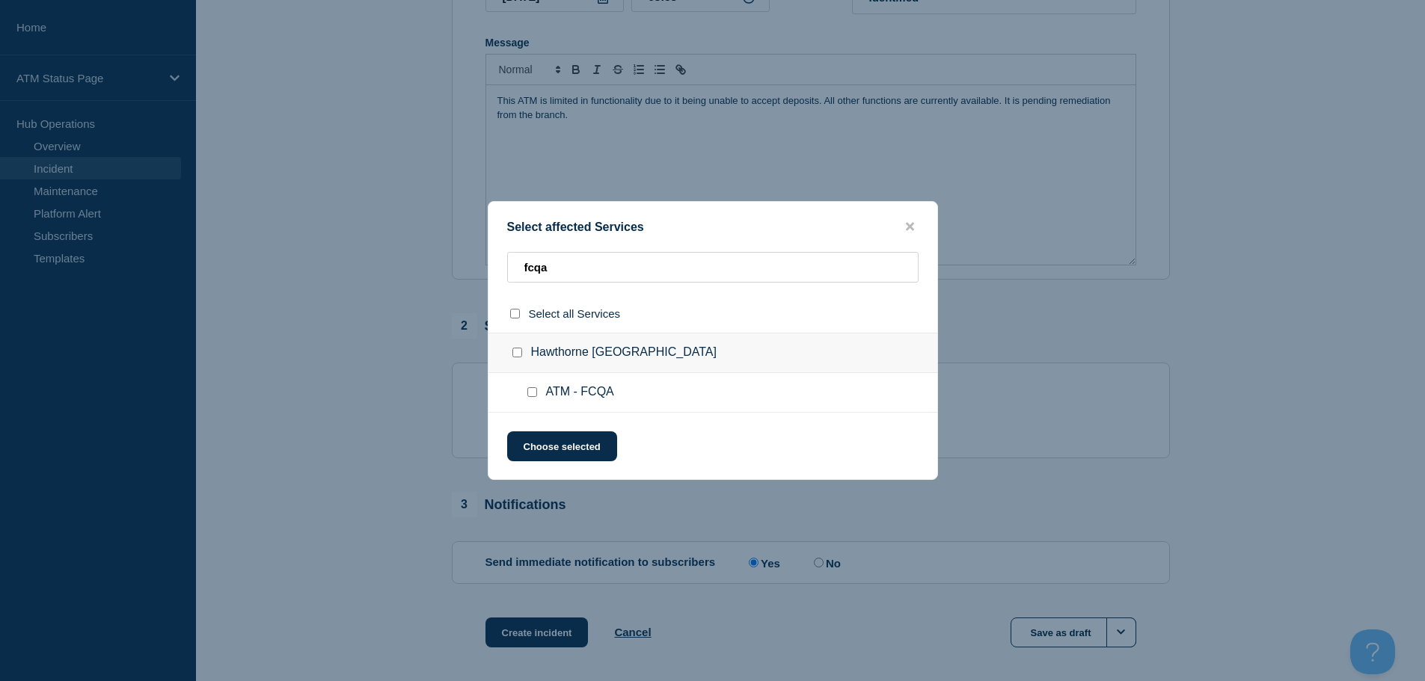
click at [534, 396] on input "ATM - FCQA checkbox" at bounding box center [532, 392] width 10 height 10
click at [550, 455] on button "Choose selected" at bounding box center [562, 446] width 110 height 30
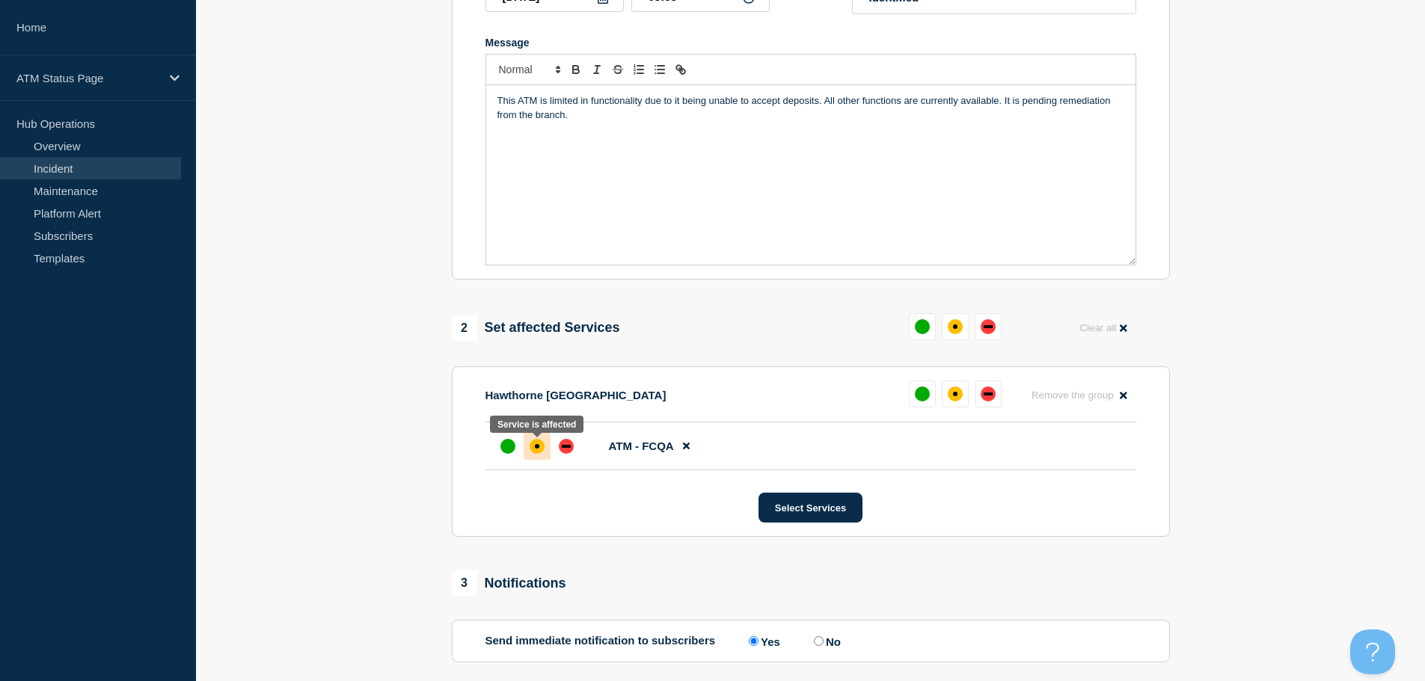
click at [535, 458] on div at bounding box center [536, 446] width 27 height 27
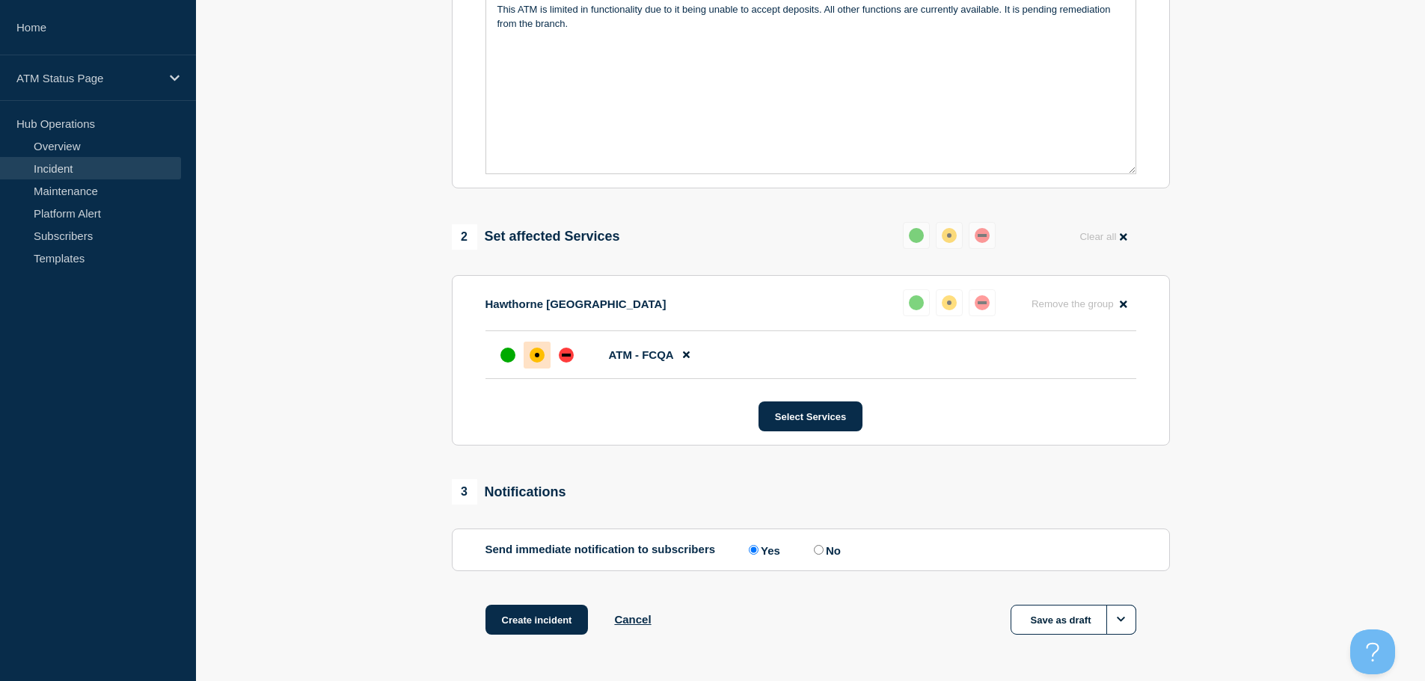
scroll to position [445, 0]
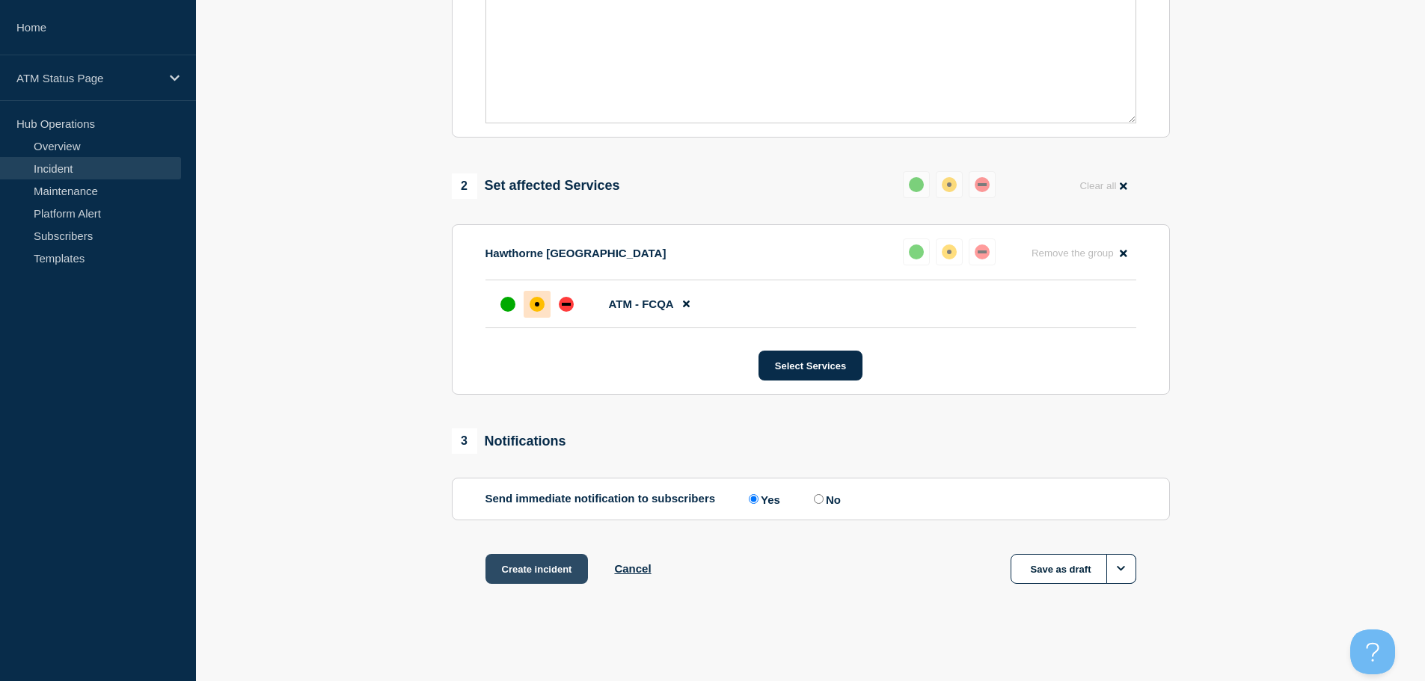
click at [517, 573] on button "Create incident" at bounding box center [536, 569] width 103 height 30
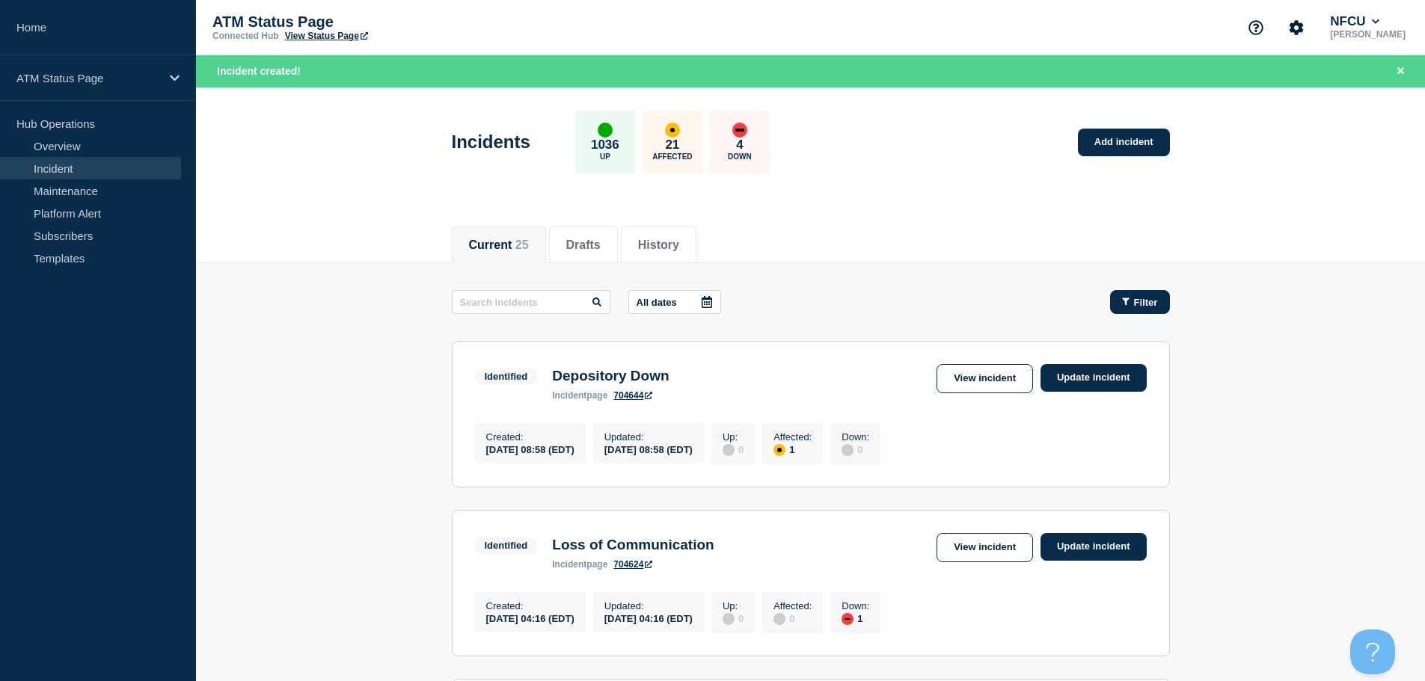
click at [1144, 301] on span "Filter" at bounding box center [1146, 302] width 24 height 11
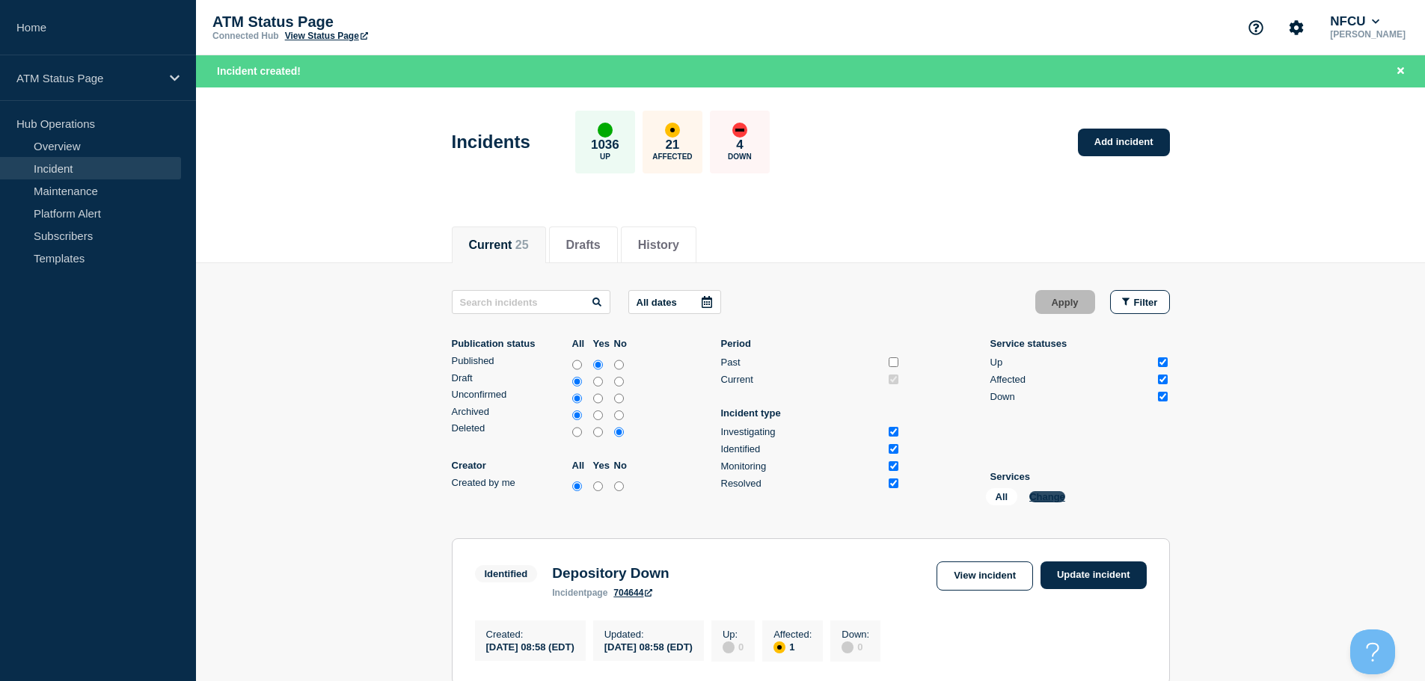
click at [1038, 491] on button "Change" at bounding box center [1047, 496] width 36 height 11
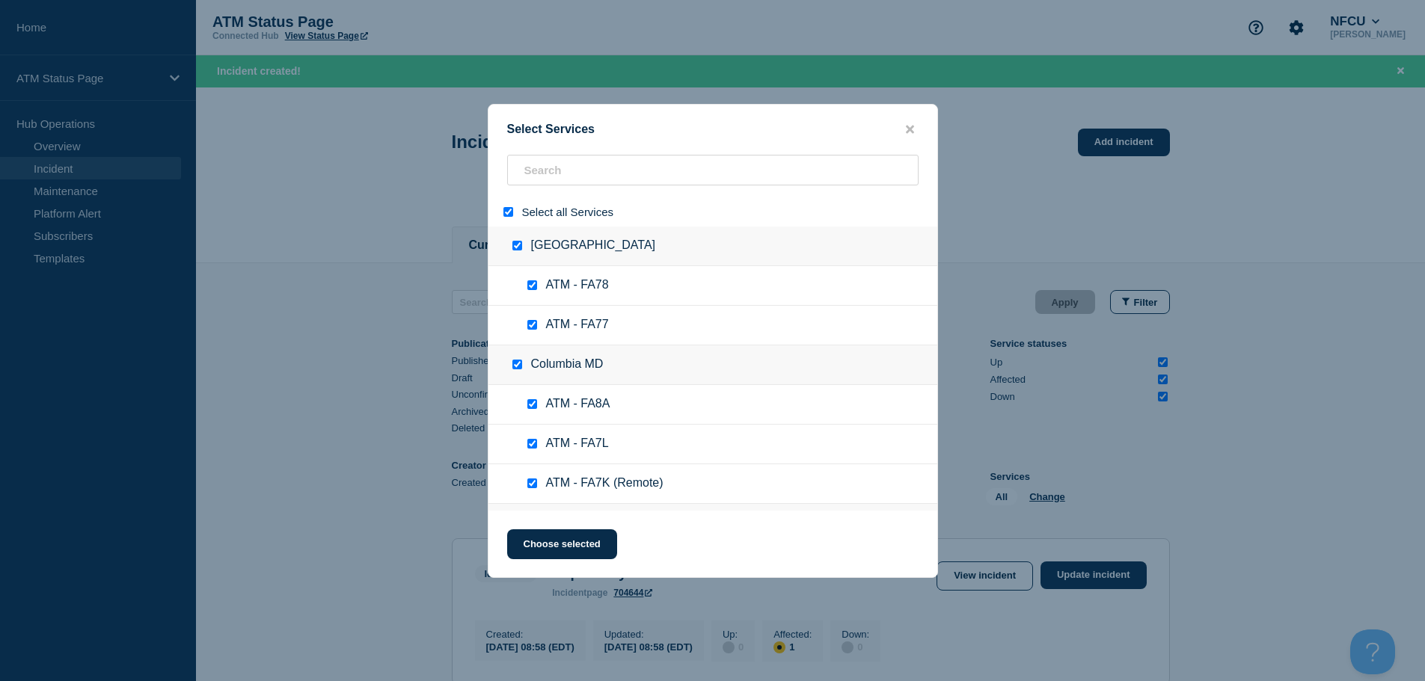
click at [509, 210] on input "select all" at bounding box center [508, 212] width 10 height 10
click at [568, 173] on input "search" at bounding box center [712, 170] width 411 height 31
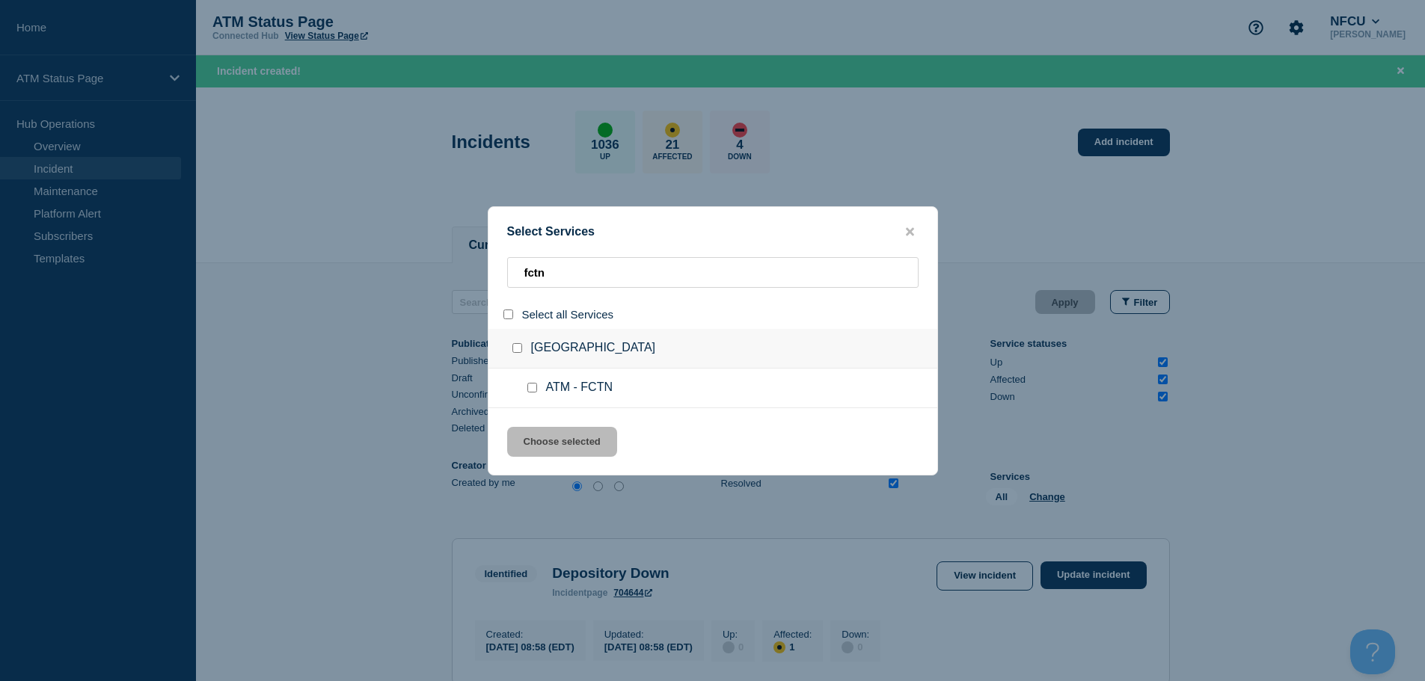
click at [533, 390] on input "service: ATM - FCTN" at bounding box center [532, 388] width 10 height 10
click at [556, 442] on button "Choose selected" at bounding box center [562, 442] width 110 height 30
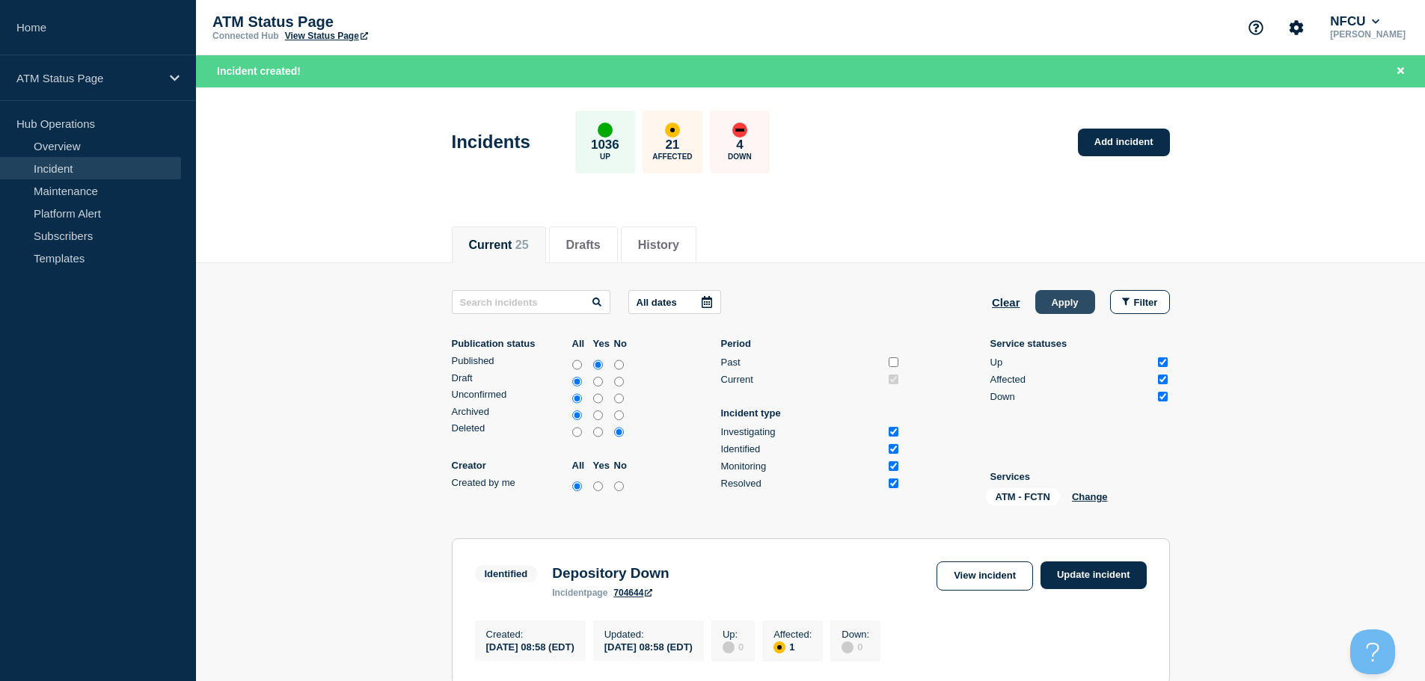
click at [1047, 295] on button "Apply" at bounding box center [1065, 302] width 60 height 24
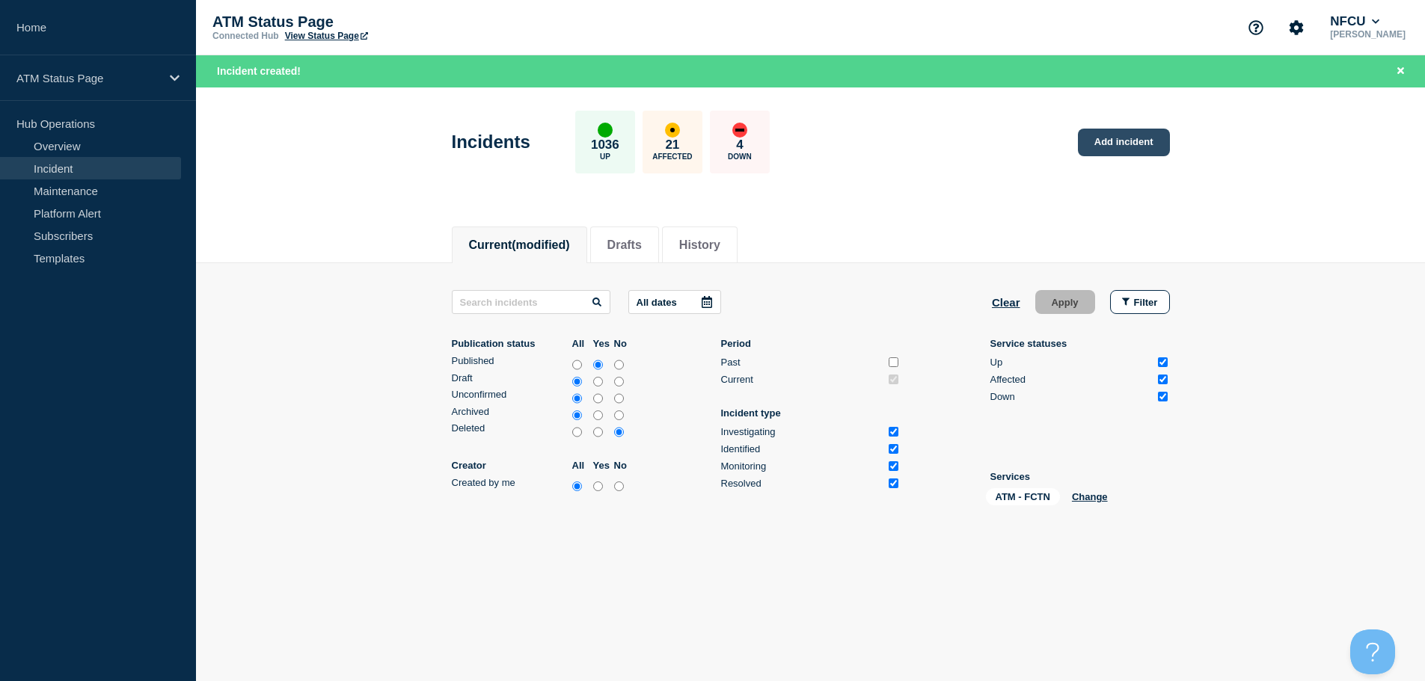
click at [1137, 145] on link "Add incident" at bounding box center [1124, 143] width 92 height 28
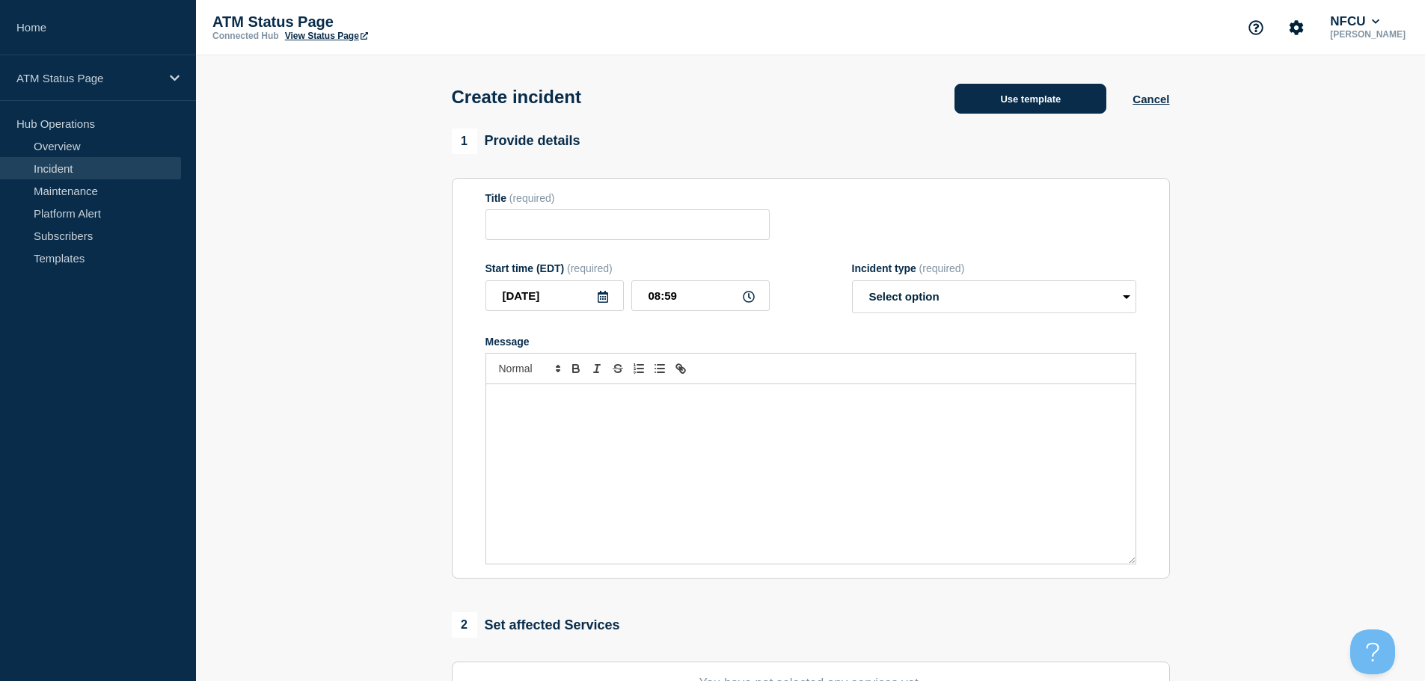
click at [1051, 102] on button "Use template" at bounding box center [1030, 99] width 152 height 30
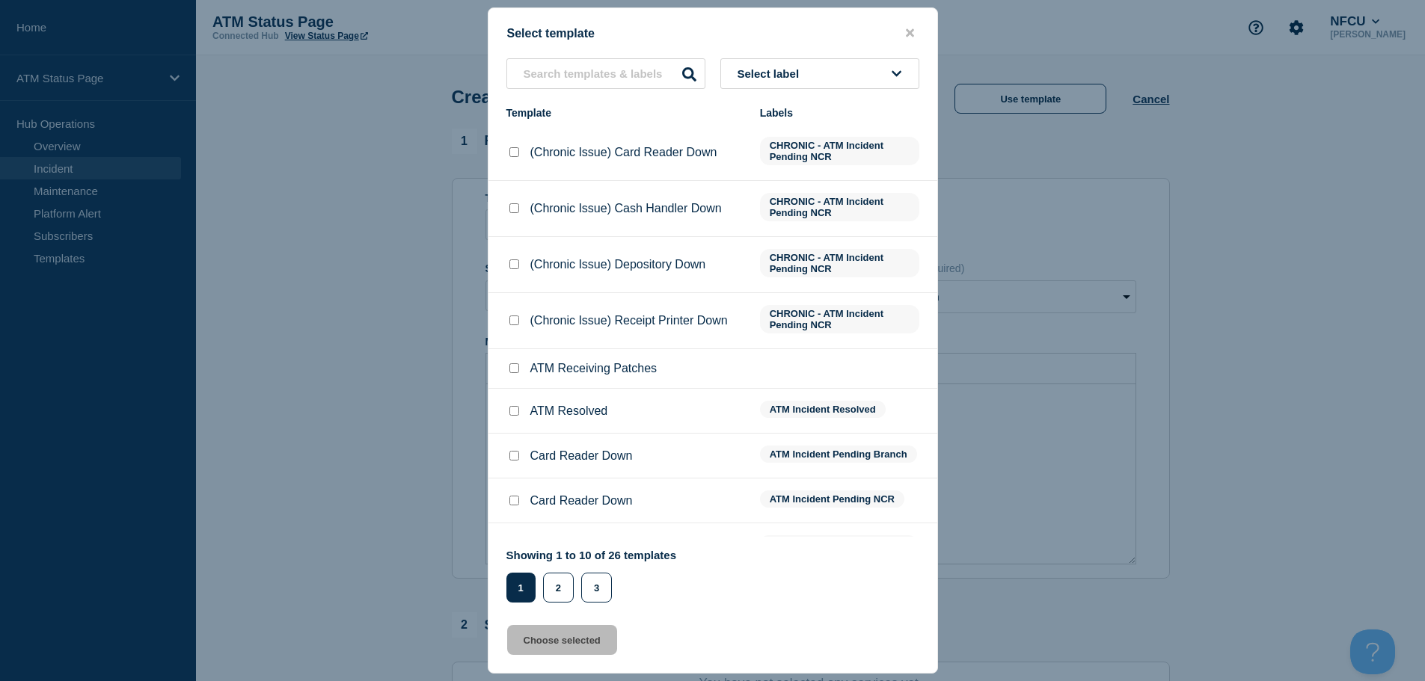
click at [778, 72] on span "Select label" at bounding box center [771, 73] width 68 height 13
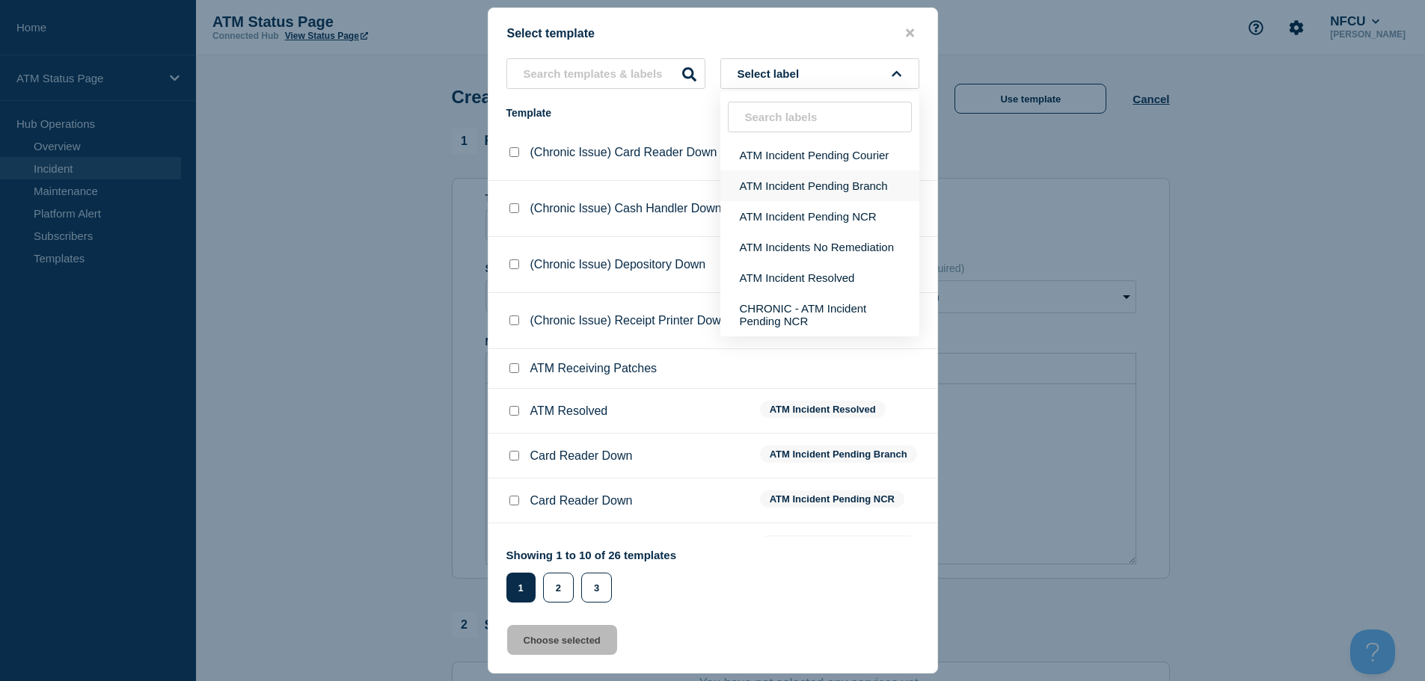
click at [865, 189] on button "ATM Incident Pending Branch" at bounding box center [819, 186] width 199 height 31
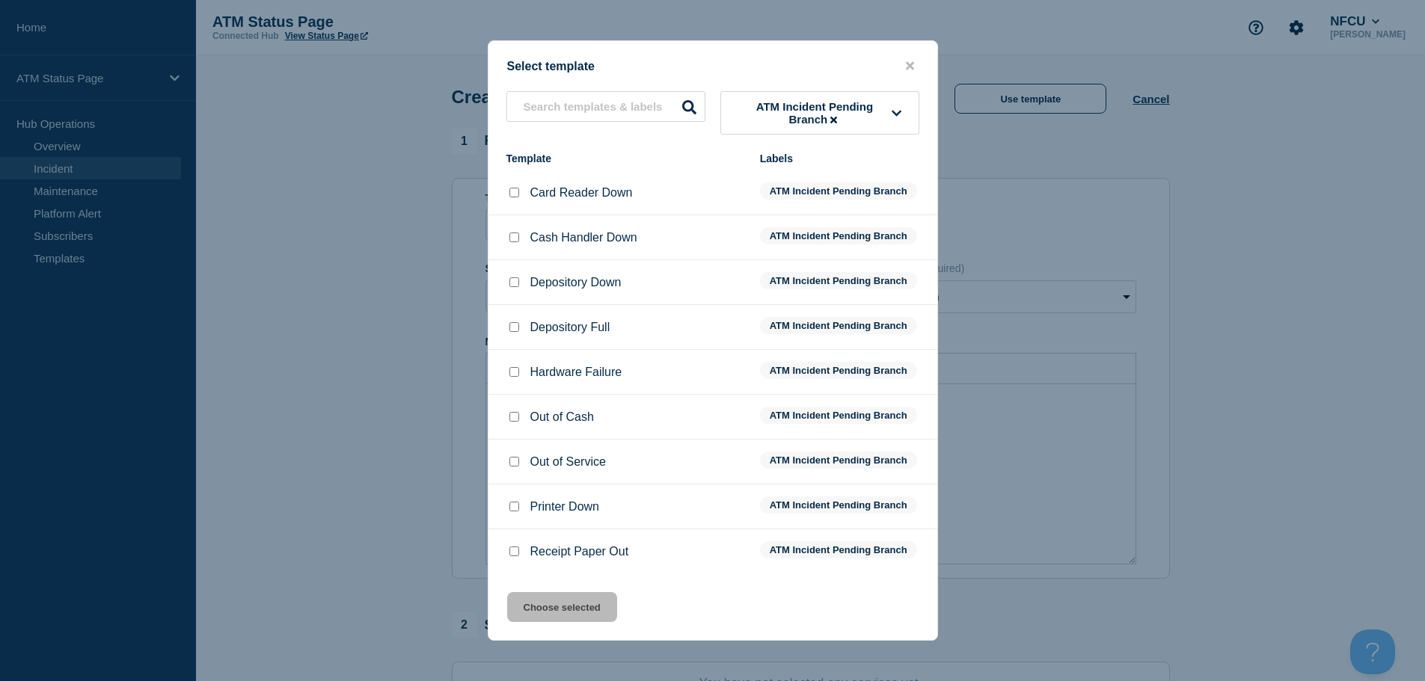
click at [516, 286] on input "Depository Down checkbox" at bounding box center [514, 282] width 10 height 10
click at [559, 622] on button "Choose selected" at bounding box center [562, 607] width 110 height 30
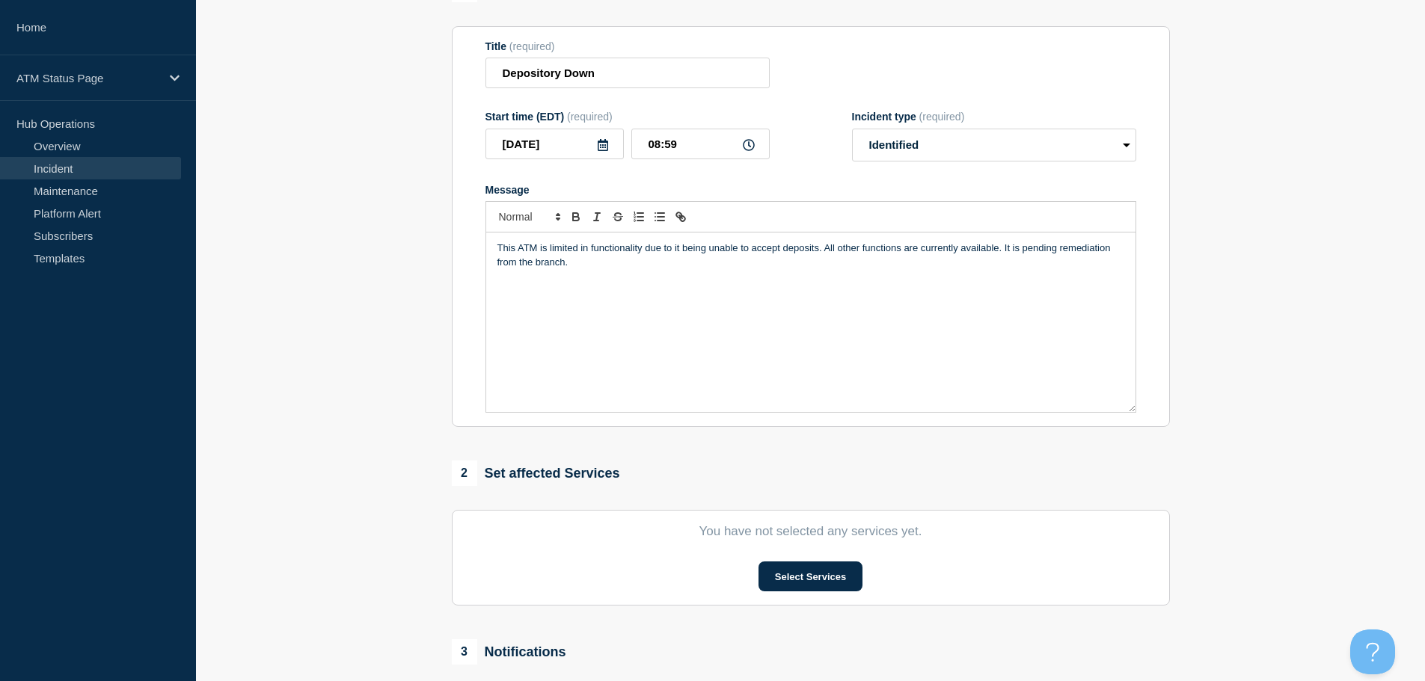
scroll to position [366, 0]
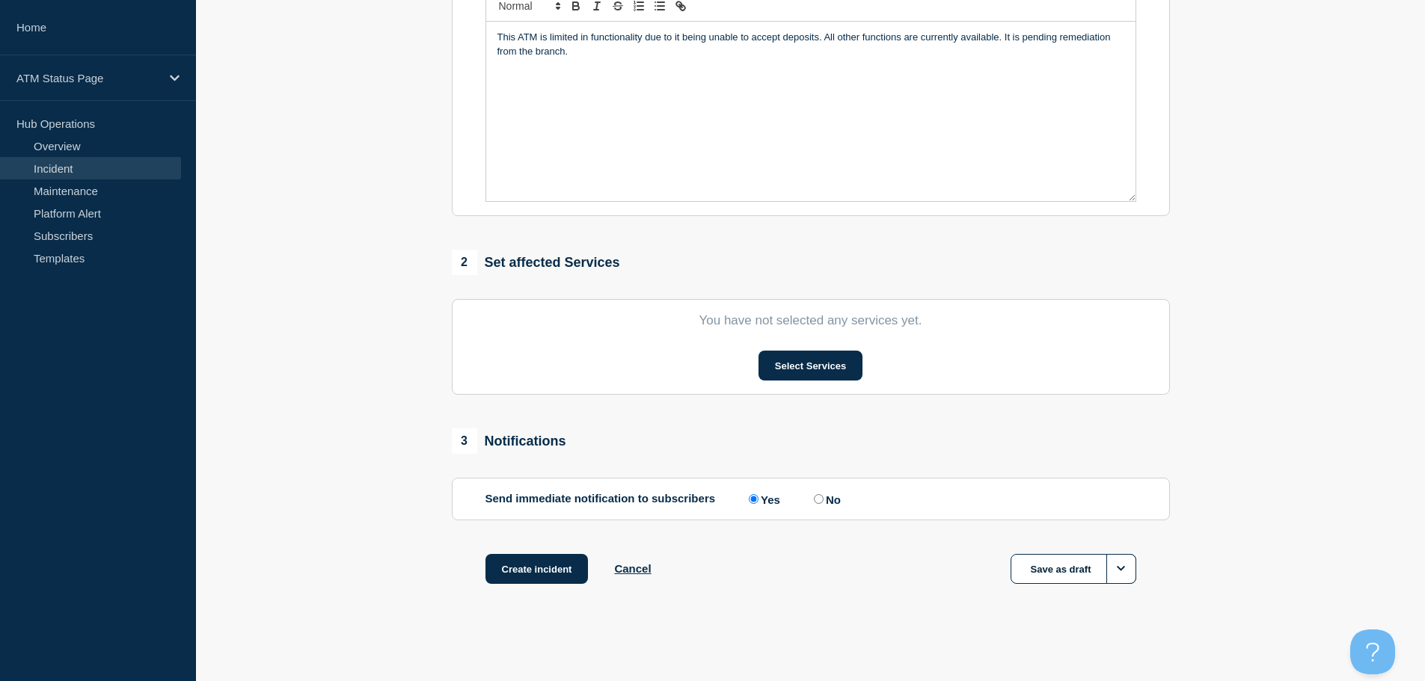
click at [789, 340] on section "You have not selected any services yet. Select Services" at bounding box center [811, 347] width 718 height 96
click at [792, 363] on button "Select Services" at bounding box center [810, 366] width 104 height 30
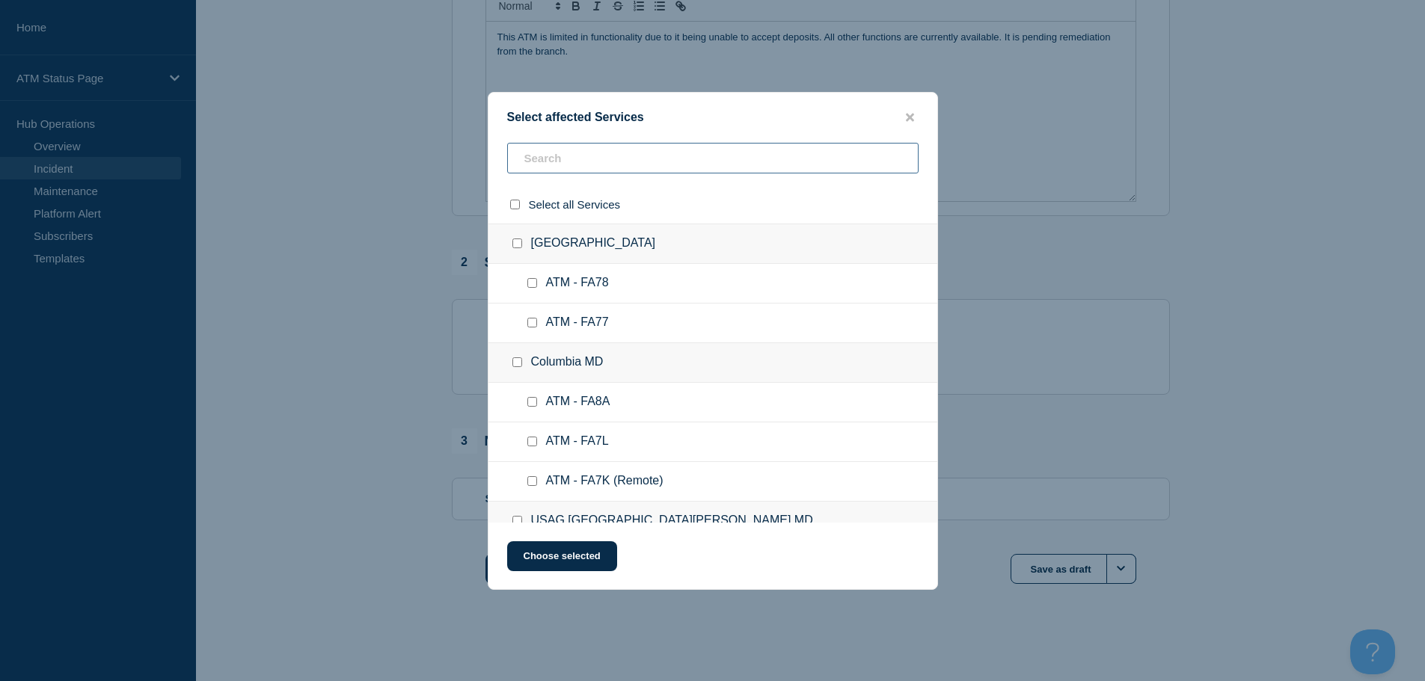
click at [639, 156] on input "text" at bounding box center [712, 158] width 411 height 31
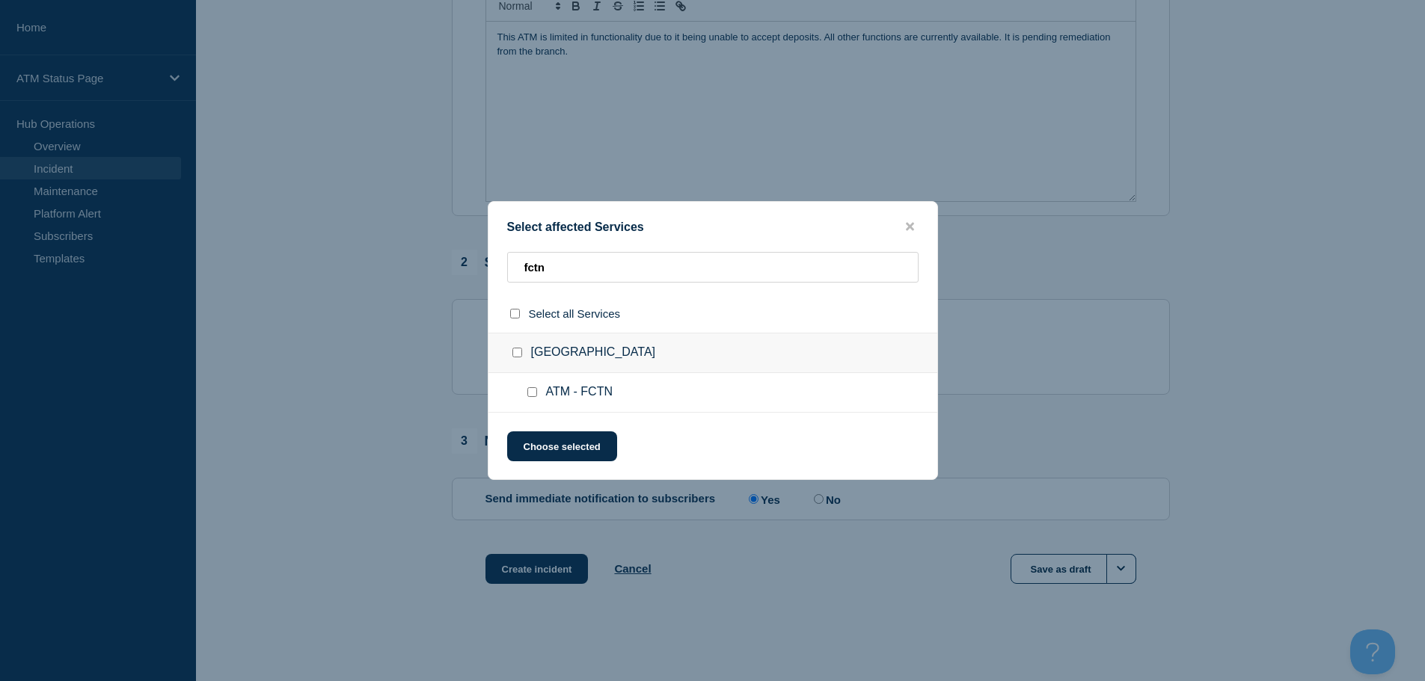
click at [532, 396] on input "ATM - FCTN checkbox" at bounding box center [532, 392] width 10 height 10
click at [556, 446] on button "Choose selected" at bounding box center [562, 446] width 110 height 30
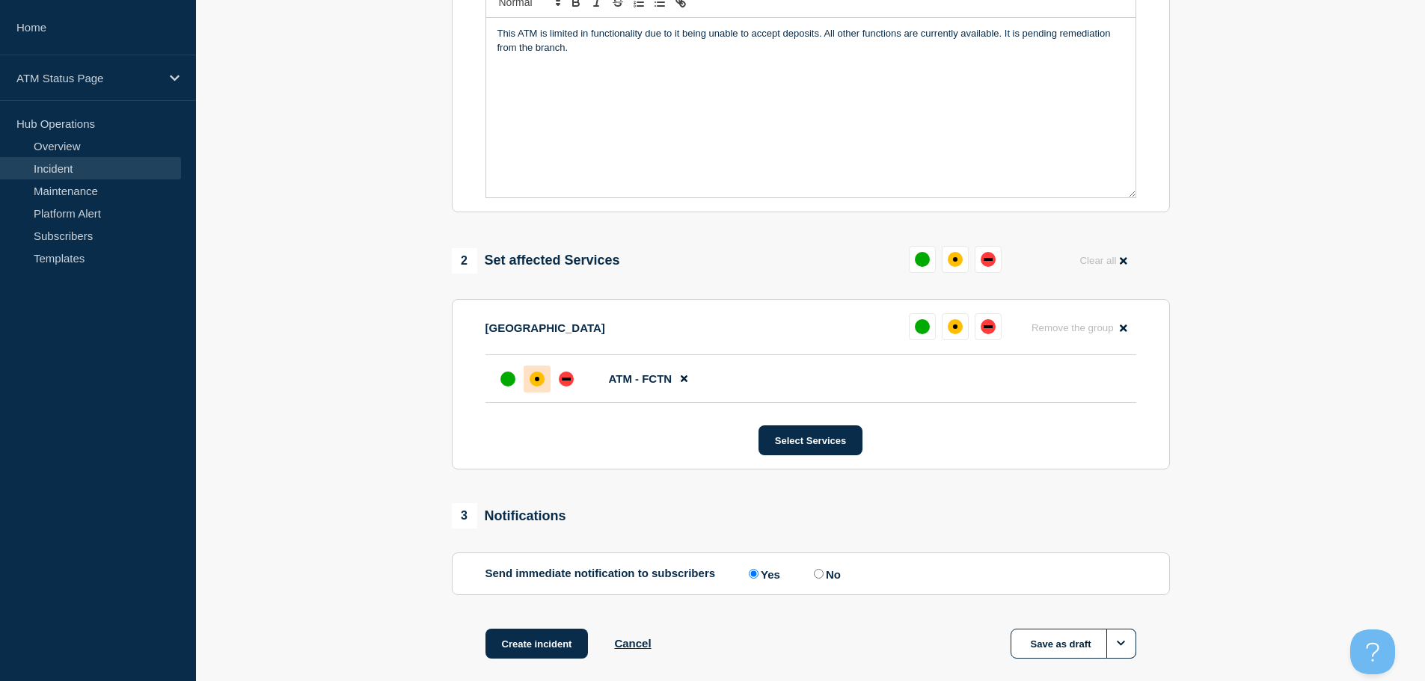
click at [541, 390] on div at bounding box center [536, 379] width 27 height 27
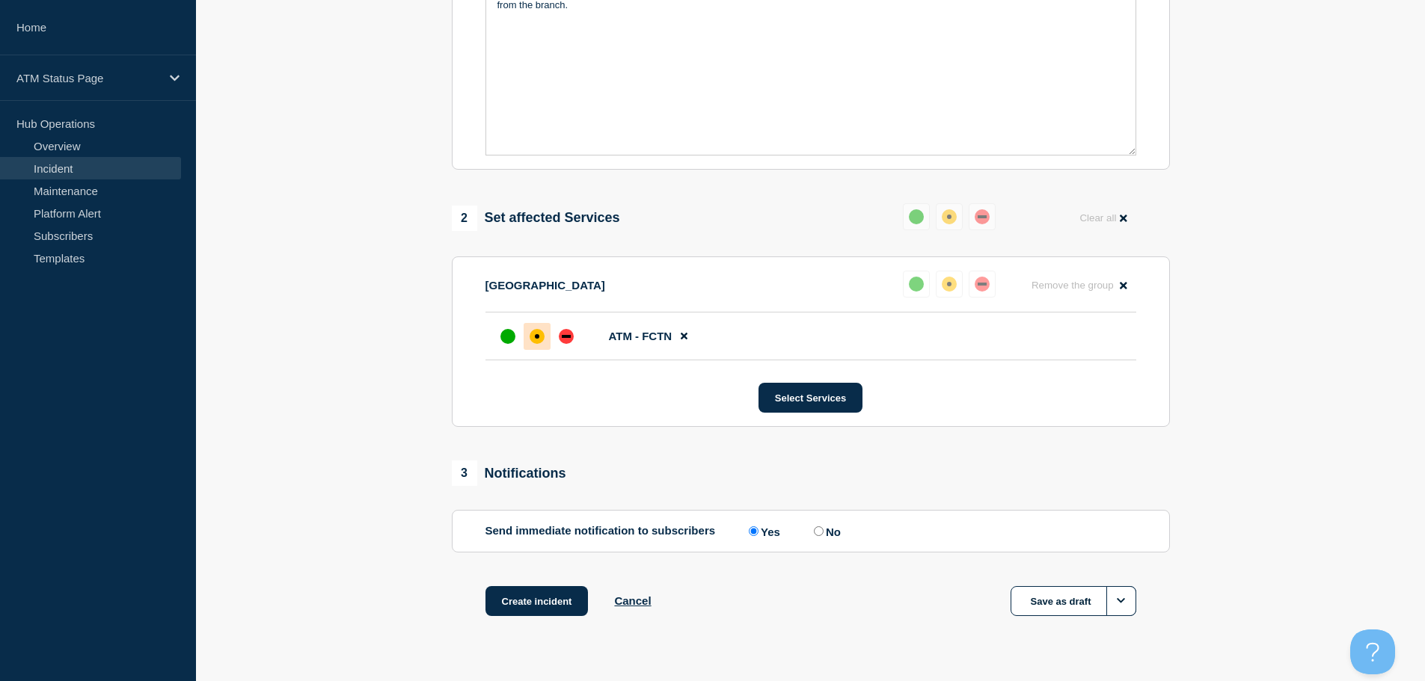
scroll to position [445, 0]
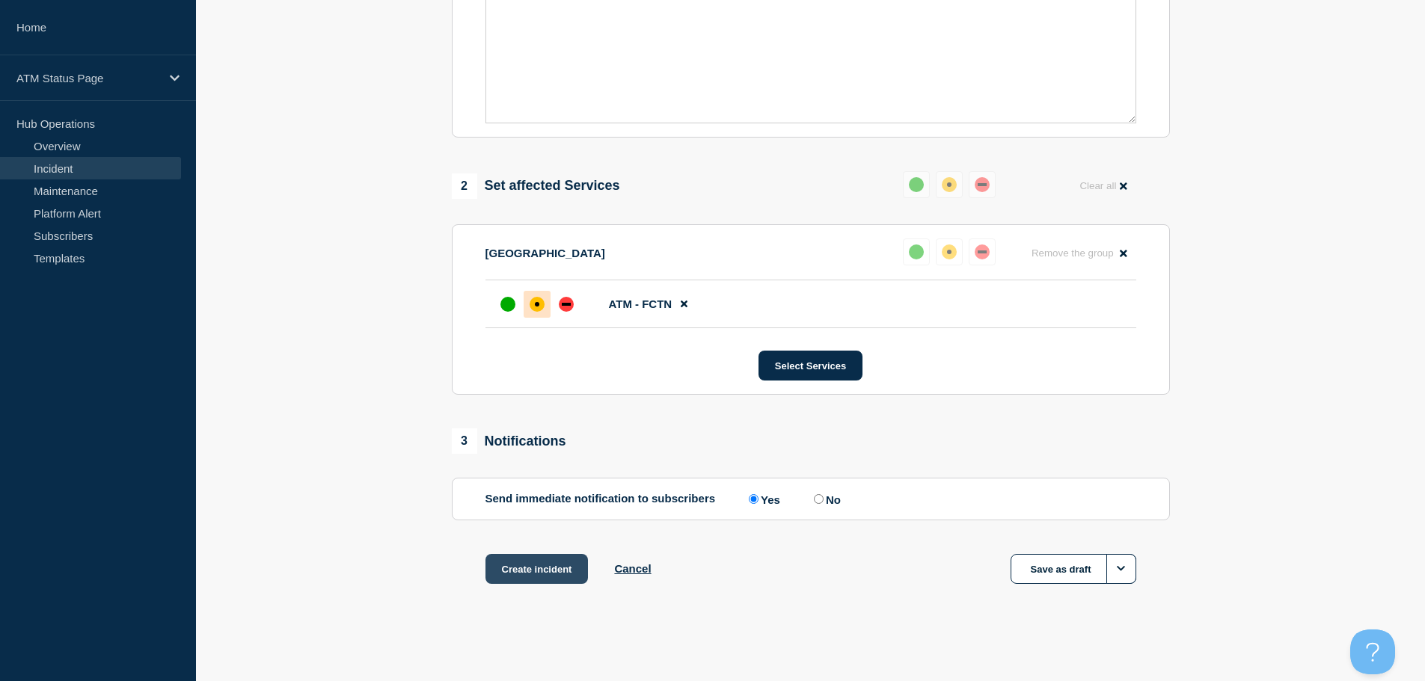
click at [543, 571] on button "Create incident" at bounding box center [536, 569] width 103 height 30
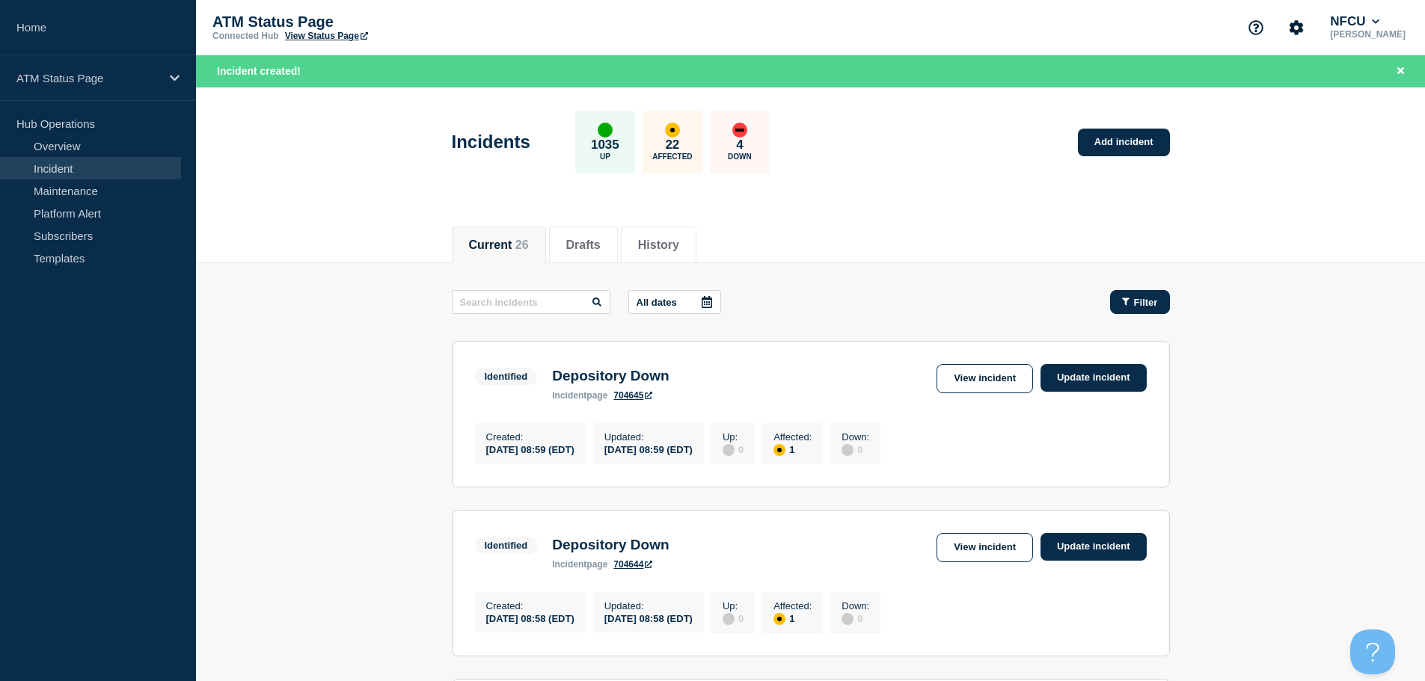
click at [1137, 295] on button "Filter" at bounding box center [1140, 302] width 60 height 24
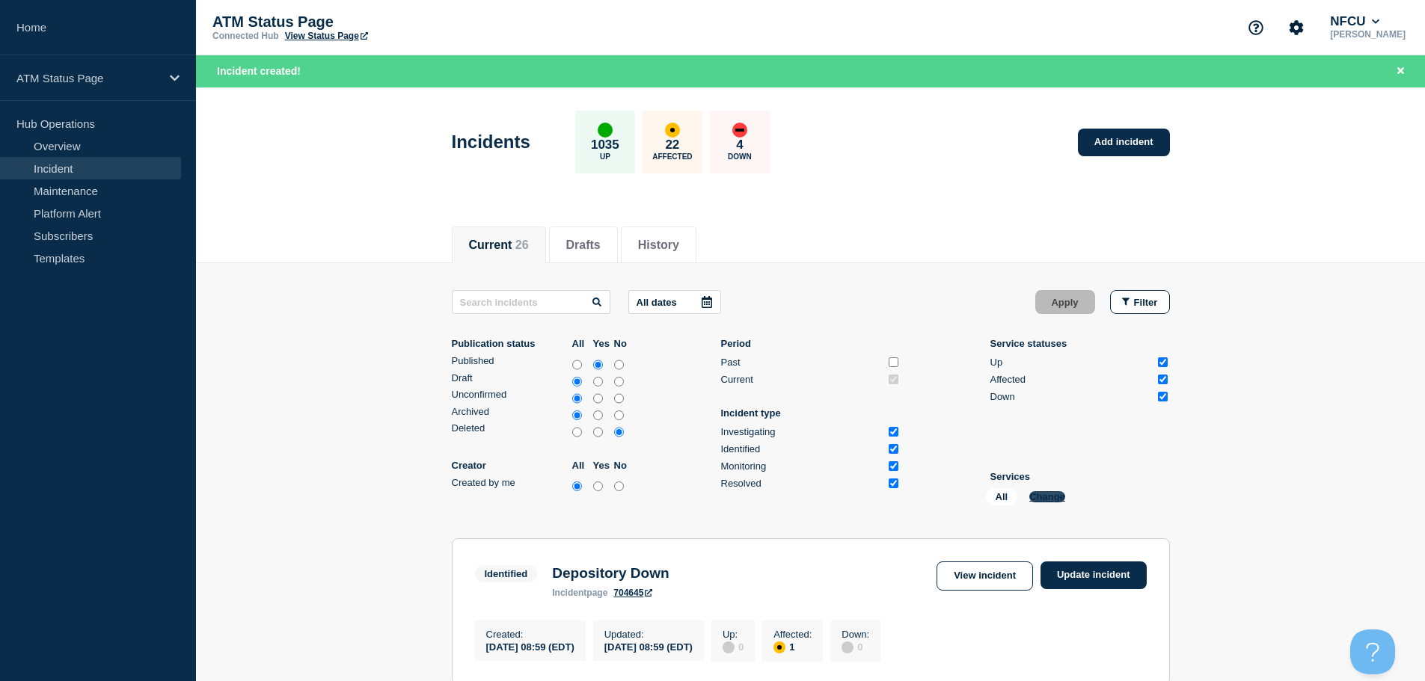
click at [1052, 495] on button "Change" at bounding box center [1047, 496] width 36 height 11
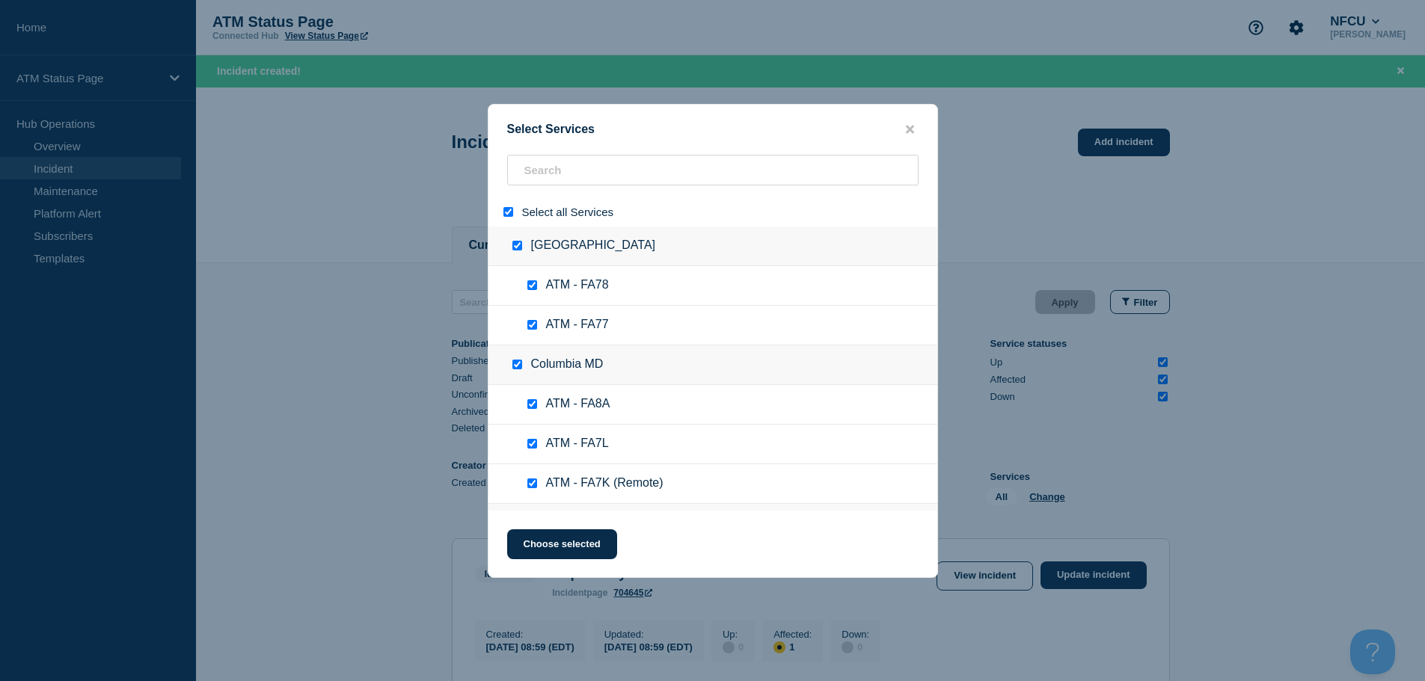
click at [510, 211] on input "select all" at bounding box center [508, 212] width 10 height 10
click at [544, 173] on input "search" at bounding box center [712, 170] width 411 height 31
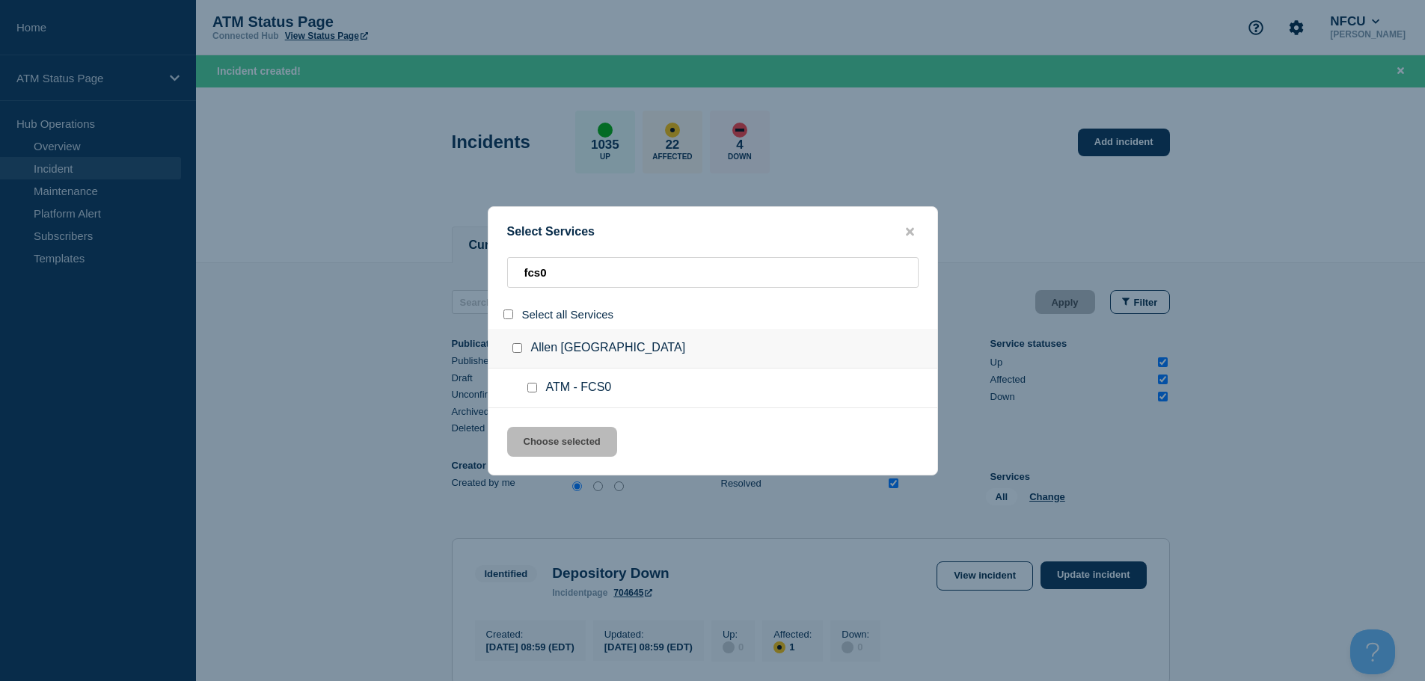
click at [532, 387] on input "service: ATM - FCS0" at bounding box center [532, 388] width 10 height 10
click at [554, 455] on button "Choose selected" at bounding box center [562, 442] width 110 height 30
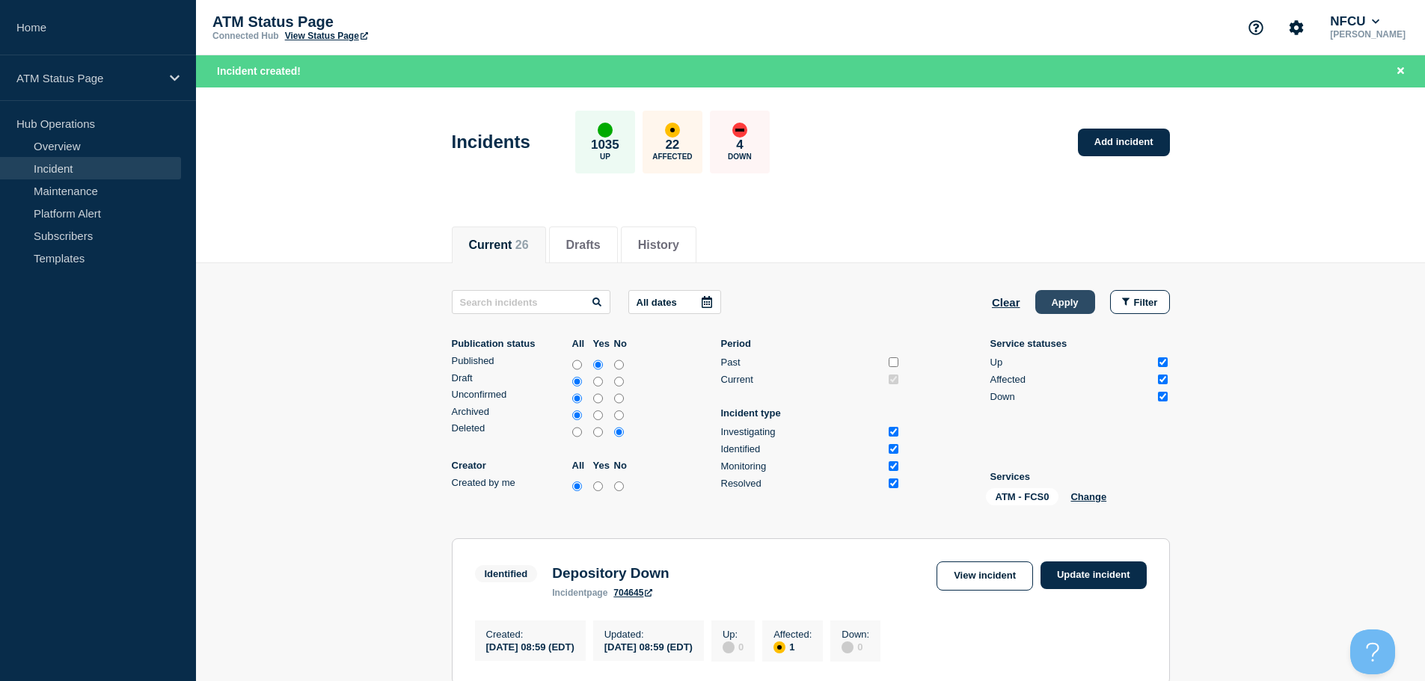
click at [1066, 295] on button "Apply" at bounding box center [1065, 302] width 60 height 24
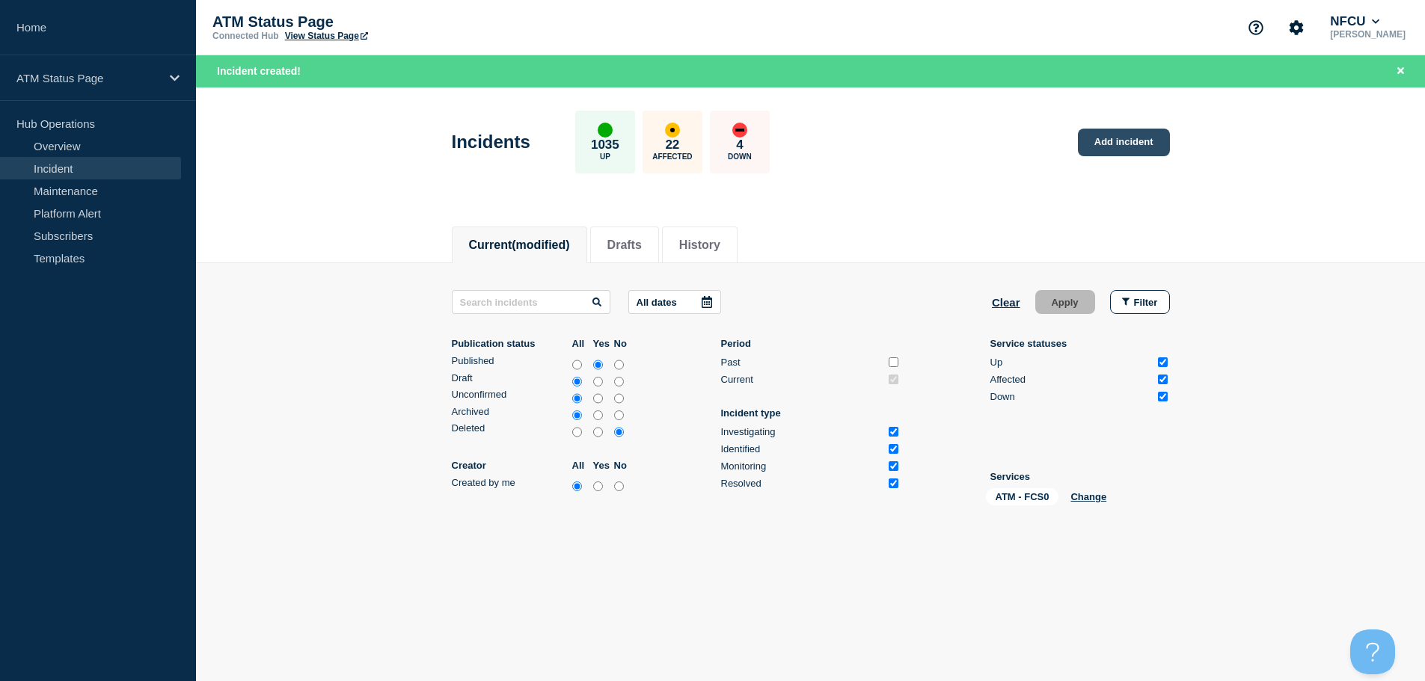
click at [1144, 150] on link "Add incident" at bounding box center [1124, 143] width 92 height 28
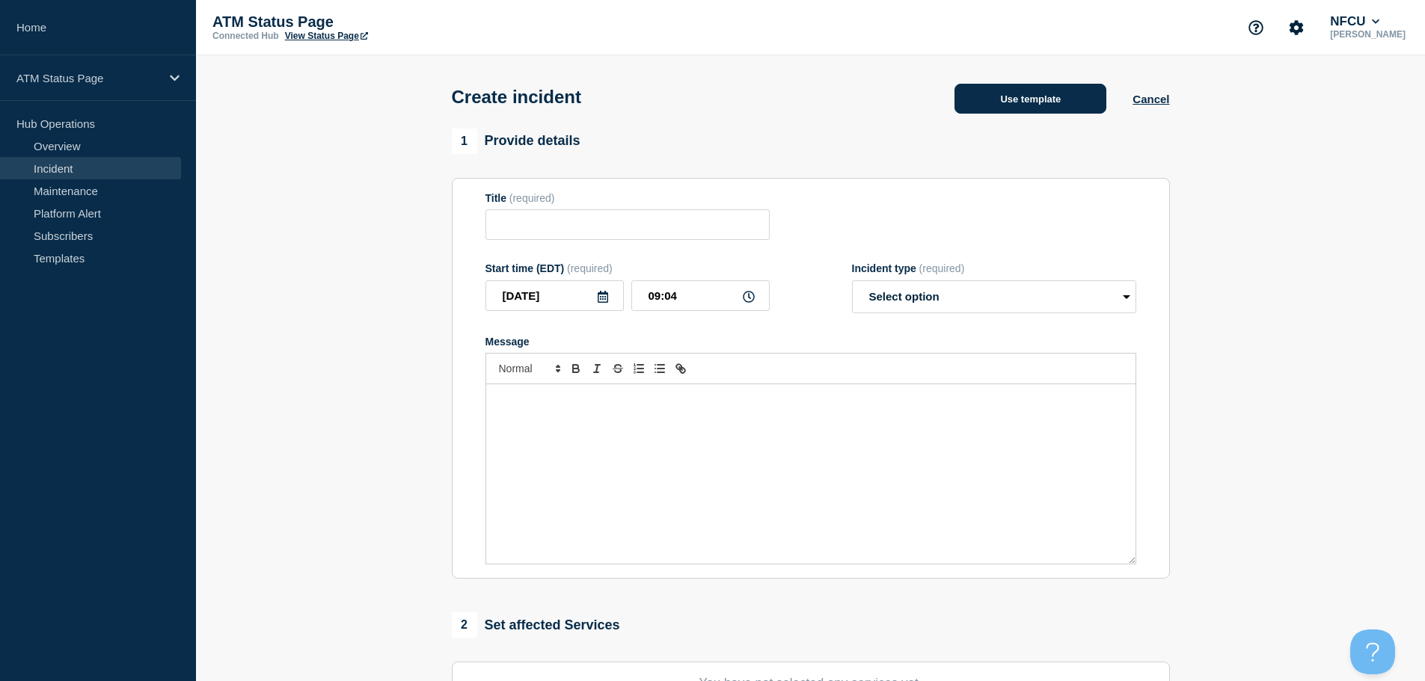
click at [1042, 96] on button "Use template" at bounding box center [1030, 99] width 152 height 30
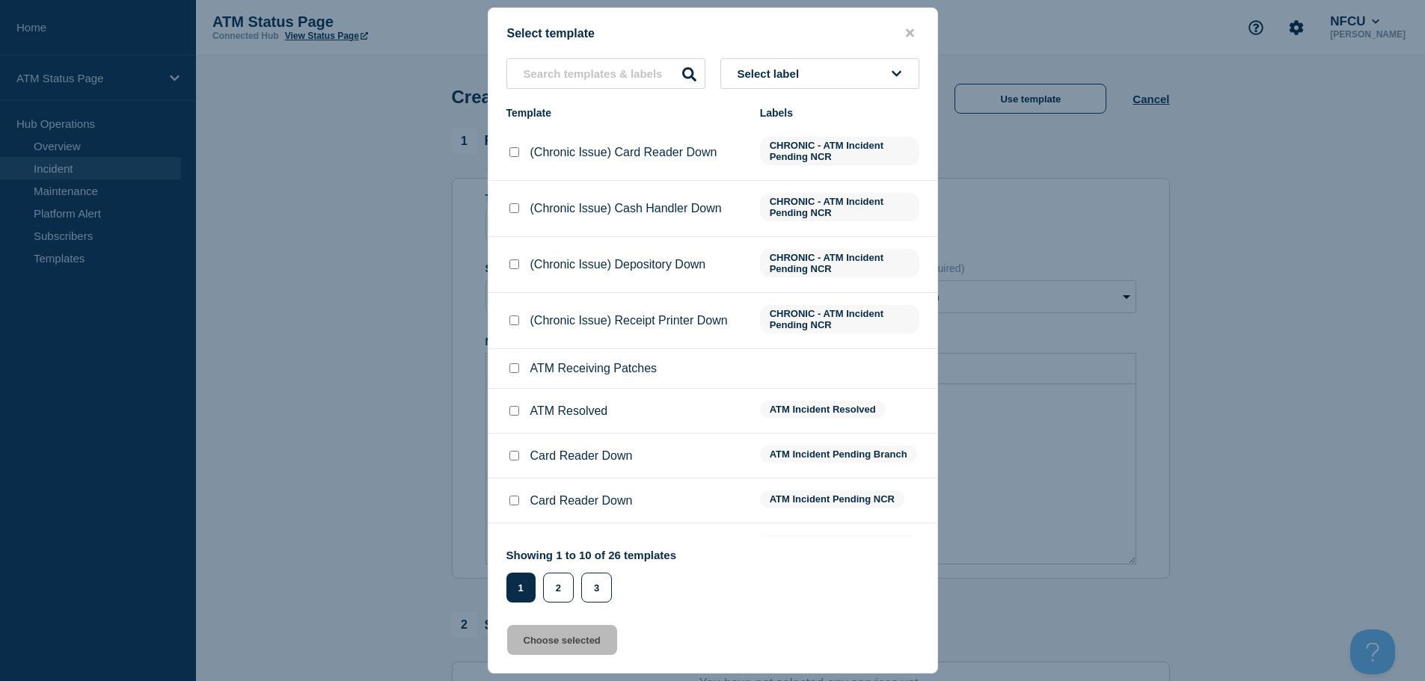
click at [798, 82] on button "Select label" at bounding box center [819, 73] width 199 height 31
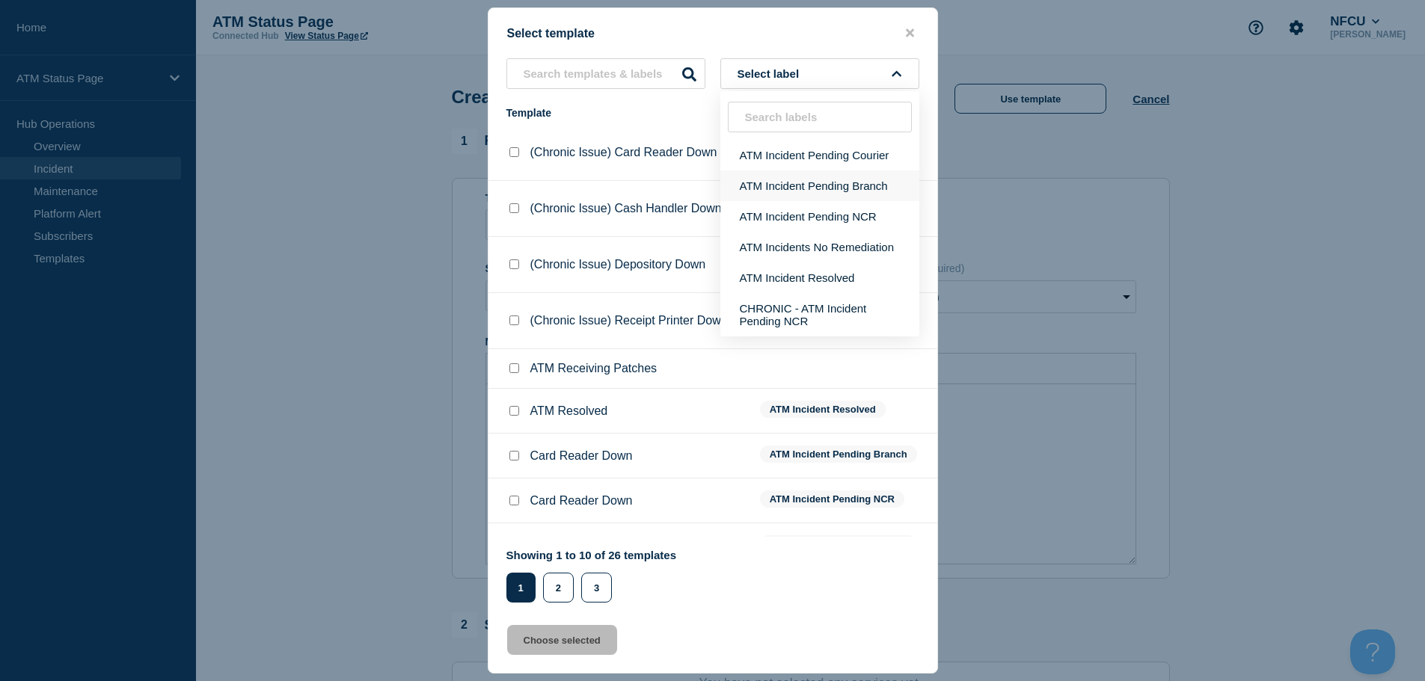
click at [833, 189] on button "ATM Incident Pending Branch" at bounding box center [819, 186] width 199 height 31
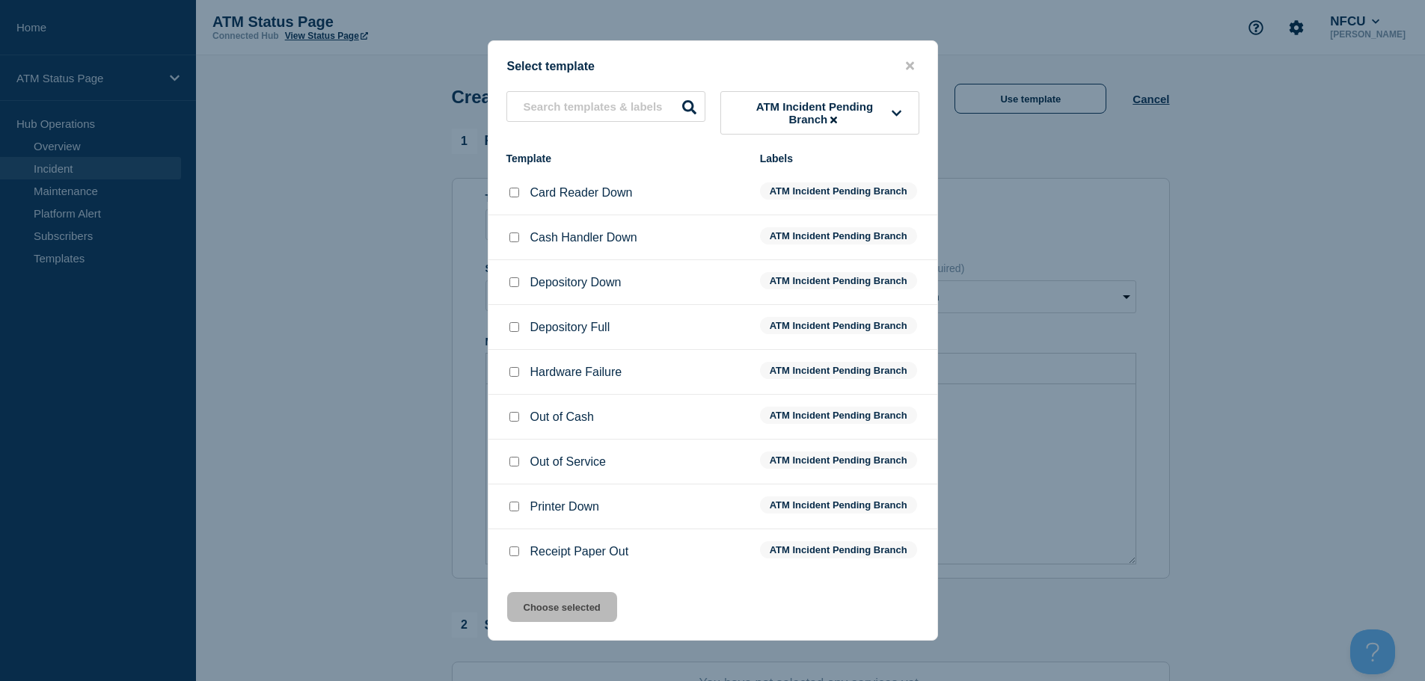
click at [512, 274] on li "Depository Down ATM Incident Pending Branch" at bounding box center [712, 282] width 449 height 45
click at [514, 282] on input "Depository Down checkbox" at bounding box center [514, 282] width 10 height 10
click at [565, 598] on button "Choose selected" at bounding box center [562, 607] width 110 height 30
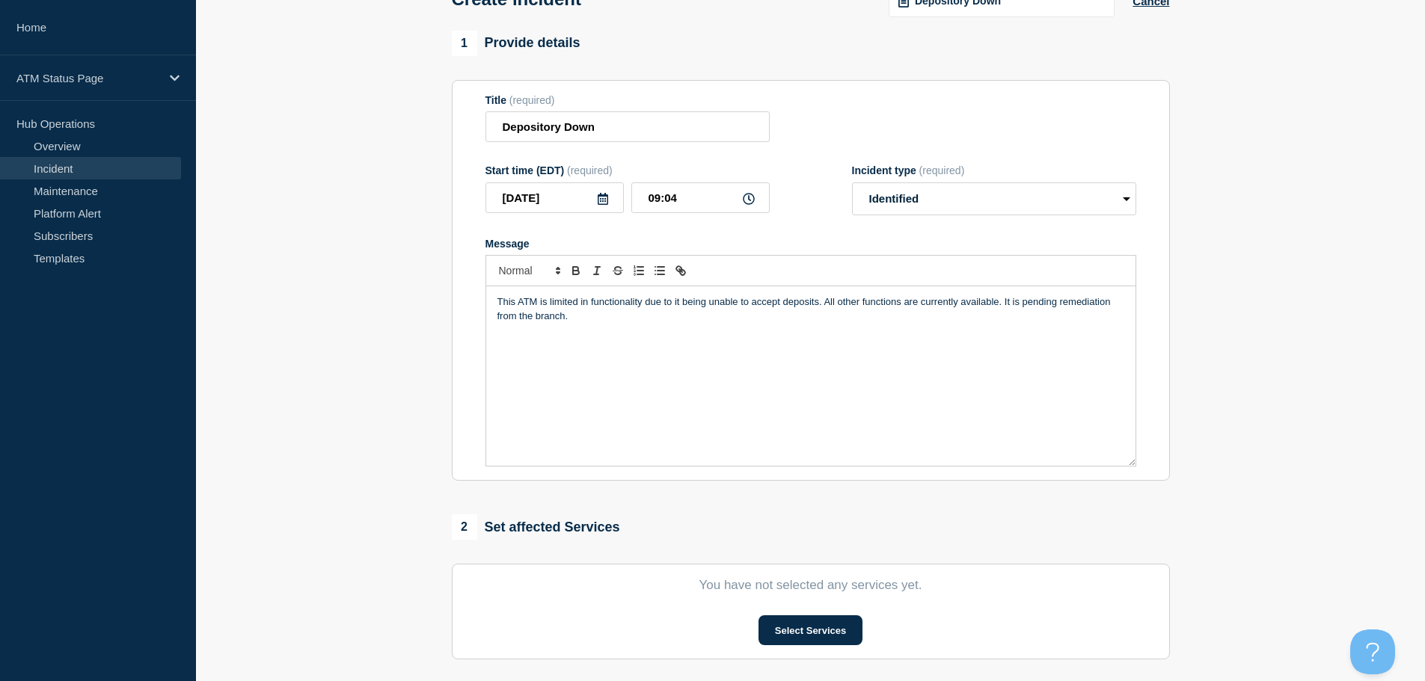
scroll to position [224, 0]
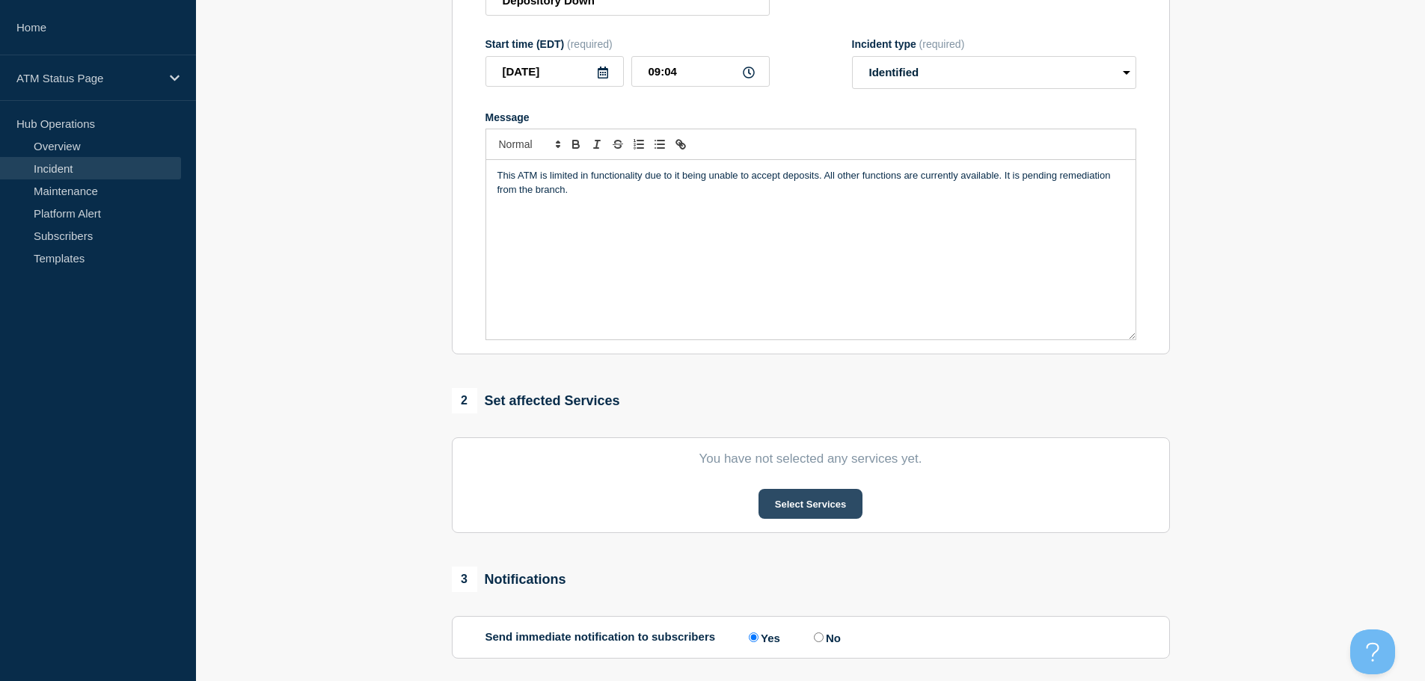
click at [785, 495] on button "Select Services" at bounding box center [810, 504] width 104 height 30
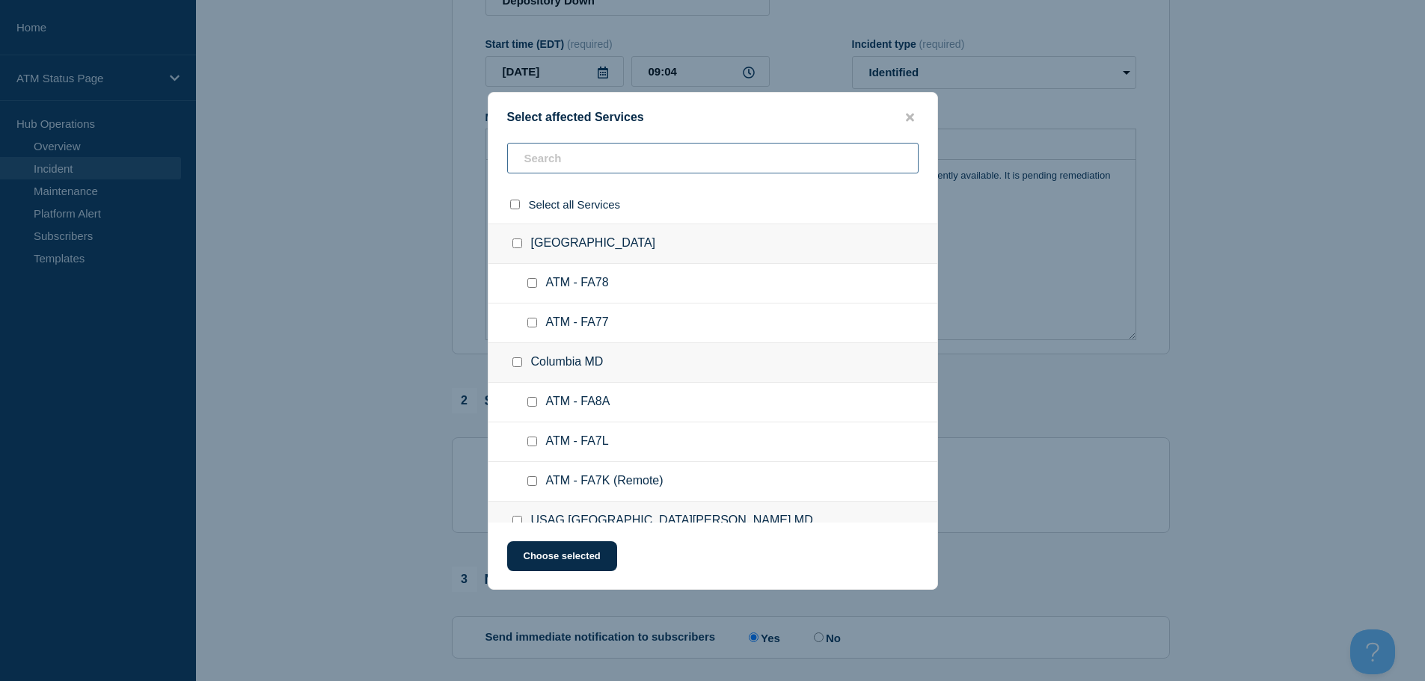
click at [643, 166] on input "text" at bounding box center [712, 158] width 411 height 31
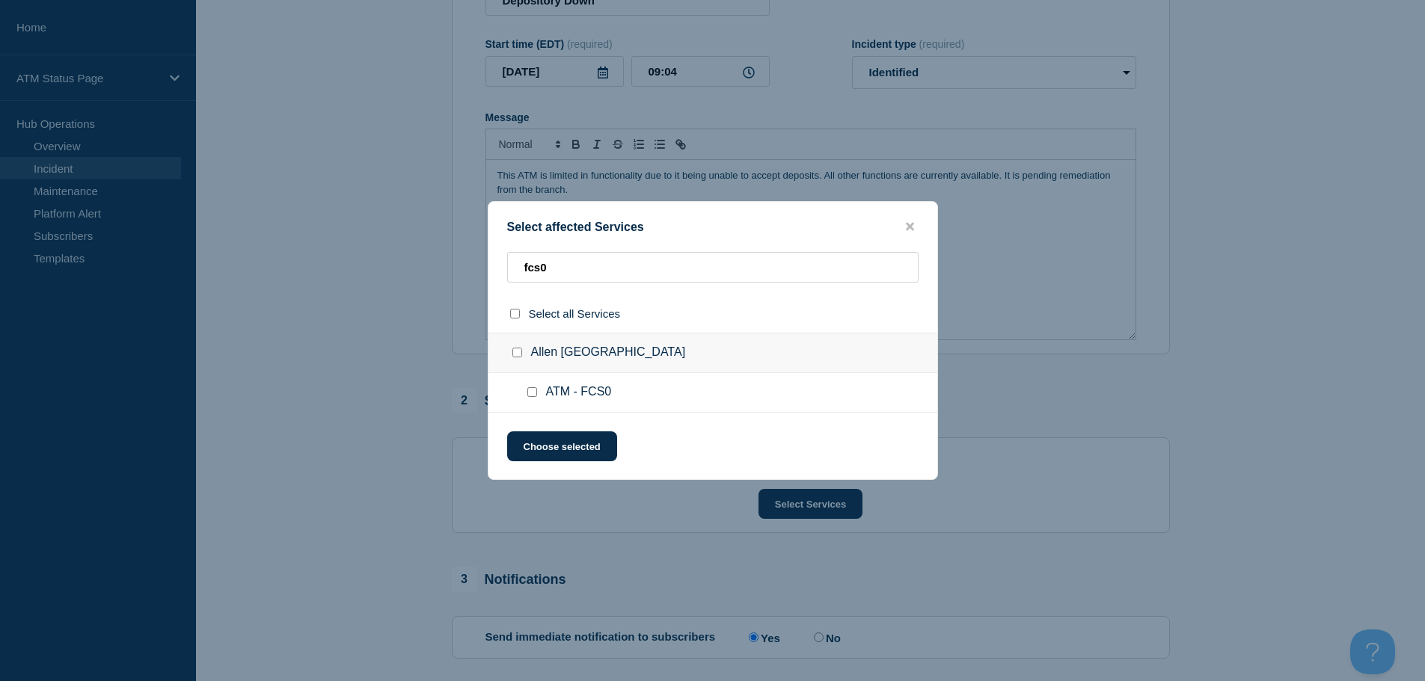
click at [533, 390] on input "ATM - FCS0 checkbox" at bounding box center [532, 392] width 10 height 10
click at [550, 445] on button "Choose selected" at bounding box center [562, 446] width 110 height 30
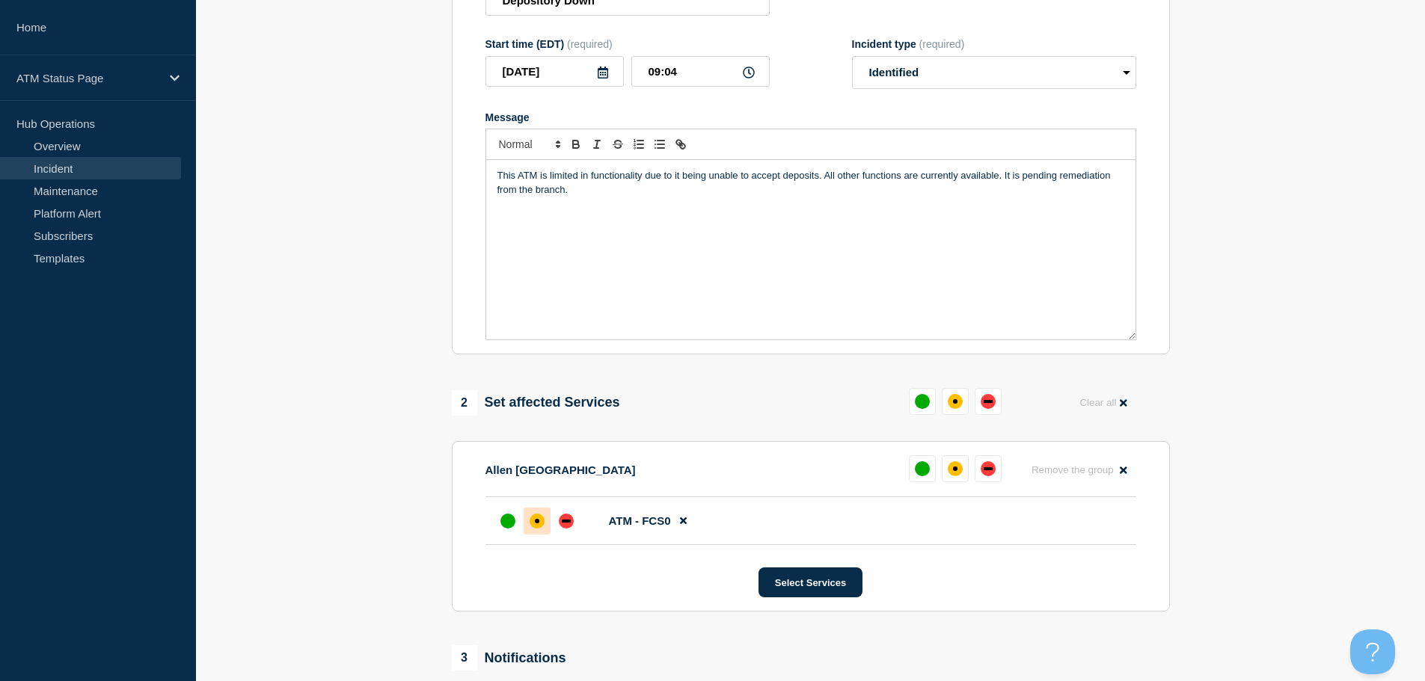
click at [540, 527] on div "affected" at bounding box center [536, 521] width 15 height 15
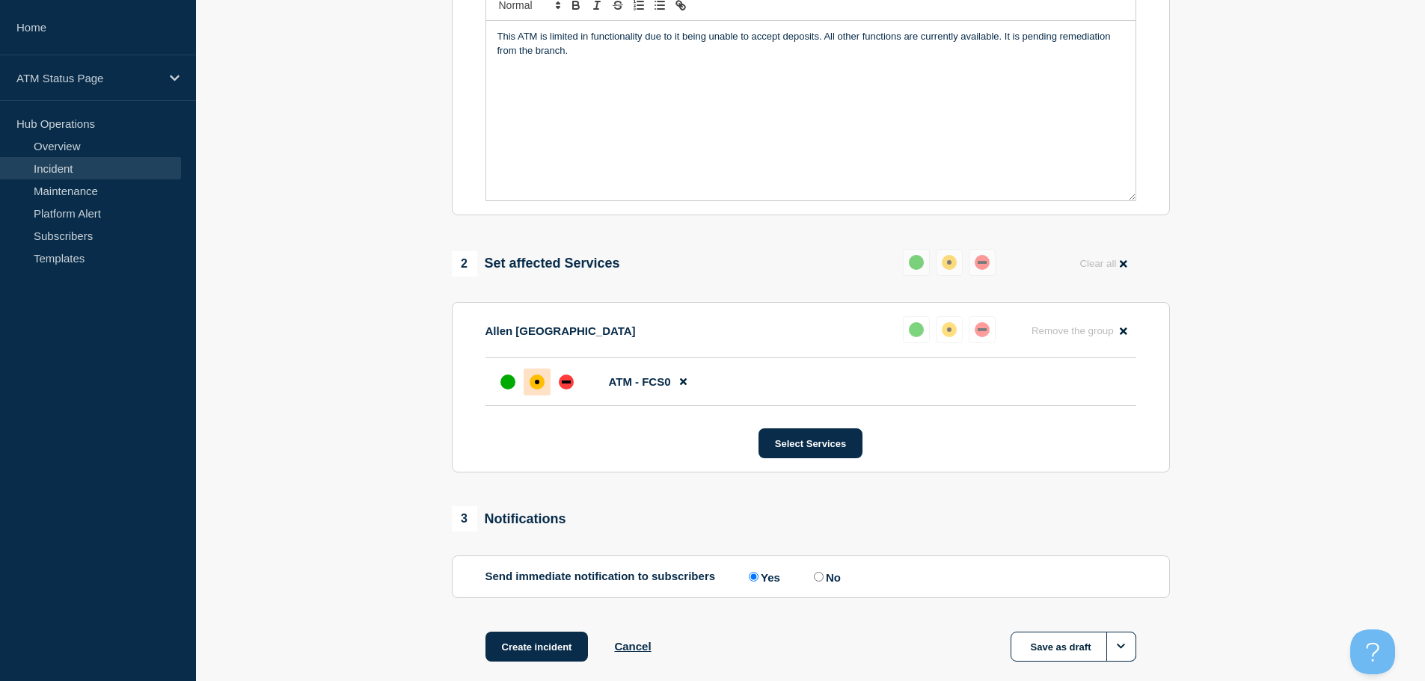
scroll to position [445, 0]
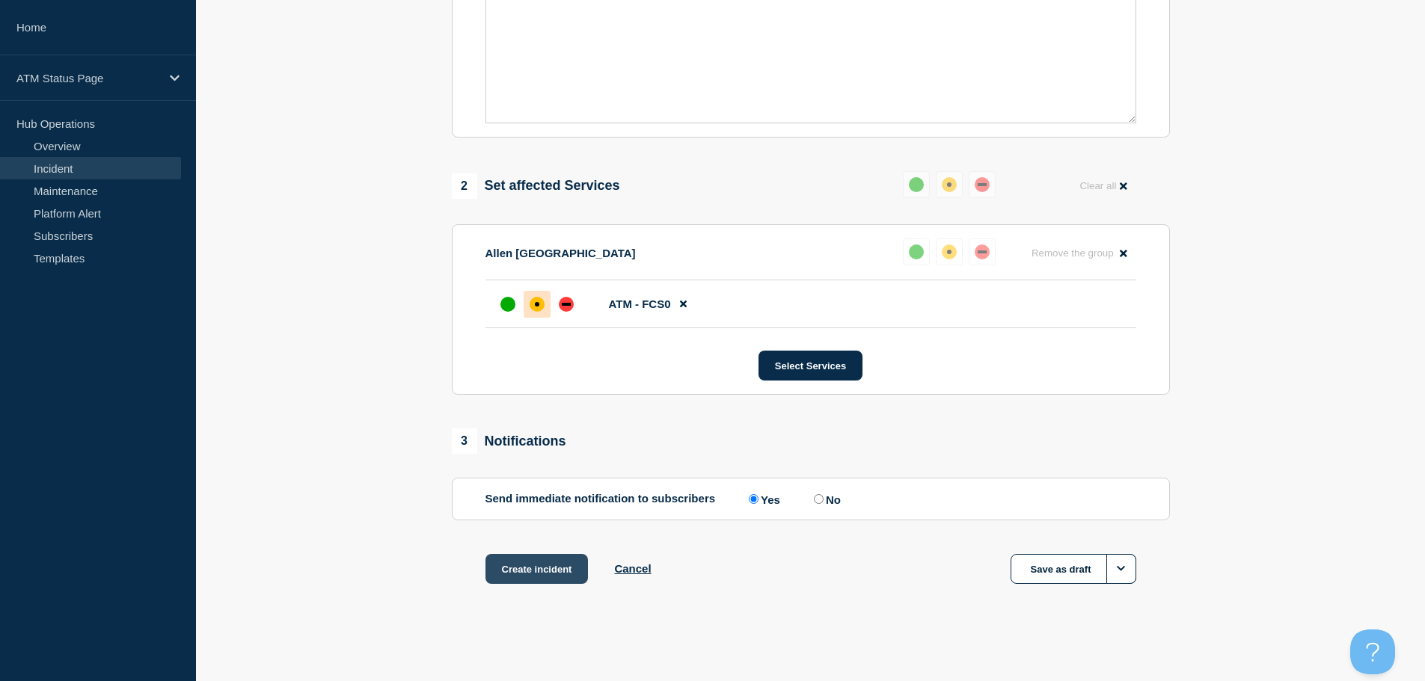
click at [529, 574] on button "Create incident" at bounding box center [536, 569] width 103 height 30
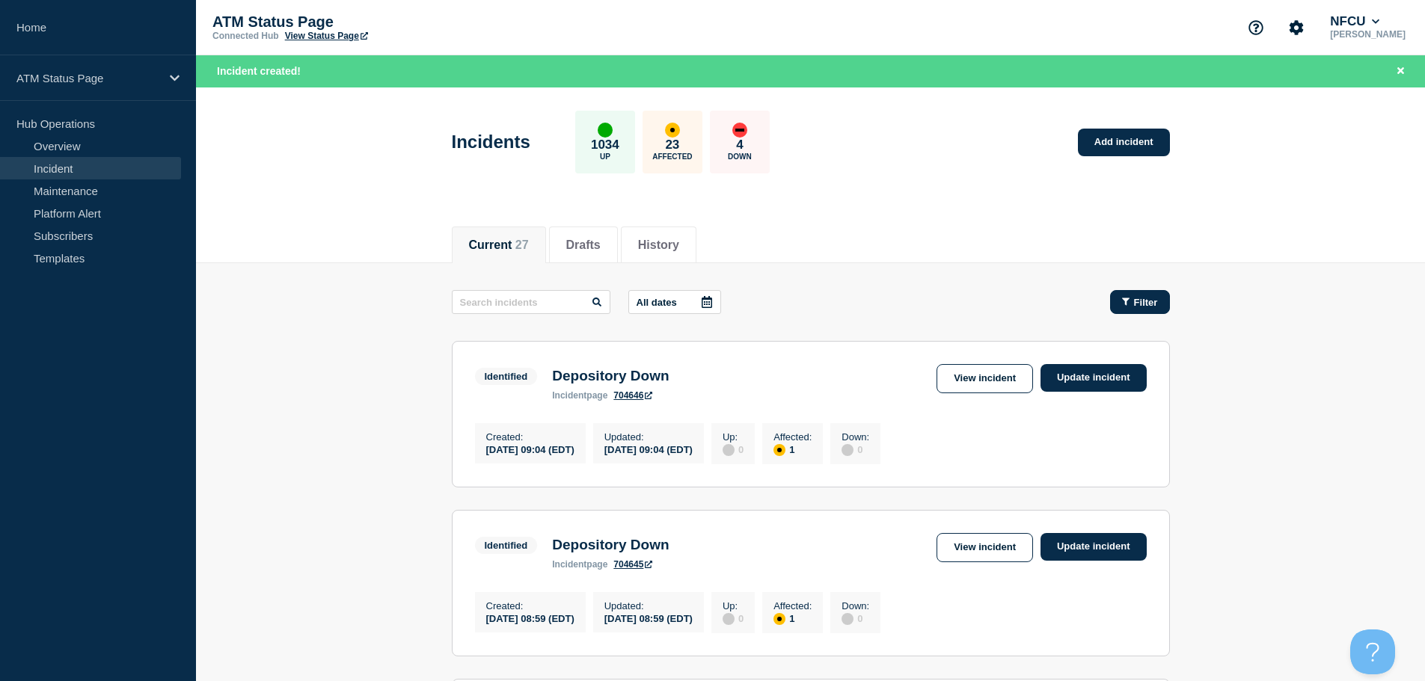
click at [1155, 295] on button "Filter" at bounding box center [1140, 302] width 60 height 24
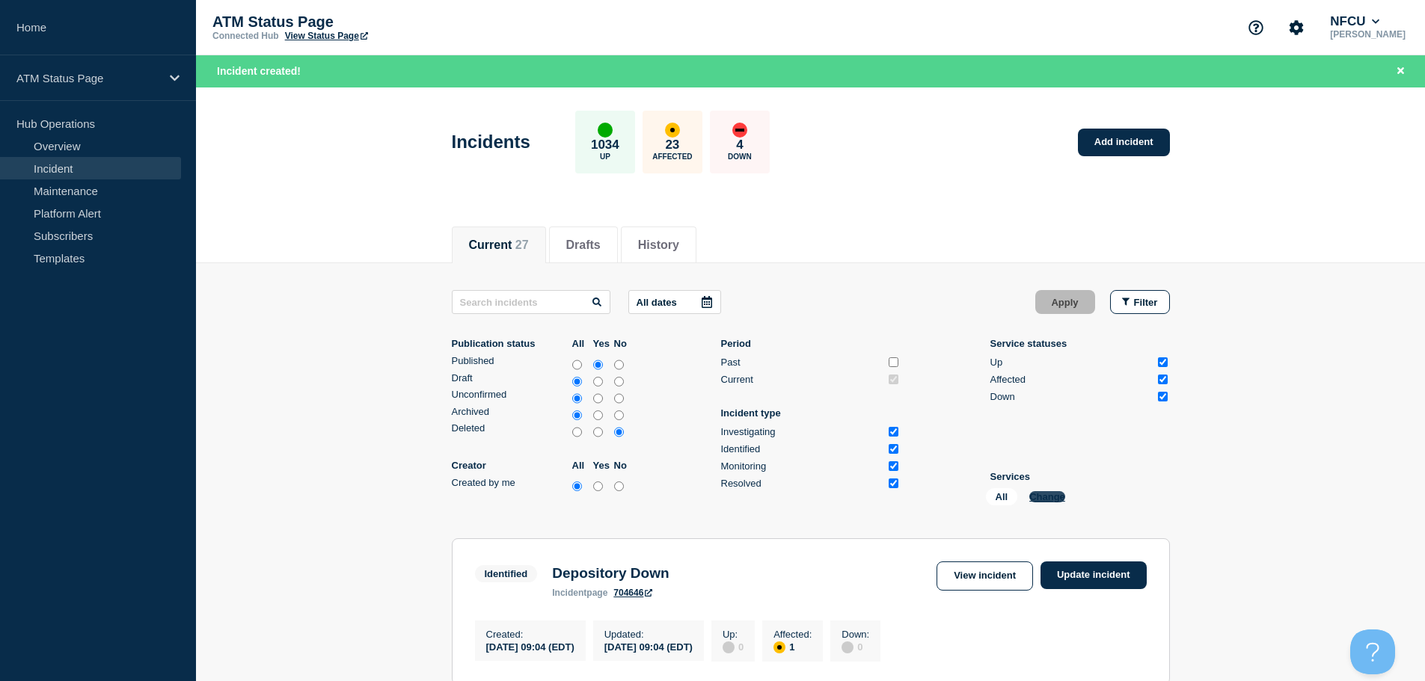
click at [1036, 499] on button "Change" at bounding box center [1047, 496] width 36 height 11
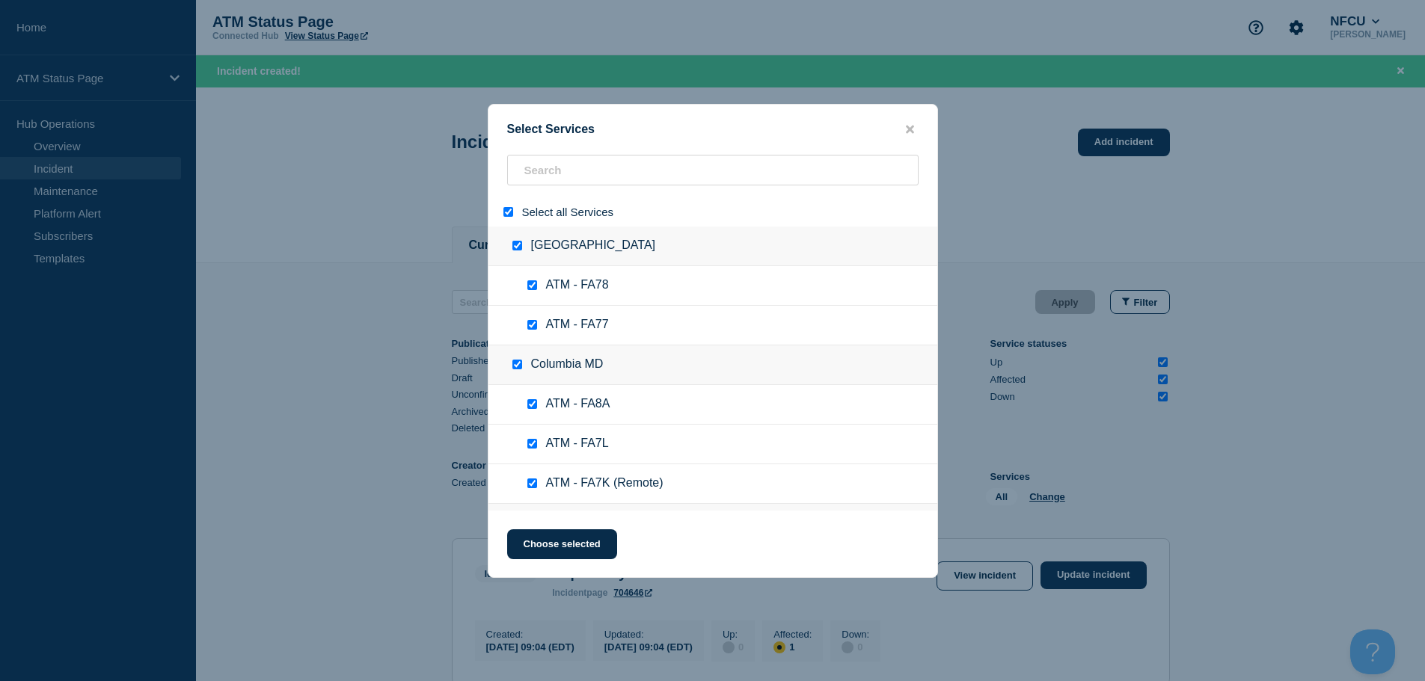
click at [507, 209] on input "select all" at bounding box center [508, 212] width 10 height 10
click at [563, 183] on input "search" at bounding box center [712, 170] width 411 height 31
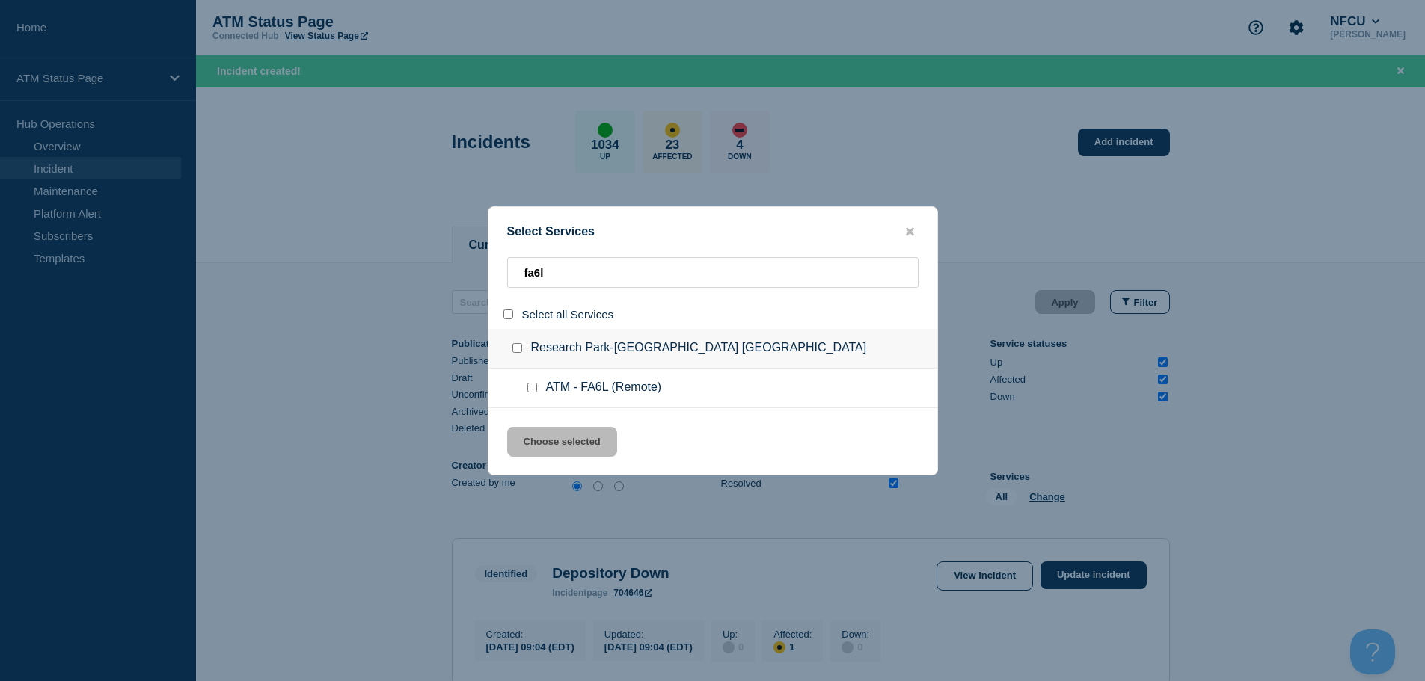
click at [532, 391] on input "service: ATM - FA6L (Remote)" at bounding box center [532, 388] width 10 height 10
click at [562, 449] on button "Choose selected" at bounding box center [562, 442] width 110 height 30
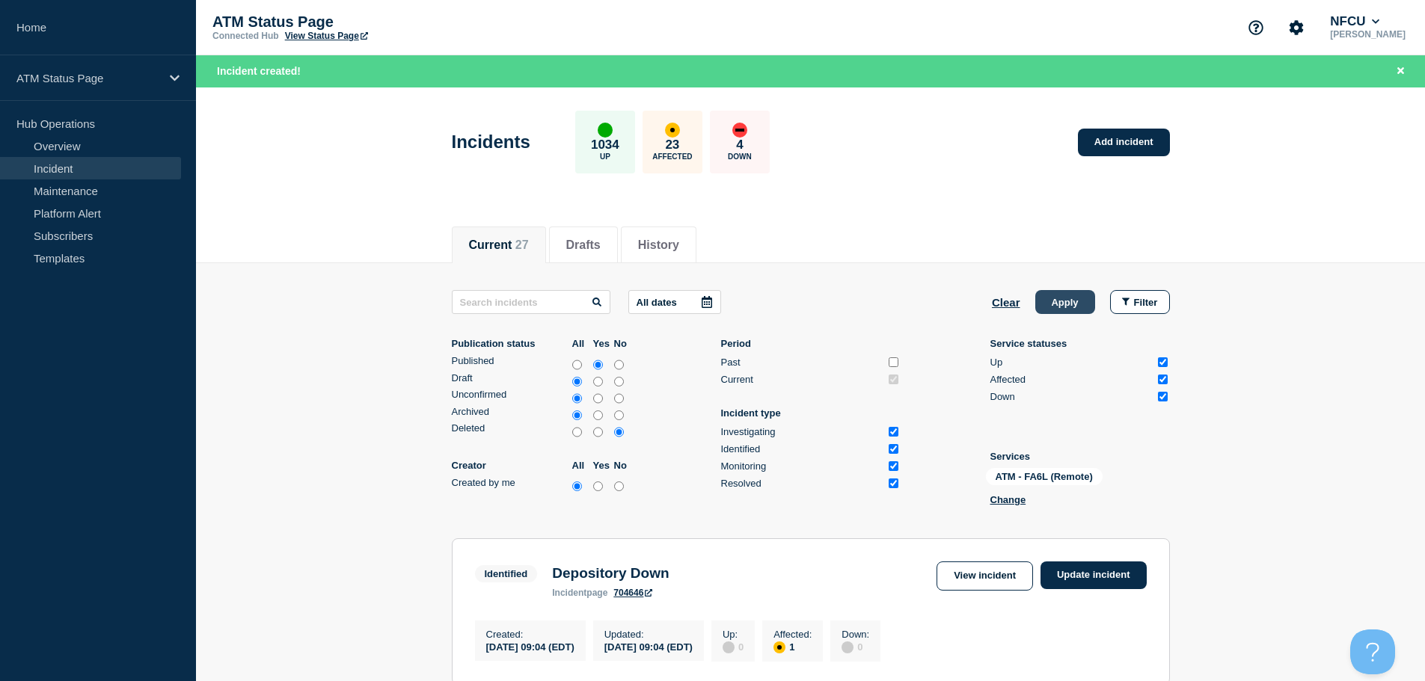
click at [1069, 303] on button "Apply" at bounding box center [1065, 302] width 60 height 24
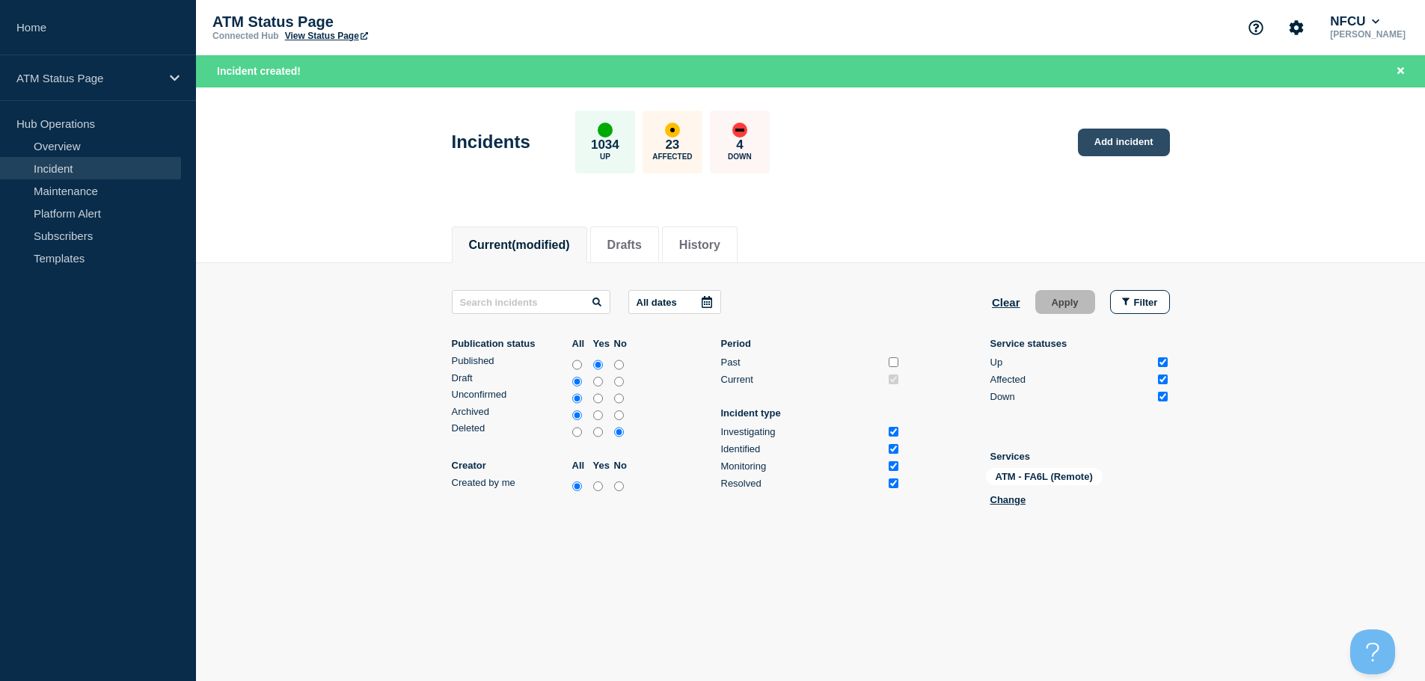
click at [1111, 139] on link "Add incident" at bounding box center [1124, 143] width 92 height 28
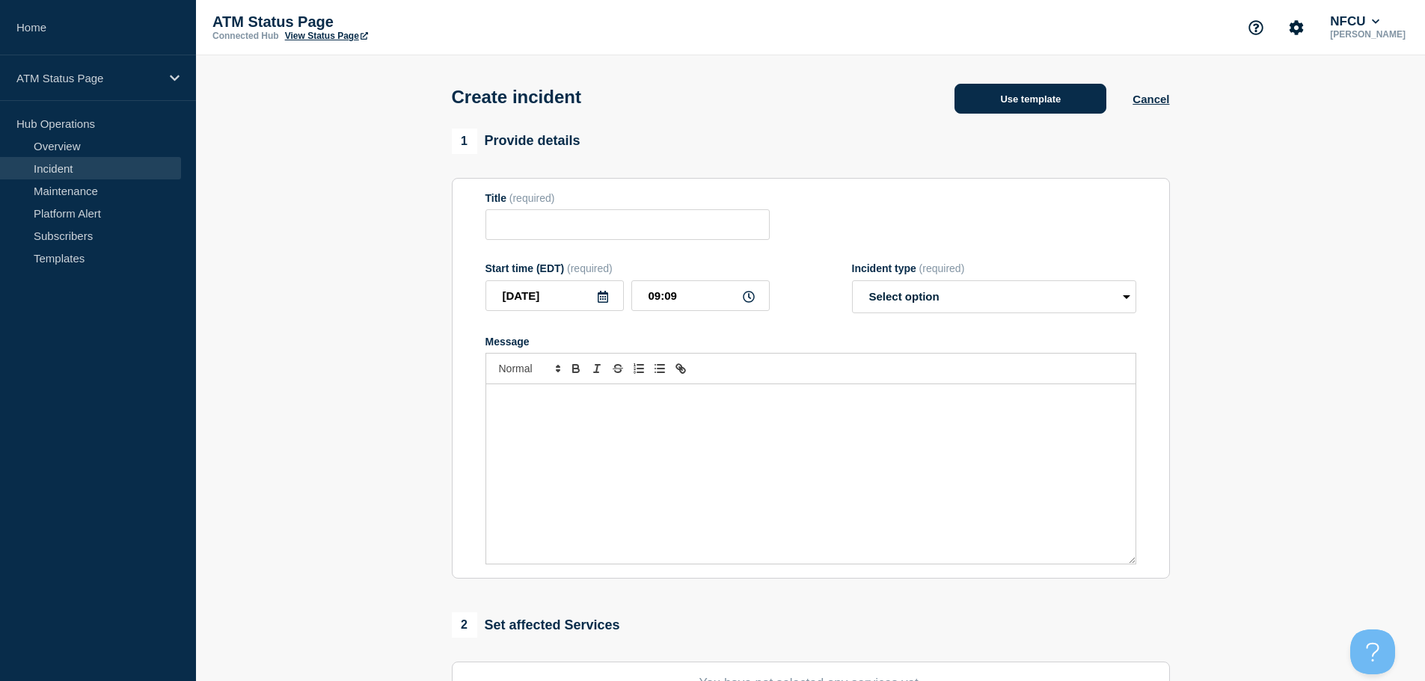
click at [1077, 94] on button "Use template" at bounding box center [1030, 99] width 152 height 30
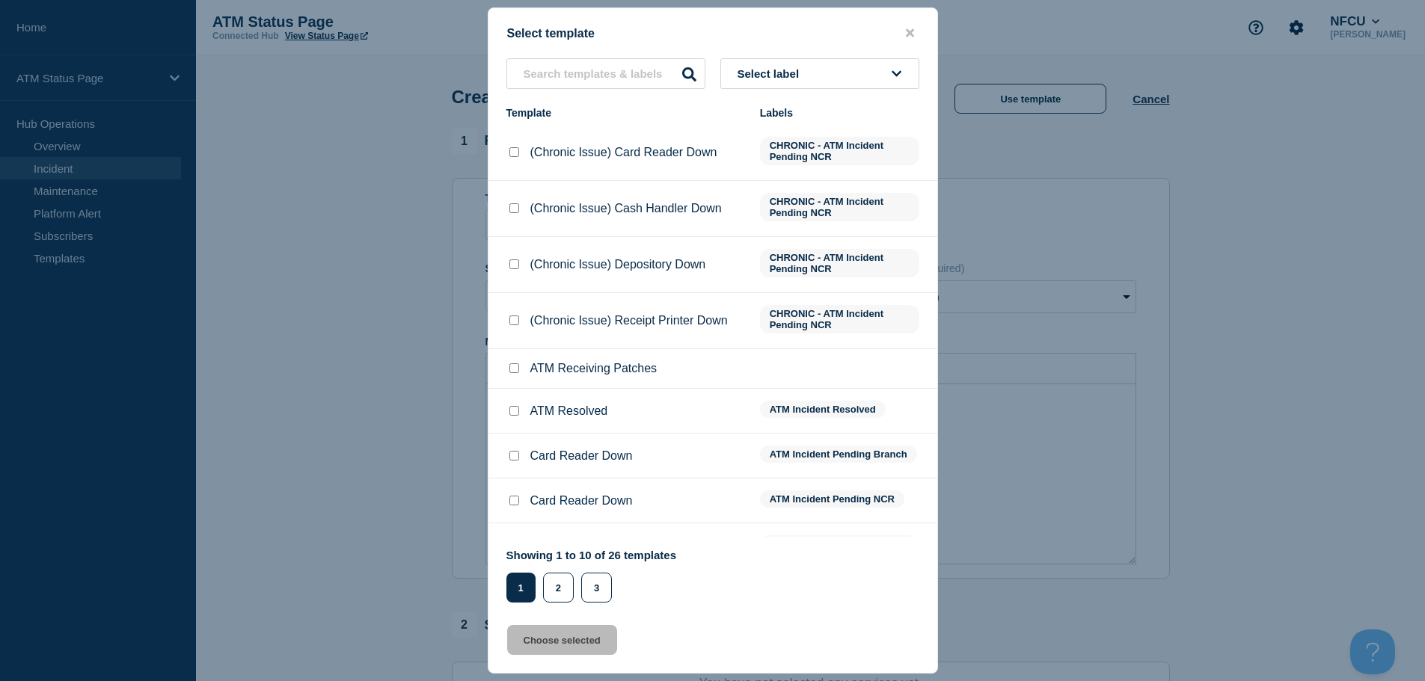
click at [844, 76] on button "Select label" at bounding box center [819, 73] width 199 height 31
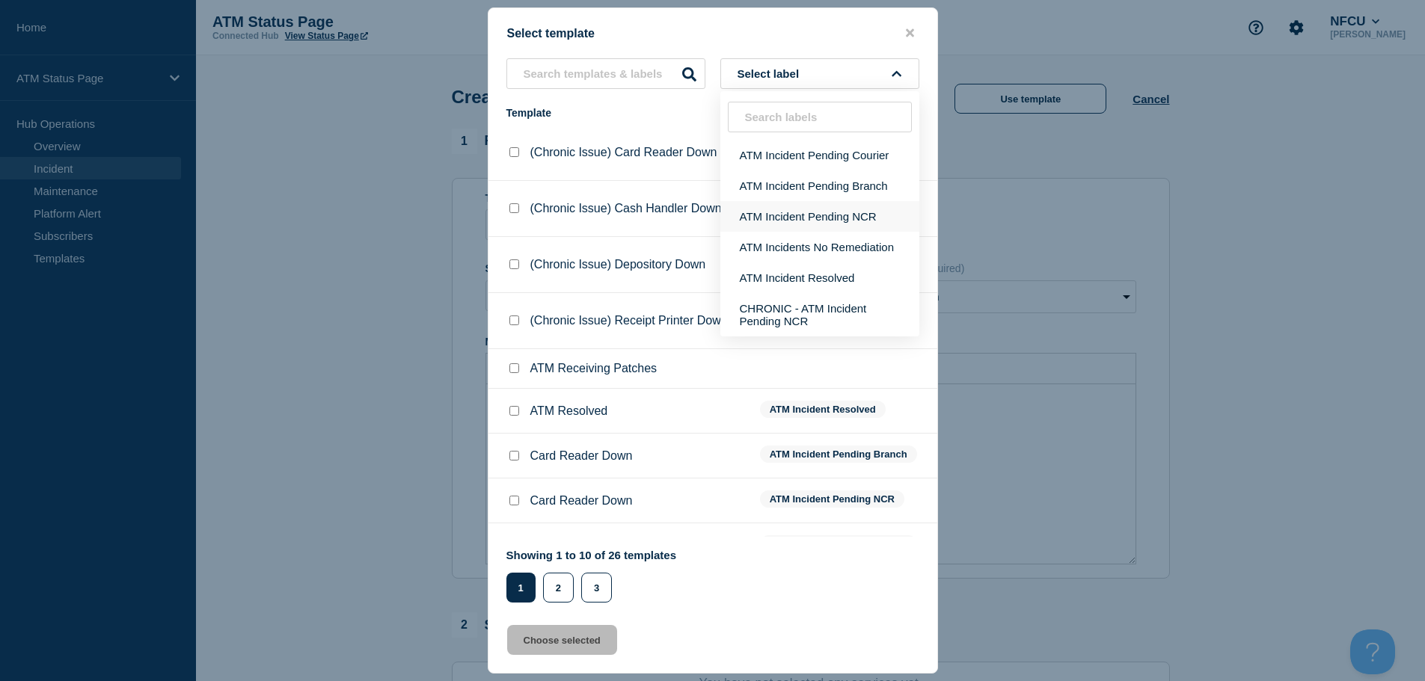
click at [853, 216] on button "ATM Incident Pending NCR" at bounding box center [819, 216] width 199 height 31
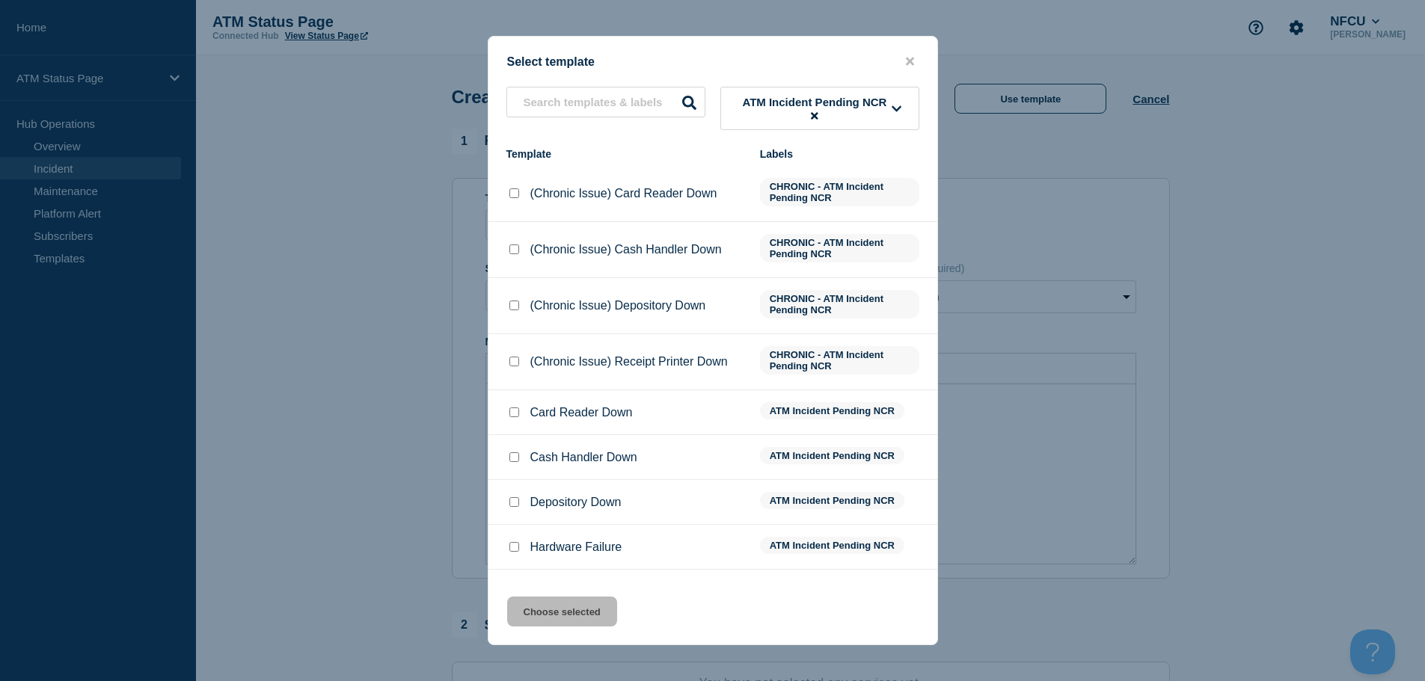
click at [514, 501] on input "Depository Down checkbox" at bounding box center [514, 502] width 10 height 10
click at [584, 623] on button "Choose selected" at bounding box center [562, 612] width 110 height 30
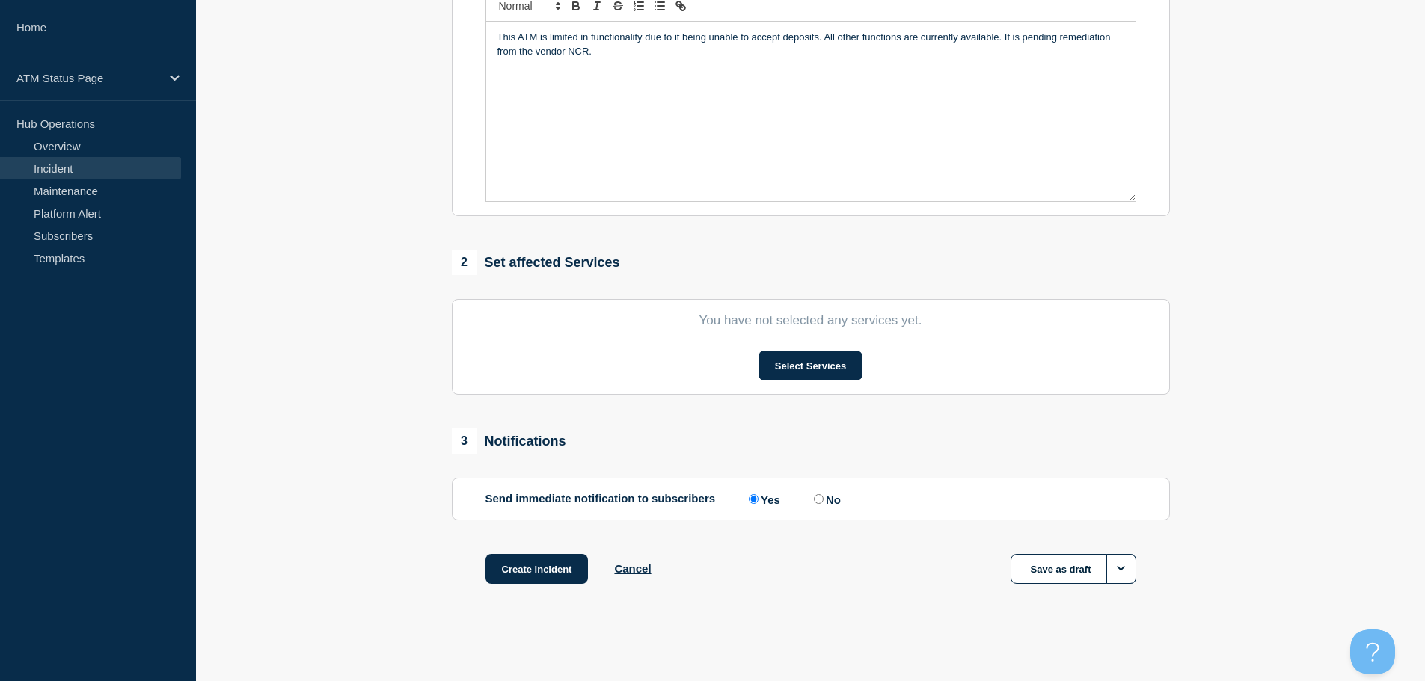
scroll to position [366, 0]
click at [820, 360] on button "Select Services" at bounding box center [810, 366] width 104 height 30
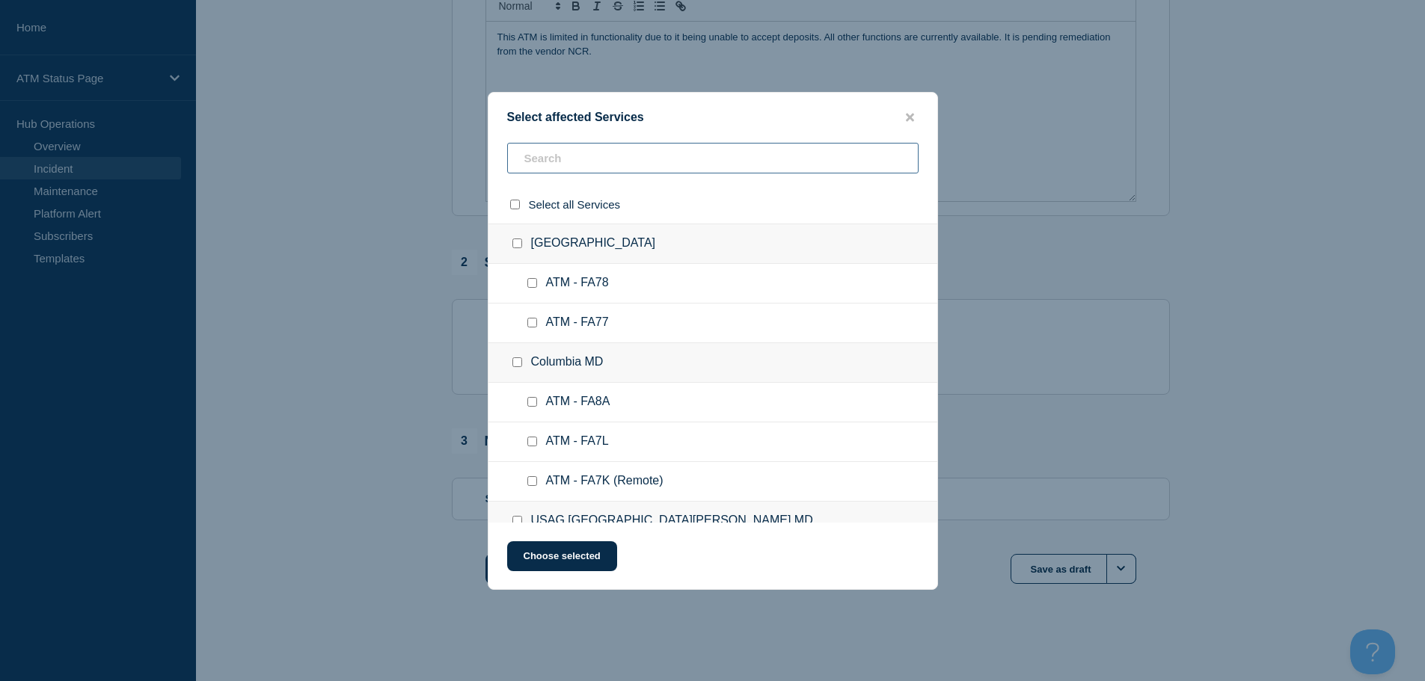
click at [708, 171] on input "text" at bounding box center [712, 158] width 411 height 31
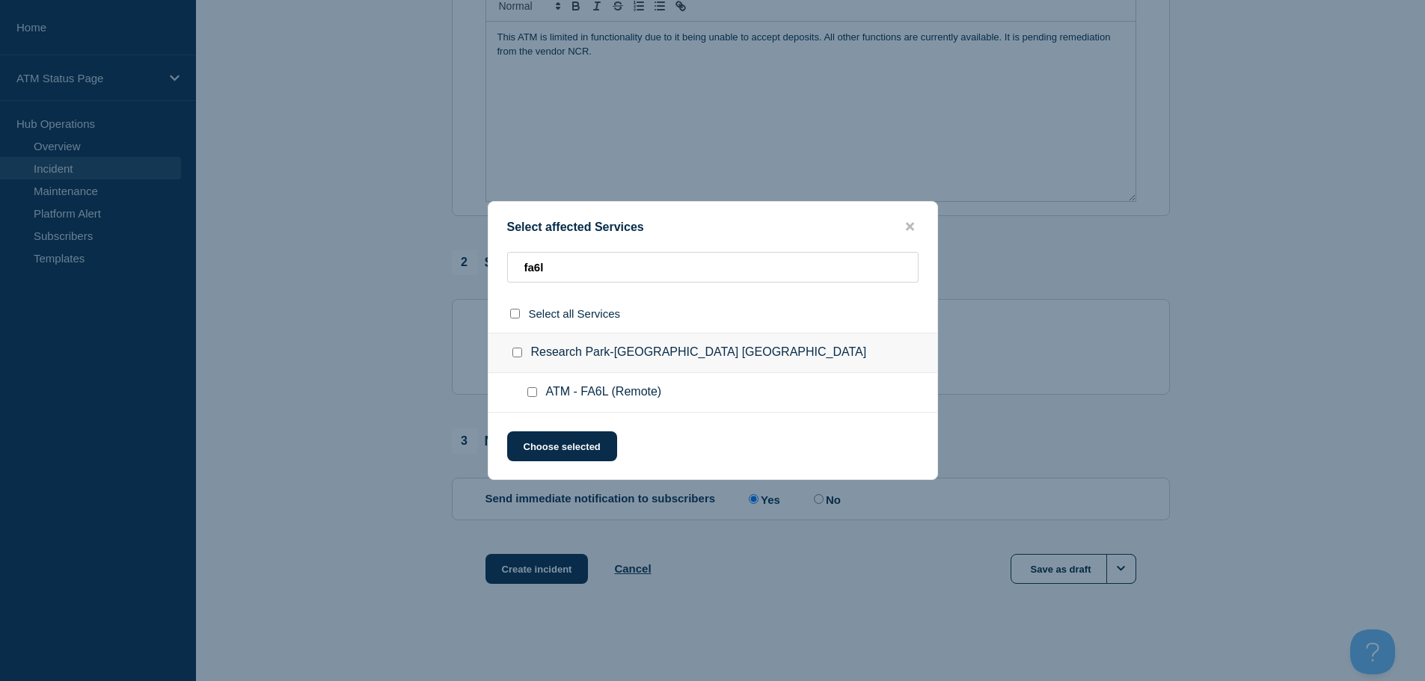
click at [532, 390] on input "ATM - FA6L (Remote) checkbox" at bounding box center [532, 392] width 10 height 10
click at [557, 450] on button "Choose selected" at bounding box center [562, 446] width 110 height 30
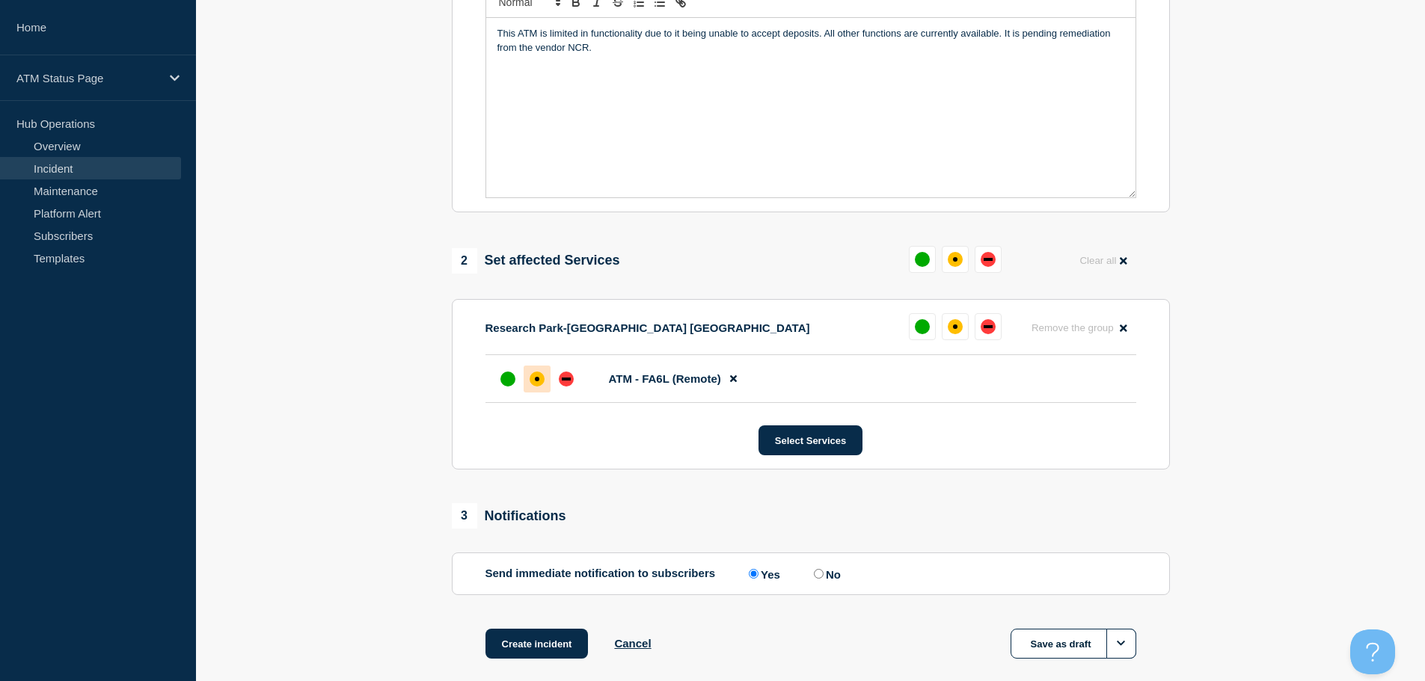
click at [536, 381] on div "affected" at bounding box center [537, 379] width 4 height 4
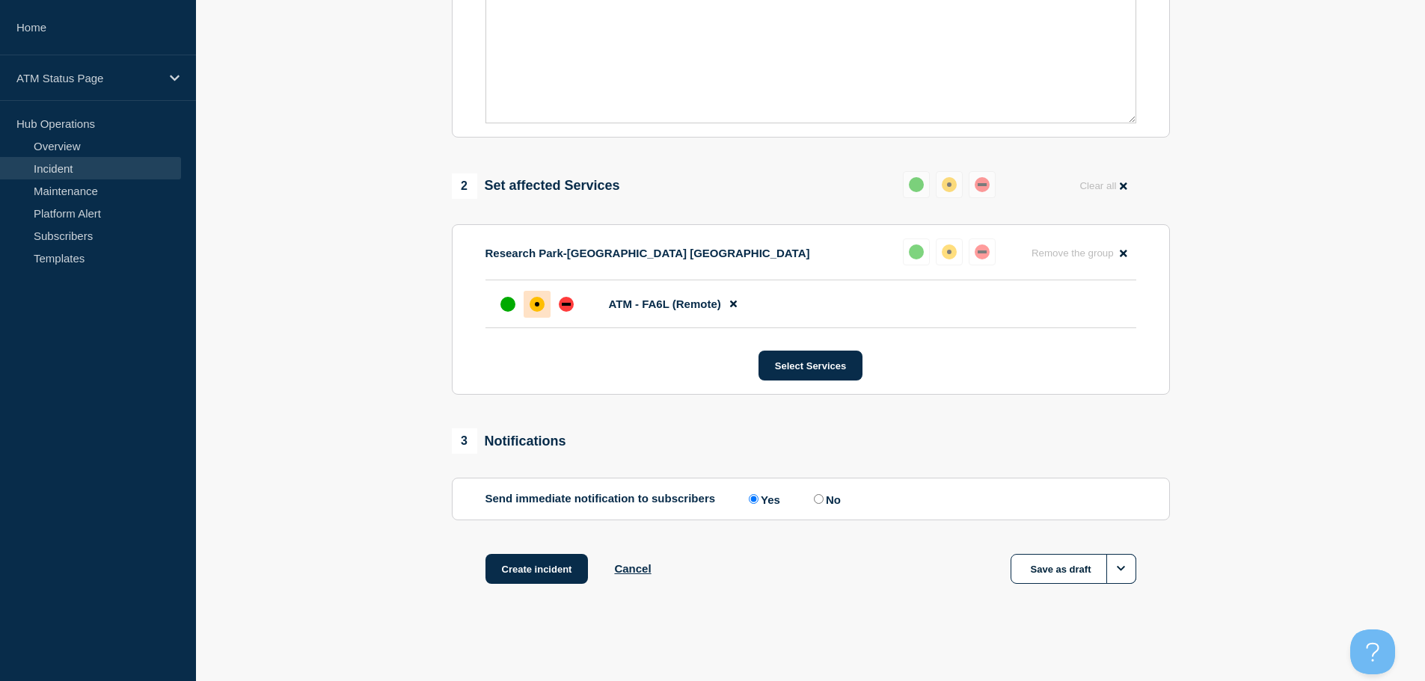
scroll to position [445, 0]
click at [524, 569] on button "Create incident" at bounding box center [536, 569] width 103 height 30
